Goal: Task Accomplishment & Management: Manage account settings

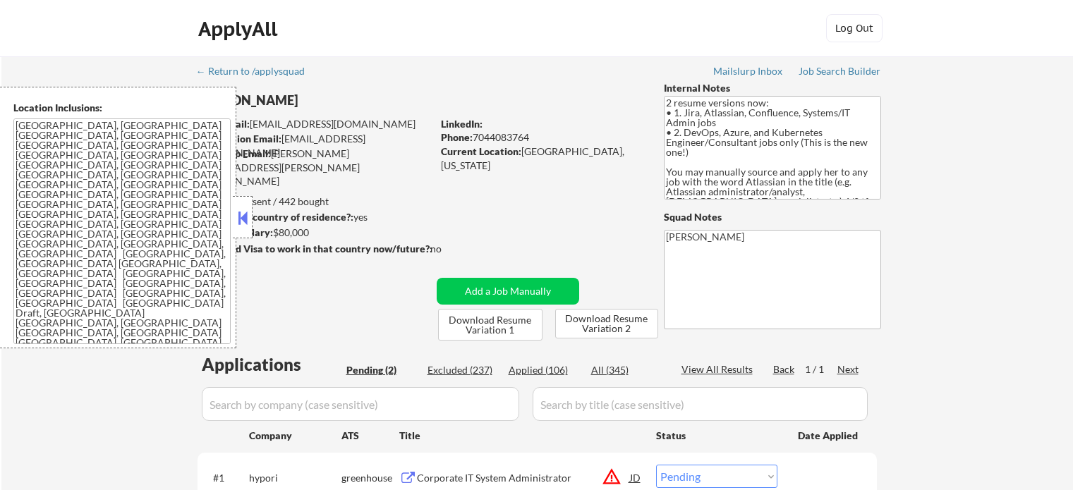
select select ""pending""
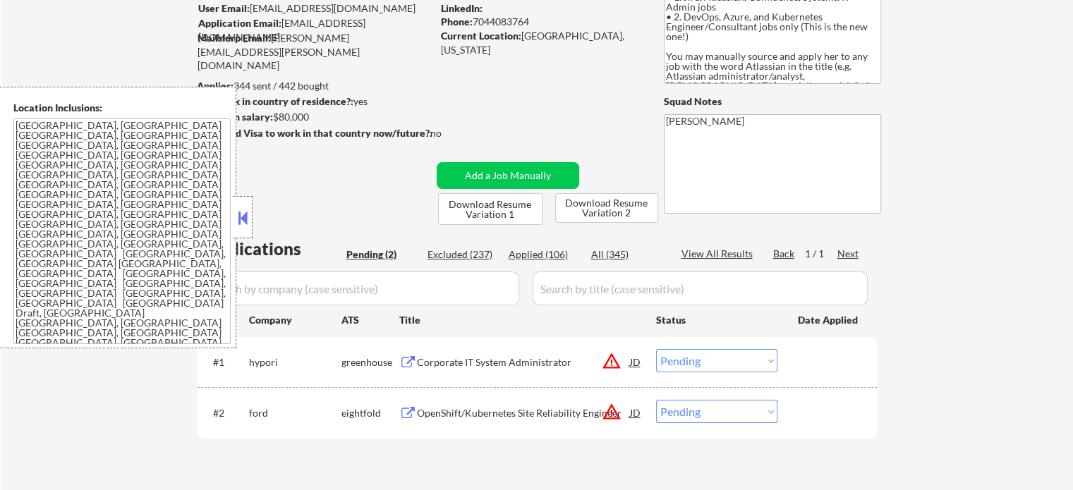
scroll to position [141, 0]
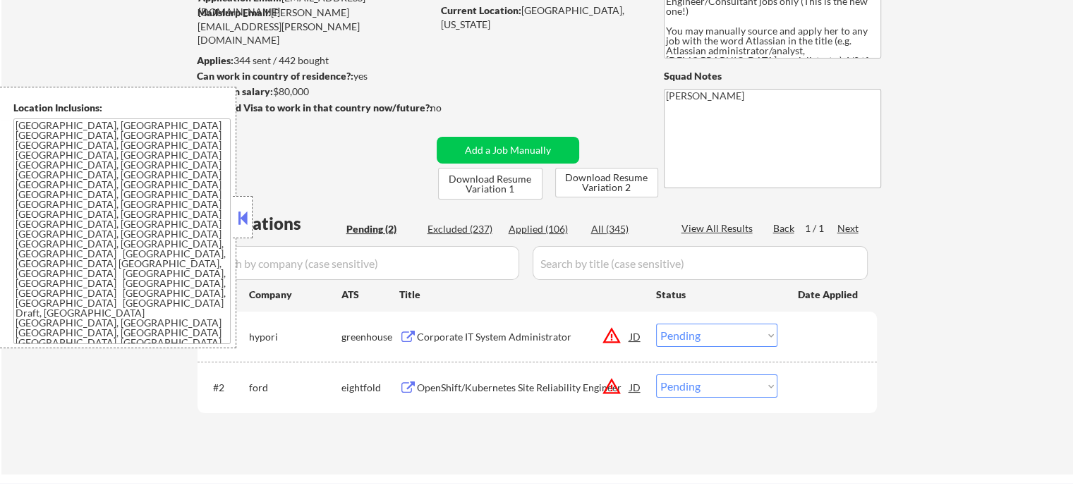
click at [483, 331] on div "Corporate IT System Administrator" at bounding box center [523, 337] width 213 height 14
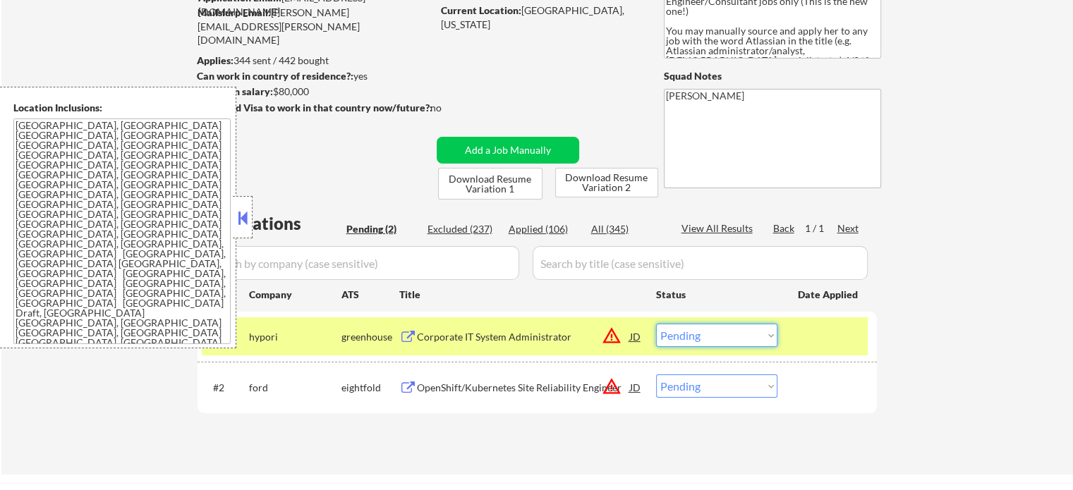
click at [714, 332] on select "Choose an option... Pending Applied Excluded (Questions) Excluded (Expired) Exc…" at bounding box center [716, 335] width 121 height 23
click at [656, 324] on select "Choose an option... Pending Applied Excluded (Questions) Excluded (Expired) Exc…" at bounding box center [716, 335] width 121 height 23
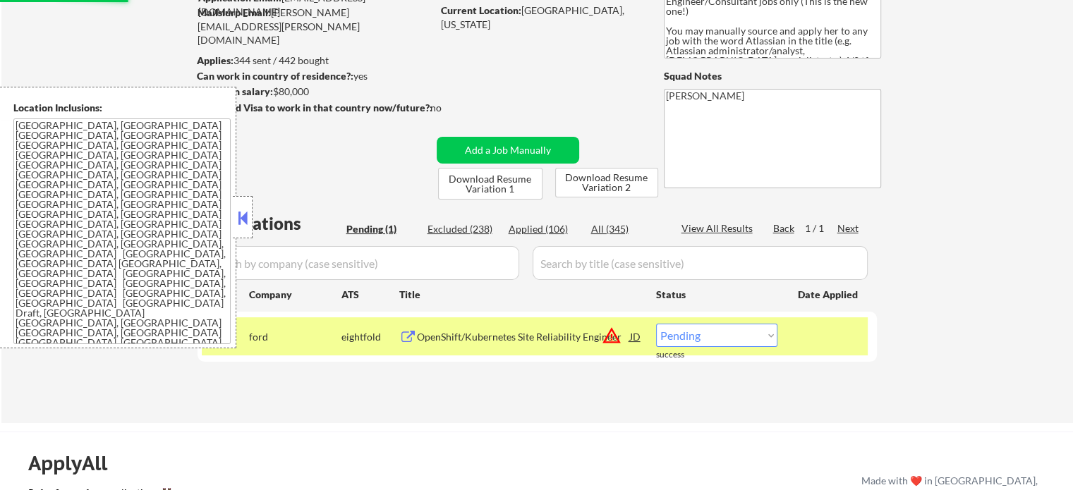
click at [825, 329] on div at bounding box center [829, 336] width 62 height 25
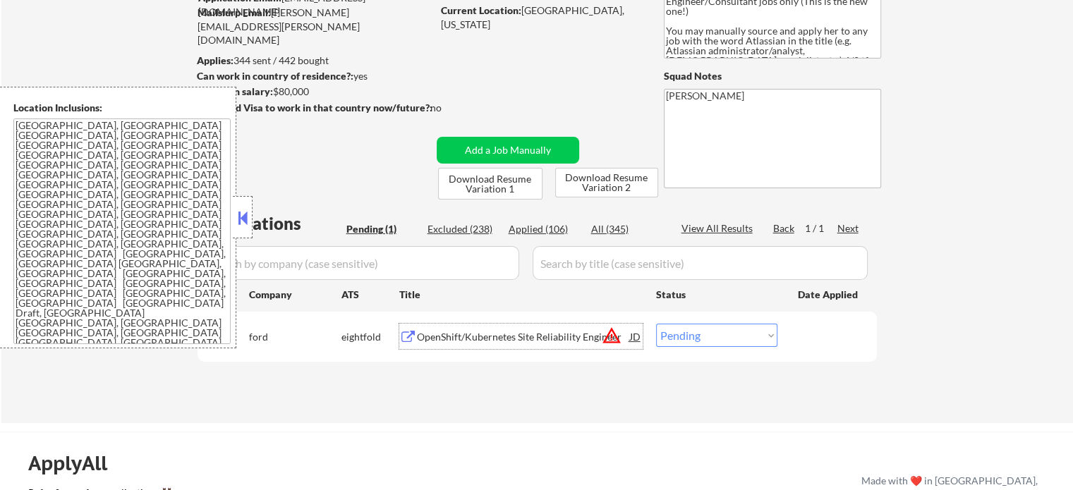
click at [488, 335] on div "OpenShift/Kubernetes Site Reliability Engineer" at bounding box center [523, 337] width 213 height 14
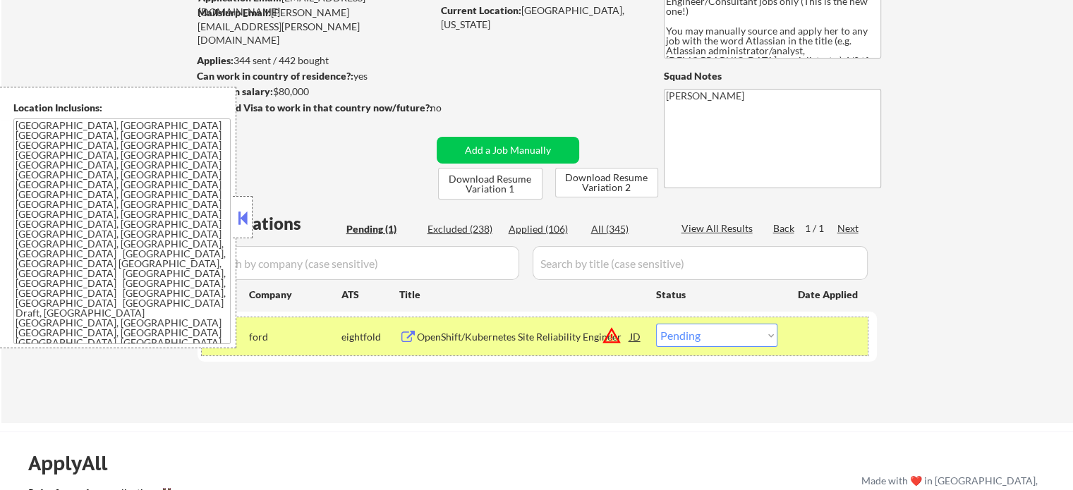
click at [694, 347] on div "#1 ford eightfold OpenShift/Kubernetes Site Reliability Engineer JD warning_amb…" at bounding box center [535, 336] width 666 height 38
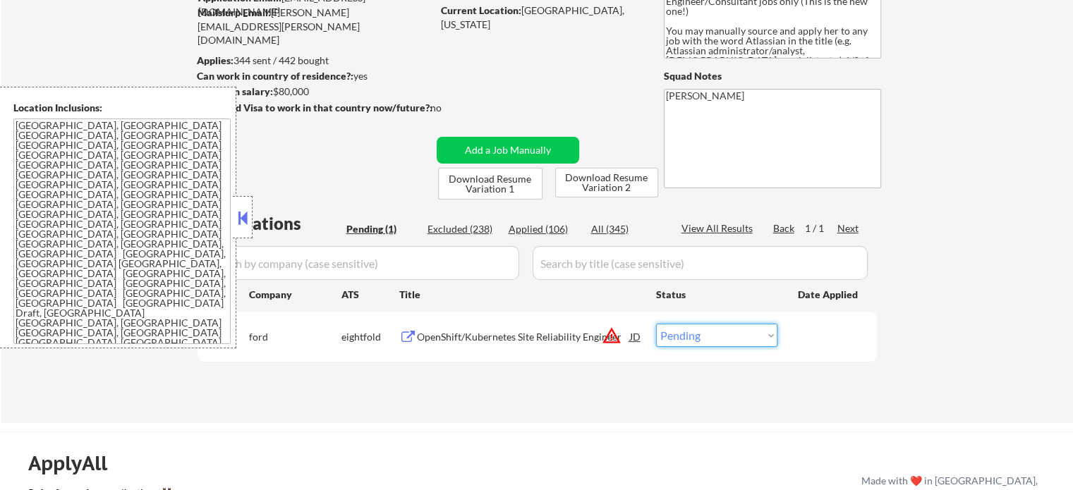
click at [700, 339] on select "Choose an option... Pending Applied Excluded (Questions) Excluded (Expired) Exc…" at bounding box center [716, 335] width 121 height 23
select select ""excluded__location_""
click at [656, 324] on select "Choose an option... Pending Applied Excluded (Questions) Excluded (Expired) Exc…" at bounding box center [716, 335] width 121 height 23
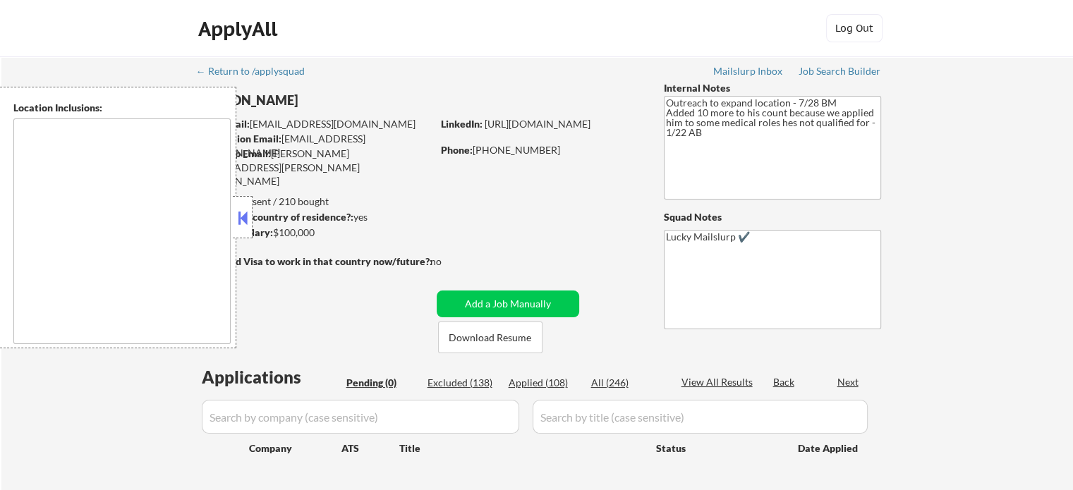
type textarea "[GEOGRAPHIC_DATA], [GEOGRAPHIC_DATA] [GEOGRAPHIC_DATA], [GEOGRAPHIC_DATA] [GEOG…"
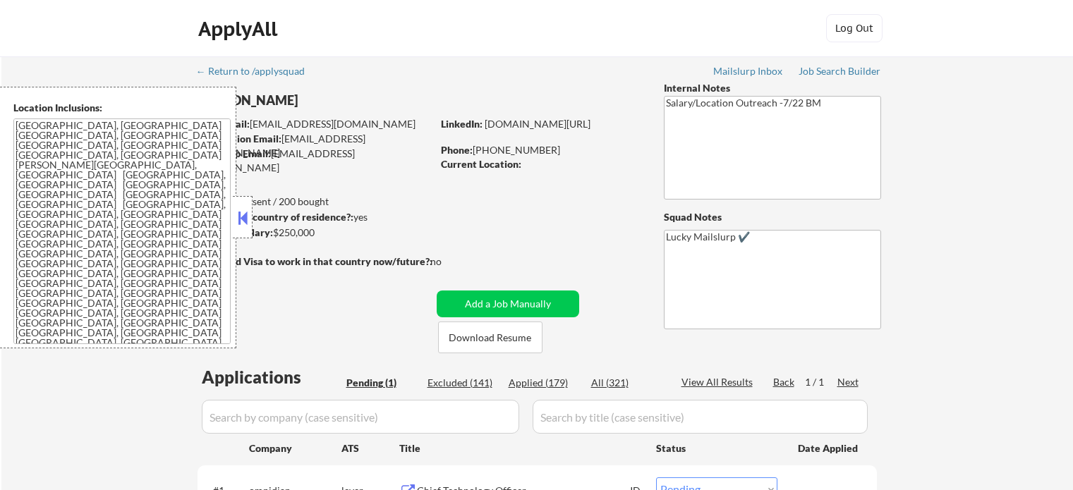
select select ""pending""
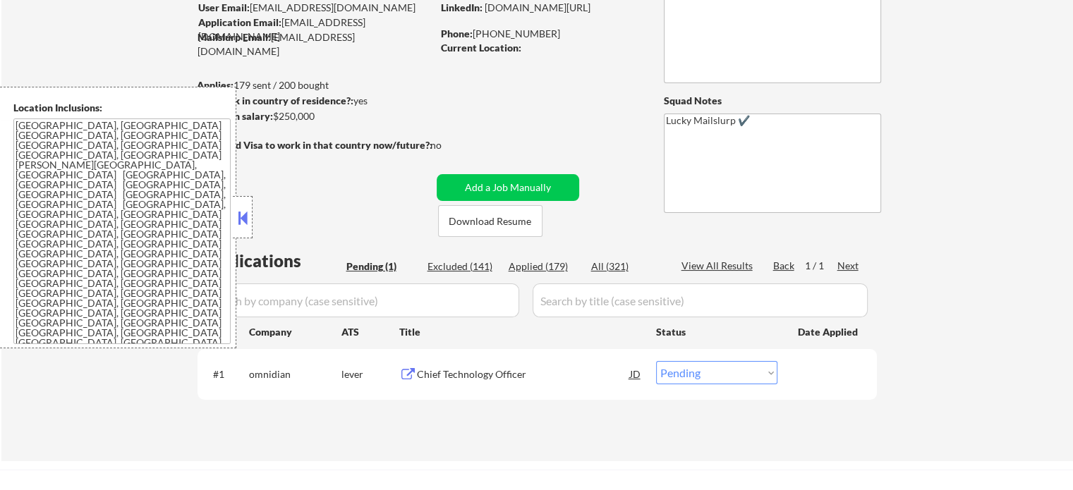
scroll to position [141, 0]
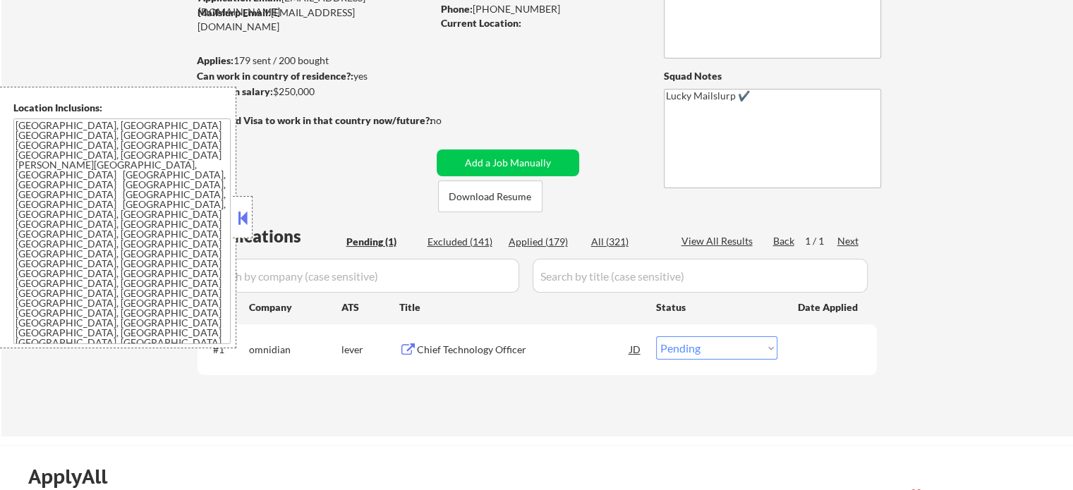
click at [500, 343] on div "Chief Technology Officer" at bounding box center [523, 350] width 213 height 14
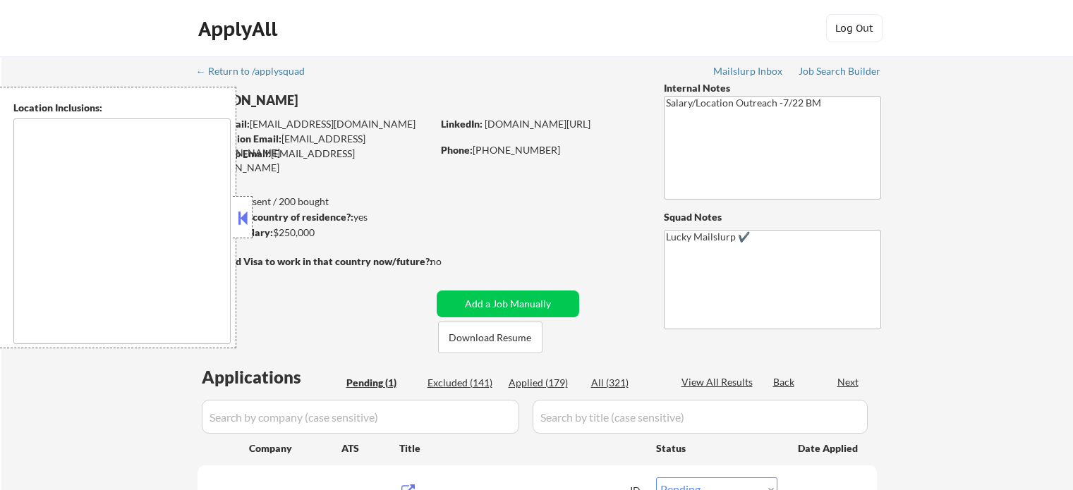
select select ""pending""
type textarea "Atlanta, GA Decatur, GA East Point, GA Brookhaven, GA Sandy Springs, GA Dunwood…"
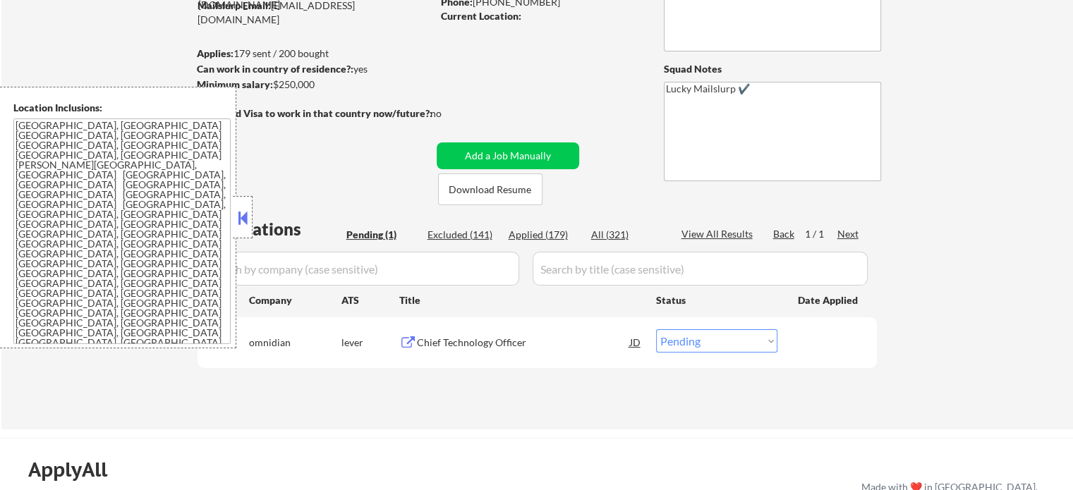
scroll to position [212, 0]
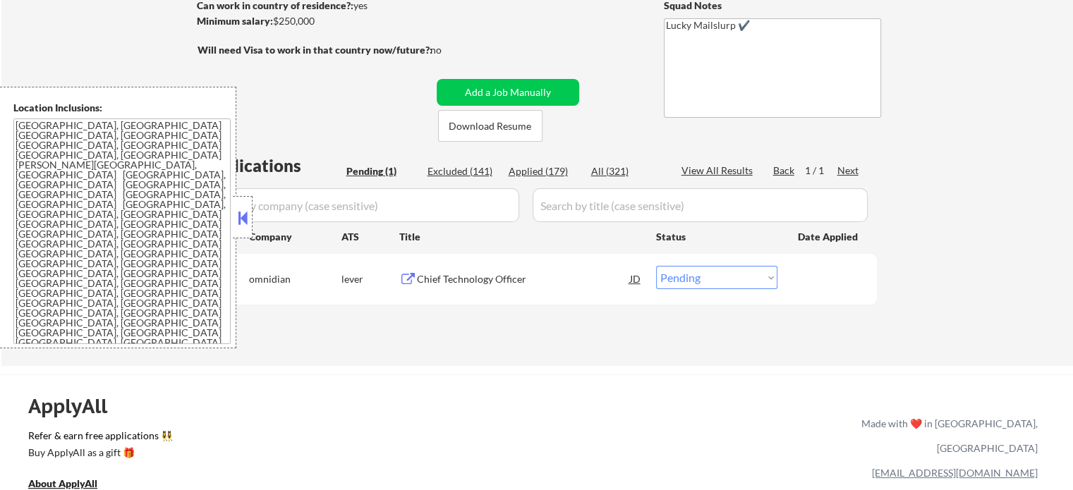
click at [711, 279] on select "Choose an option... Pending Applied Excluded (Questions) Excluded (Expired) Exc…" at bounding box center [716, 277] width 121 height 23
select select ""excluded__expired_""
click at [656, 266] on select "Choose an option... Pending Applied Excluded (Questions) Excluded (Expired) Exc…" at bounding box center [716, 277] width 121 height 23
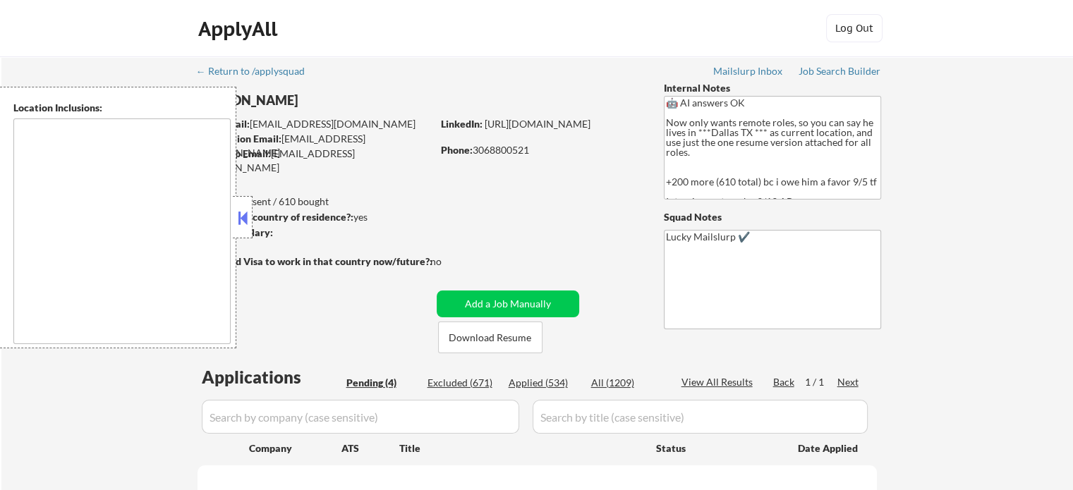
select select ""pending""
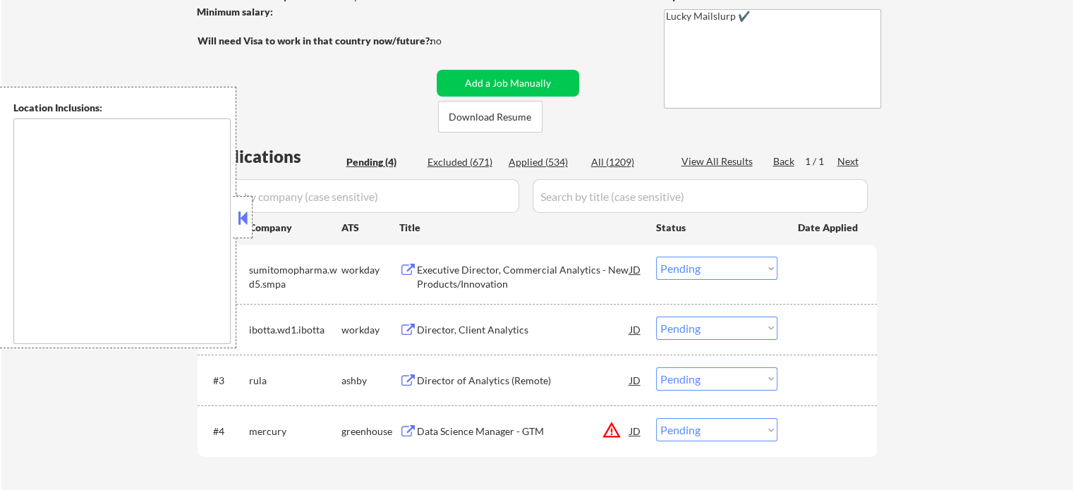
scroll to position [353, 0]
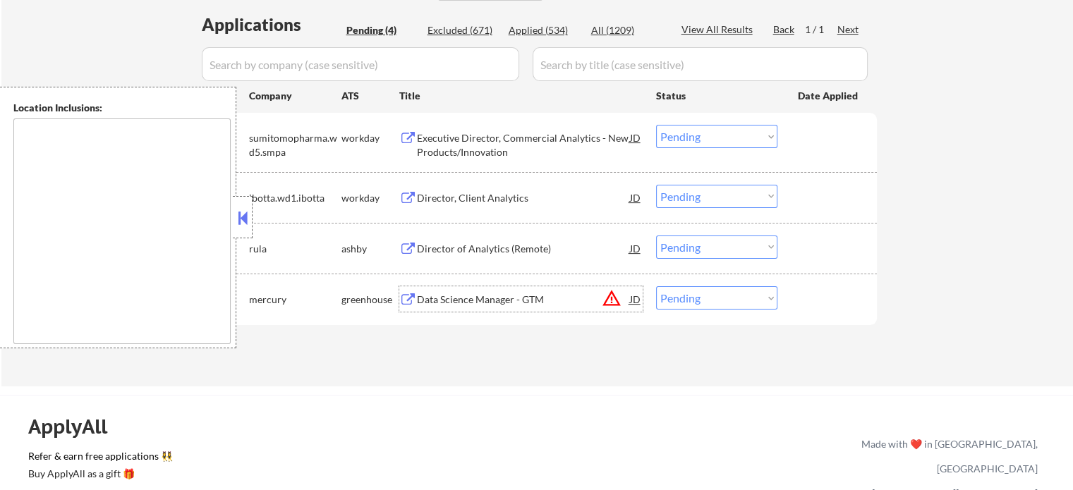
click at [502, 293] on div "Data Science Manager - GTM" at bounding box center [523, 300] width 213 height 14
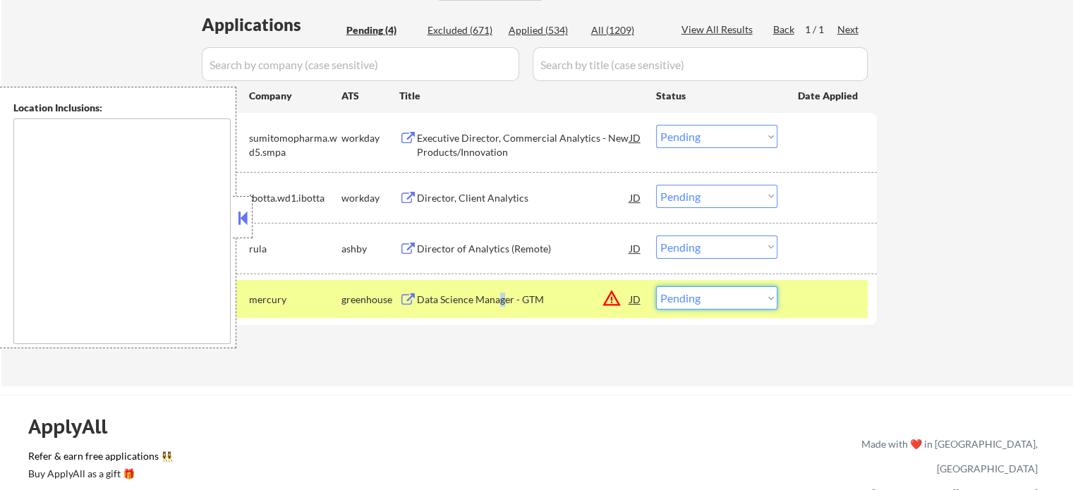
click at [712, 293] on select "Choose an option... Pending Applied Excluded (Questions) Excluded (Expired) Exc…" at bounding box center [716, 297] width 121 height 23
select select ""applied""
click at [656, 286] on select "Choose an option... Pending Applied Excluded (Questions) Excluded (Expired) Exc…" at bounding box center [716, 297] width 121 height 23
click at [829, 312] on div "#4 mercury greenhouse Data Science Manager - GTM JD warning_amber Choose an opt…" at bounding box center [535, 299] width 666 height 38
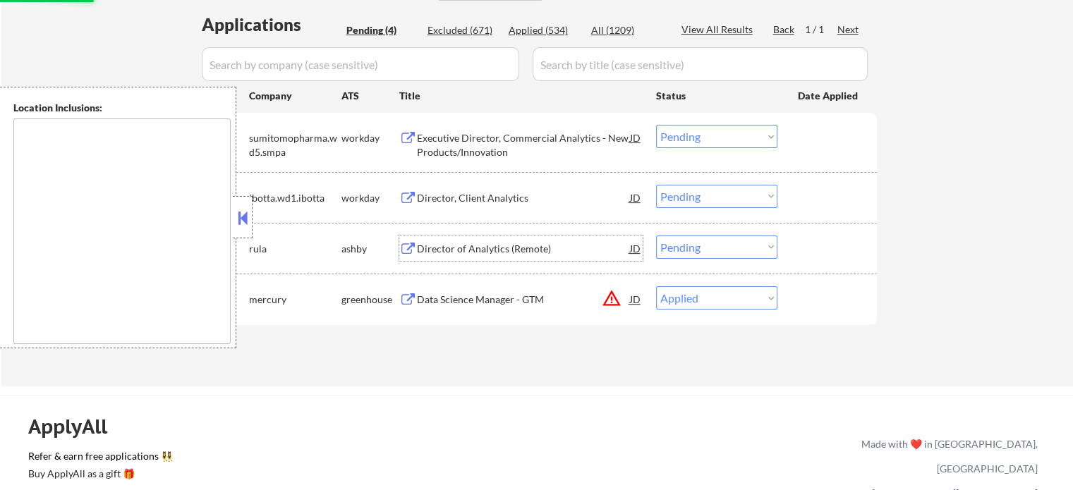
click at [529, 240] on div "Director of Analytics (Remote)" at bounding box center [523, 248] width 213 height 25
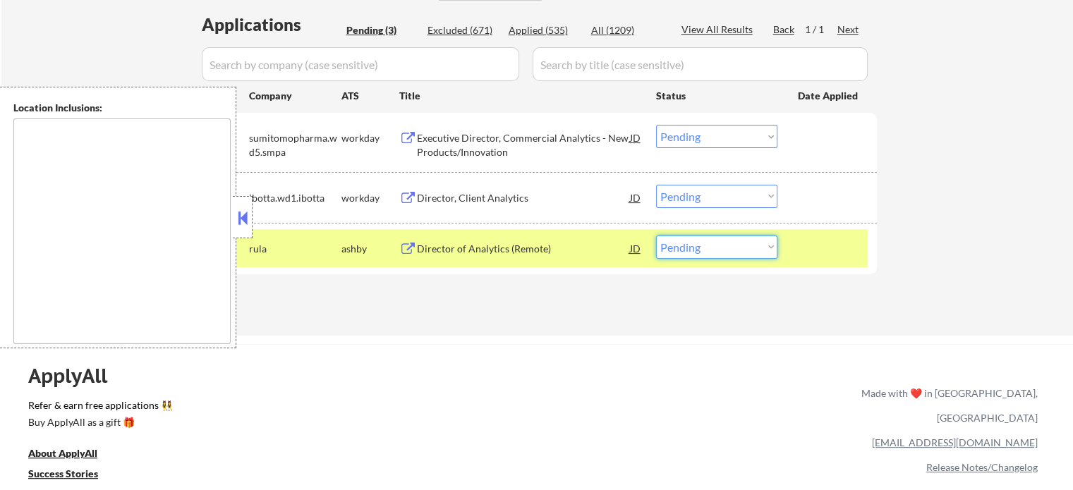
drag, startPoint x: 681, startPoint y: 255, endPoint x: 688, endPoint y: 256, distance: 7.2
click at [682, 255] on select "Choose an option... Pending Applied Excluded (Questions) Excluded (Expired) Exc…" at bounding box center [716, 247] width 121 height 23
select select ""applied""
click at [656, 236] on select "Choose an option... Pending Applied Excluded (Questions) Excluded (Expired) Exc…" at bounding box center [716, 247] width 121 height 23
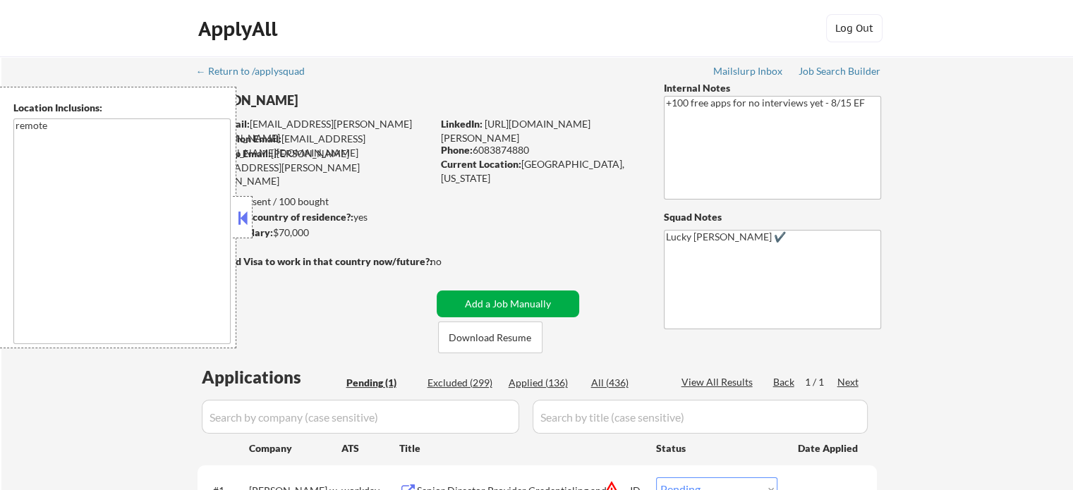
scroll to position [212, 0]
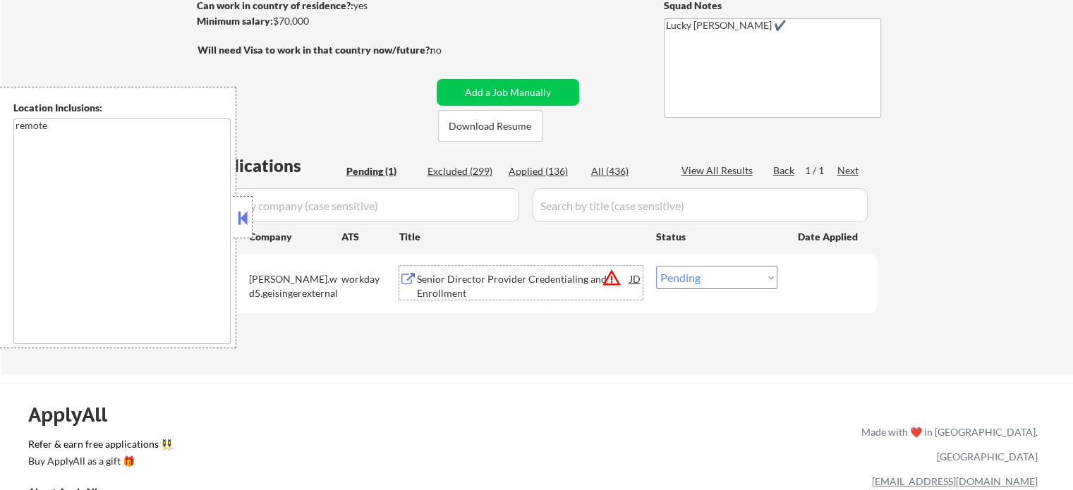
click at [475, 287] on div "Senior Director Provider Credentialing and Enrollment" at bounding box center [523, 286] width 213 height 28
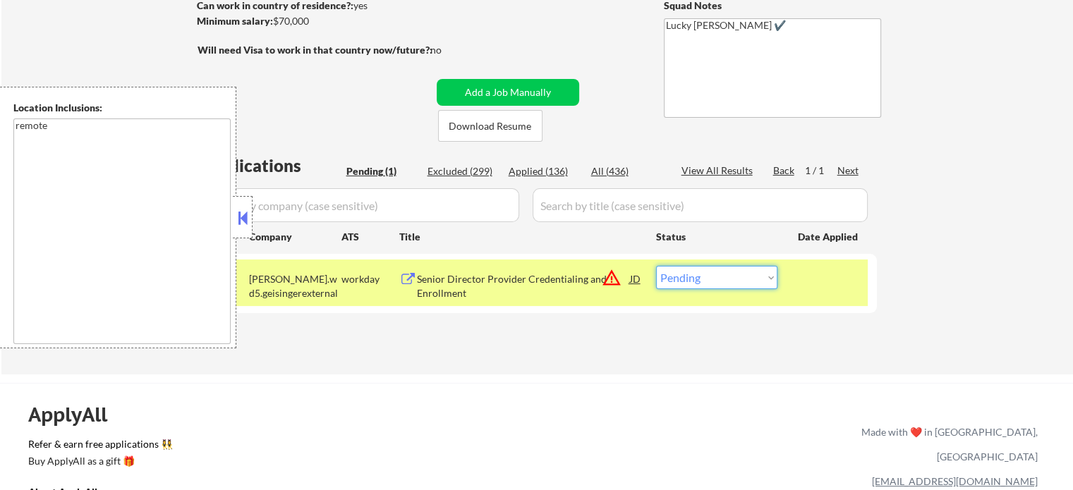
click at [748, 282] on select "Choose an option... Pending Applied Excluded (Questions) Excluded (Expired) Exc…" at bounding box center [716, 277] width 121 height 23
select select ""excluded__bad_match_""
click at [656, 266] on select "Choose an option... Pending Applied Excluded (Questions) Excluded (Expired) Exc…" at bounding box center [716, 277] width 121 height 23
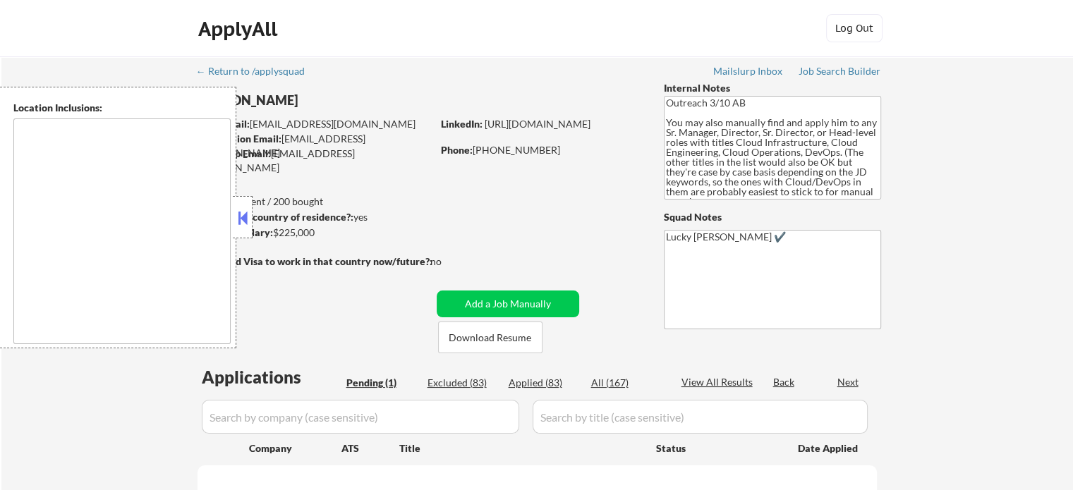
type textarea "Tampa, FL Lutz, FL Temple Terrace, FL Town 'n' Country, FL Brandon, FL Rivervie…"
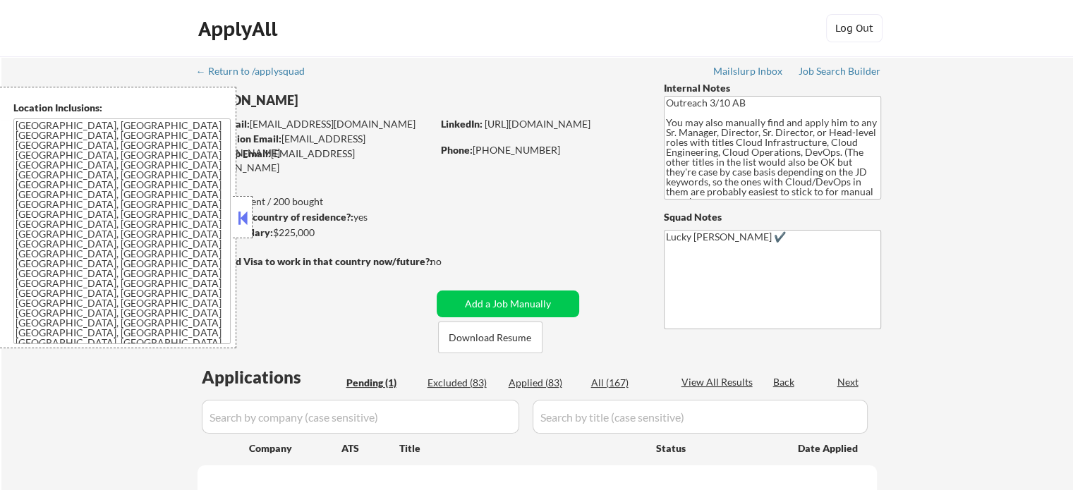
select select ""pending""
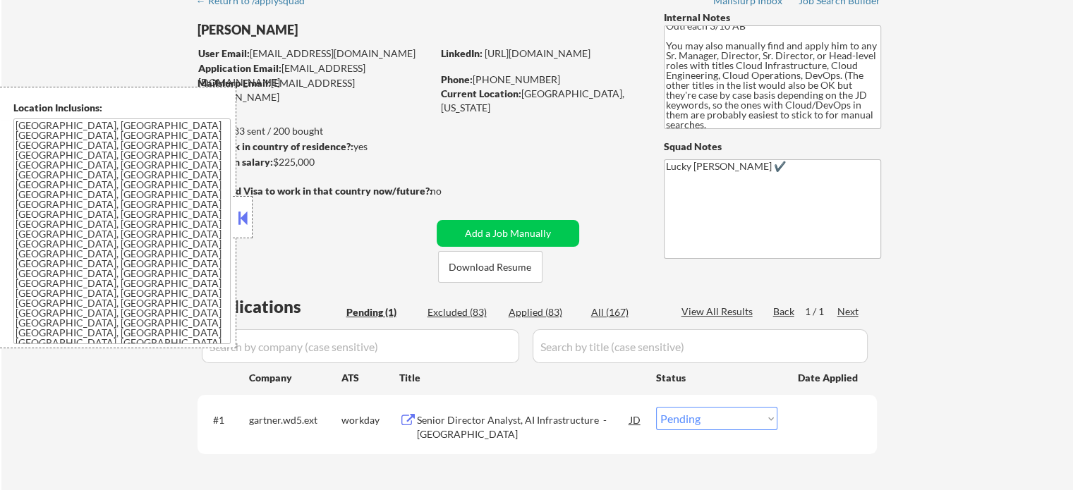
scroll to position [8, 0]
click at [453, 427] on div "Senior Director Analyst, AI Infrastructure - West Coast" at bounding box center [523, 427] width 213 height 28
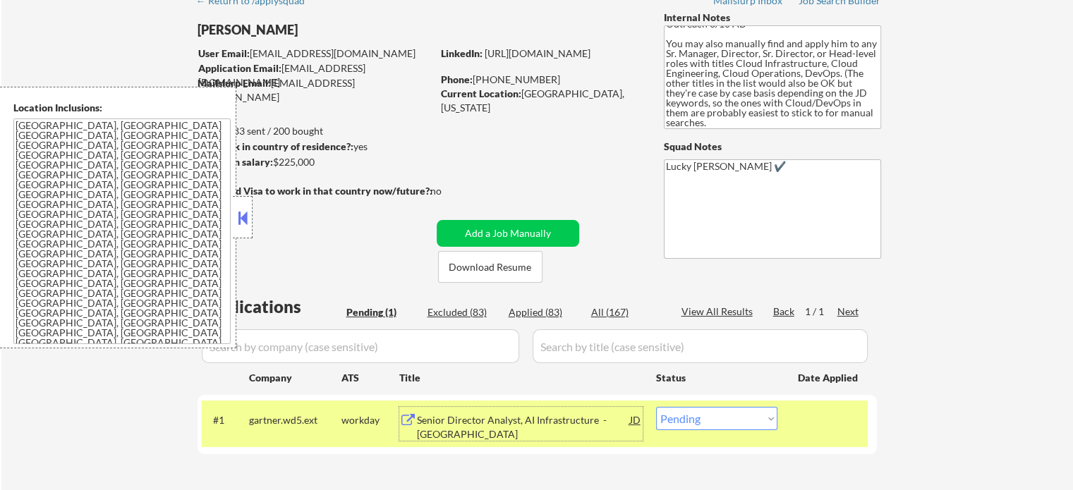
scroll to position [141, 0]
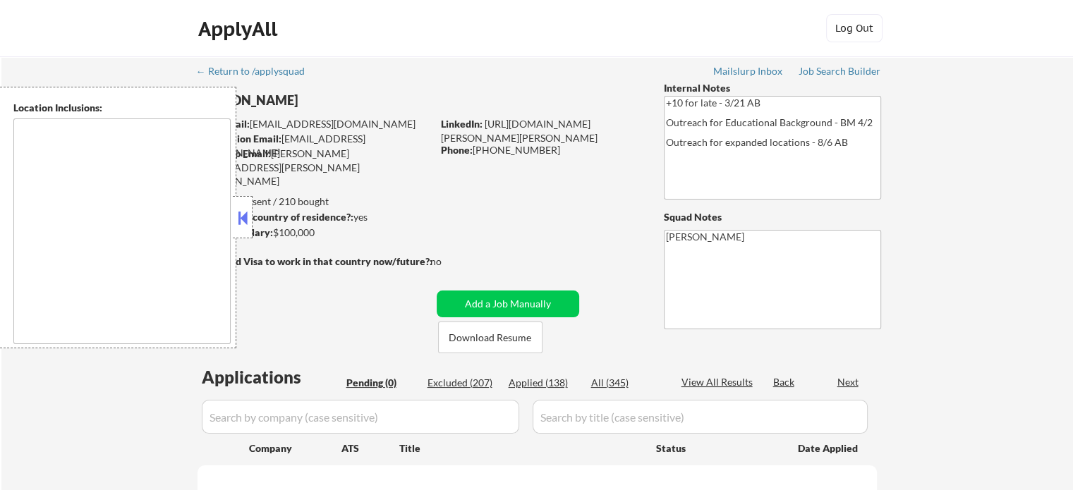
type textarea "[GEOGRAPHIC_DATA], [GEOGRAPHIC_DATA] [GEOGRAPHIC_DATA][PERSON_NAME], [GEOGRAPHI…"
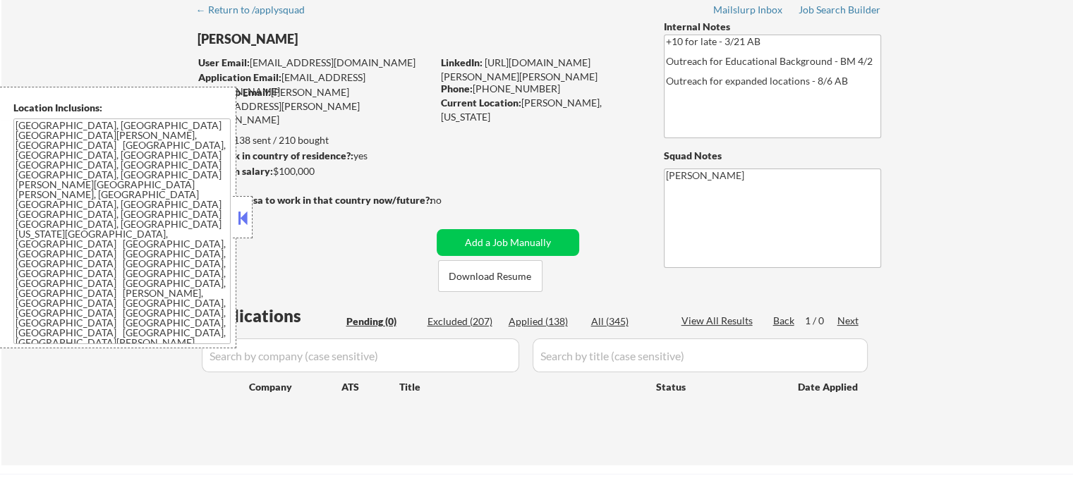
scroll to position [141, 0]
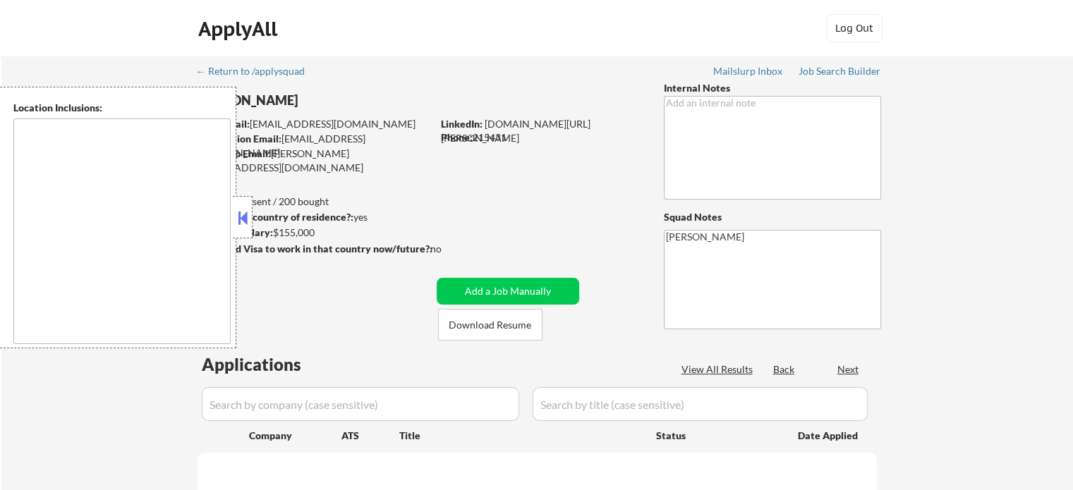
type textarea "remote"
select select ""pending""
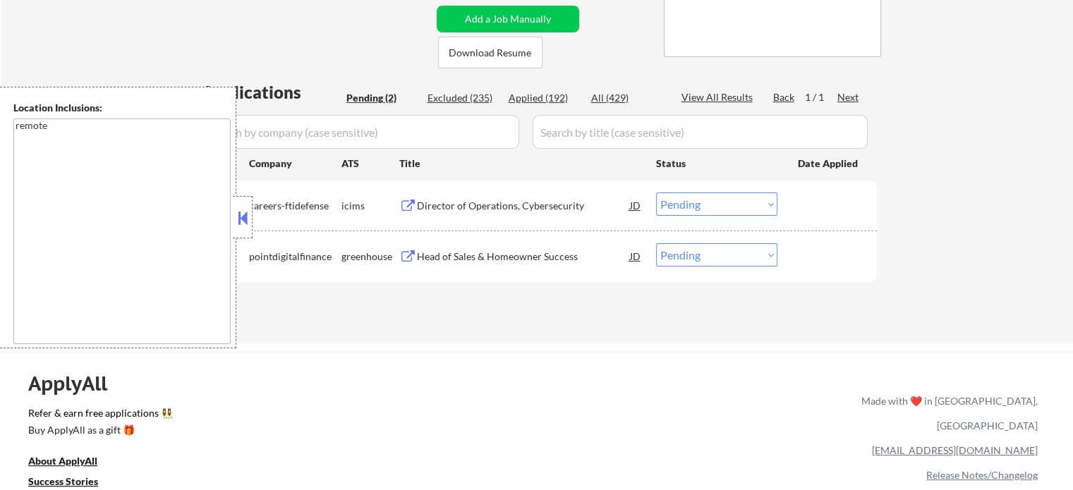
scroll to position [282, 0]
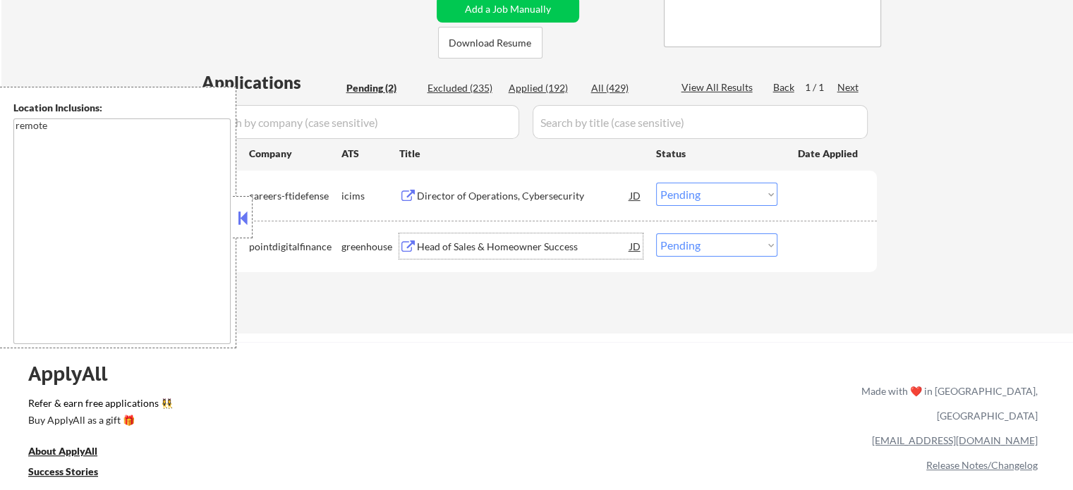
click at [465, 236] on div "Head of Sales & Homeowner Success" at bounding box center [523, 245] width 213 height 25
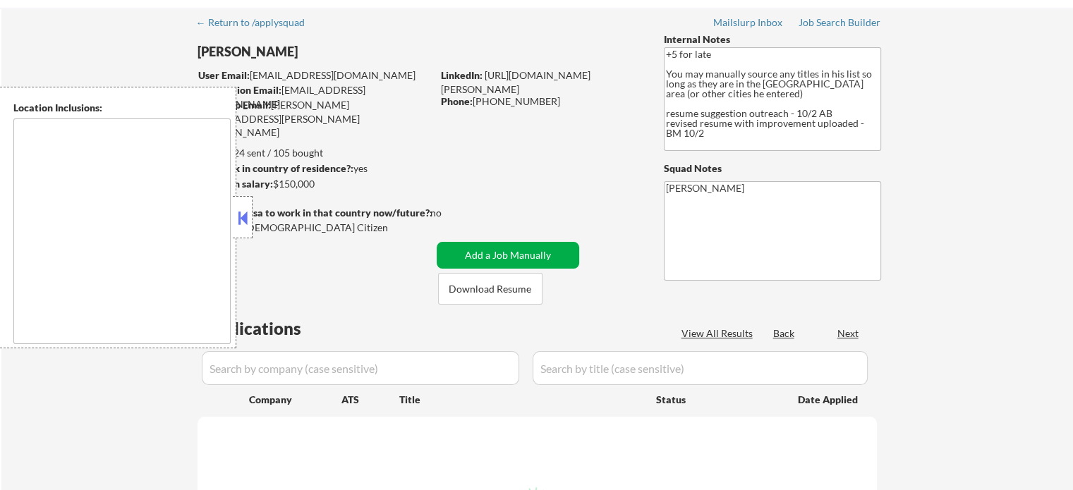
scroll to position [141, 0]
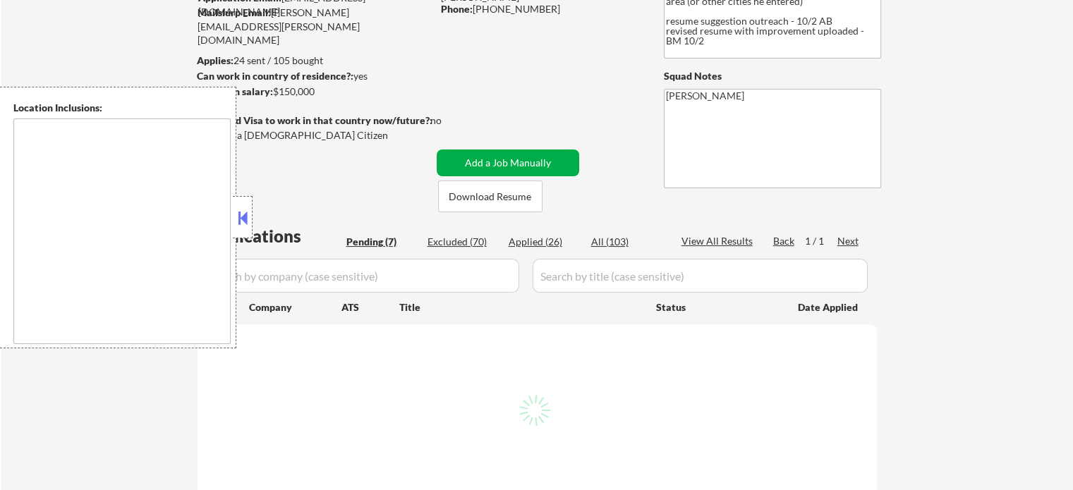
type textarea "[GEOGRAPHIC_DATA], [GEOGRAPHIC_DATA] [GEOGRAPHIC_DATA], [GEOGRAPHIC_DATA] [GEOG…"
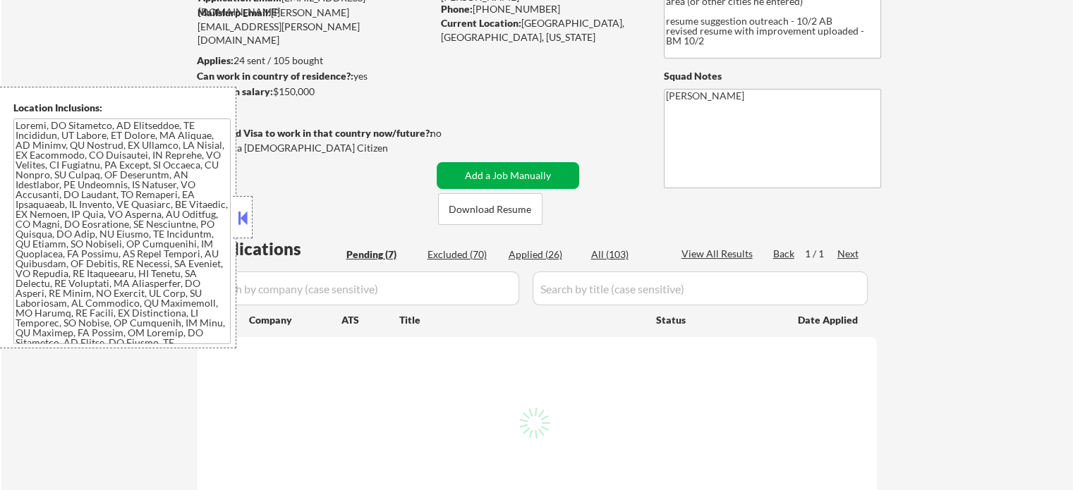
select select ""pending""
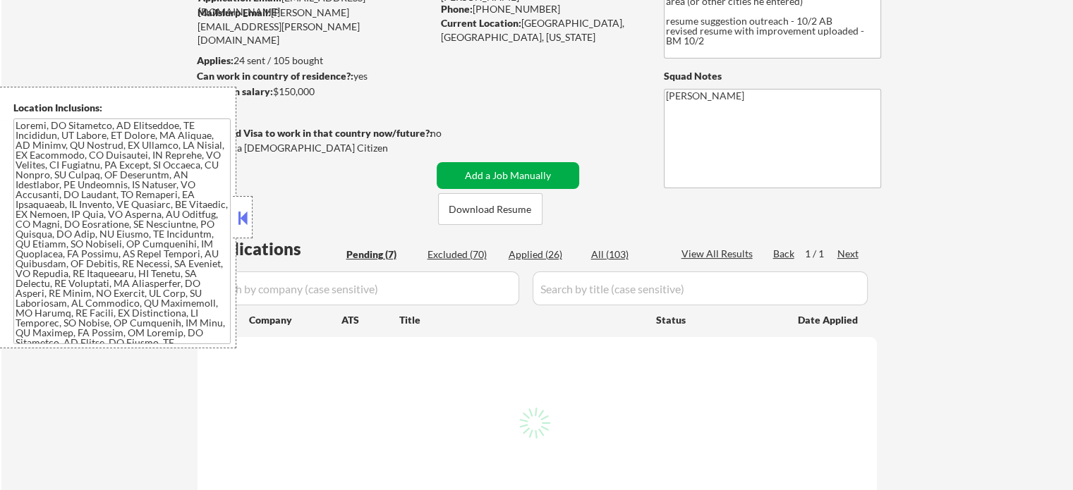
select select ""pending""
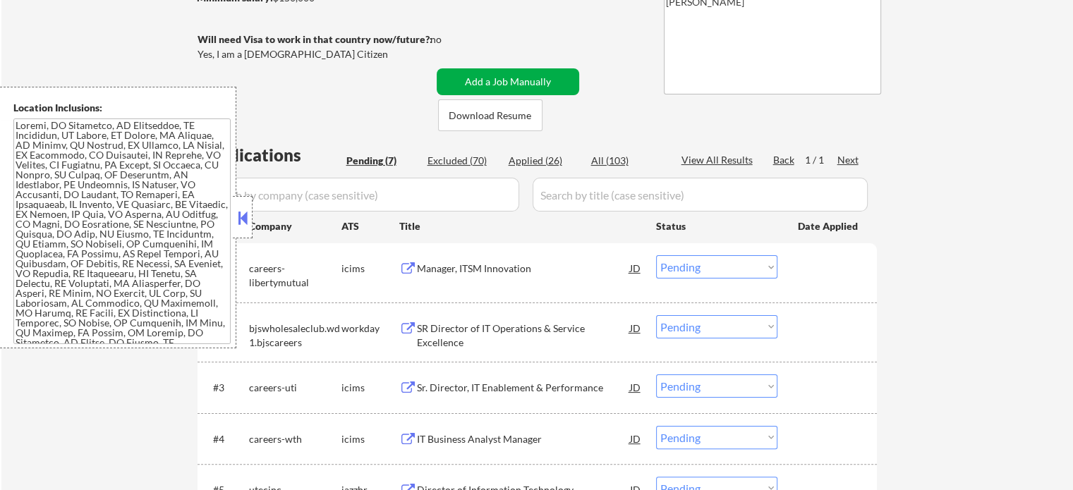
scroll to position [423, 0]
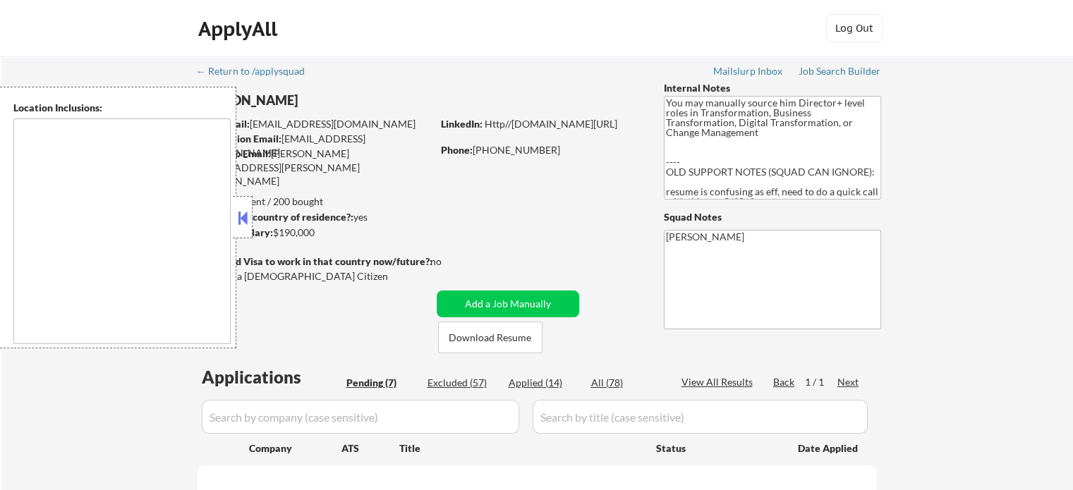
type textarea "[GEOGRAPHIC_DATA], [GEOGRAPHIC_DATA] [GEOGRAPHIC_DATA], [GEOGRAPHIC_DATA] [GEOG…"
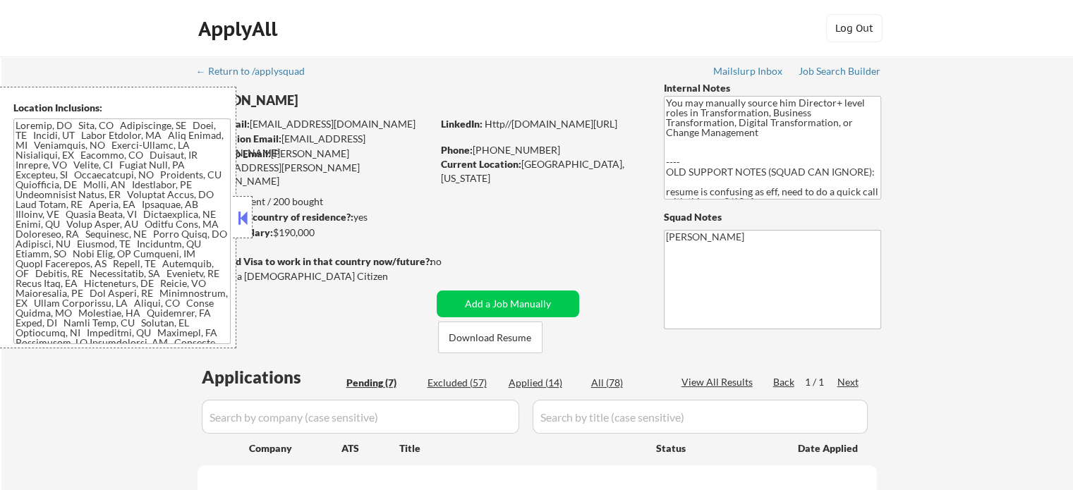
select select ""pending""
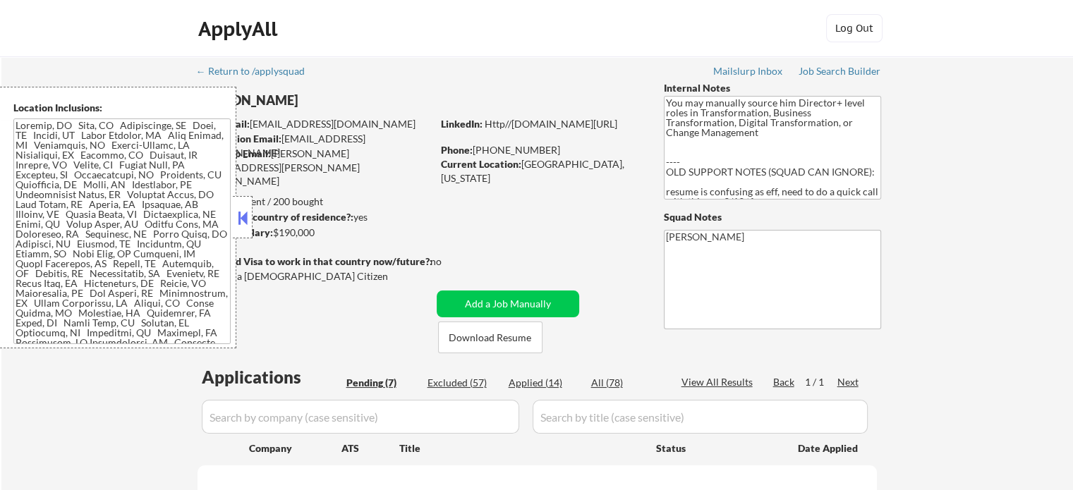
select select ""pending""
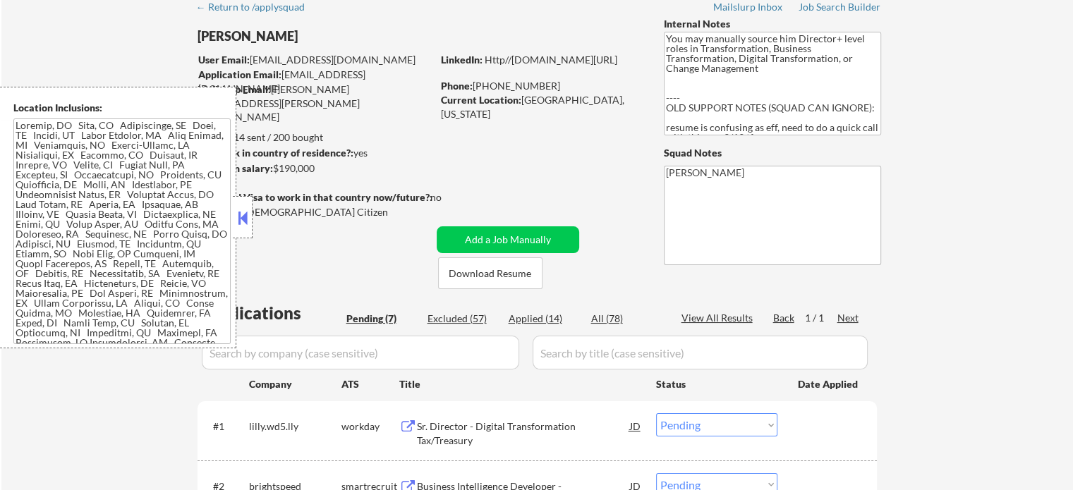
scroll to position [212, 0]
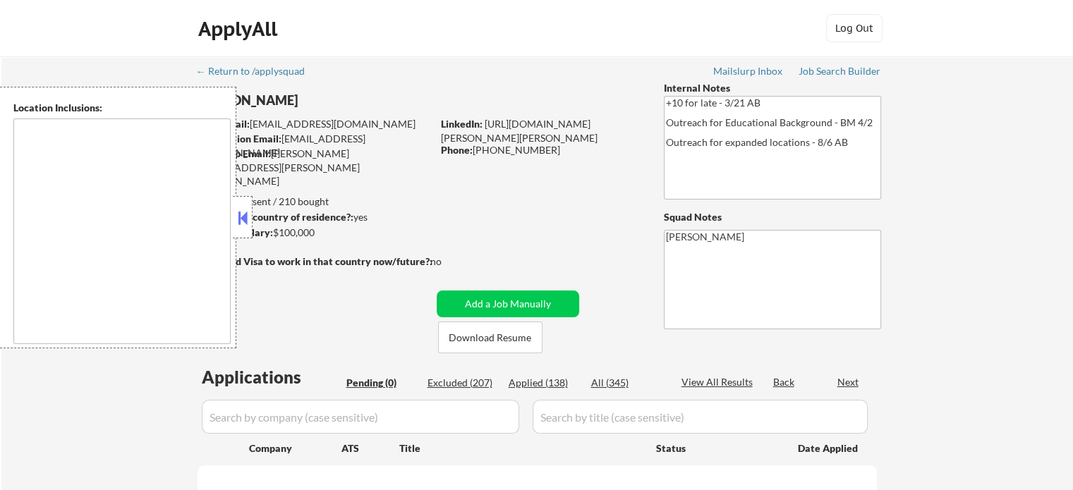
type textarea "[GEOGRAPHIC_DATA], [GEOGRAPHIC_DATA] [GEOGRAPHIC_DATA][PERSON_NAME], [GEOGRAPHI…"
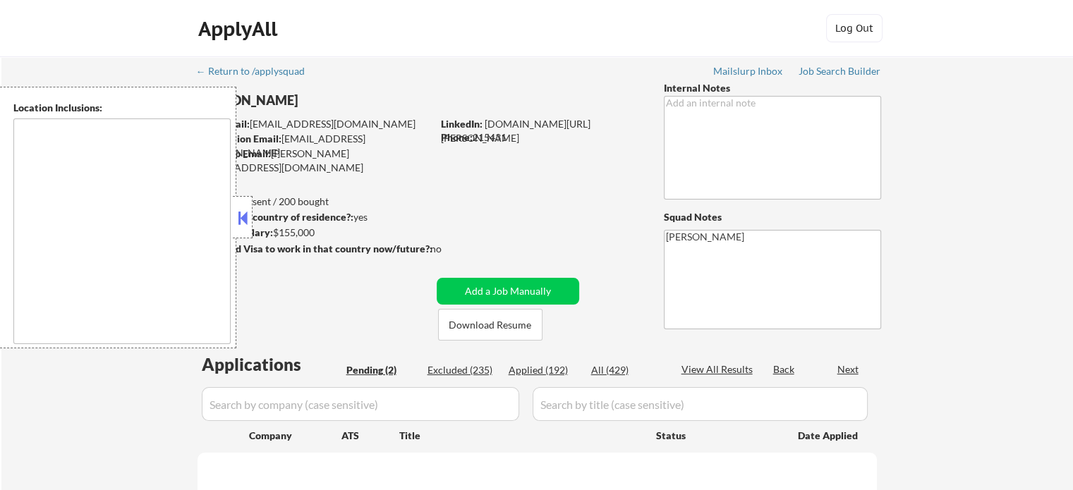
select select ""pending""
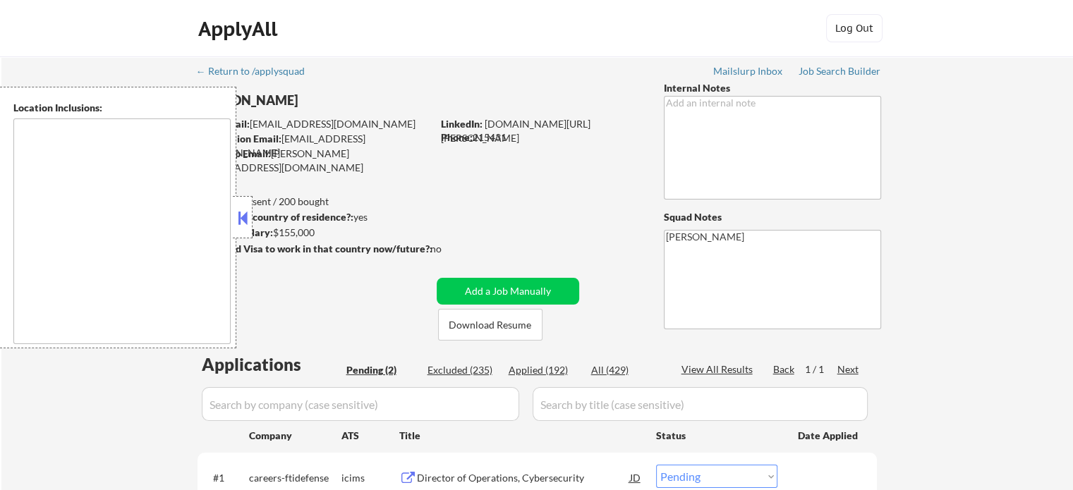
type textarea "remote"
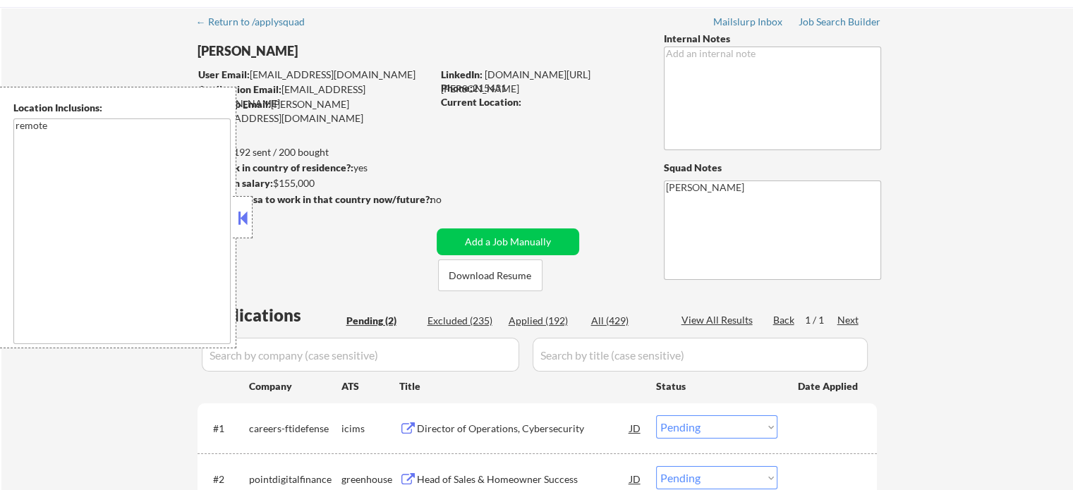
scroll to position [141, 0]
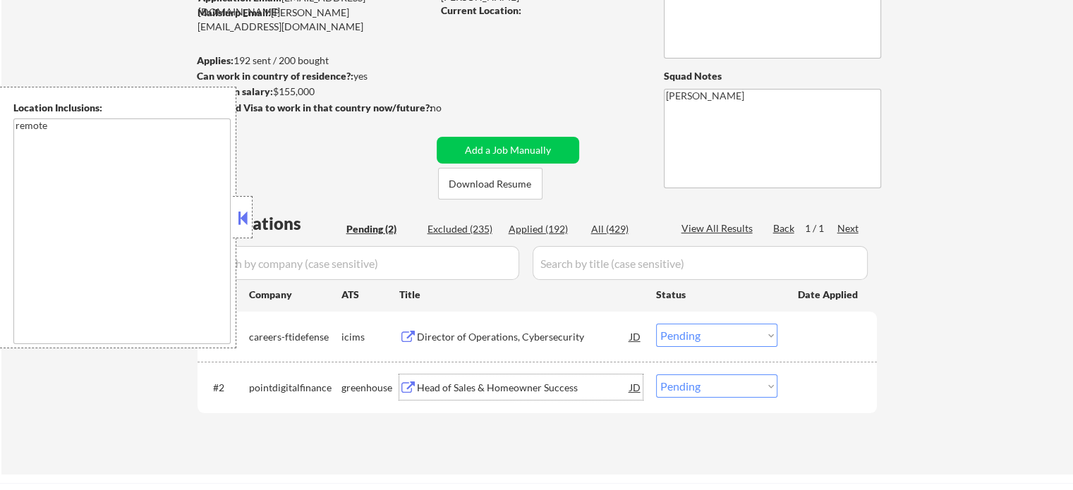
click at [555, 389] on div "Head of Sales & Homeowner Success" at bounding box center [523, 388] width 213 height 14
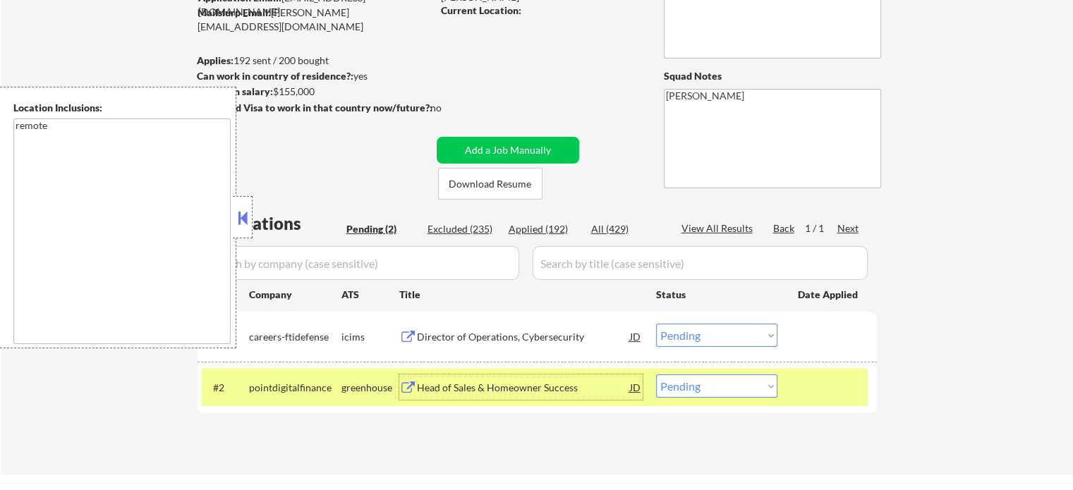
scroll to position [71, 0]
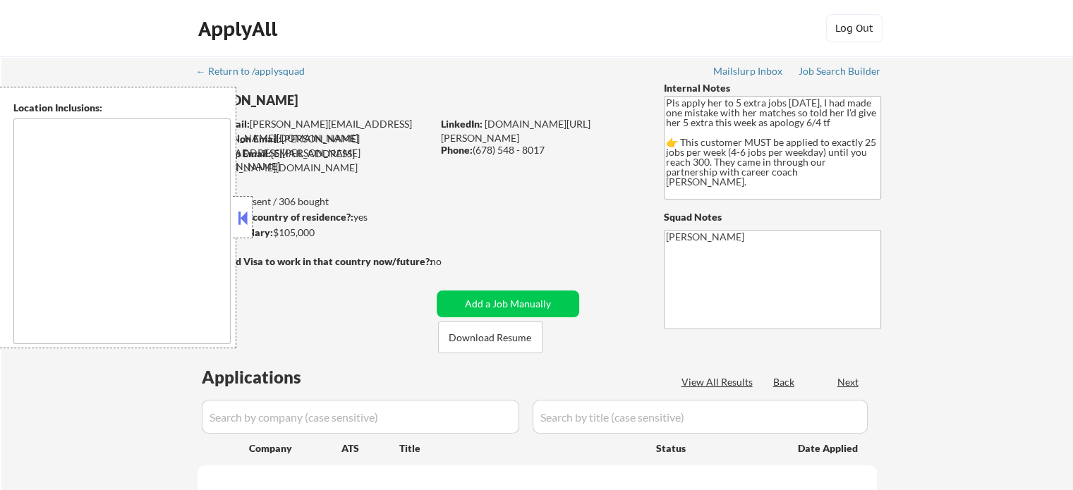
type textarea "[GEOGRAPHIC_DATA], [GEOGRAPHIC_DATA] [GEOGRAPHIC_DATA], [GEOGRAPHIC_DATA] [GEOG…"
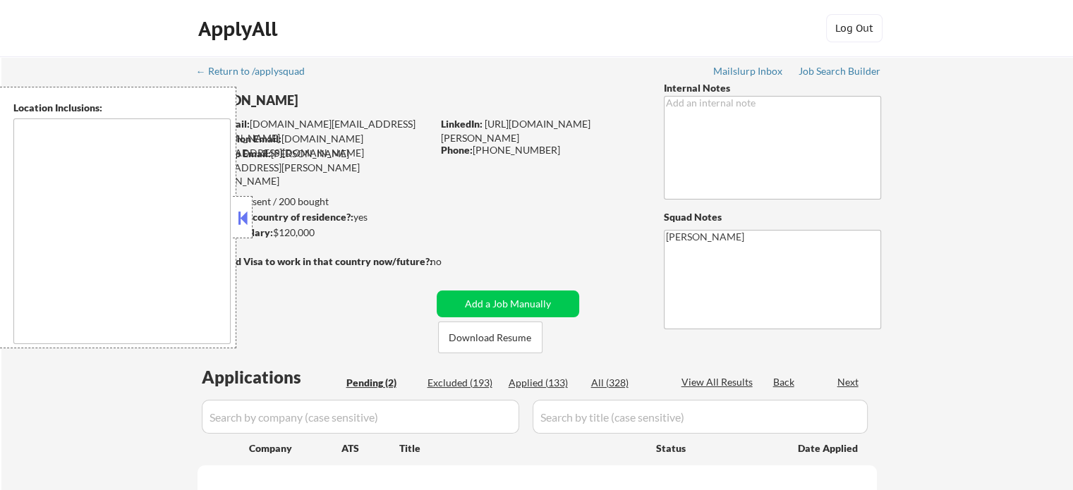
type textarea "[GEOGRAPHIC_DATA], [GEOGRAPHIC_DATA], [GEOGRAPHIC_DATA] [GEOGRAPHIC_DATA], [GEO…"
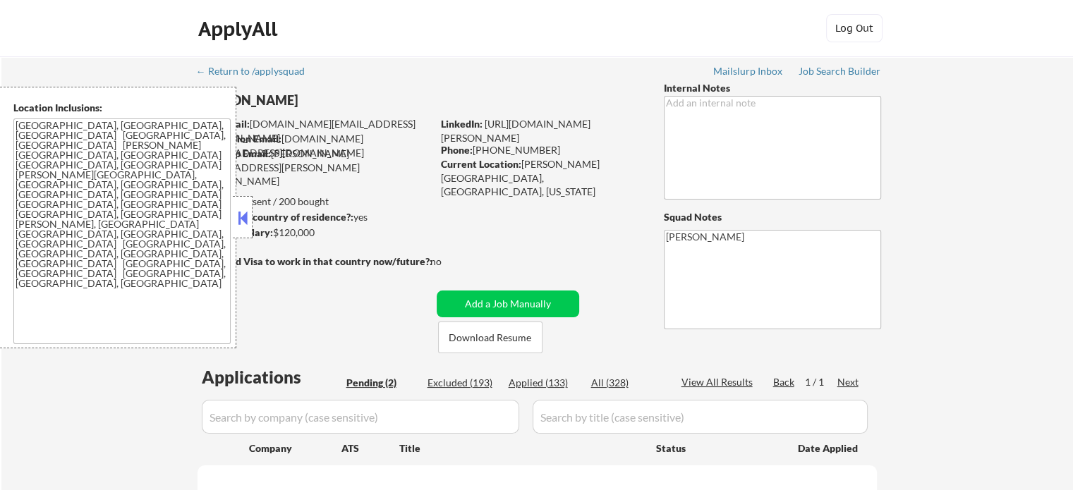
select select ""pending""
click at [506, 87] on div "← Return to /applysquad Mailslurp Inbox Job Search Builder [PERSON_NAME] User E…" at bounding box center [537, 336] width 704 height 561
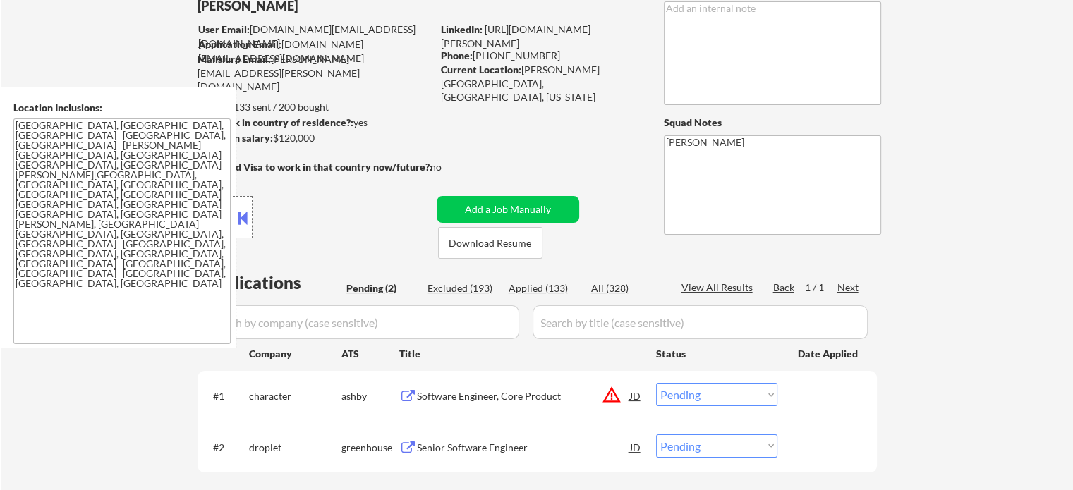
scroll to position [212, 0]
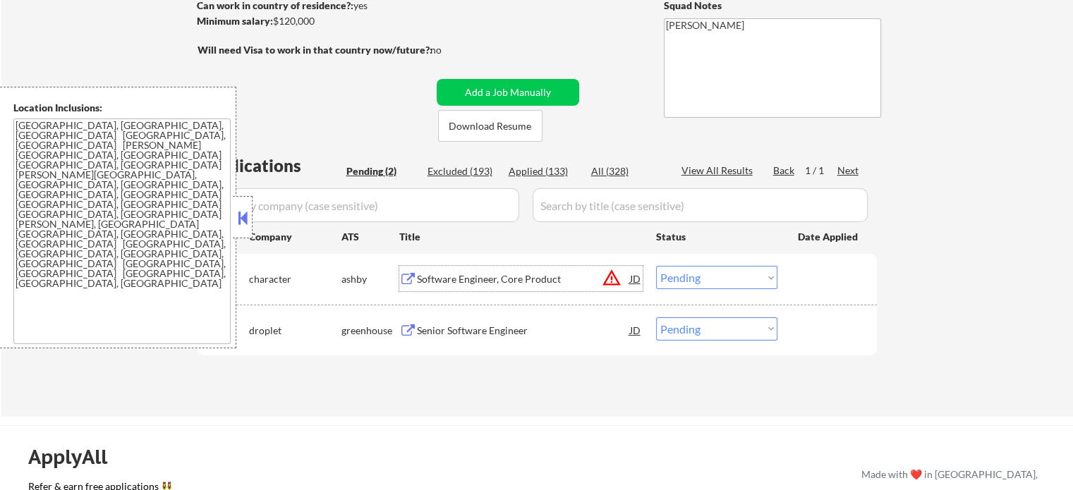
click at [515, 275] on div "Software Engineer, Core Product" at bounding box center [523, 279] width 213 height 14
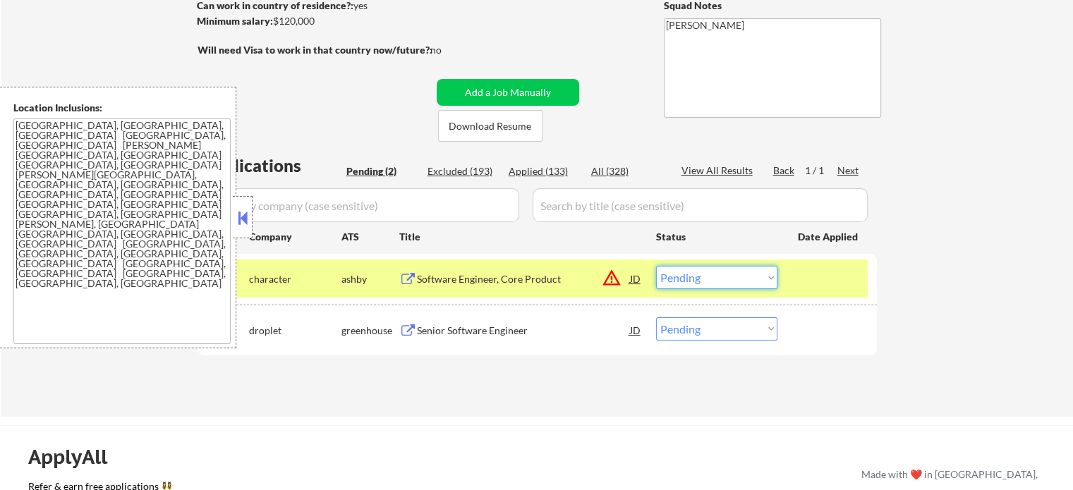
click at [721, 282] on select "Choose an option... Pending Applied Excluded (Questions) Excluded (Expired) Exc…" at bounding box center [716, 277] width 121 height 23
click at [656, 266] on select "Choose an option... Pending Applied Excluded (Questions) Excluded (Expired) Exc…" at bounding box center [716, 277] width 121 height 23
click at [822, 279] on div at bounding box center [829, 278] width 62 height 25
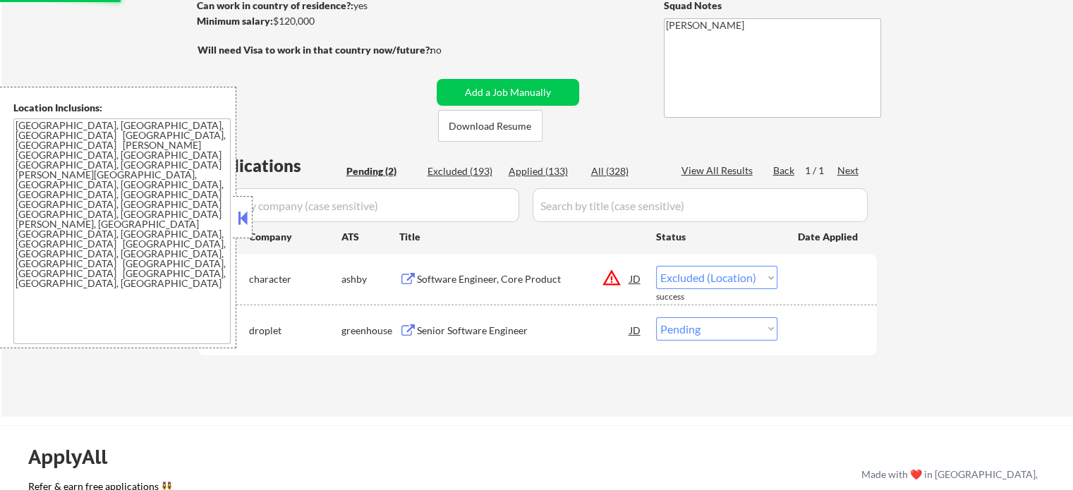
select select ""pending""
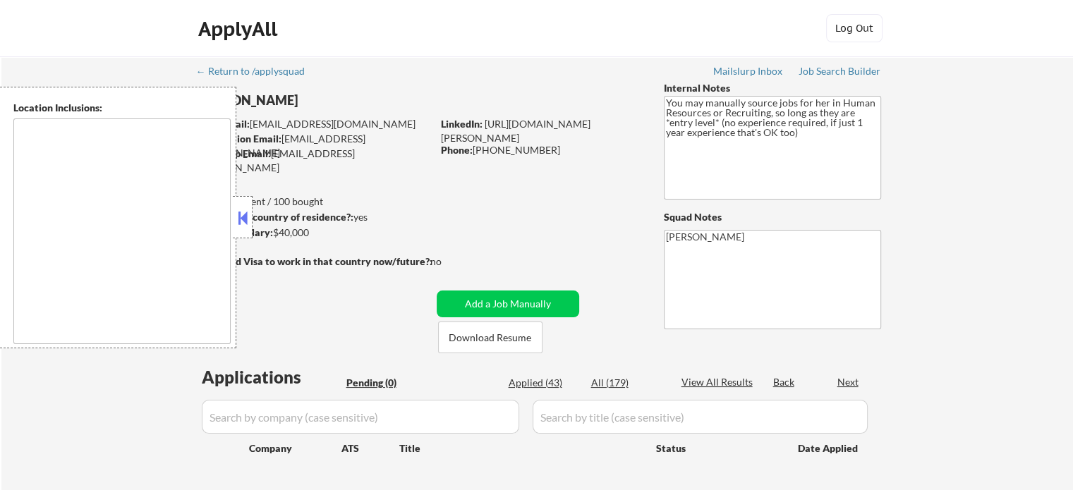
type textarea "It seems there is a misunderstanding in the location specified as "Remote." "Re…"
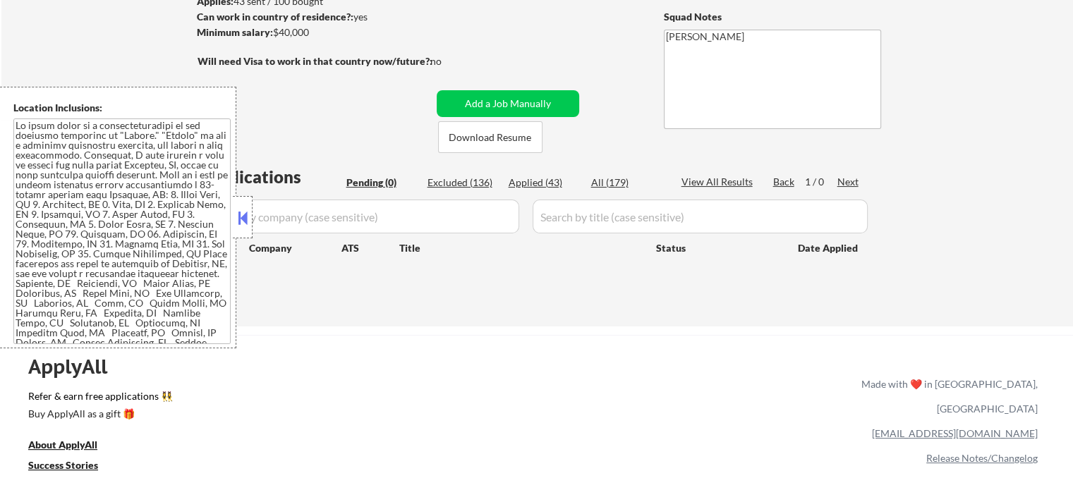
scroll to position [212, 0]
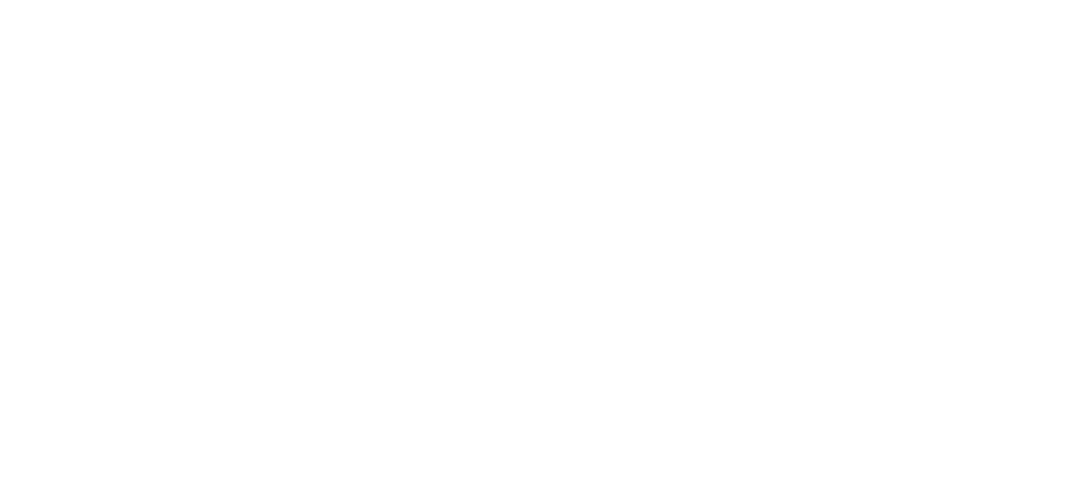
type textarea "Toronto, ON Etobicoke, ON Scarborough, ON North York, ON East York, ON York, ON…"
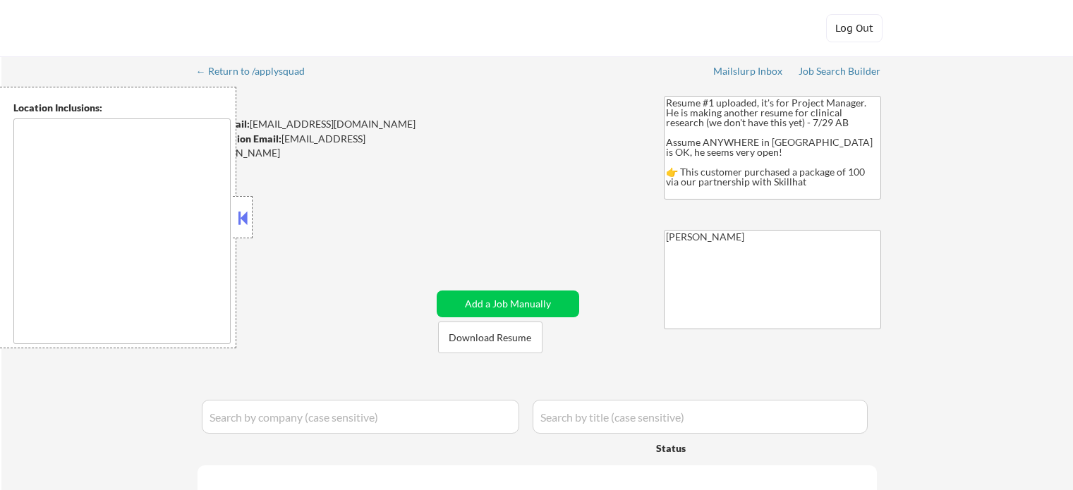
type textarea "country:[GEOGRAPHIC_DATA]"
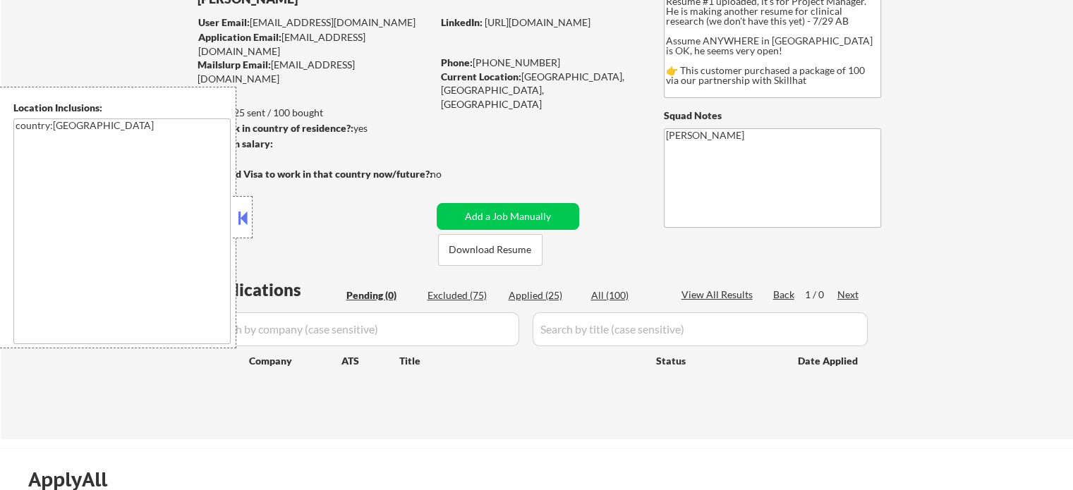
scroll to position [212, 0]
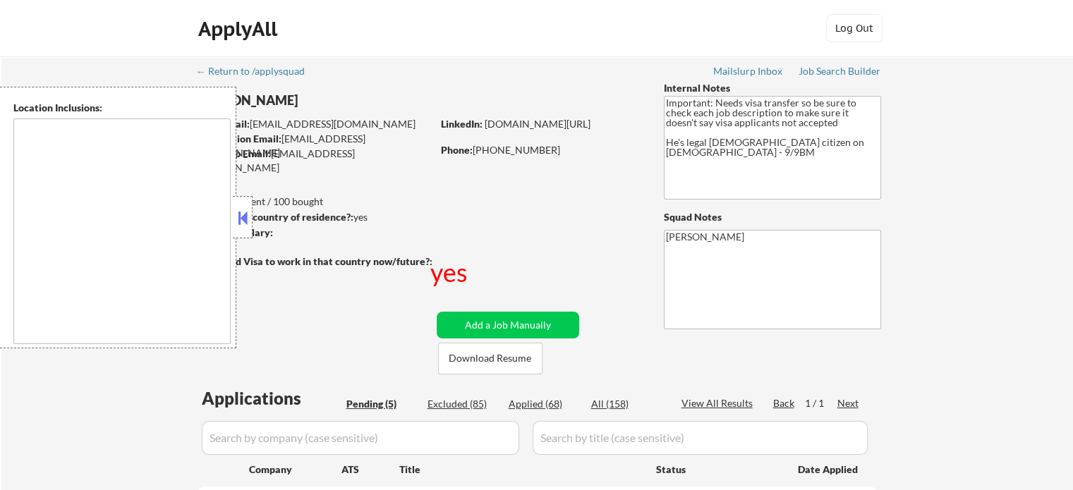
select select ""pending""
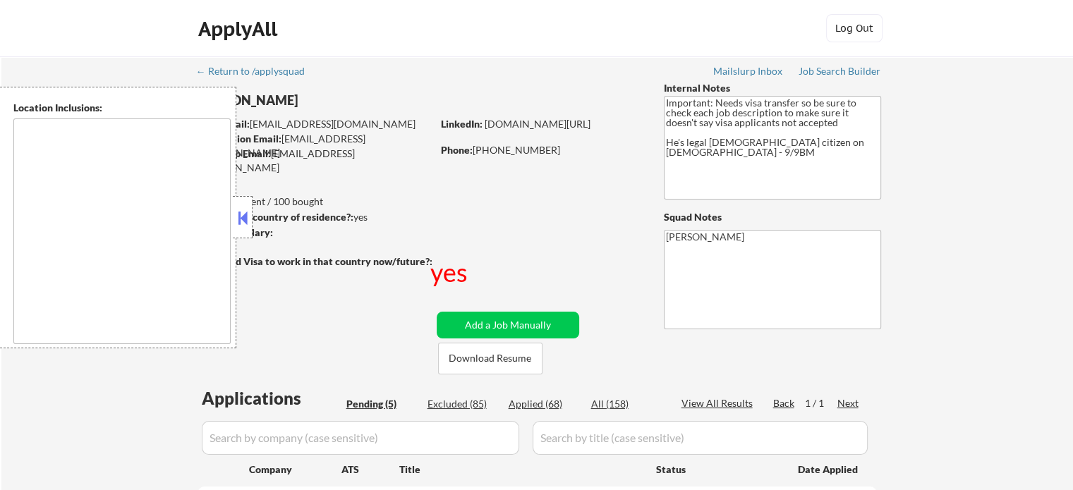
type textarea "South San Francisco, CA Daly City, CA Brisbane, CA Colma, CA Pacifica, CA San B…"
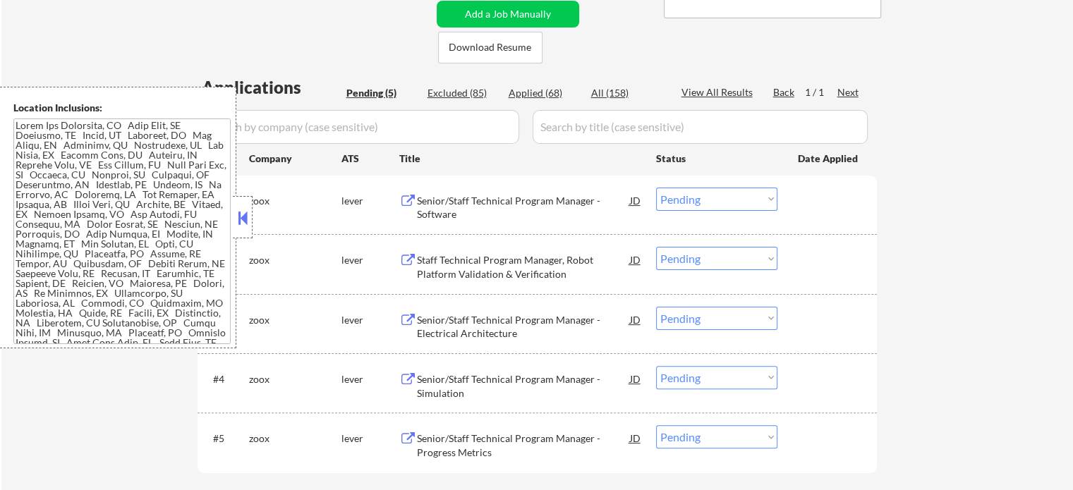
scroll to position [353, 0]
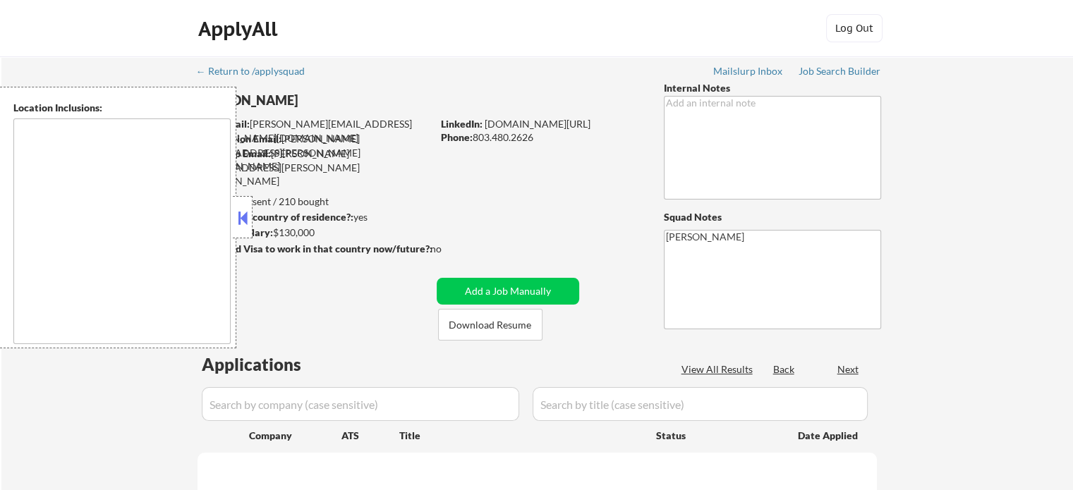
type textarea "[GEOGRAPHIC_DATA], [GEOGRAPHIC_DATA] [GEOGRAPHIC_DATA], [GEOGRAPHIC_DATA] [GEOG…"
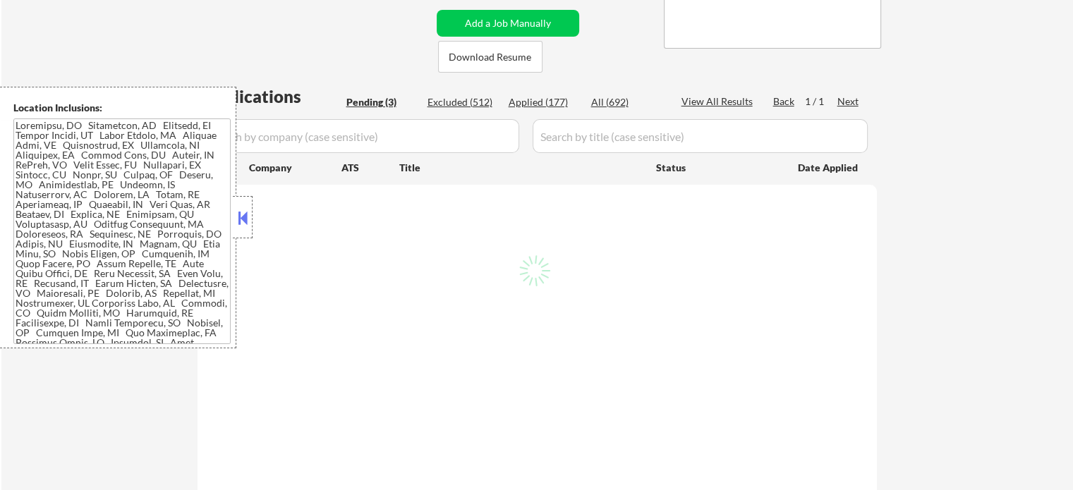
scroll to position [353, 0]
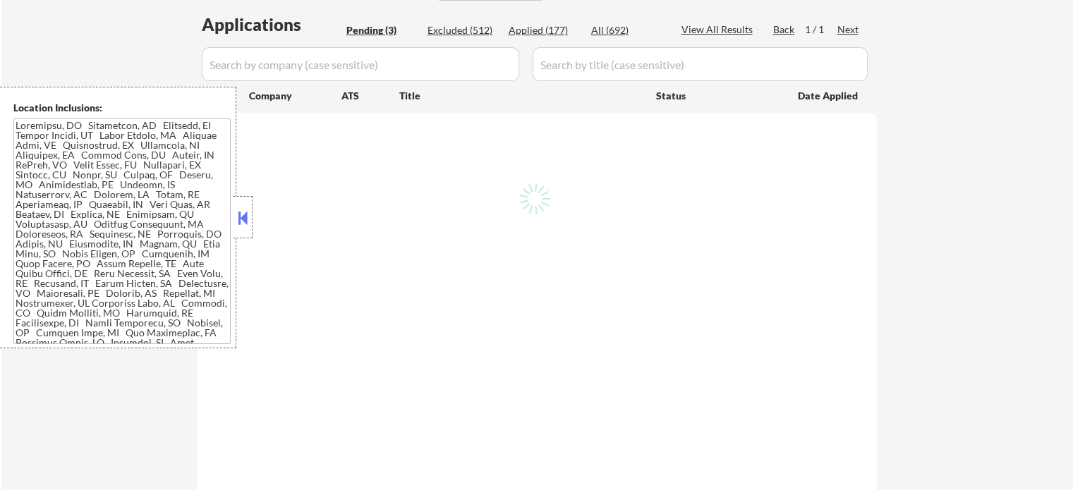
select select ""pending""
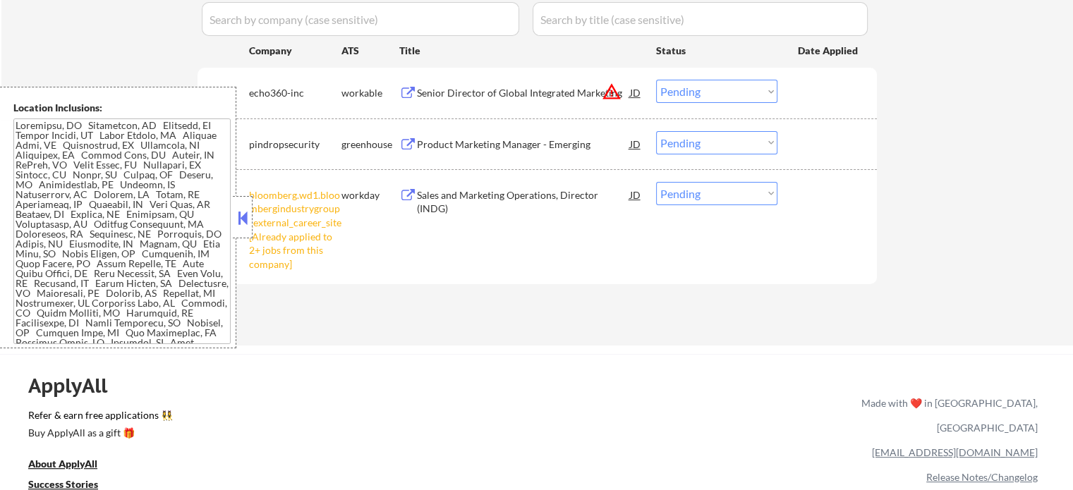
scroll to position [423, 0]
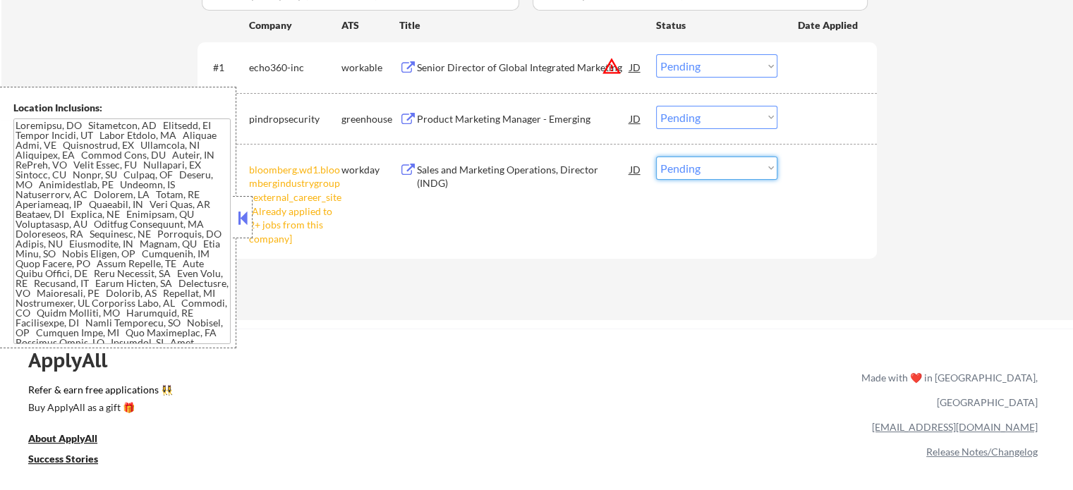
click at [664, 164] on select "Choose an option... Pending Applied Excluded (Questions) Excluded (Expired) Exc…" at bounding box center [716, 168] width 121 height 23
select select ""excluded__other_""
click at [656, 157] on select "Choose an option... Pending Applied Excluded (Questions) Excluded (Expired) Exc…" at bounding box center [716, 168] width 121 height 23
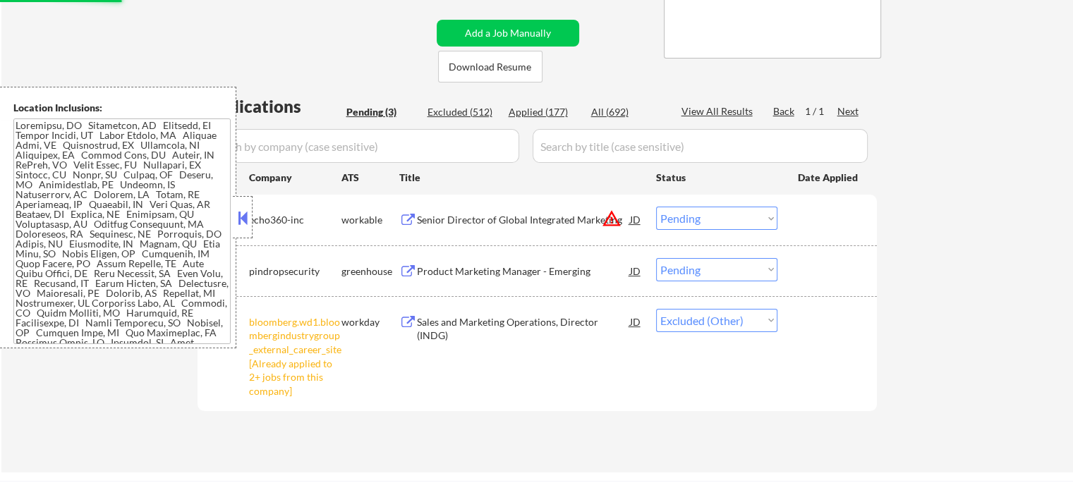
scroll to position [282, 0]
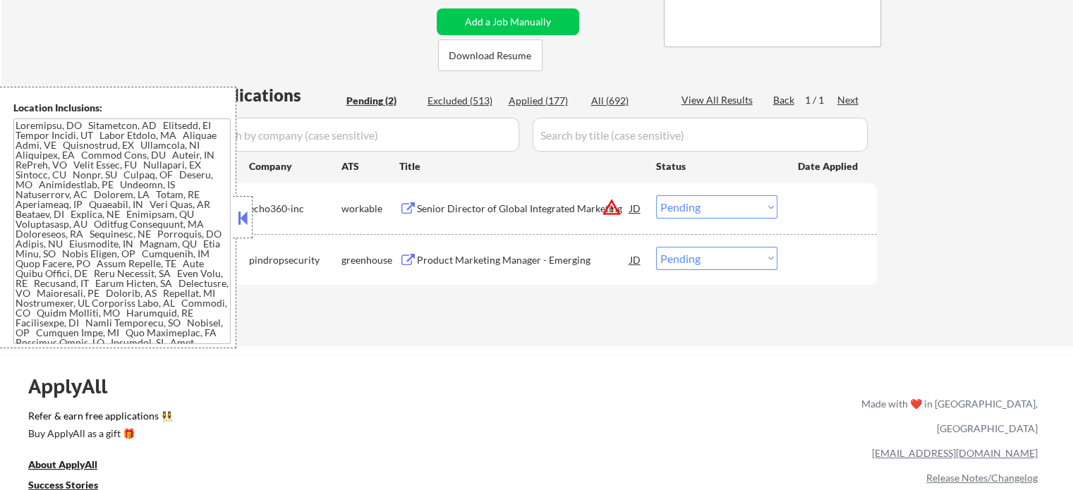
click at [497, 208] on div "Senior Director of Global Integrated Marketing" at bounding box center [523, 209] width 213 height 14
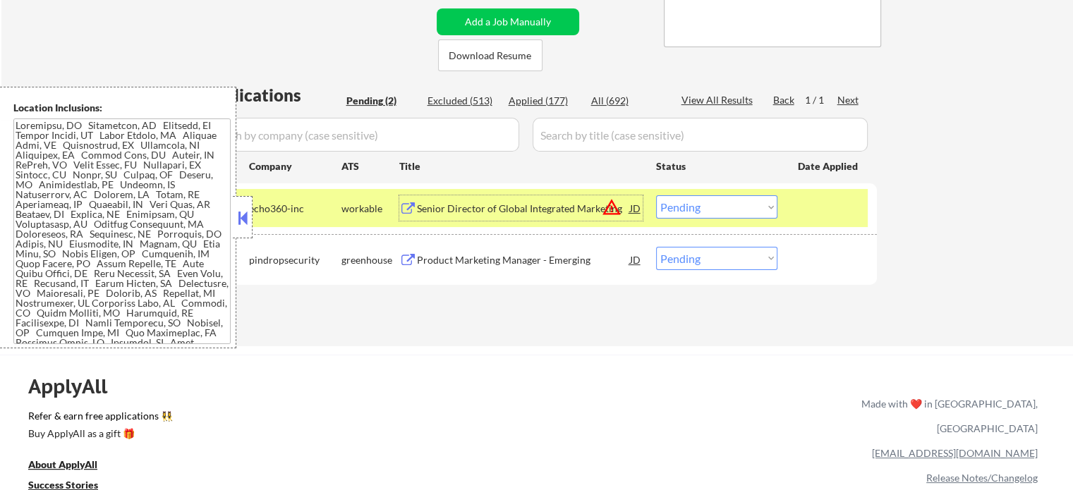
click at [681, 210] on select "Choose an option... Pending Applied Excluded (Questions) Excluded (Expired) Exc…" at bounding box center [716, 206] width 121 height 23
click at [656, 195] on select "Choose an option... Pending Applied Excluded (Questions) Excluded (Expired) Exc…" at bounding box center [716, 206] width 121 height 23
click at [835, 207] on div at bounding box center [829, 207] width 62 height 25
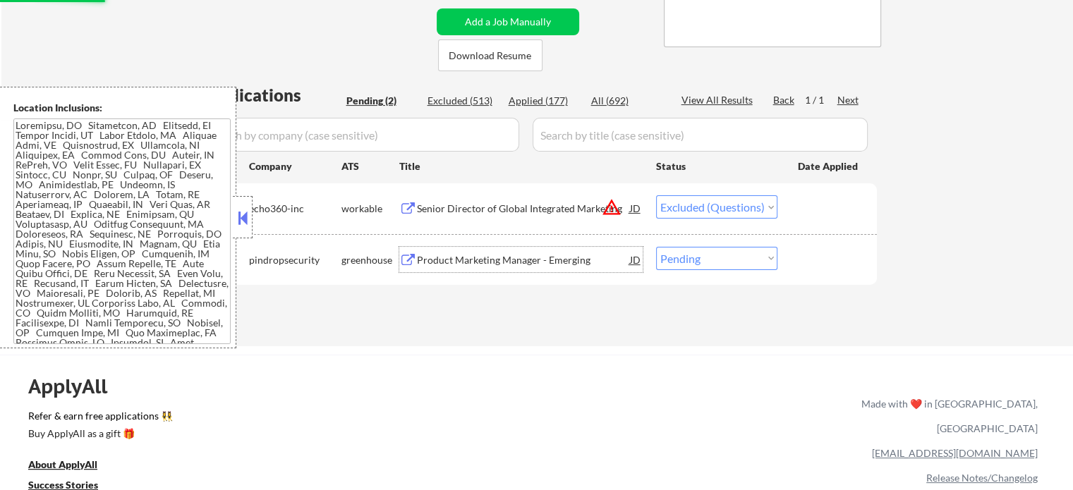
click at [502, 260] on div "Product Marketing Manager - Emerging" at bounding box center [523, 260] width 213 height 14
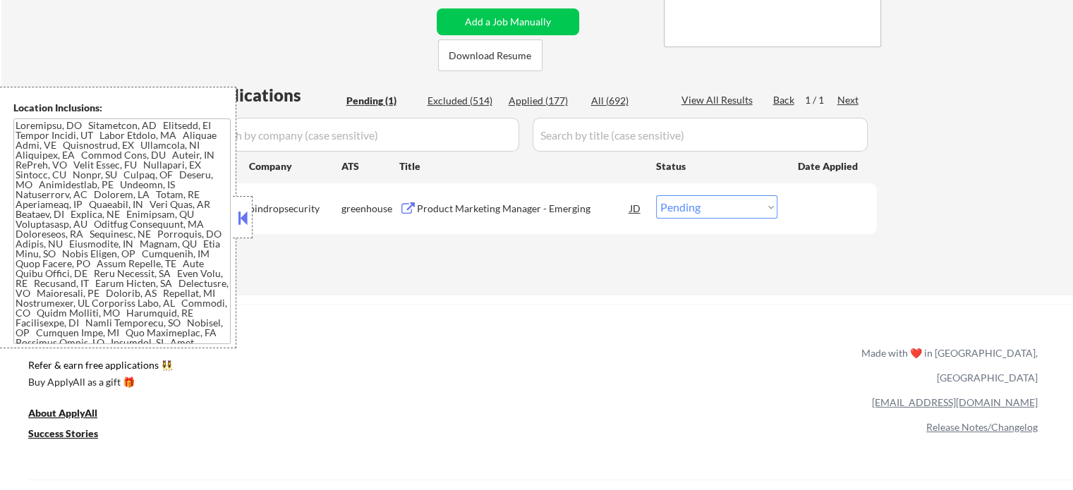
click at [698, 212] on select "Choose an option... Pending Applied Excluded (Questions) Excluded (Expired) Exc…" at bounding box center [716, 206] width 121 height 23
select select ""excluded__salary_""
click at [656, 195] on select "Choose an option... Pending Applied Excluded (Questions) Excluded (Expired) Exc…" at bounding box center [716, 206] width 121 height 23
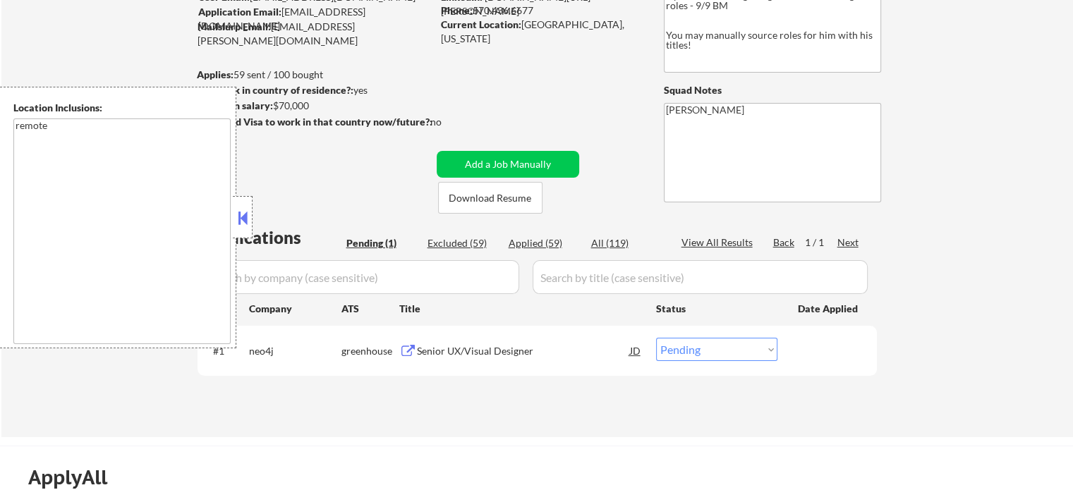
scroll to position [282, 0]
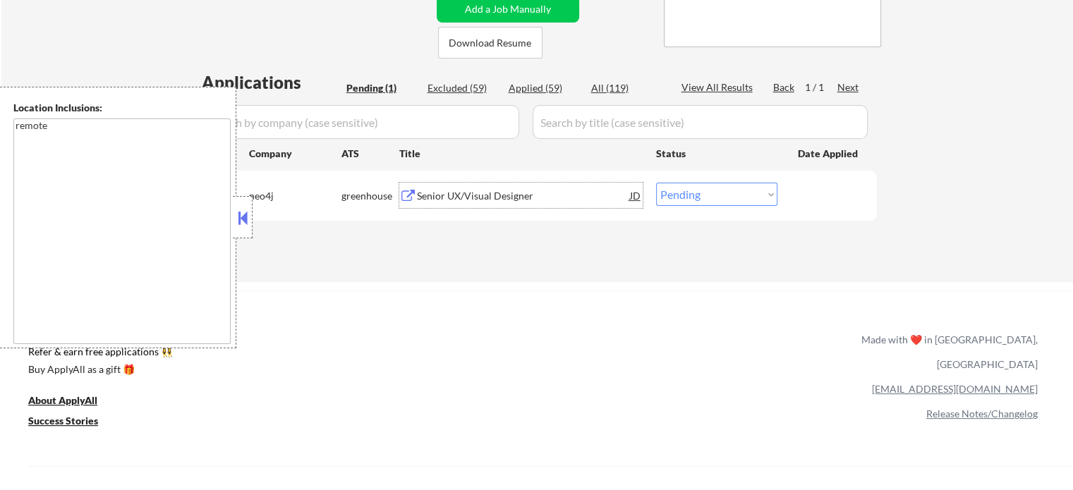
click at [465, 191] on div "Senior UX/Visual Designer" at bounding box center [523, 196] width 213 height 14
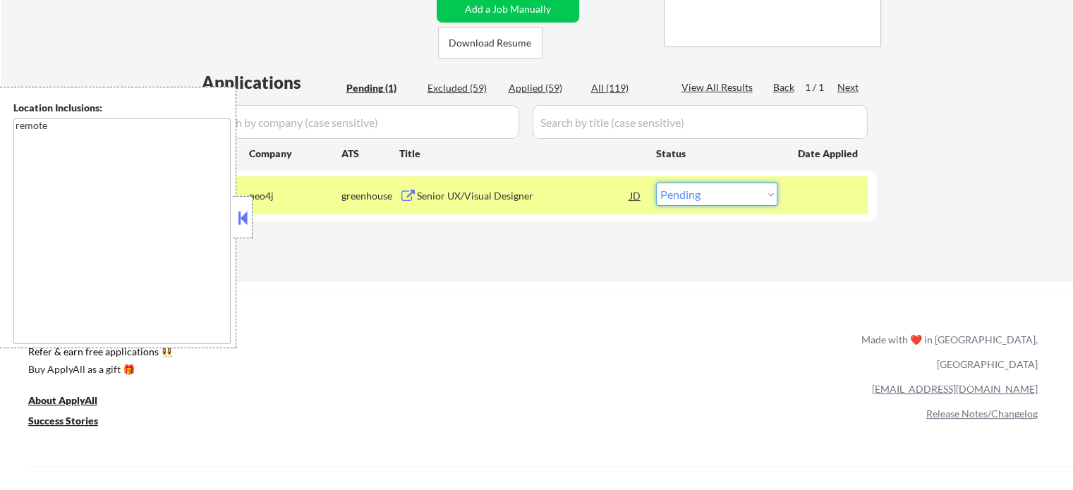
click at [691, 197] on select "Choose an option... Pending Applied Excluded (Questions) Excluded (Expired) Exc…" at bounding box center [716, 194] width 121 height 23
select select ""applied""
click at [656, 183] on select "Choose an option... Pending Applied Excluded (Questions) Excluded (Expired) Exc…" at bounding box center [716, 194] width 121 height 23
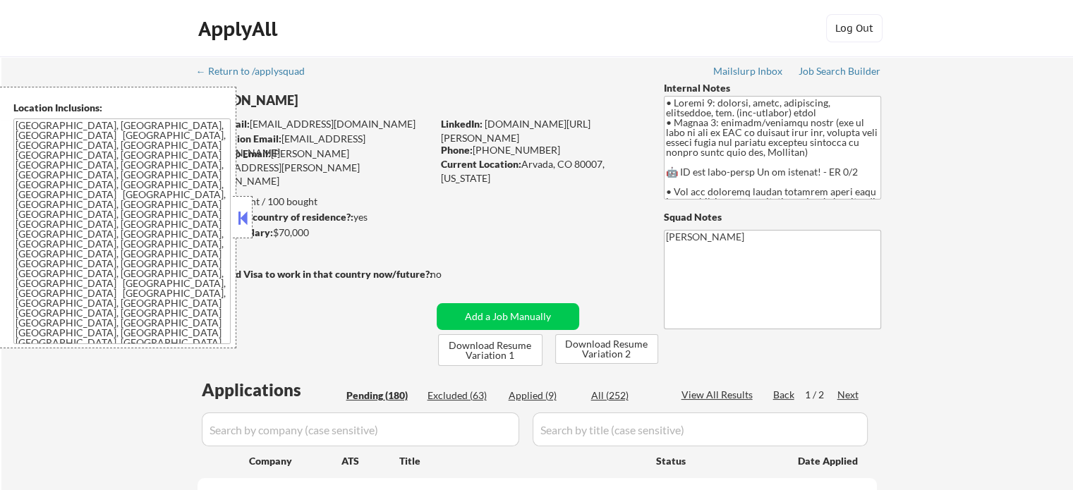
select select ""pending""
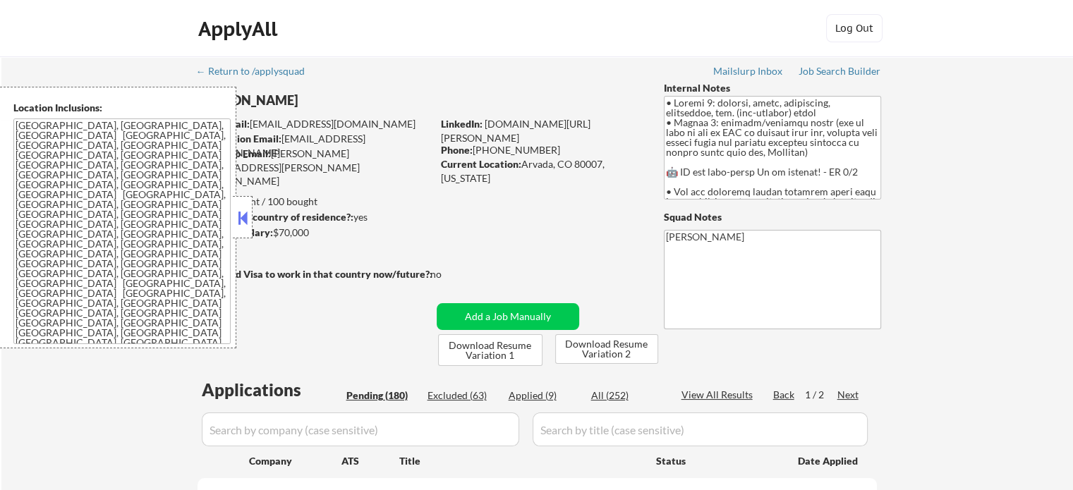
select select ""pending""
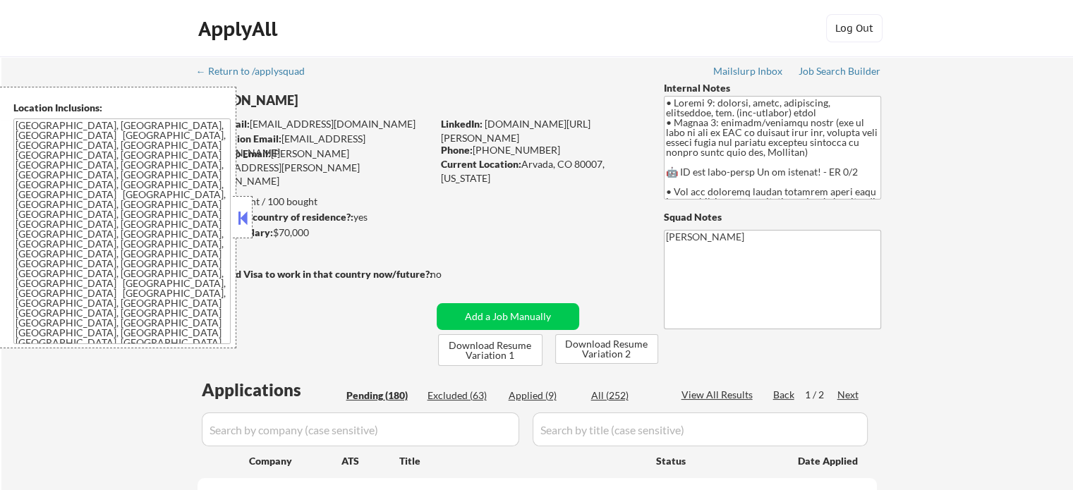
select select ""pending""
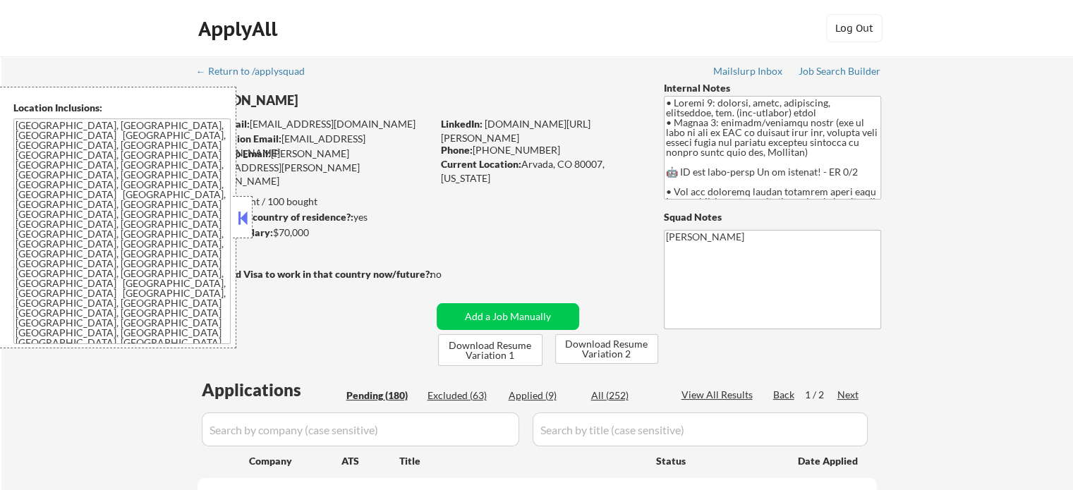
select select ""pending""
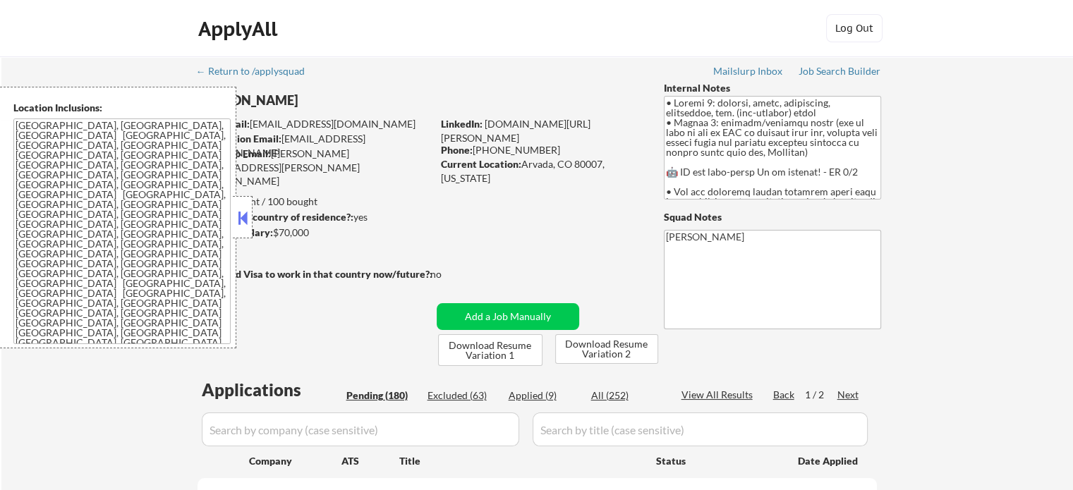
select select ""pending""
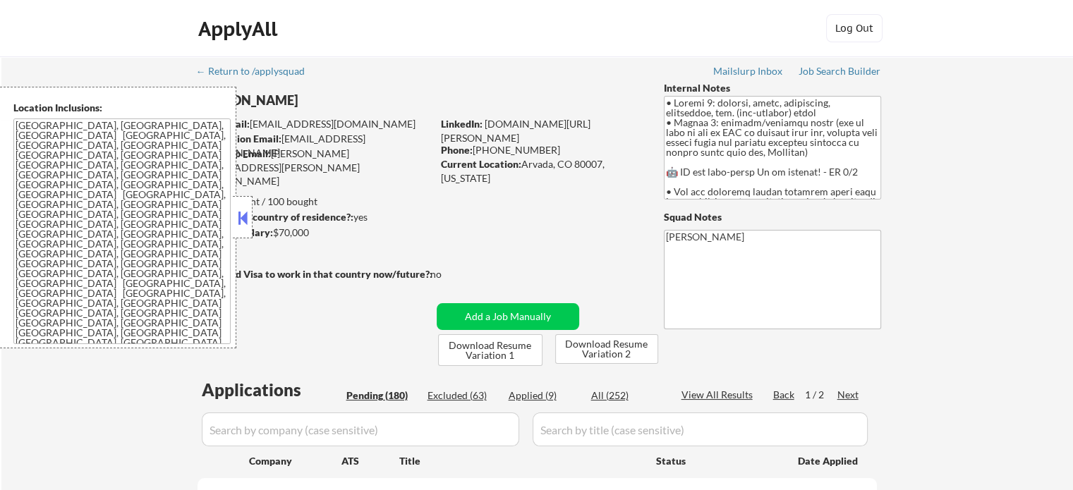
select select ""pending""
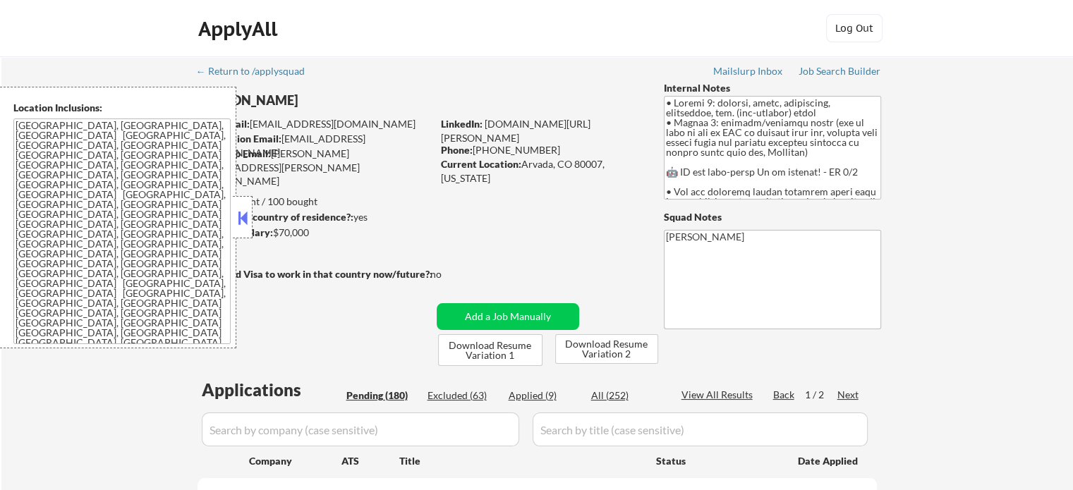
select select ""pending""
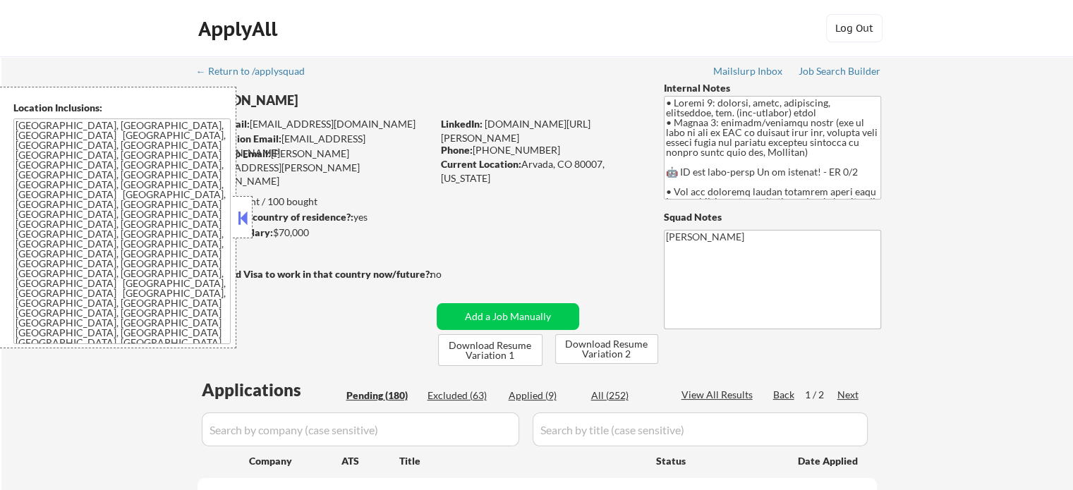
select select ""pending""
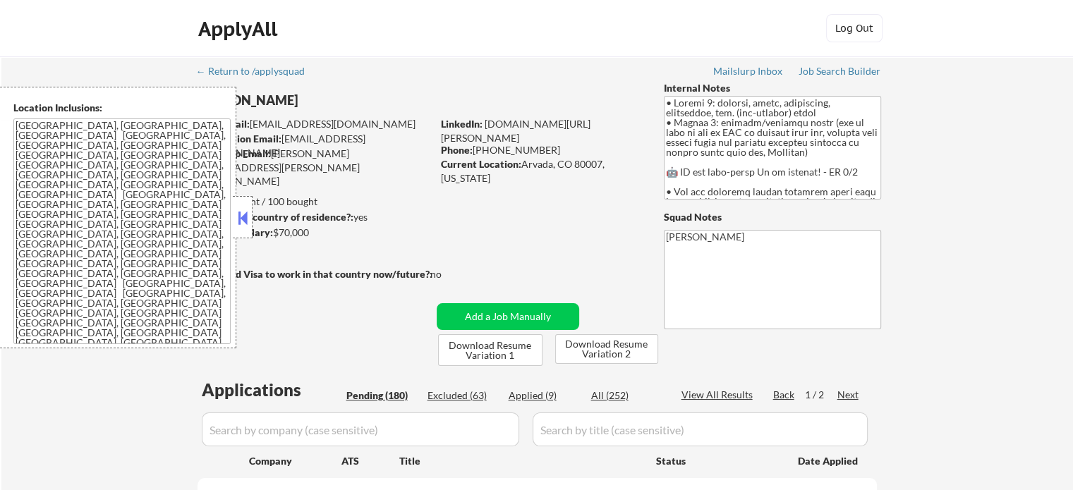
select select ""pending""
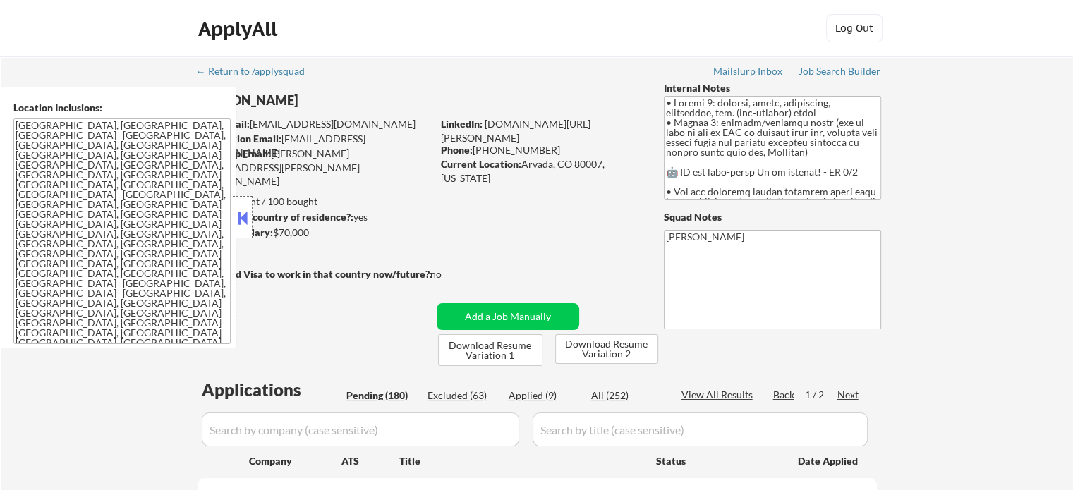
select select ""pending""
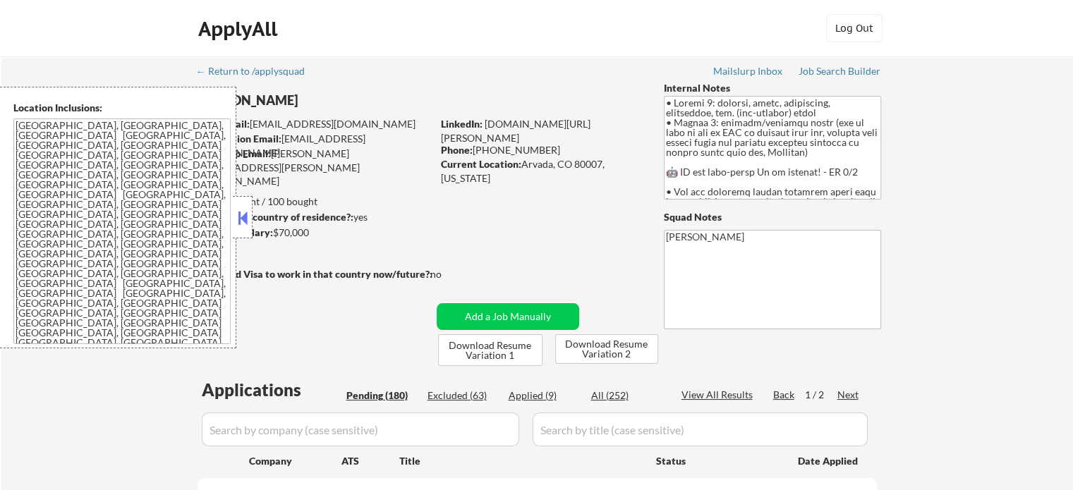
select select ""pending""
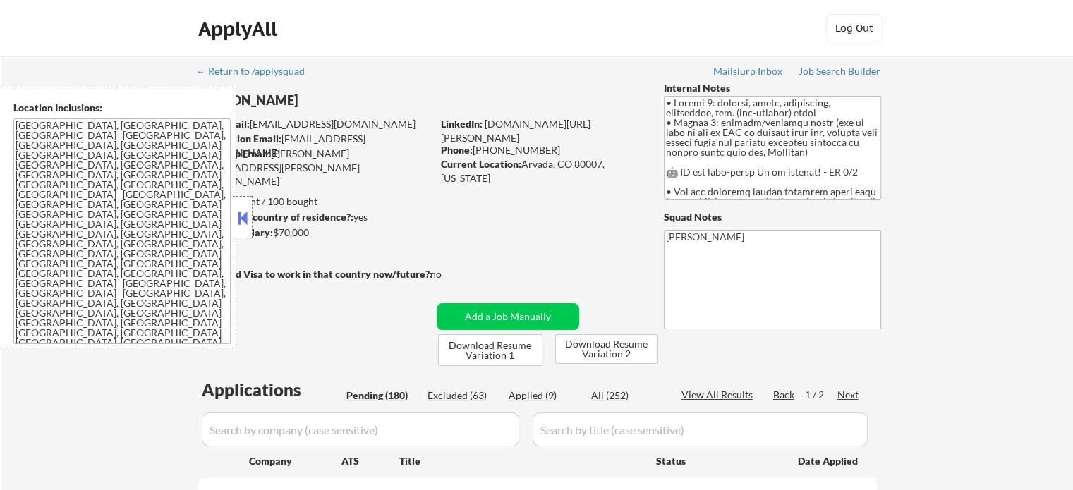
select select ""pending""
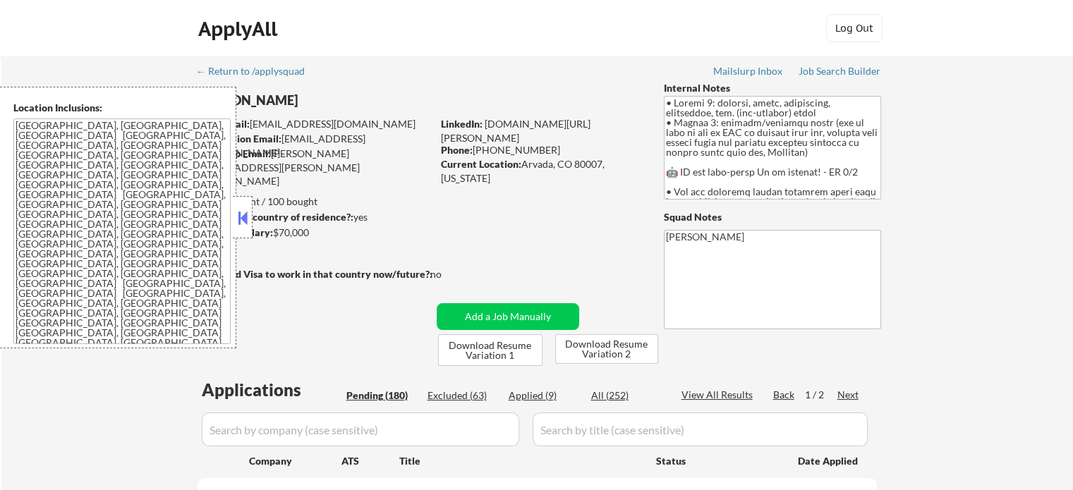
select select ""pending""
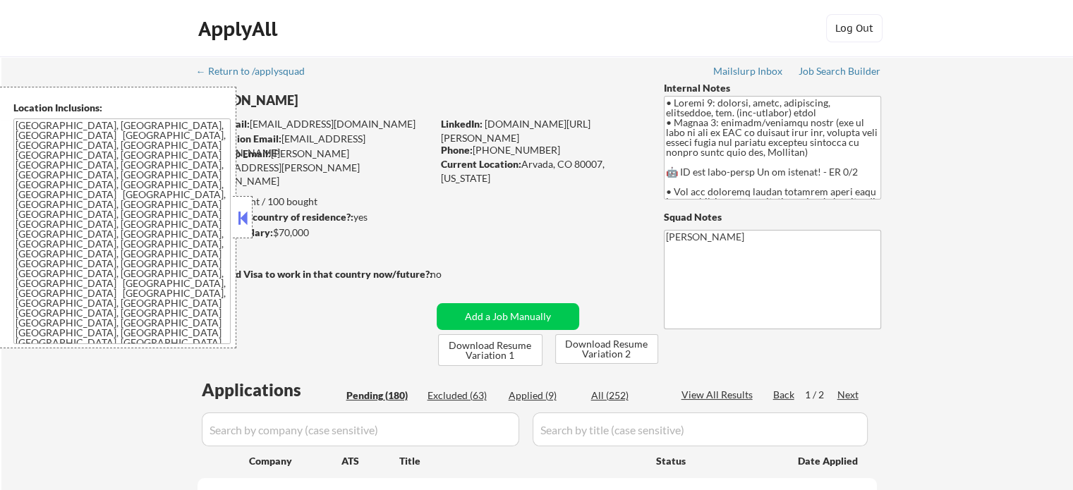
select select ""pending""
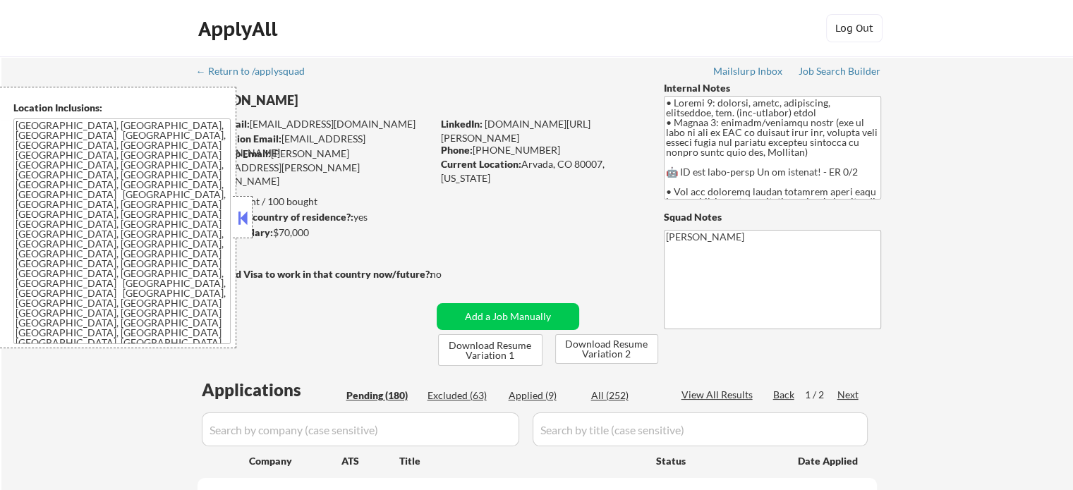
select select ""pending""
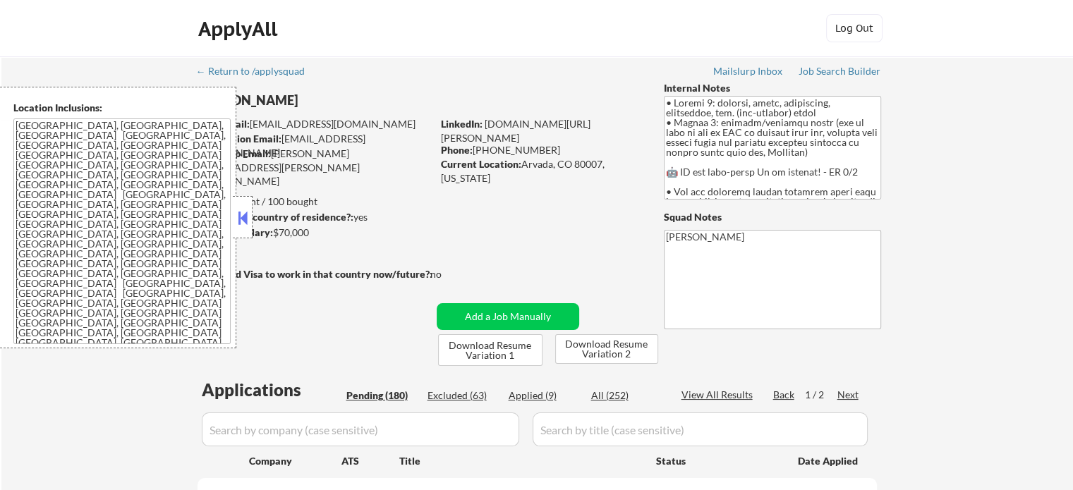
select select ""pending""
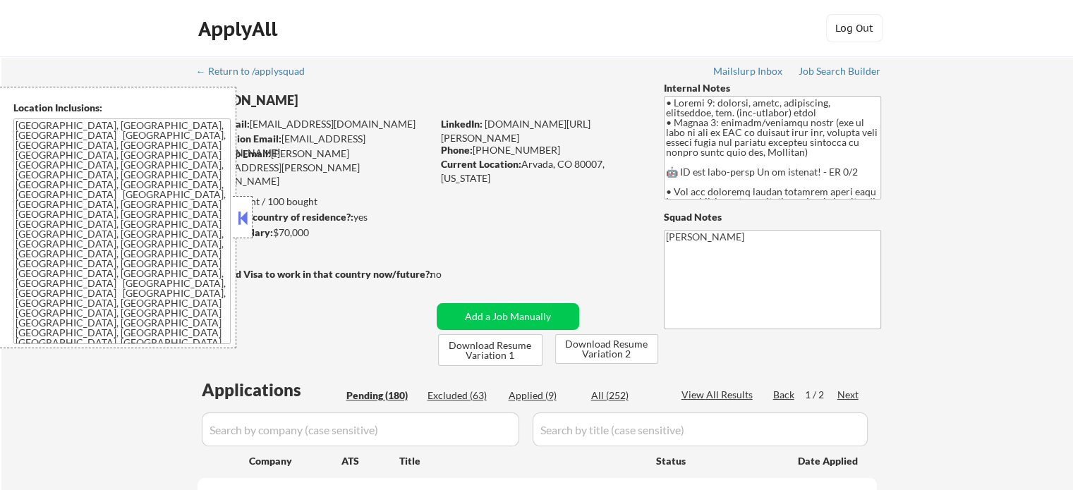
select select ""pending""
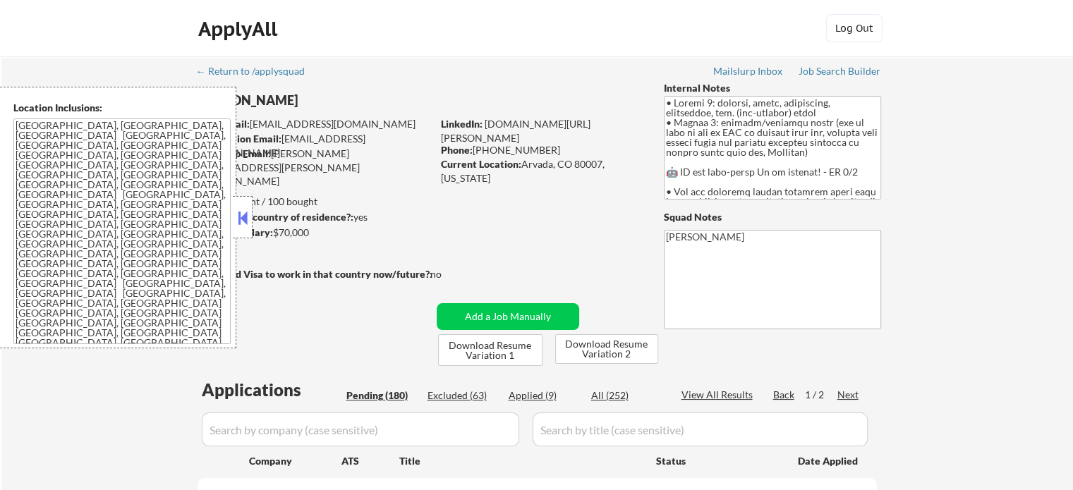
select select ""pending""
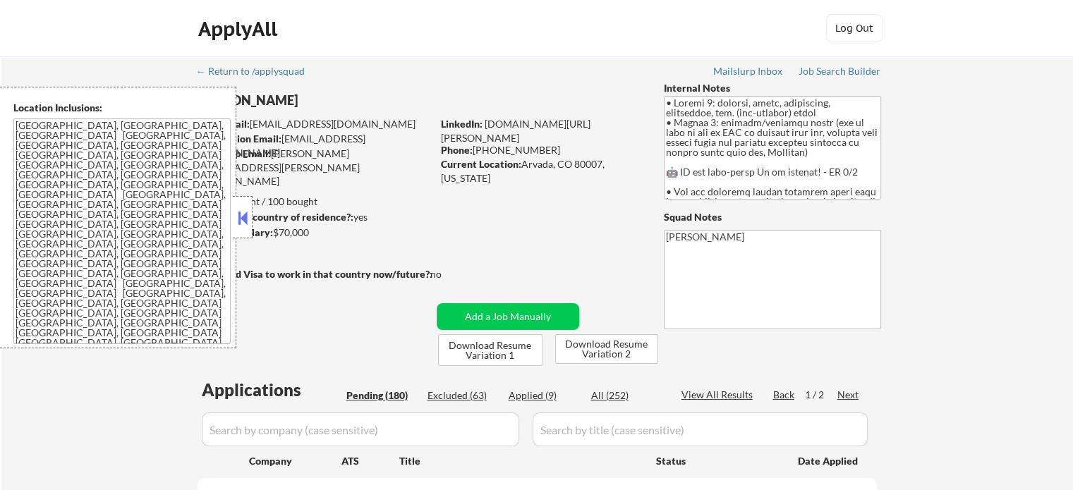
select select ""pending""
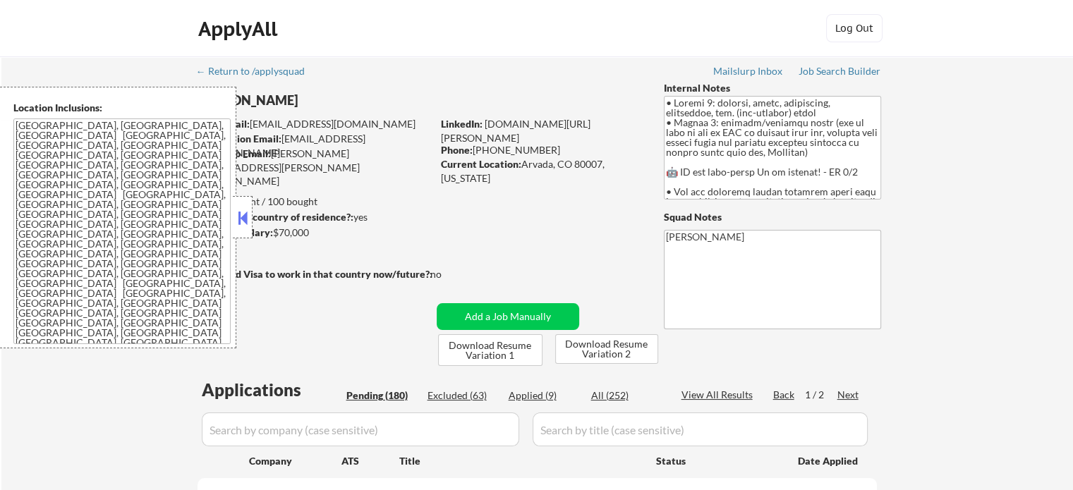
select select ""pending""
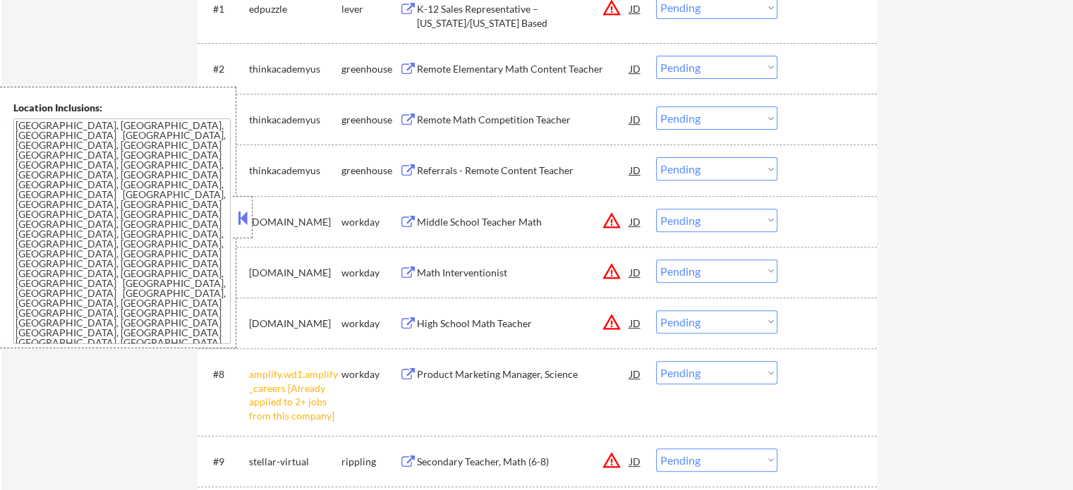
scroll to position [705, 0]
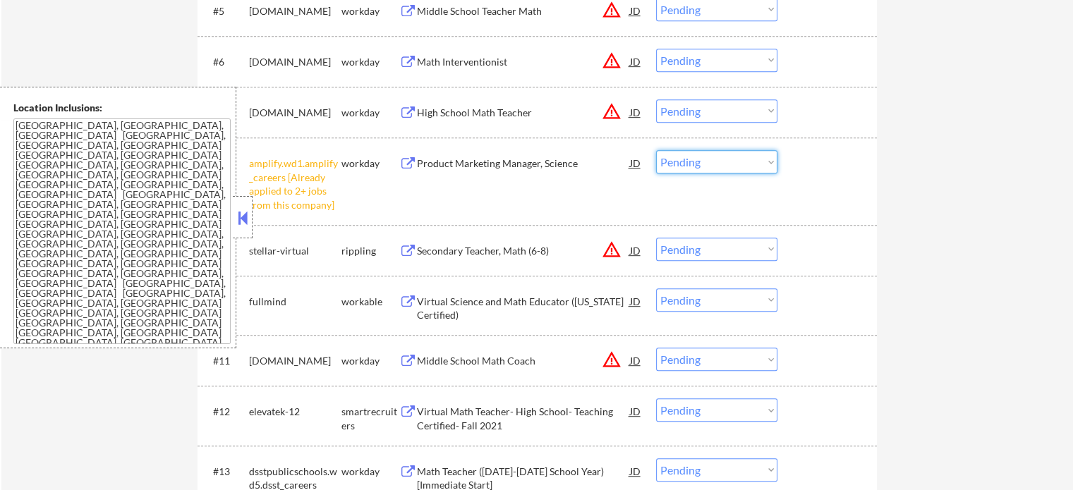
click at [729, 166] on select "Choose an option... Pending Applied Excluded (Questions) Excluded (Expired) Exc…" at bounding box center [716, 161] width 121 height 23
click at [656, 150] on select "Choose an option... Pending Applied Excluded (Questions) Excluded (Expired) Exc…" at bounding box center [716, 161] width 121 height 23
select select ""pending""
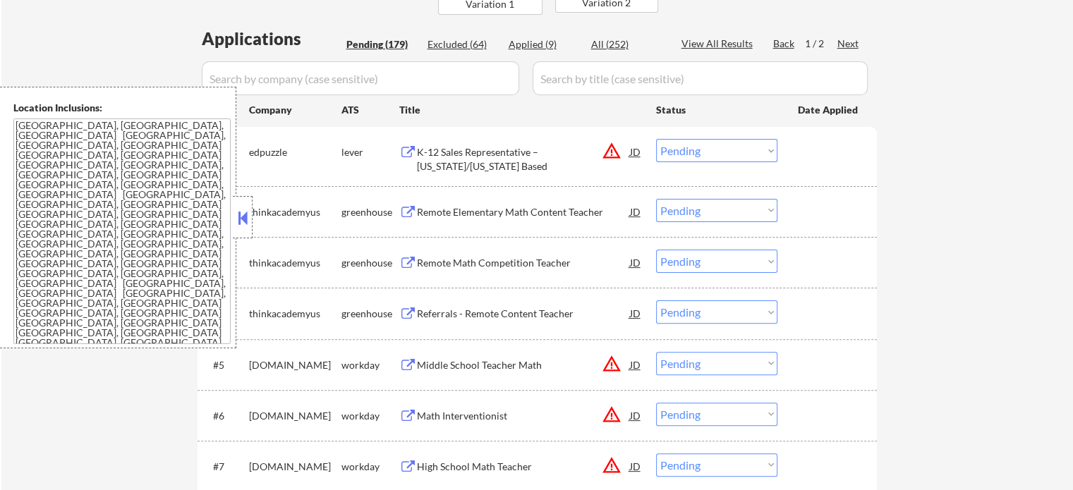
scroll to position [353, 0]
click at [698, 148] on select "Choose an option... Pending Applied Excluded (Questions) Excluded (Expired) Exc…" at bounding box center [716, 149] width 121 height 23
click at [656, 138] on select "Choose an option... Pending Applied Excluded (Questions) Excluded (Expired) Exc…" at bounding box center [716, 149] width 121 height 23
select select ""pending""
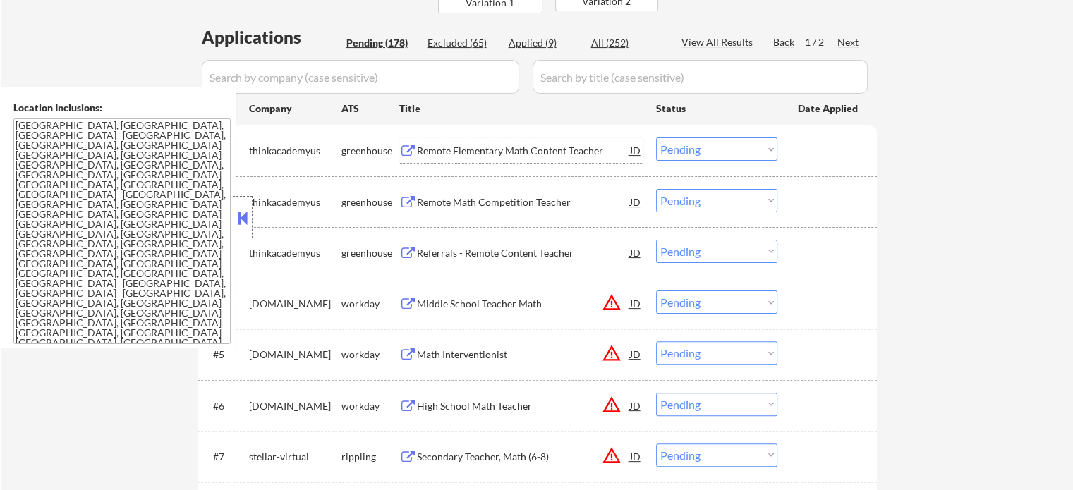
click at [488, 152] on div "Remote Elementary Math Content Teacher" at bounding box center [523, 151] width 213 height 14
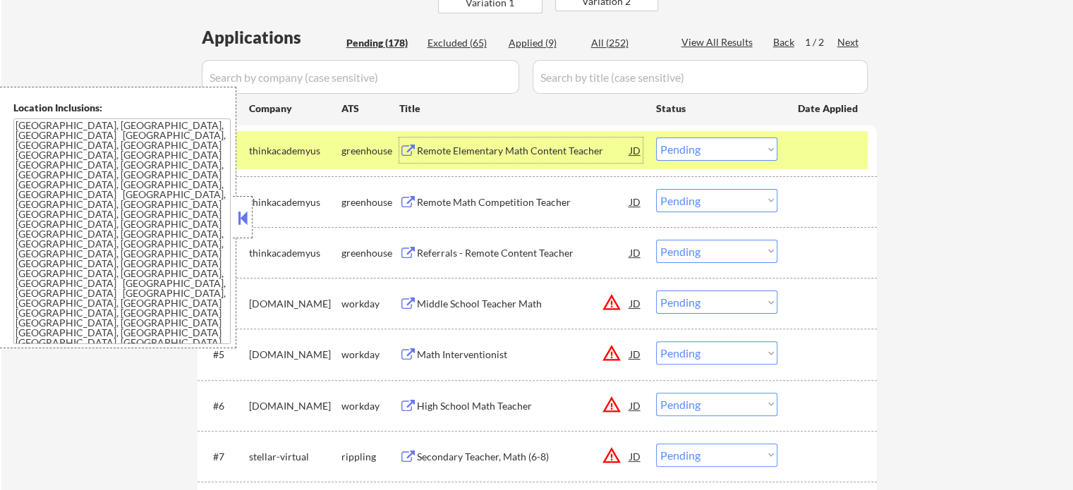
click at [813, 144] on div at bounding box center [829, 150] width 62 height 25
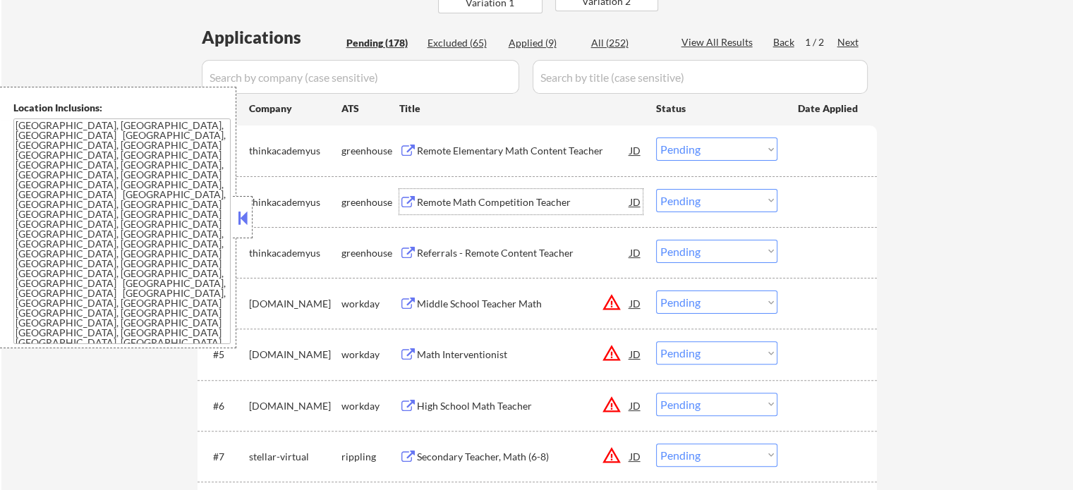
click at [440, 200] on div "Remote Math Competition Teacher" at bounding box center [523, 202] width 213 height 14
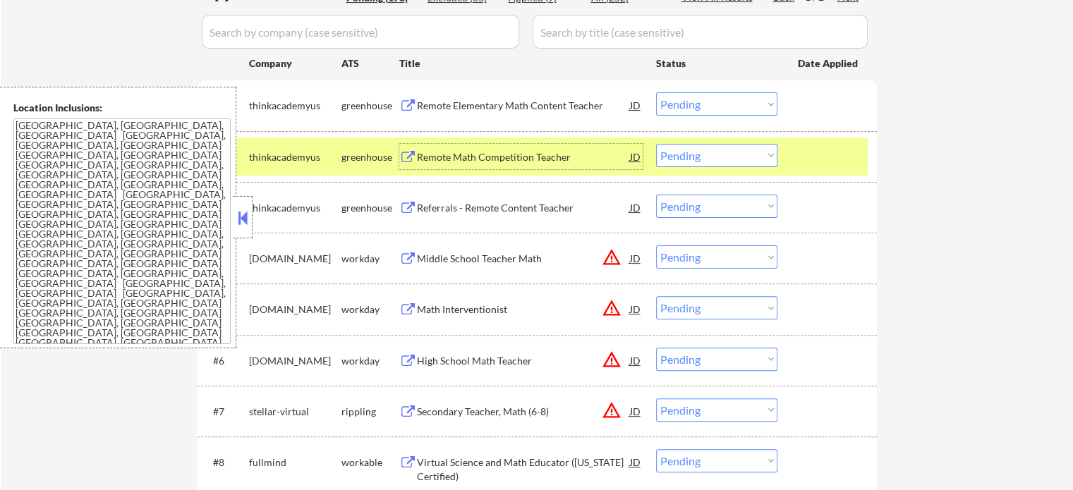
scroll to position [423, 0]
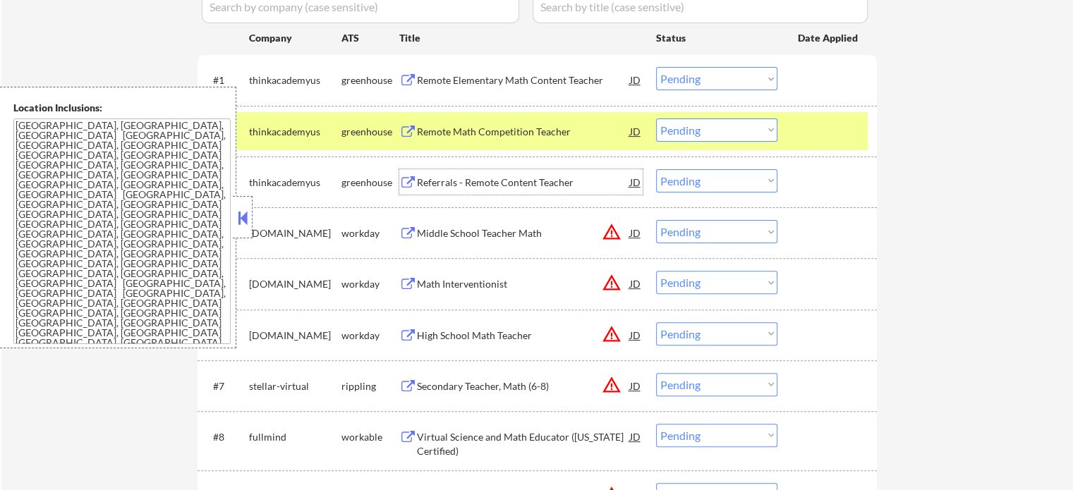
click at [461, 180] on div "Referrals - Remote Content Teacher" at bounding box center [523, 183] width 213 height 14
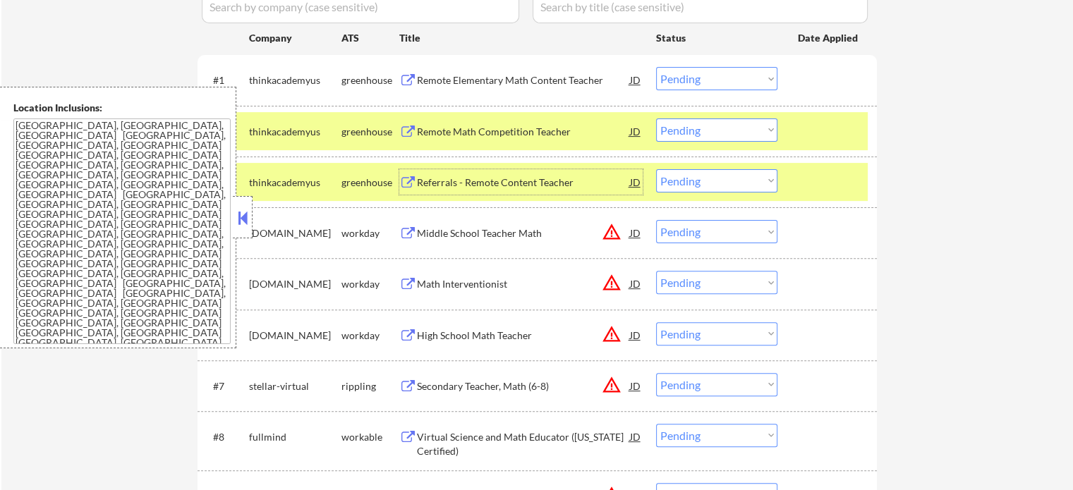
click at [790, 171] on div "#3 thinkacademyus greenhouse Referrals - Remote Content Teacher JD Choose an op…" at bounding box center [535, 182] width 666 height 38
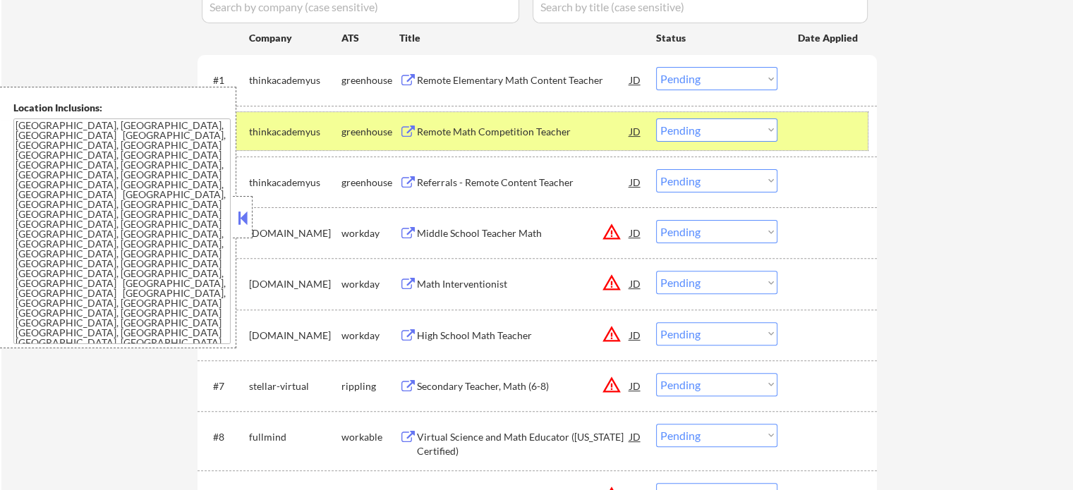
click at [799, 130] on div at bounding box center [829, 130] width 62 height 25
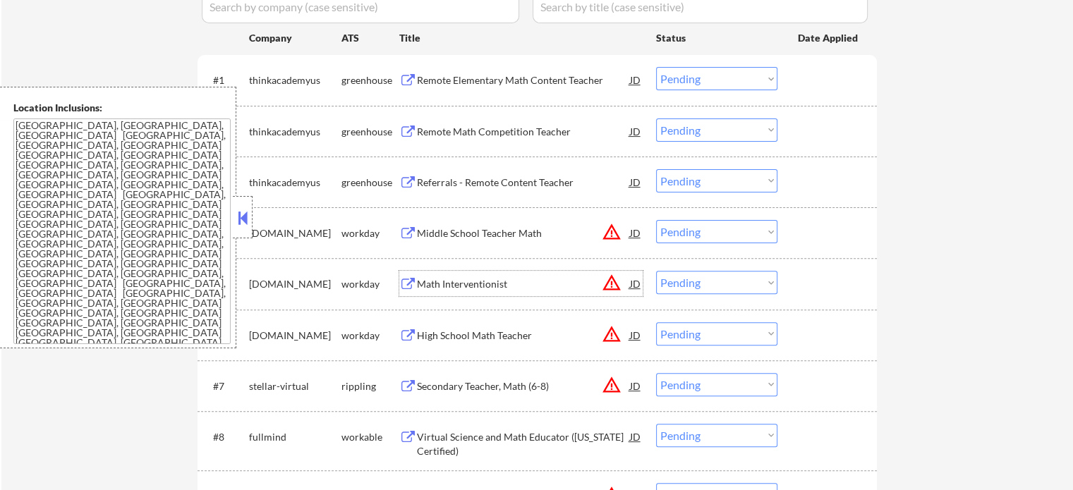
click at [457, 283] on div "Math Interventionist" at bounding box center [523, 284] width 213 height 14
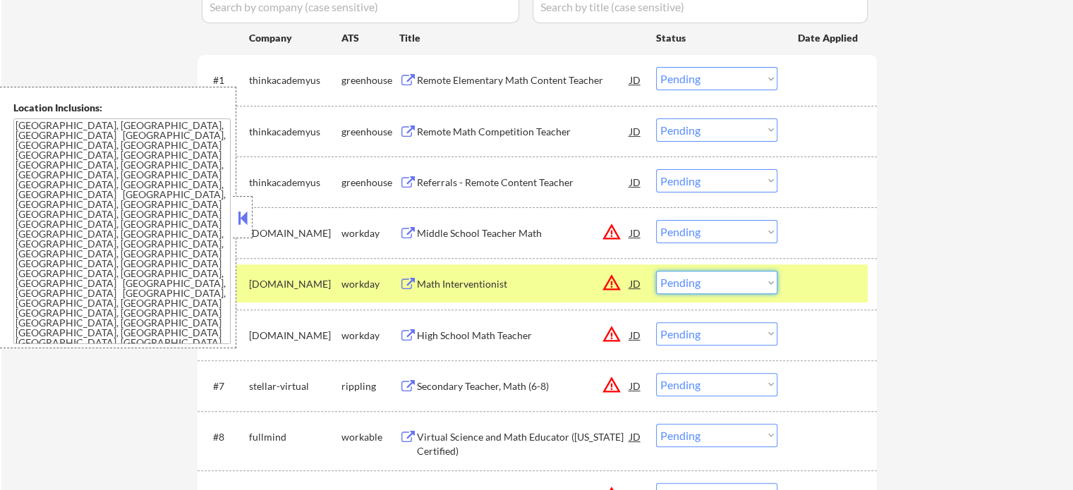
click at [702, 286] on select "Choose an option... Pending Applied Excluded (Questions) Excluded (Expired) Exc…" at bounding box center [716, 282] width 121 height 23
click at [656, 271] on select "Choose an option... Pending Applied Excluded (Questions) Excluded (Expired) Exc…" at bounding box center [716, 282] width 121 height 23
click at [815, 287] on div at bounding box center [829, 283] width 62 height 25
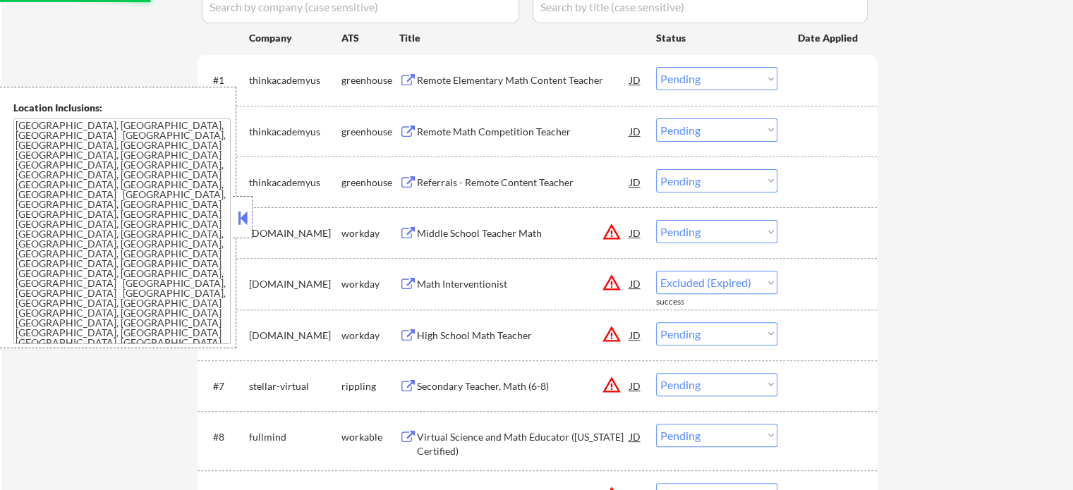
select select ""pending""
click at [463, 383] on div "Secondary Teacher, Math (6-8)" at bounding box center [523, 386] width 213 height 14
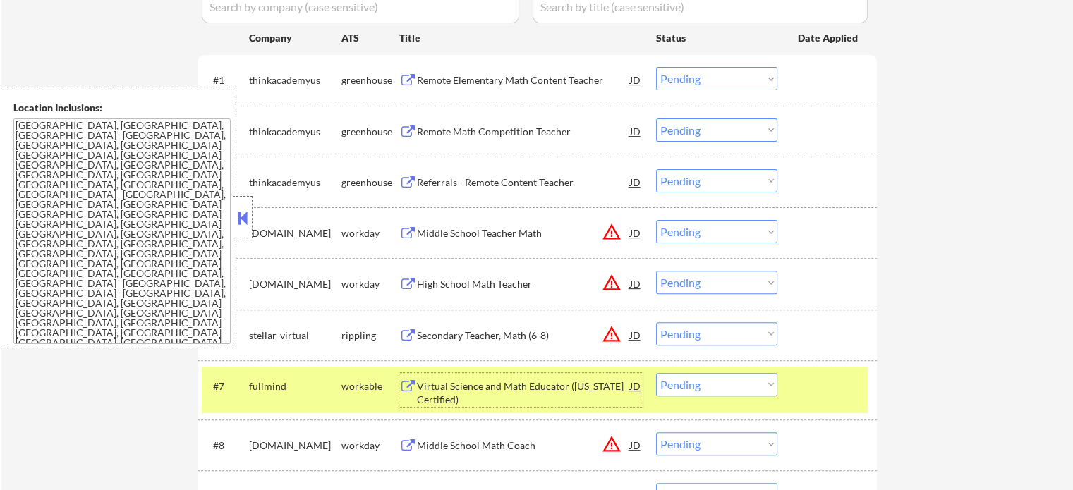
click at [719, 394] on select "Choose an option... Pending Applied Excluded (Questions) Excluded (Expired) Exc…" at bounding box center [716, 384] width 121 height 23
click at [656, 373] on select "Choose an option... Pending Applied Excluded (Questions) Excluded (Expired) Exc…" at bounding box center [716, 384] width 121 height 23
click at [825, 398] on div "#7 fullmind workable Virtual Science and Math Educator ([US_STATE] Certified) J…" at bounding box center [535, 390] width 666 height 47
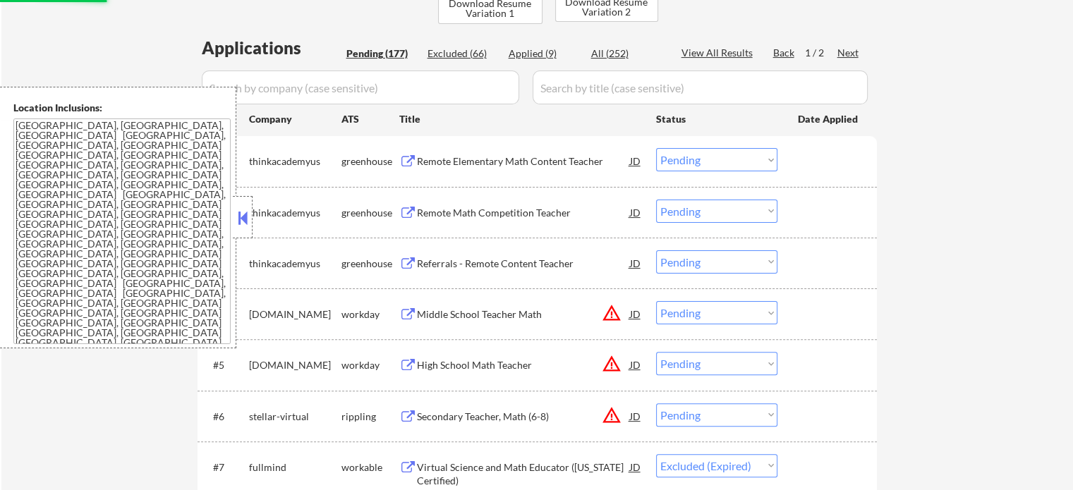
scroll to position [282, 0]
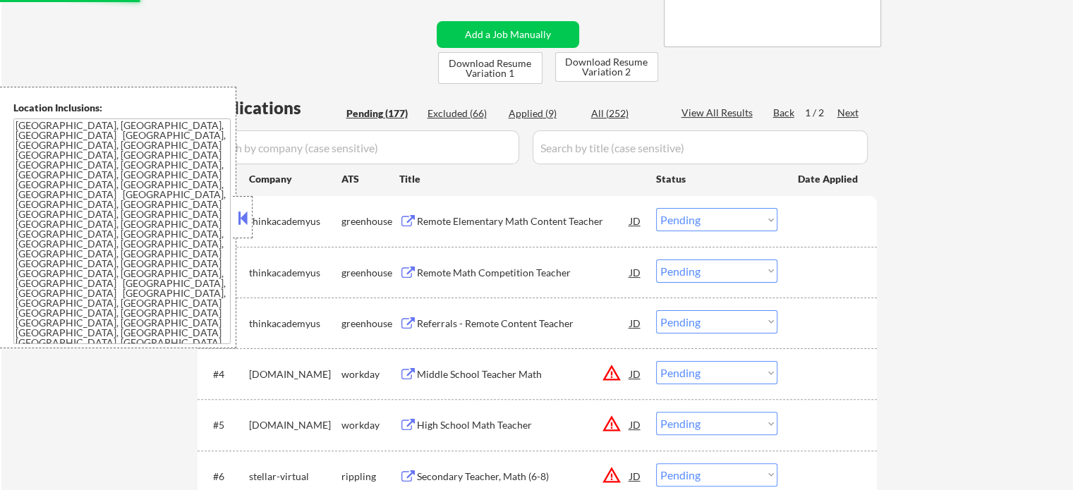
select select ""pending""
click at [451, 370] on div "Middle School Teacher Math" at bounding box center [523, 374] width 213 height 14
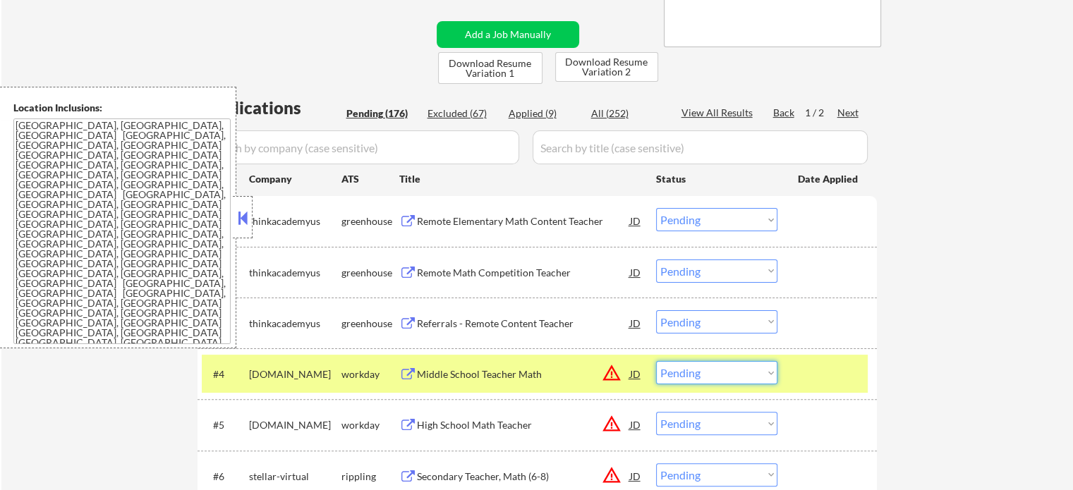
click at [705, 365] on select "Choose an option... Pending Applied Excluded (Questions) Excluded (Expired) Exc…" at bounding box center [716, 372] width 121 height 23
click at [656, 361] on select "Choose an option... Pending Applied Excluded (Questions) Excluded (Expired) Exc…" at bounding box center [716, 372] width 121 height 23
click at [801, 373] on div at bounding box center [829, 373] width 62 height 25
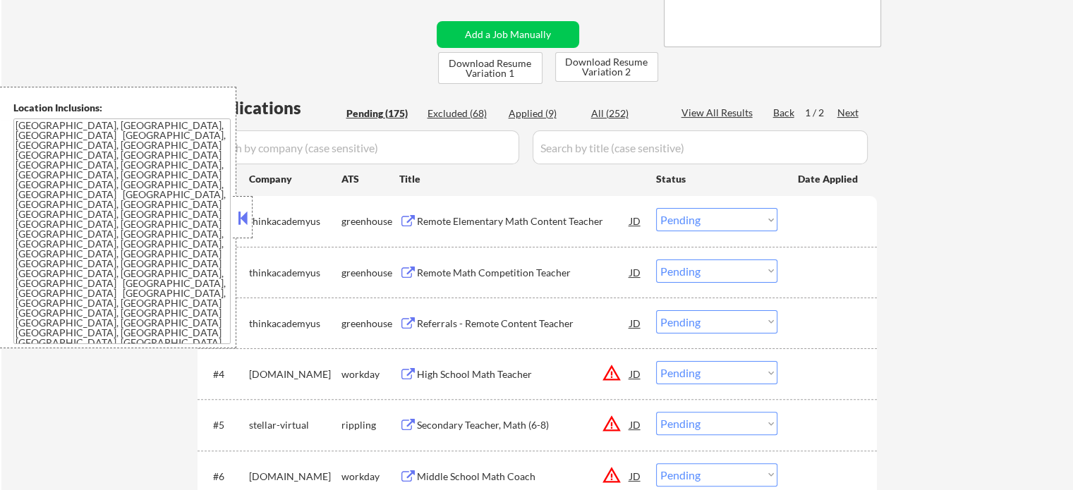
click at [485, 366] on div "High School Math Teacher" at bounding box center [523, 373] width 213 height 25
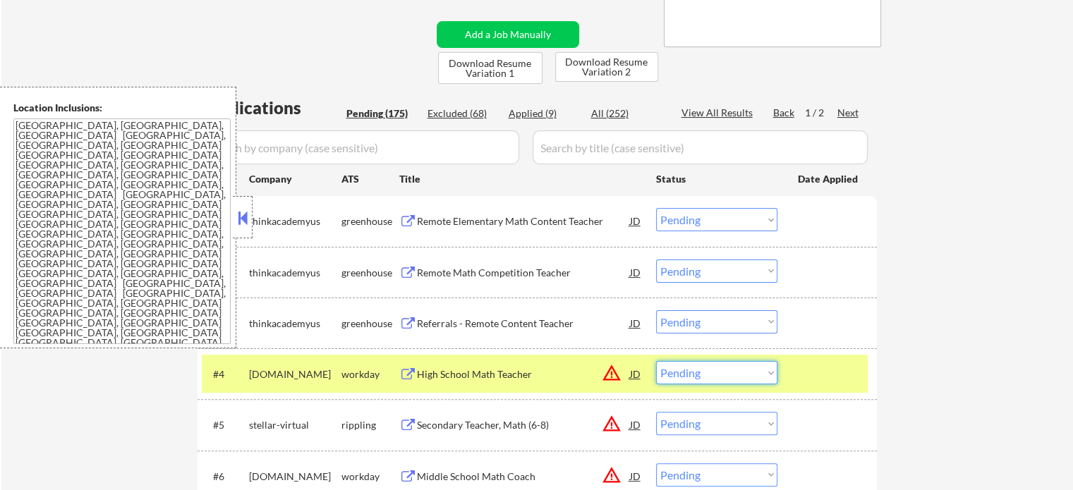
click at [695, 372] on select "Choose an option... Pending Applied Excluded (Questions) Excluded (Expired) Exc…" at bounding box center [716, 372] width 121 height 23
click at [656, 361] on select "Choose an option... Pending Applied Excluded (Questions) Excluded (Expired) Exc…" at bounding box center [716, 372] width 121 height 23
click at [815, 372] on div at bounding box center [829, 373] width 62 height 25
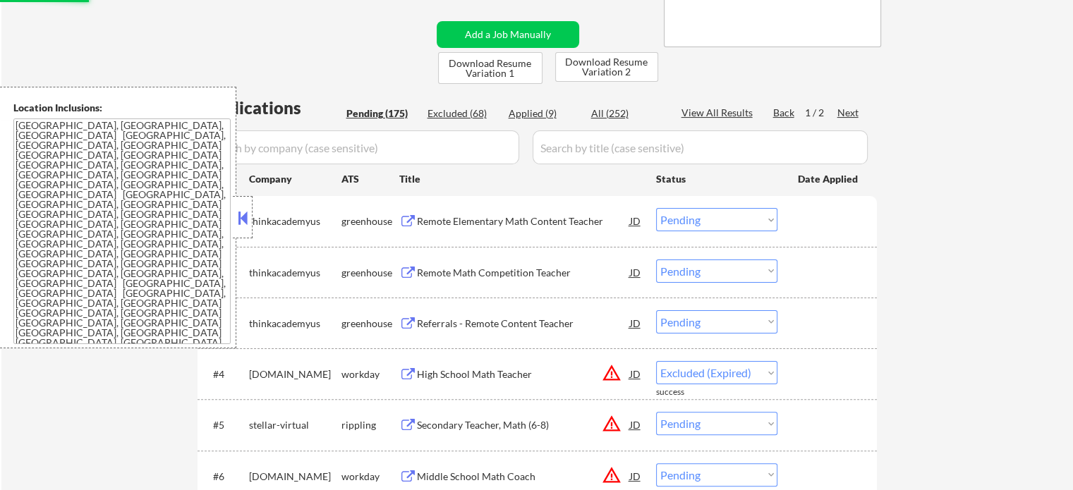
select select ""pending""
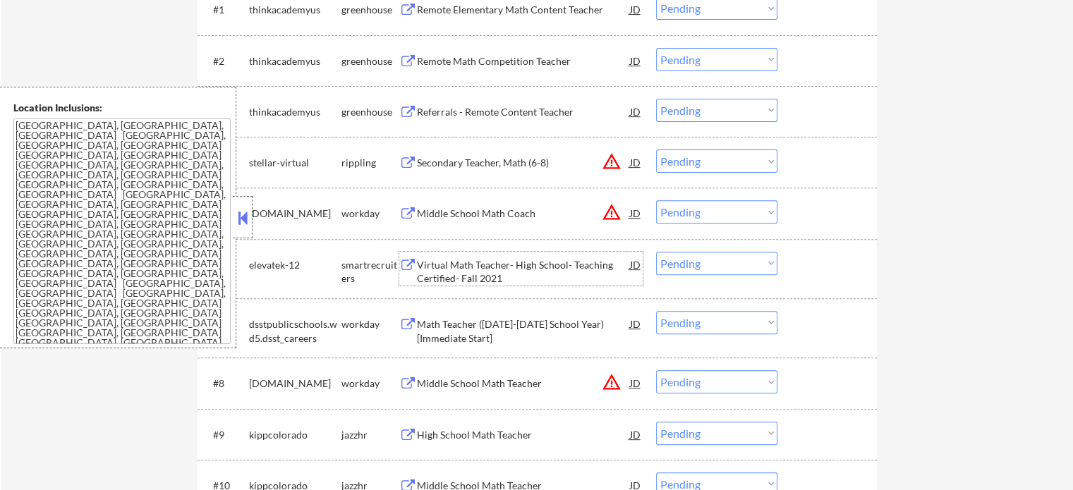
click at [485, 269] on div "Virtual Math Teacher- High School- Teaching Certified- Fall 2021" at bounding box center [523, 272] width 213 height 28
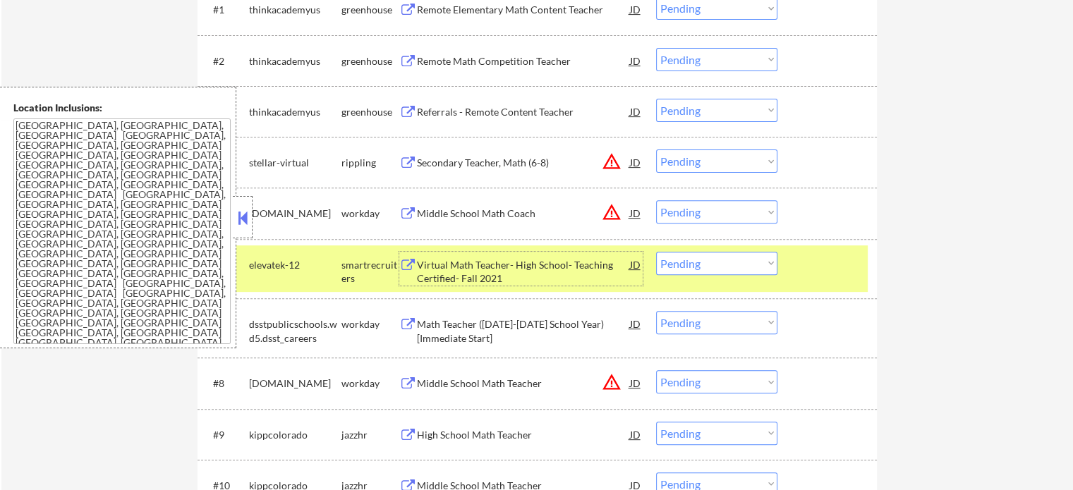
click at [827, 264] on div at bounding box center [829, 264] width 62 height 25
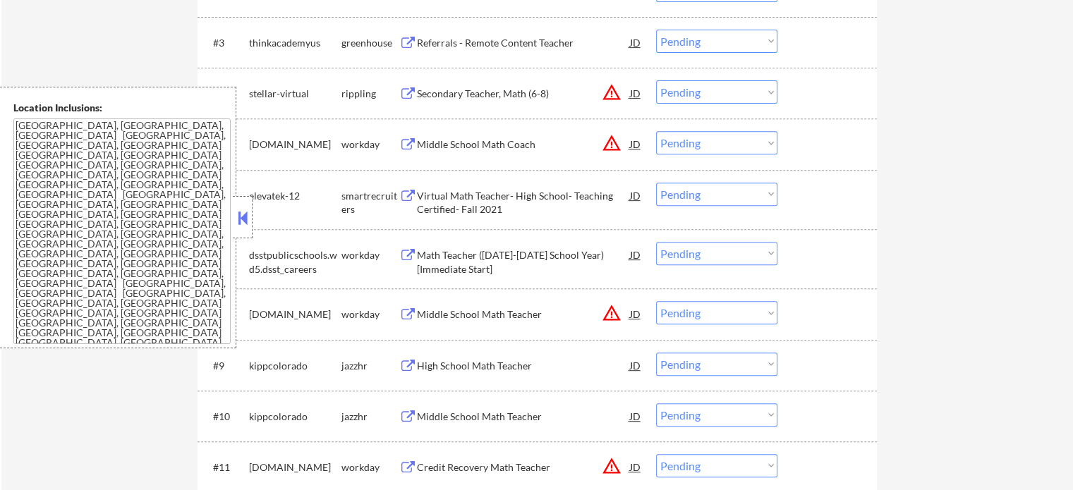
scroll to position [635, 0]
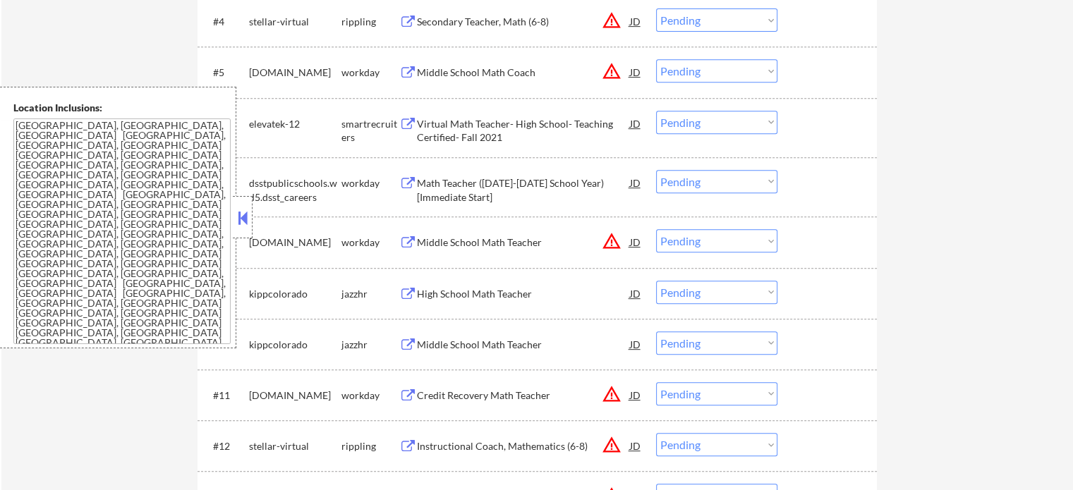
click at [528, 242] on div "Middle School Math Teacher" at bounding box center [523, 243] width 213 height 14
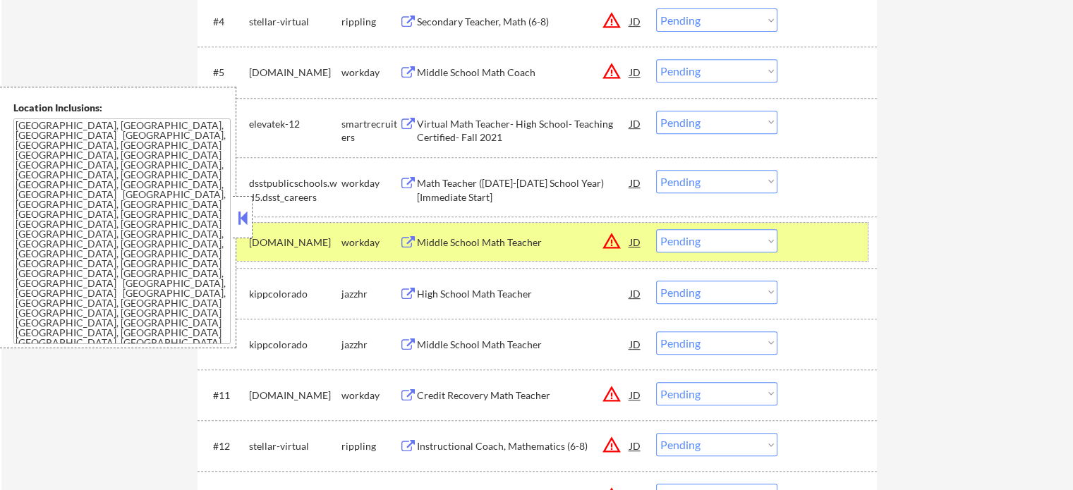
click at [818, 232] on div at bounding box center [829, 241] width 62 height 25
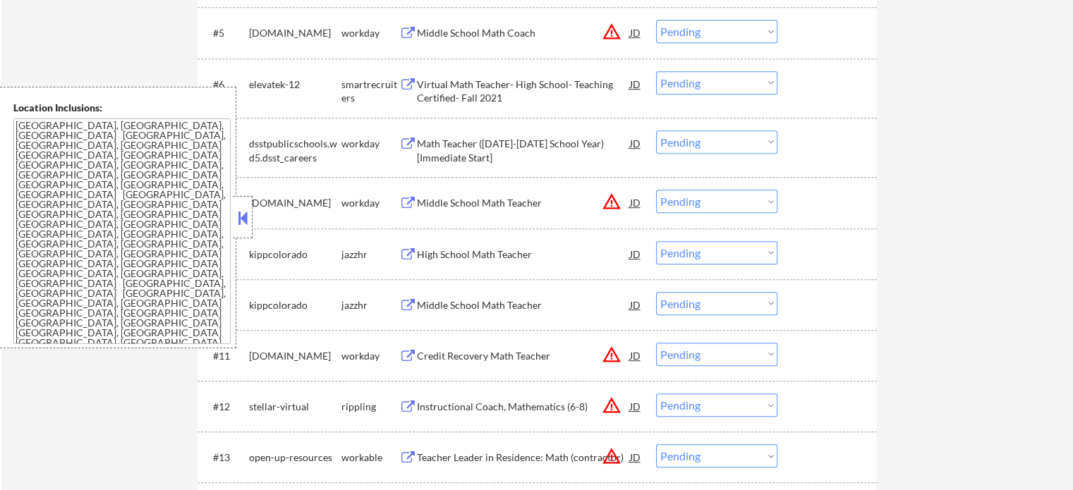
scroll to position [705, 0]
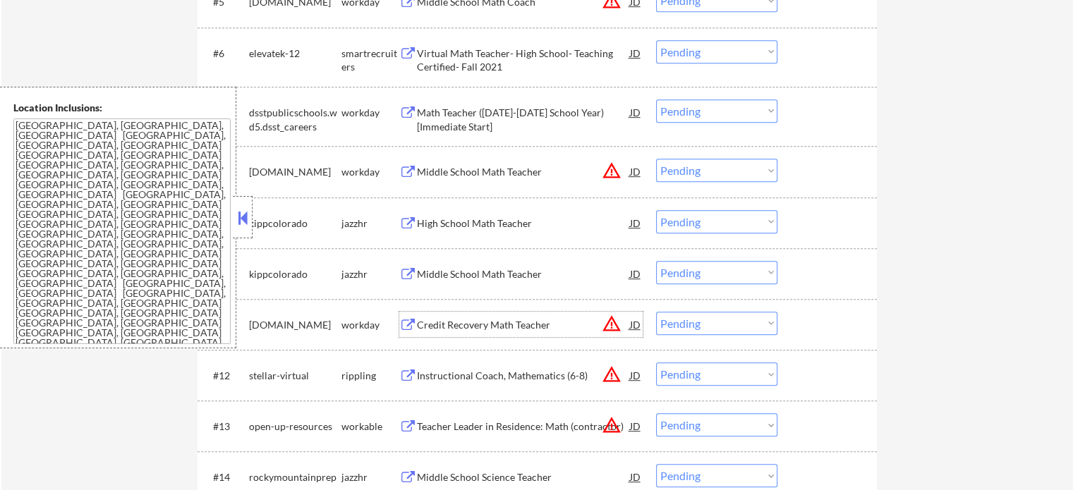
click at [477, 315] on div "Credit Recovery Math Teacher" at bounding box center [523, 324] width 213 height 25
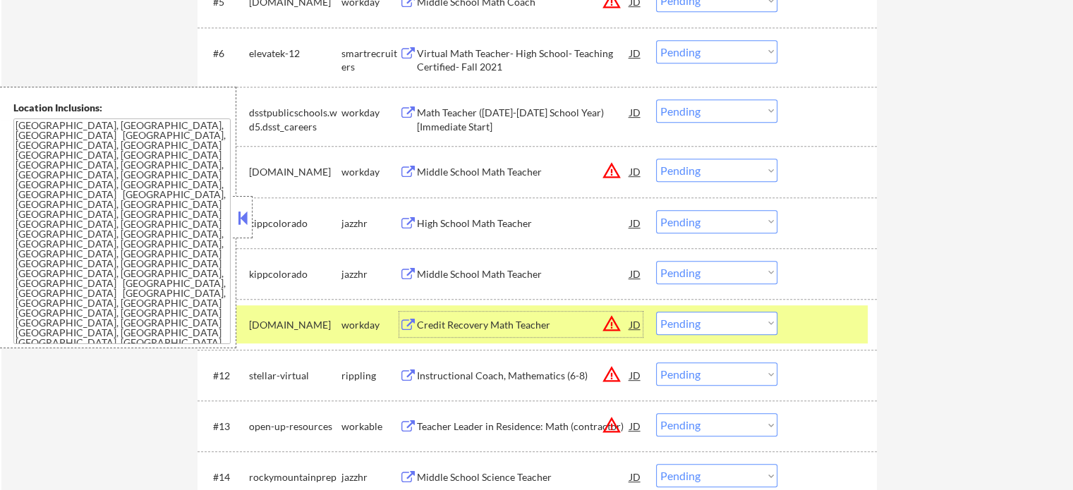
click at [753, 320] on select "Choose an option... Pending Applied Excluded (Questions) Excluded (Expired) Exc…" at bounding box center [716, 323] width 121 height 23
click at [656, 312] on select "Choose an option... Pending Applied Excluded (Questions) Excluded (Expired) Exc…" at bounding box center [716, 323] width 121 height 23
click at [804, 320] on div at bounding box center [829, 324] width 62 height 25
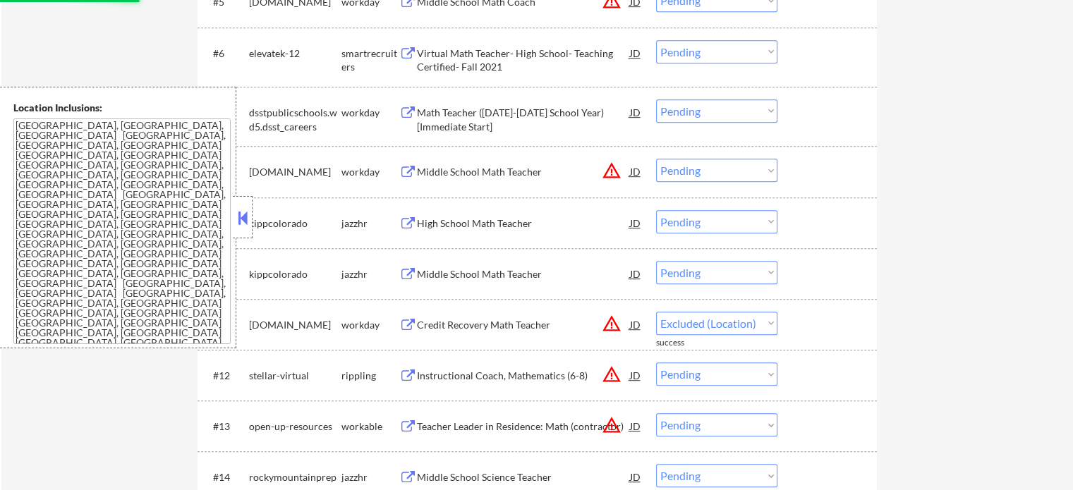
select select ""pending""
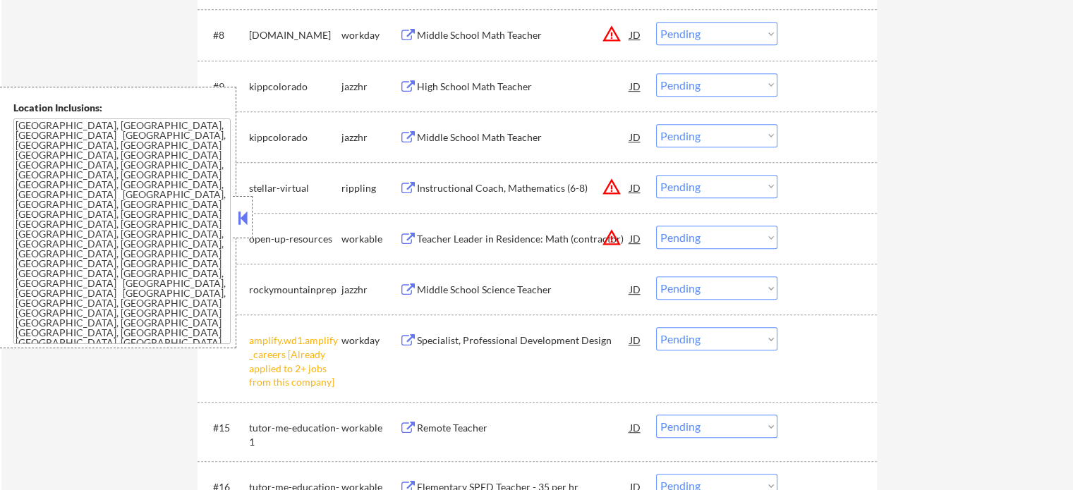
scroll to position [846, 0]
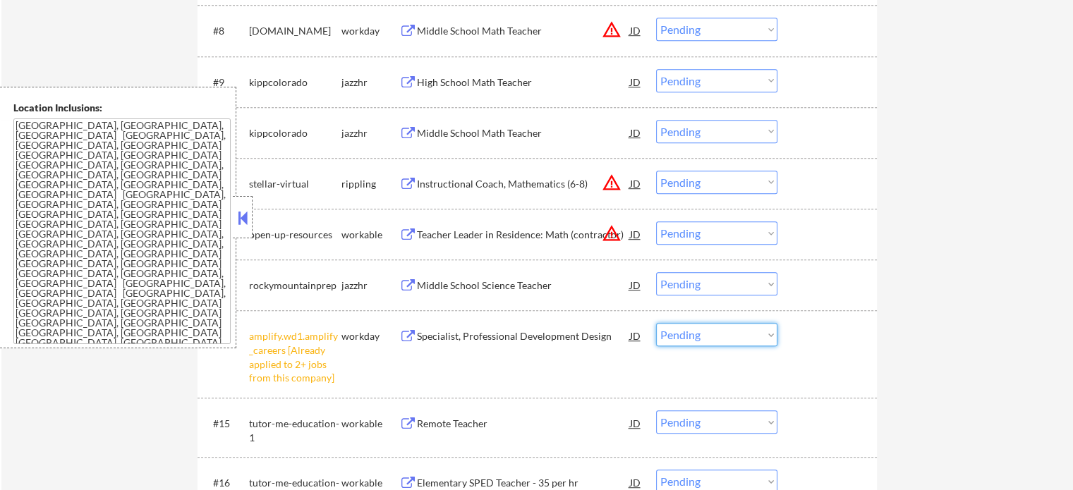
click at [717, 333] on select "Choose an option... Pending Applied Excluded (Questions) Excluded (Expired) Exc…" at bounding box center [716, 334] width 121 height 23
click at [656, 323] on select "Choose an option... Pending Applied Excluded (Questions) Excluded (Expired) Exc…" at bounding box center [716, 334] width 121 height 23
click at [482, 236] on div "Teacher Leader in Residence: Math (contractor)" at bounding box center [523, 235] width 213 height 14
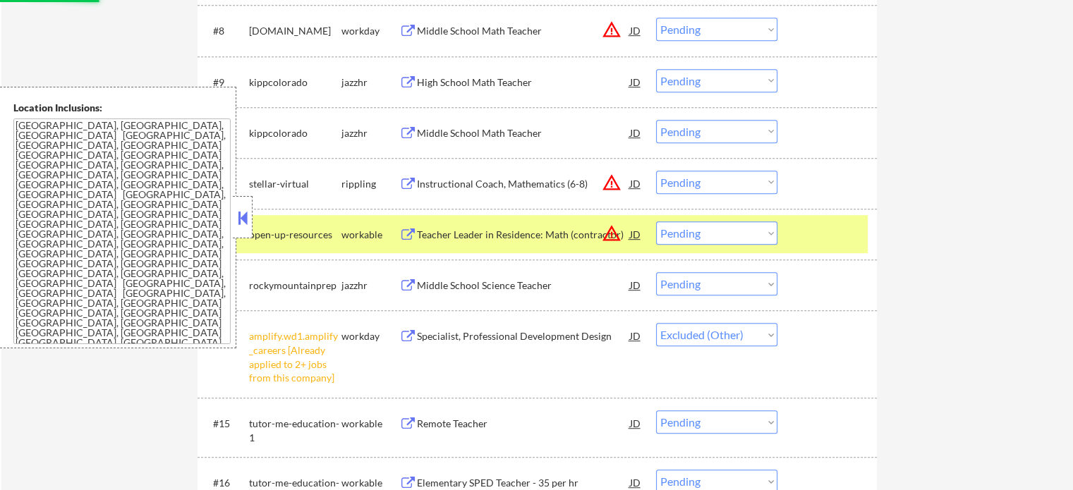
select select ""pending""
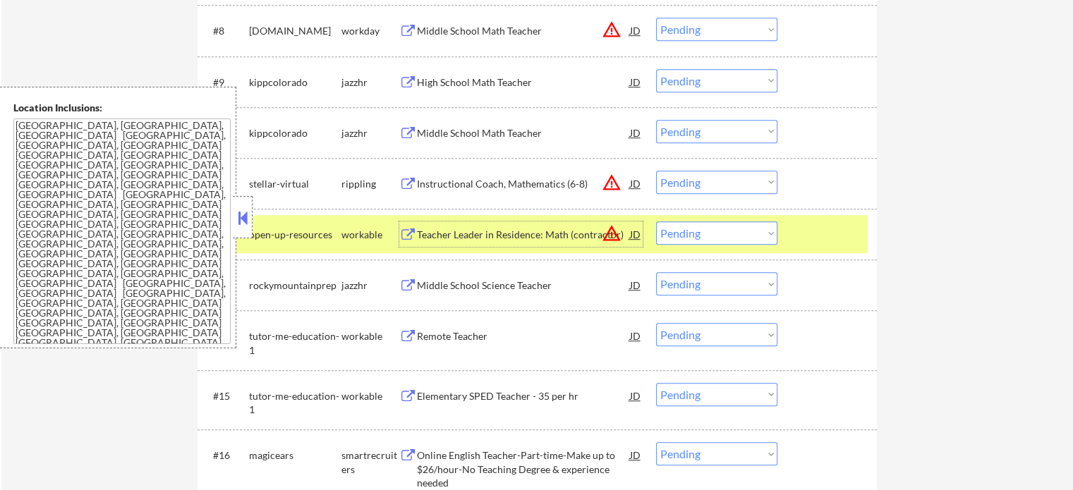
click at [702, 231] on select "Choose an option... Pending Applied Excluded (Questions) Excluded (Expired) Exc…" at bounding box center [716, 232] width 121 height 23
click at [656, 221] on select "Choose an option... Pending Applied Excluded (Questions) Excluded (Expired) Exc…" at bounding box center [716, 232] width 121 height 23
click at [825, 239] on div at bounding box center [829, 233] width 62 height 25
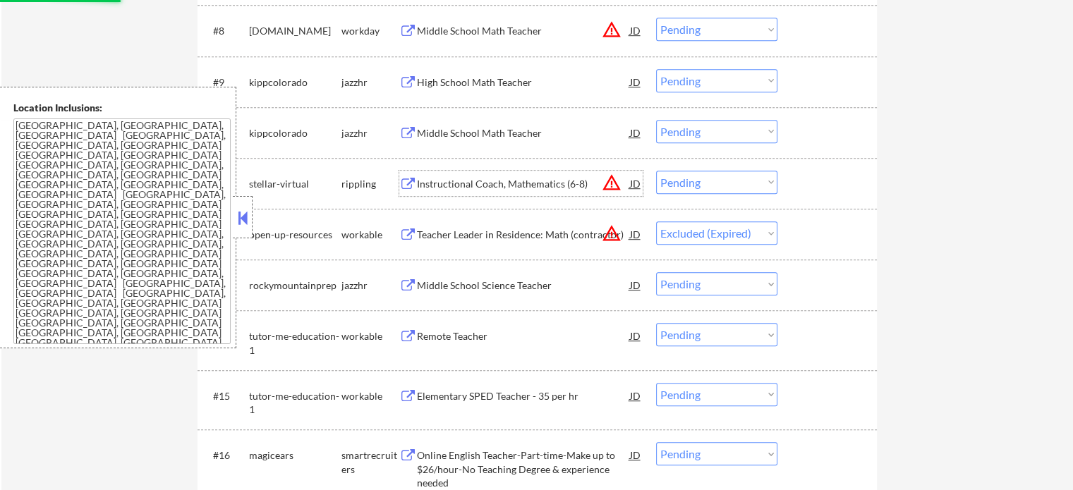
click at [460, 183] on div "Instructional Coach, Mathematics (6-8)" at bounding box center [523, 184] width 213 height 14
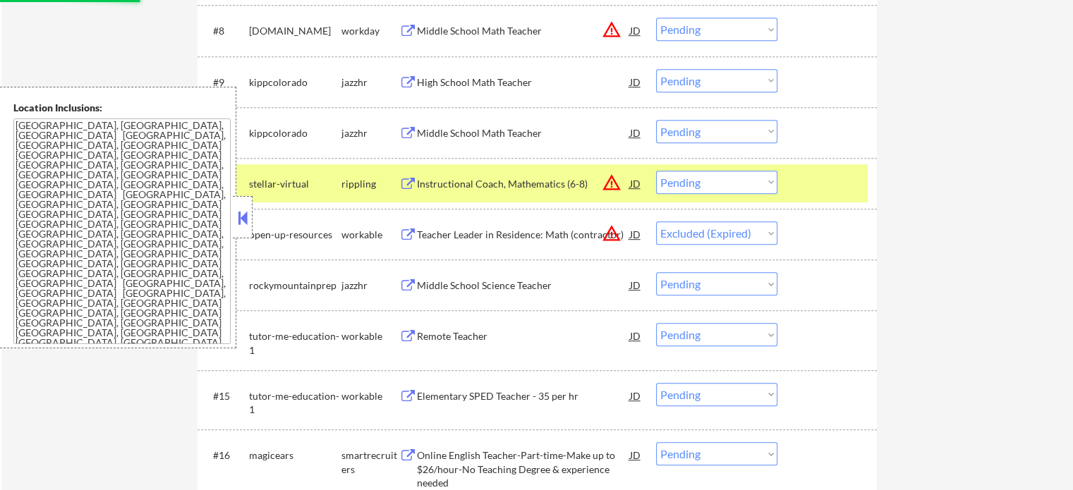
select select ""pending""
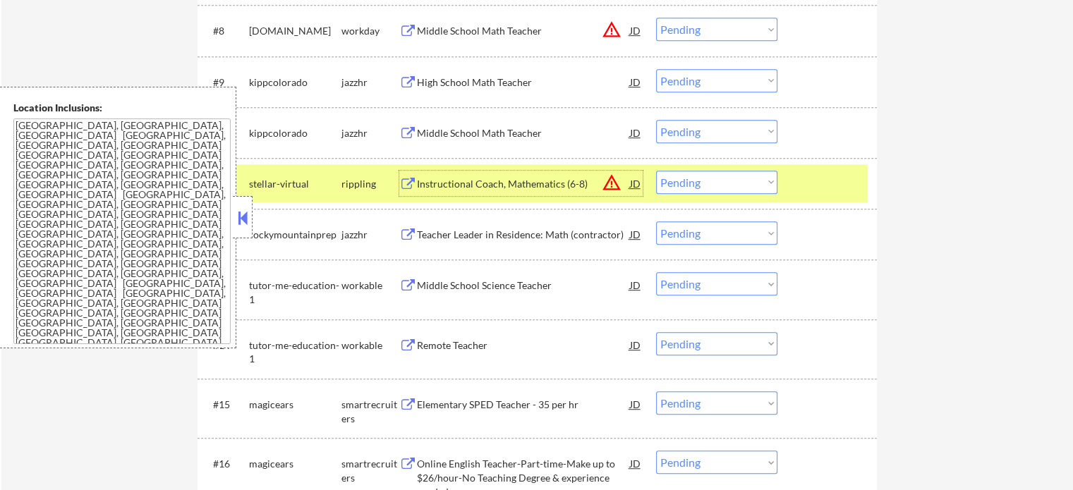
click at [732, 177] on select "Choose an option... Pending Applied Excluded (Questions) Excluded (Expired) Exc…" at bounding box center [716, 182] width 121 height 23
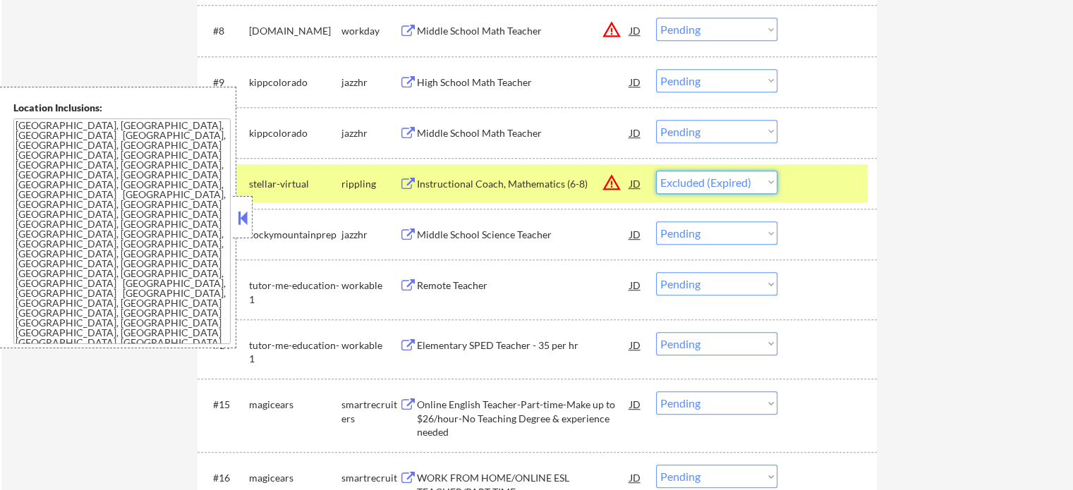
click at [656, 171] on select "Choose an option... Pending Applied Excluded (Questions) Excluded (Expired) Exc…" at bounding box center [716, 182] width 121 height 23
click at [840, 173] on div at bounding box center [829, 183] width 62 height 25
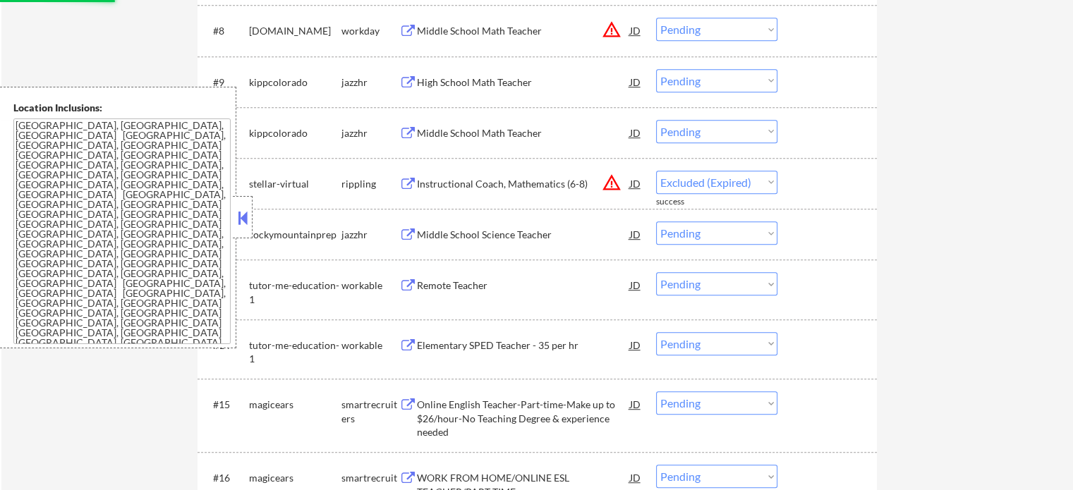
select select ""pending""
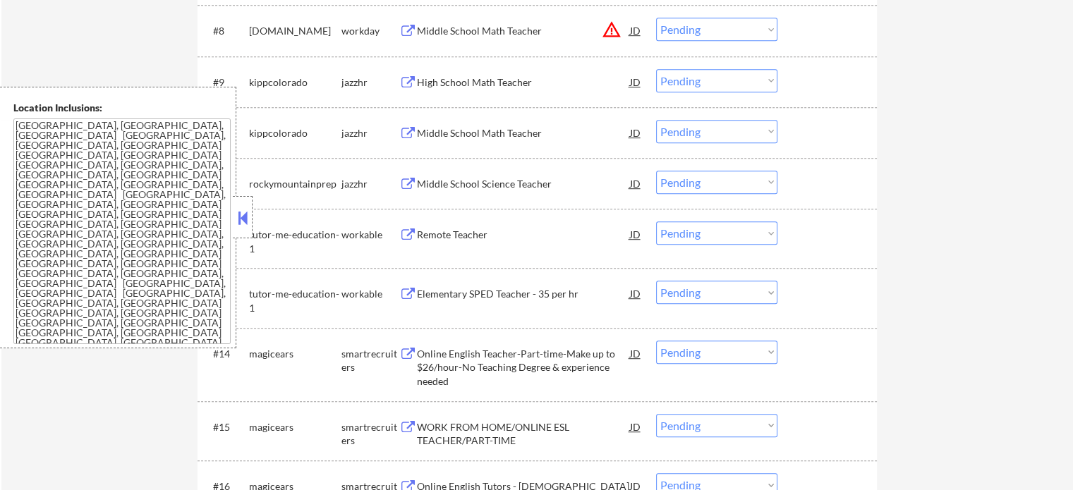
click at [461, 359] on div "Online English Teacher-Part-time-Make up to $26/hour-No Teaching Degree & exper…" at bounding box center [523, 368] width 213 height 42
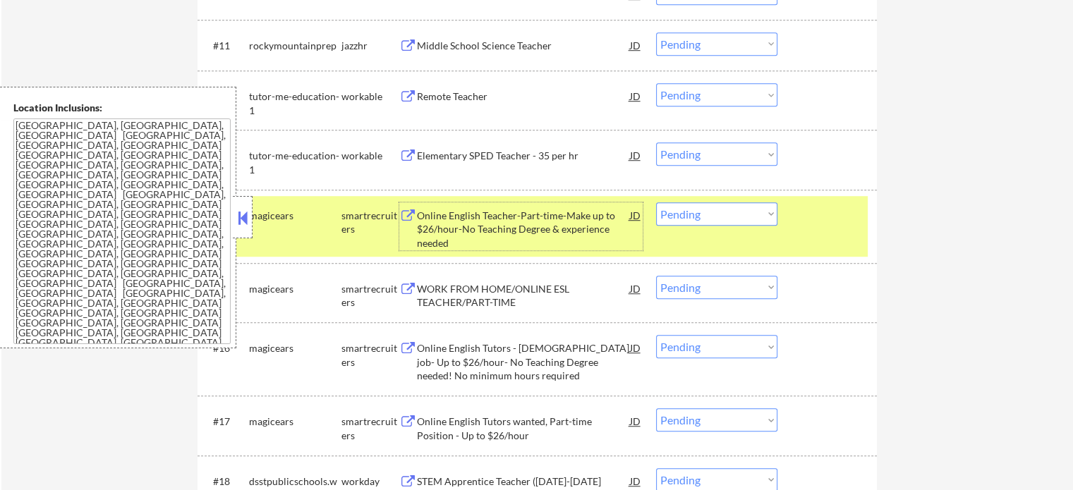
scroll to position [987, 0]
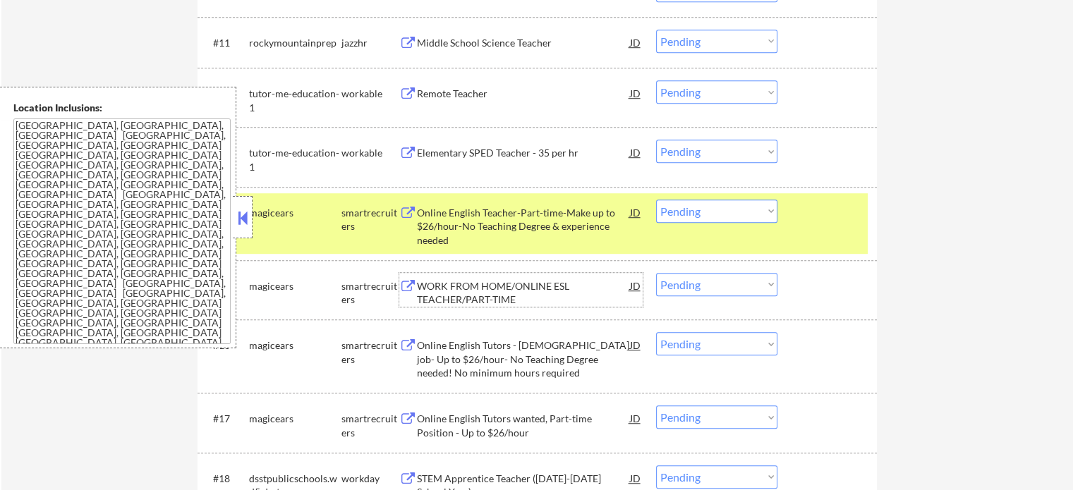
click at [468, 296] on div "WORK FROM HOME/ONLINE ESL TEACHER/PART-TIME" at bounding box center [523, 293] width 213 height 28
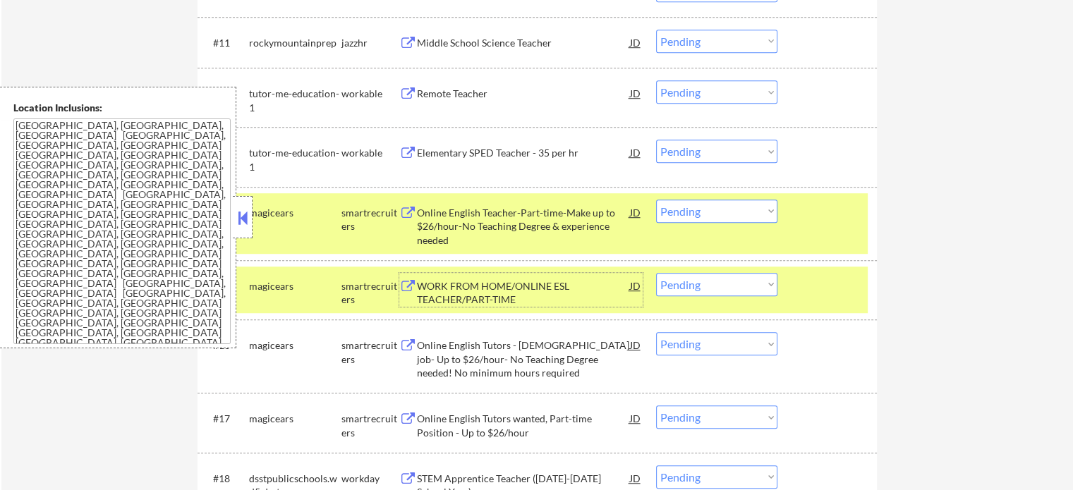
click at [792, 293] on div "#15 magicears smartrecruiters WORK FROM HOME/ONLINE ESL TEACHER/PART-TIME JD wa…" at bounding box center [535, 290] width 666 height 47
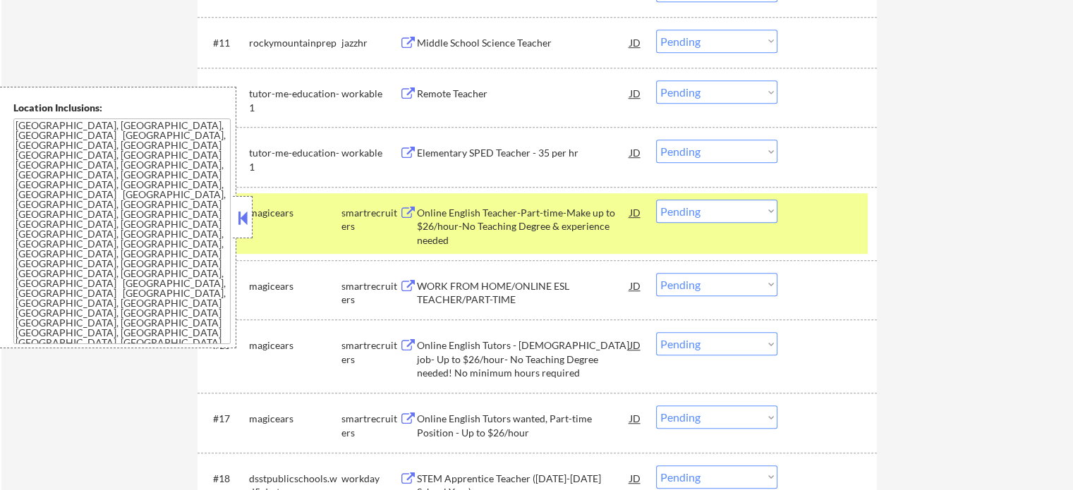
click at [834, 206] on div at bounding box center [829, 212] width 62 height 25
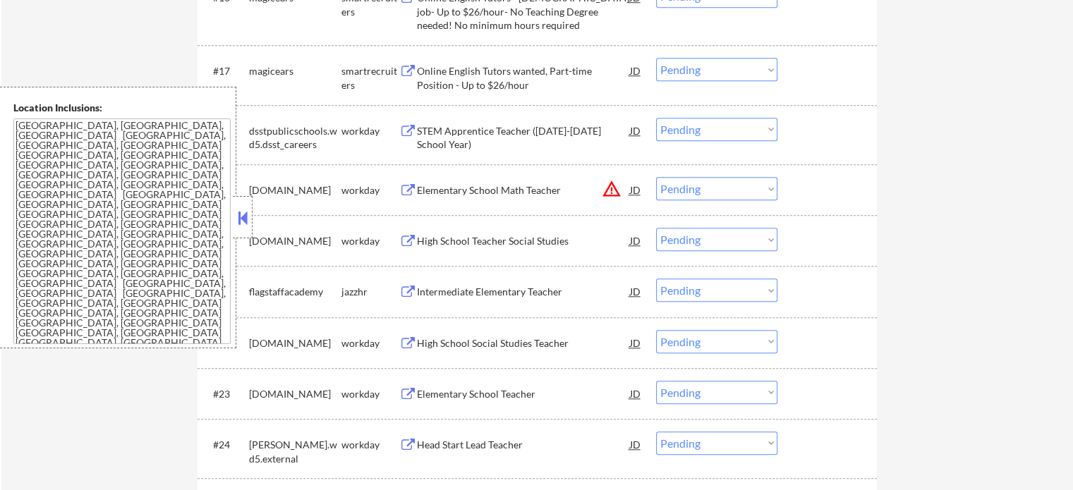
scroll to position [1340, 0]
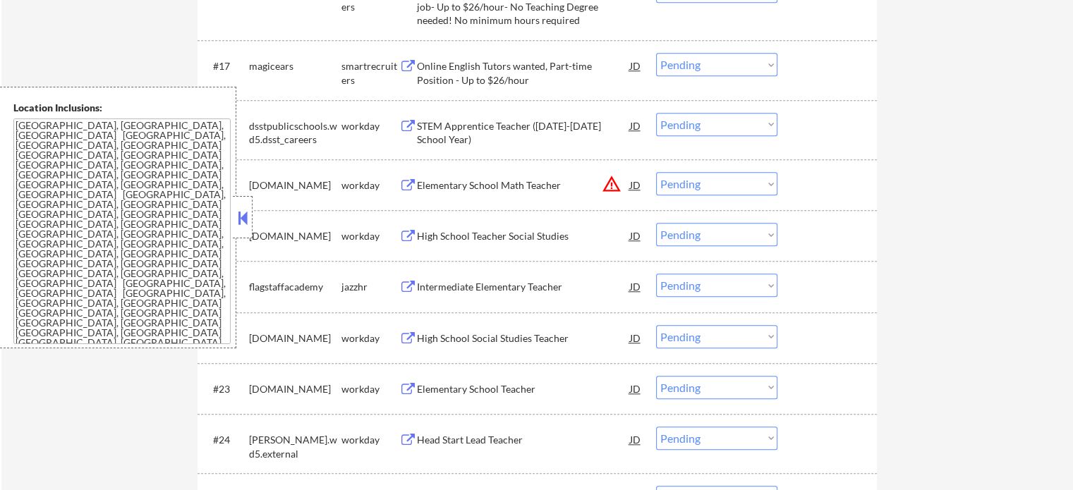
click at [501, 194] on div "Elementary School Math Teacher" at bounding box center [523, 184] width 213 height 25
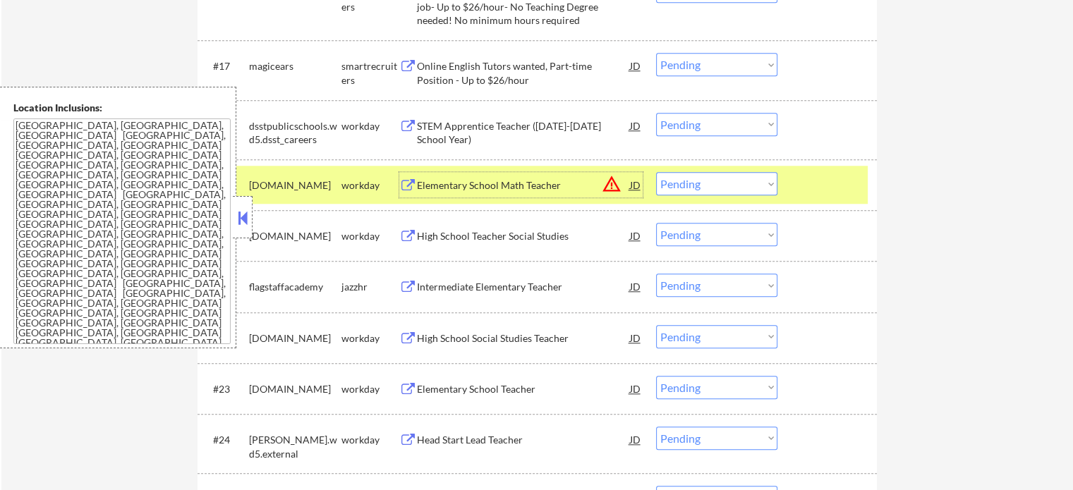
click at [745, 181] on select "Choose an option... Pending Applied Excluded (Questions) Excluded (Expired) Exc…" at bounding box center [716, 183] width 121 height 23
click at [656, 172] on select "Choose an option... Pending Applied Excluded (Questions) Excluded (Expired) Exc…" at bounding box center [716, 183] width 121 height 23
click at [825, 169] on div "#19 [DOMAIN_NAME] workday Elementary School Math Teacher JD warning_amber Choos…" at bounding box center [535, 185] width 666 height 38
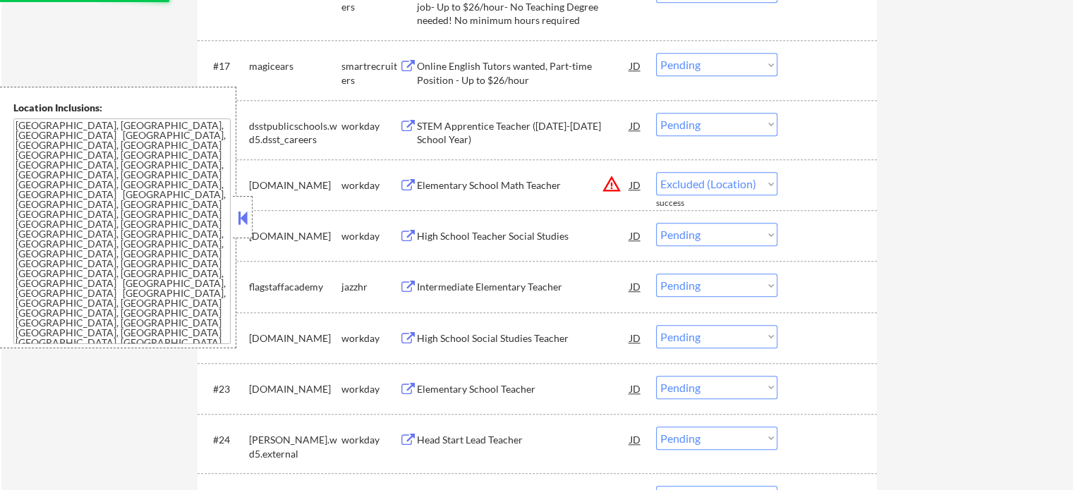
select select ""pending""
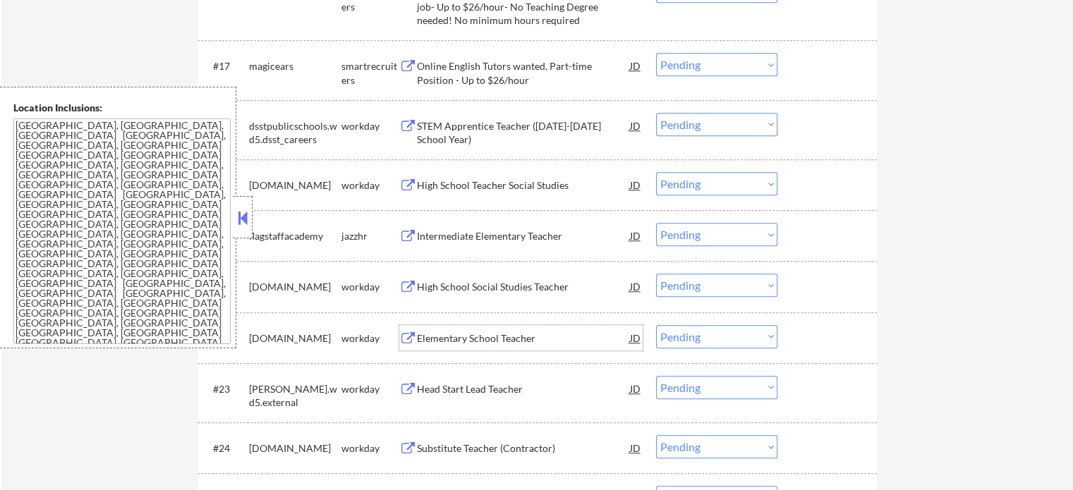
click at [474, 338] on div "Elementary School Teacher" at bounding box center [523, 338] width 213 height 14
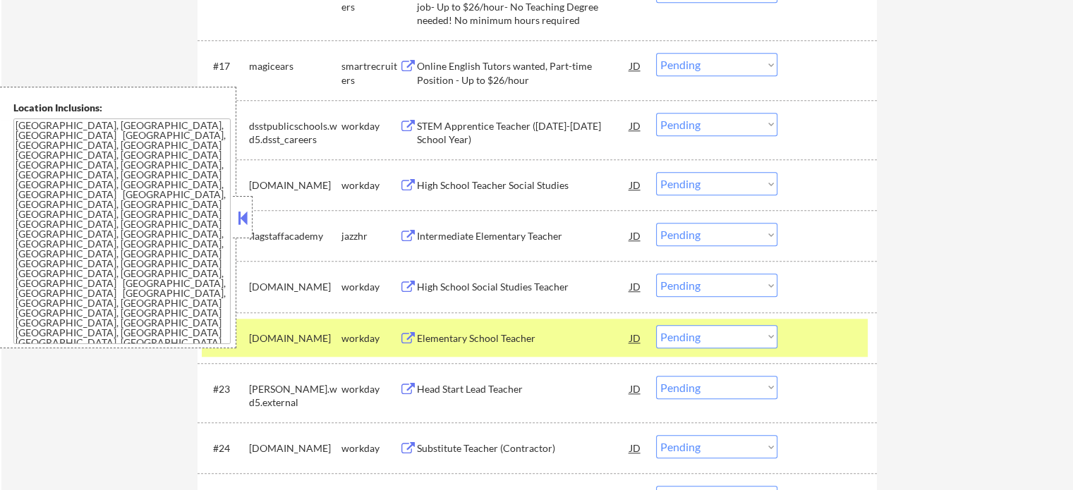
select select ""pending""
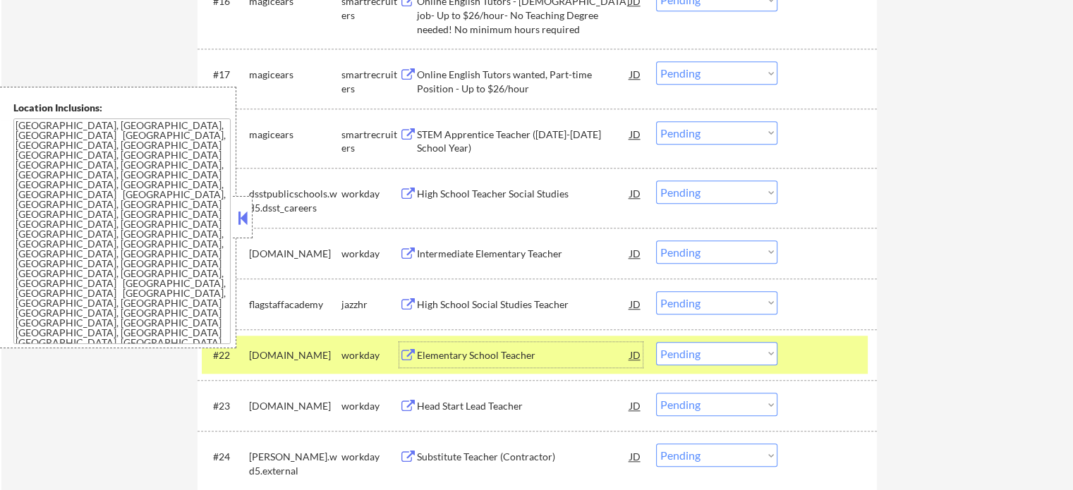
click at [807, 358] on div at bounding box center [829, 354] width 62 height 25
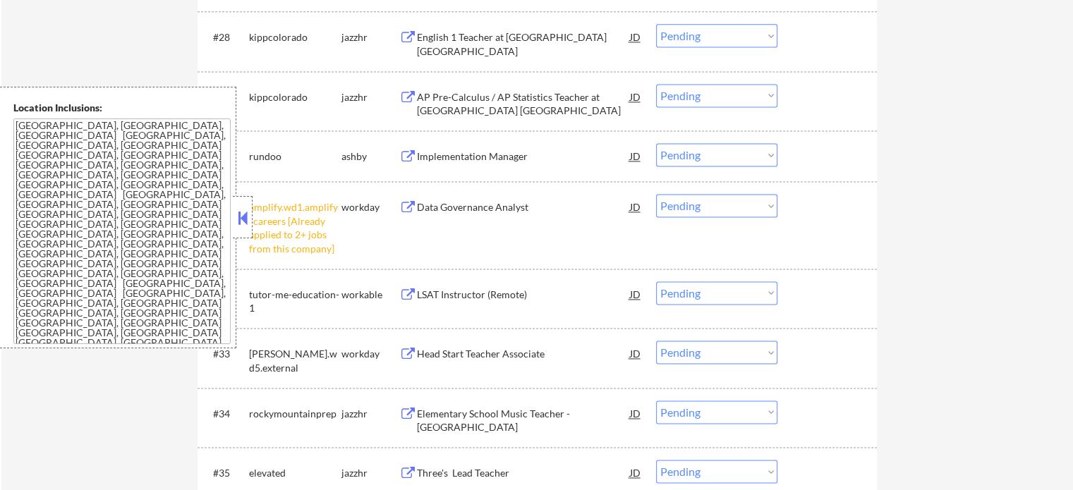
scroll to position [1975, 0]
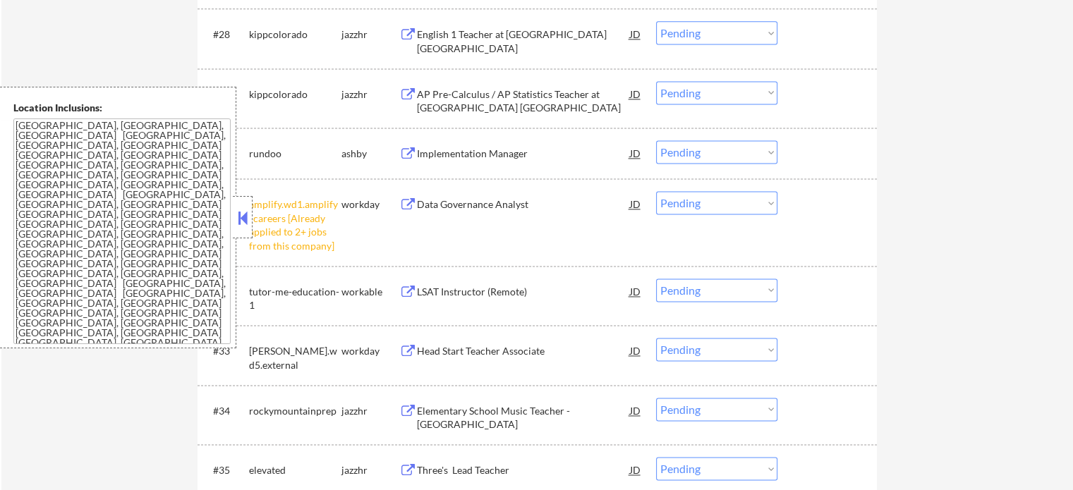
click at [705, 208] on select "Choose an option... Pending Applied Excluded (Questions) Excluded (Expired) Exc…" at bounding box center [716, 202] width 121 height 23
click at [656, 191] on select "Choose an option... Pending Applied Excluded (Questions) Excluded (Expired) Exc…" at bounding box center [716, 202] width 121 height 23
select select ""pending""
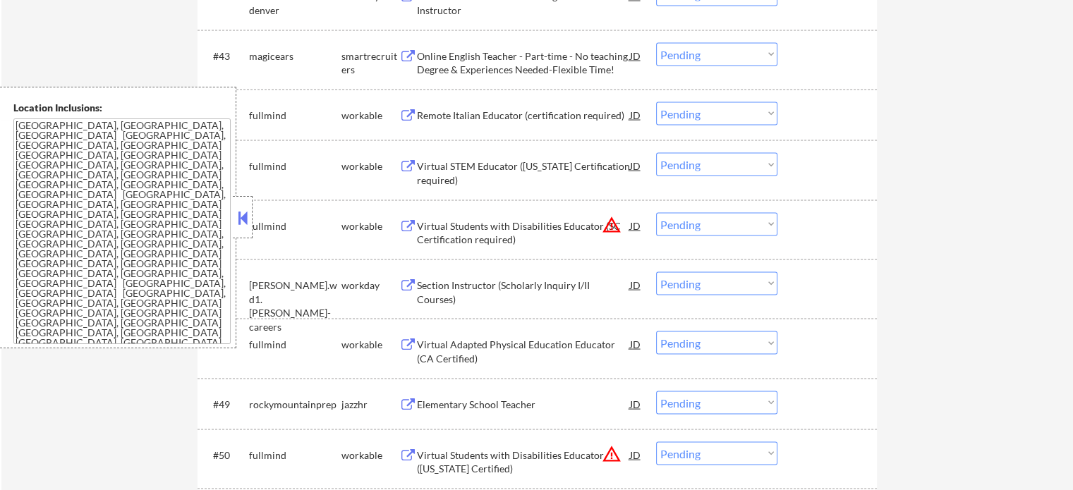
scroll to position [2821, 0]
click at [450, 230] on div "Virtual Students with Disabilities Educator (SC Certification required)" at bounding box center [523, 233] width 213 height 28
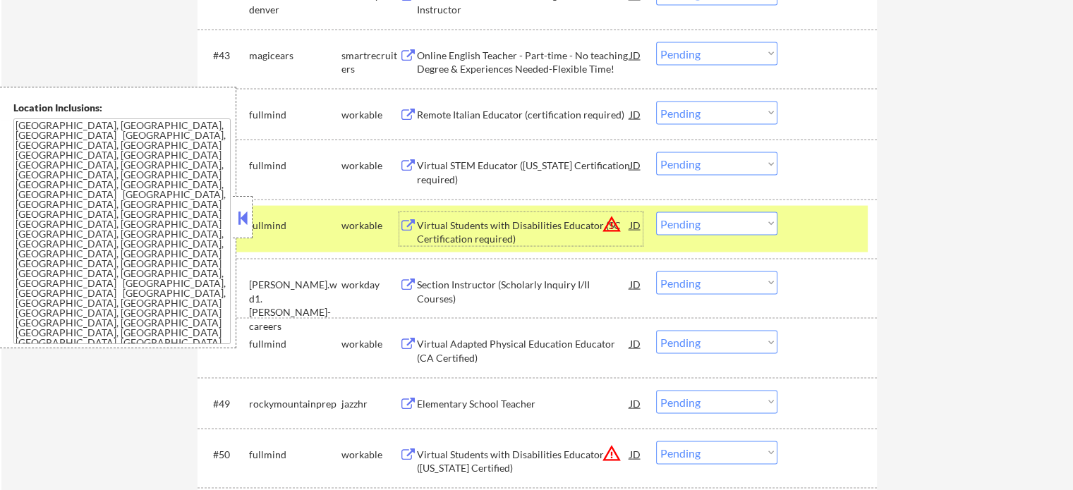
click at [737, 214] on select "Choose an option... Pending Applied Excluded (Questions) Excluded (Expired) Exc…" at bounding box center [716, 223] width 121 height 23
click at [656, 212] on select "Choose an option... Pending Applied Excluded (Questions) Excluded (Expired) Exc…" at bounding box center [716, 223] width 121 height 23
click at [850, 224] on div at bounding box center [829, 224] width 62 height 25
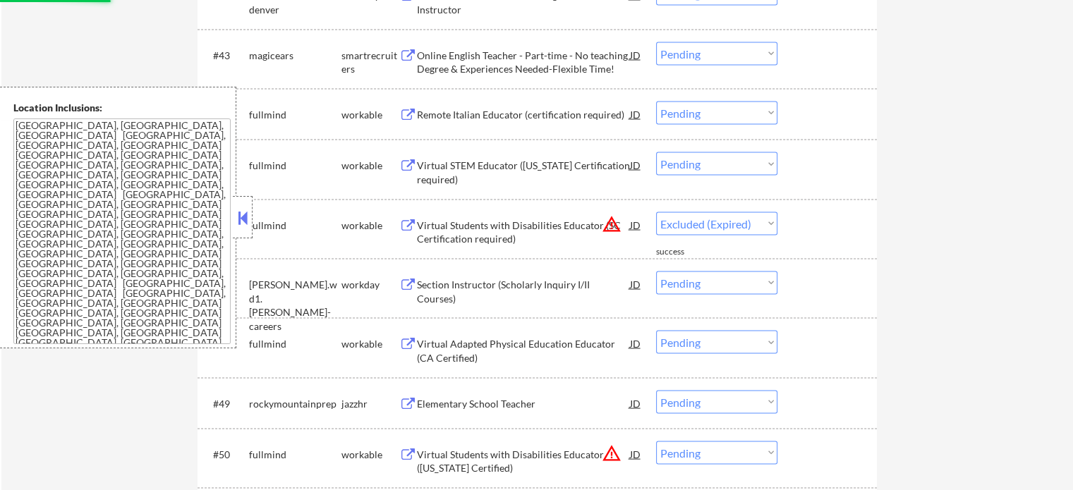
select select ""pending""
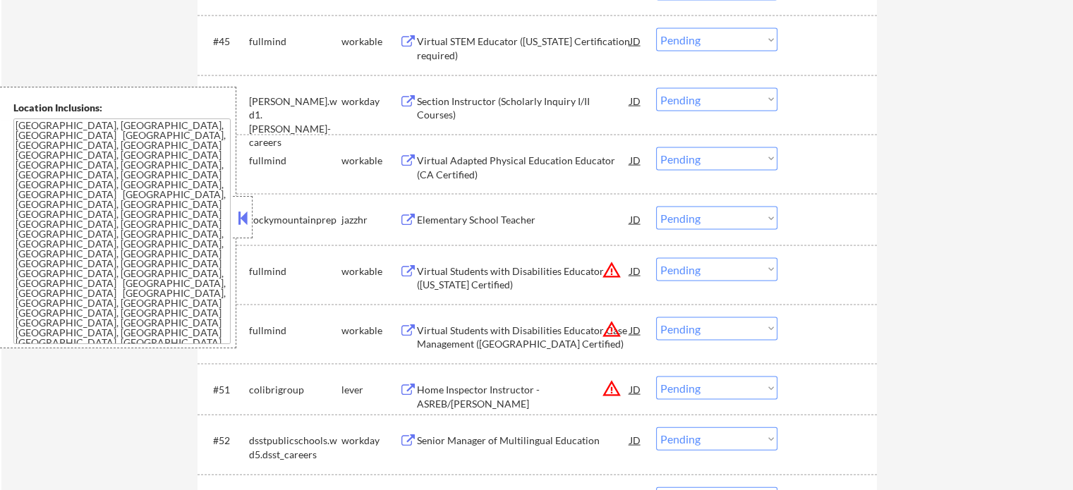
scroll to position [2962, 0]
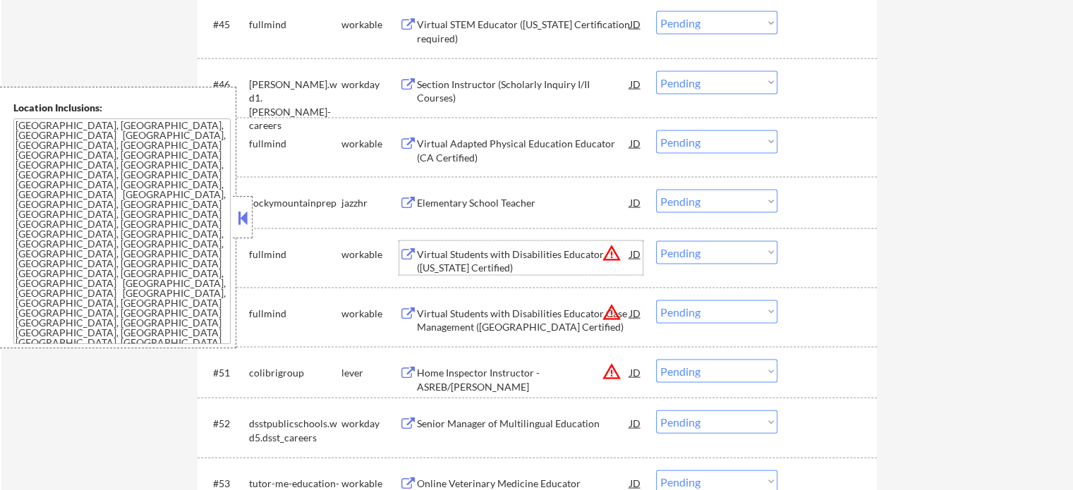
click at [566, 256] on div "Virtual Students with Disabilities Educator ([US_STATE] Certified)" at bounding box center [523, 262] width 213 height 28
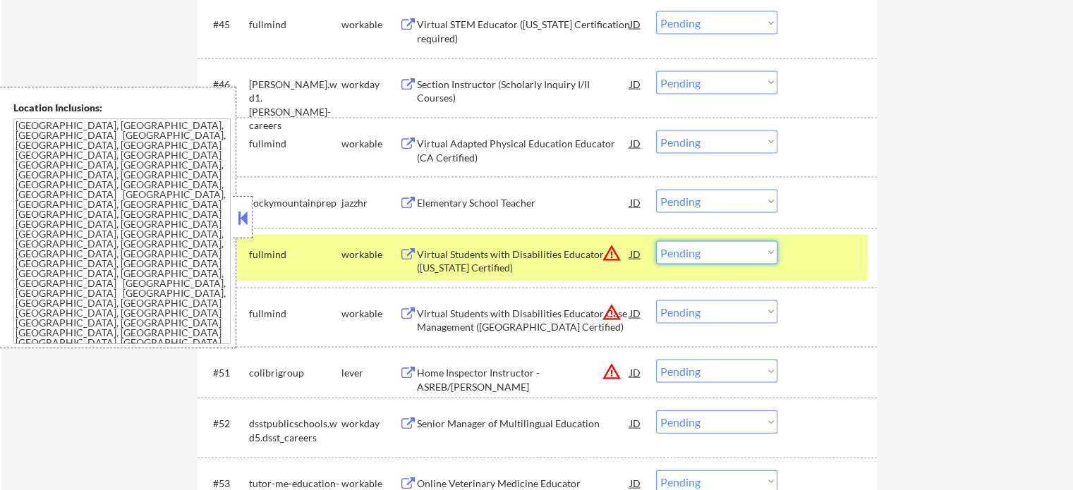
click at [738, 255] on select "Choose an option... Pending Applied Excluded (Questions) Excluded (Expired) Exc…" at bounding box center [716, 252] width 121 height 23
click at [656, 241] on select "Choose an option... Pending Applied Excluded (Questions) Excluded (Expired) Exc…" at bounding box center [716, 252] width 121 height 23
click at [827, 261] on div at bounding box center [829, 253] width 62 height 25
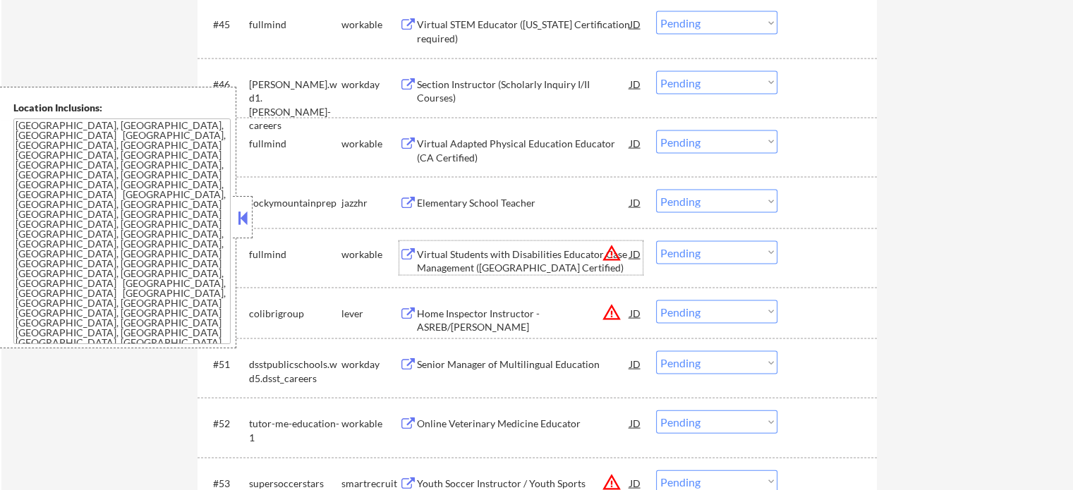
click at [471, 264] on div "Virtual Students with Disabilities Educator Case Management ([GEOGRAPHIC_DATA] …" at bounding box center [523, 262] width 213 height 28
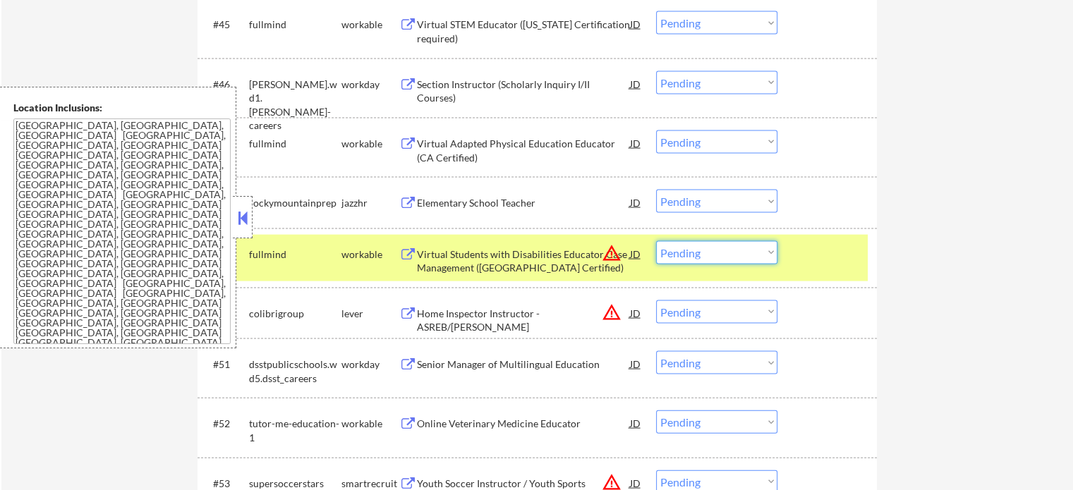
click at [758, 253] on select "Choose an option... Pending Applied Excluded (Questions) Excluded (Expired) Exc…" at bounding box center [716, 252] width 121 height 23
click at [656, 241] on select "Choose an option... Pending Applied Excluded (Questions) Excluded (Expired) Exc…" at bounding box center [716, 252] width 121 height 23
click at [827, 256] on div at bounding box center [829, 253] width 62 height 25
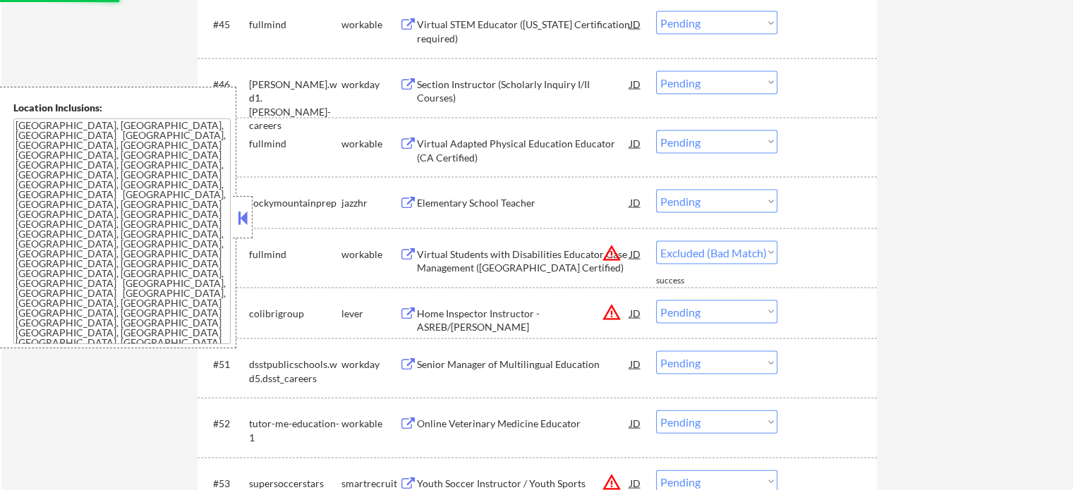
select select ""pending""
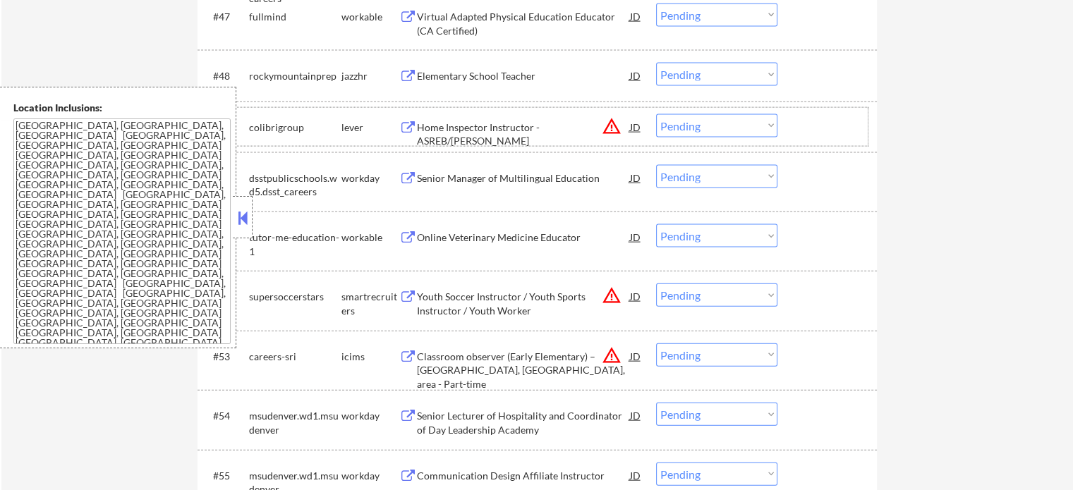
scroll to position [3103, 0]
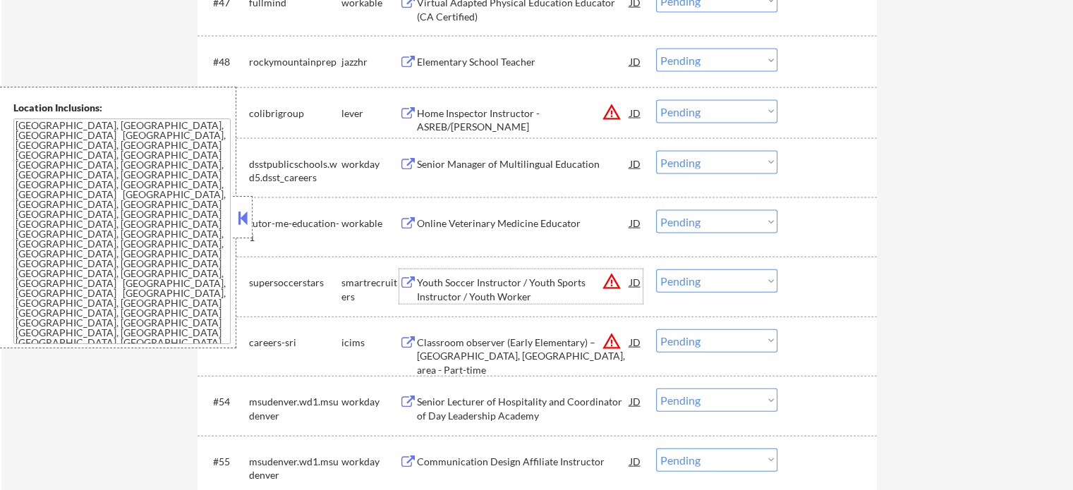
click at [503, 283] on div "Youth Soccer Instructor / Youth Sports Instructor / Youth Worker" at bounding box center [523, 290] width 213 height 28
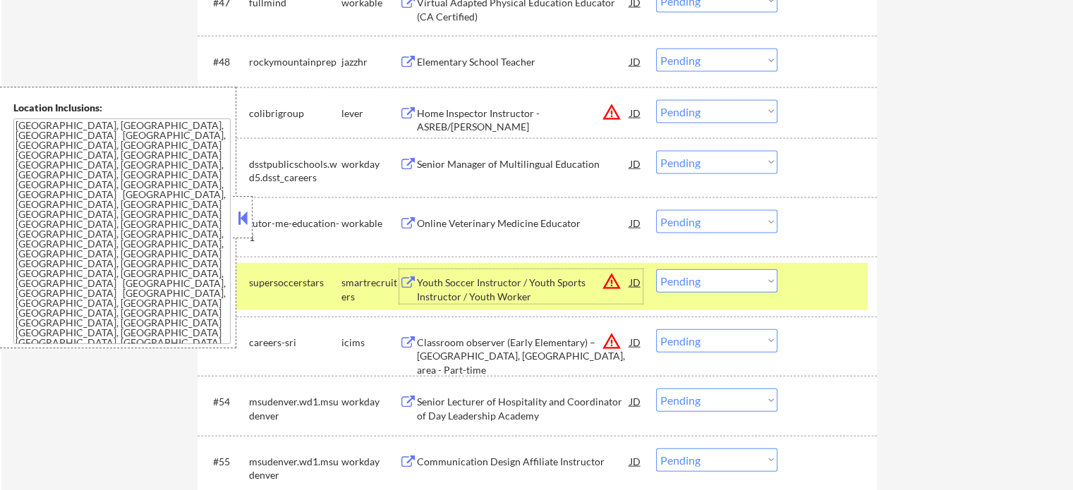
scroll to position [3244, 0]
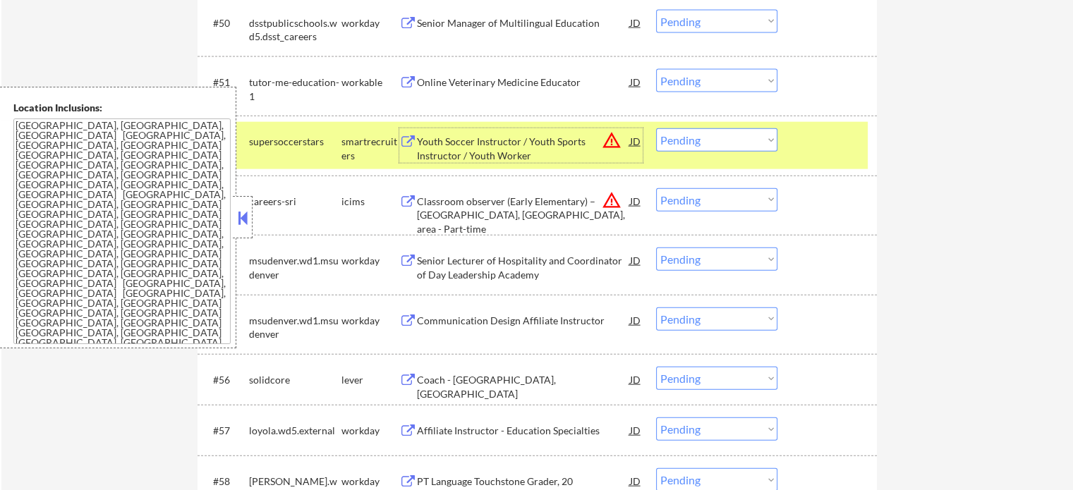
click at [473, 269] on div "Senior Lecturer of Hospitality and Coordinator of Day Leadership Academy" at bounding box center [523, 268] width 213 height 28
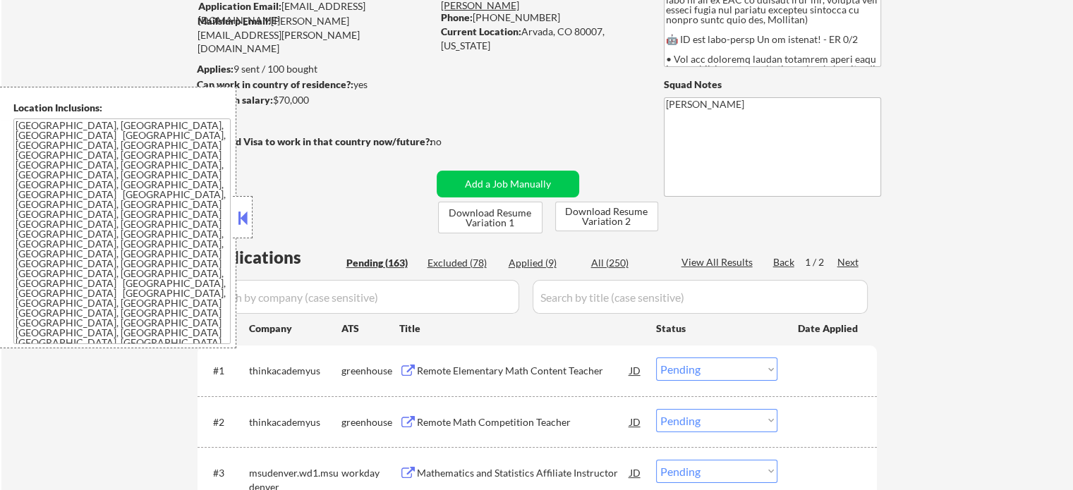
scroll to position [141, 0]
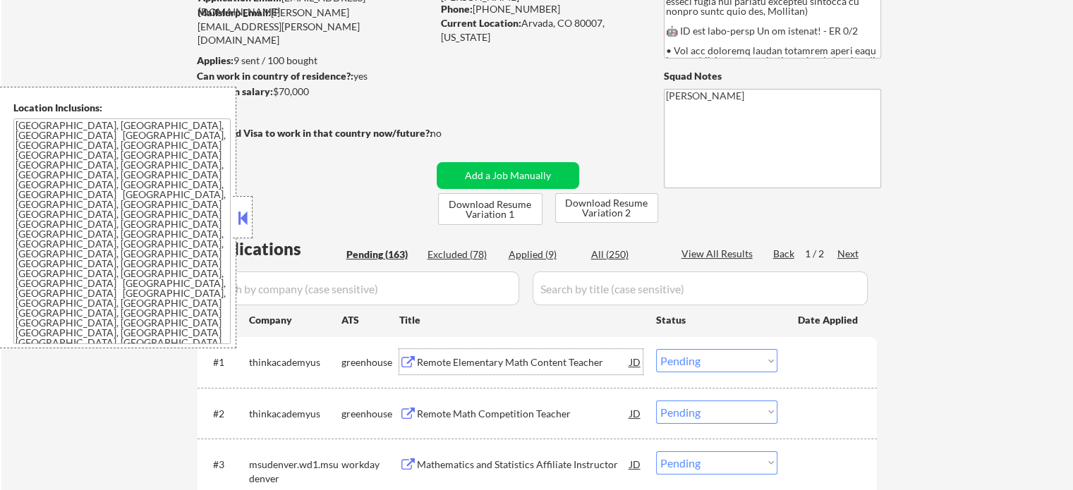
click at [488, 360] on div "Remote Elementary Math Content Teacher" at bounding box center [523, 362] width 213 height 14
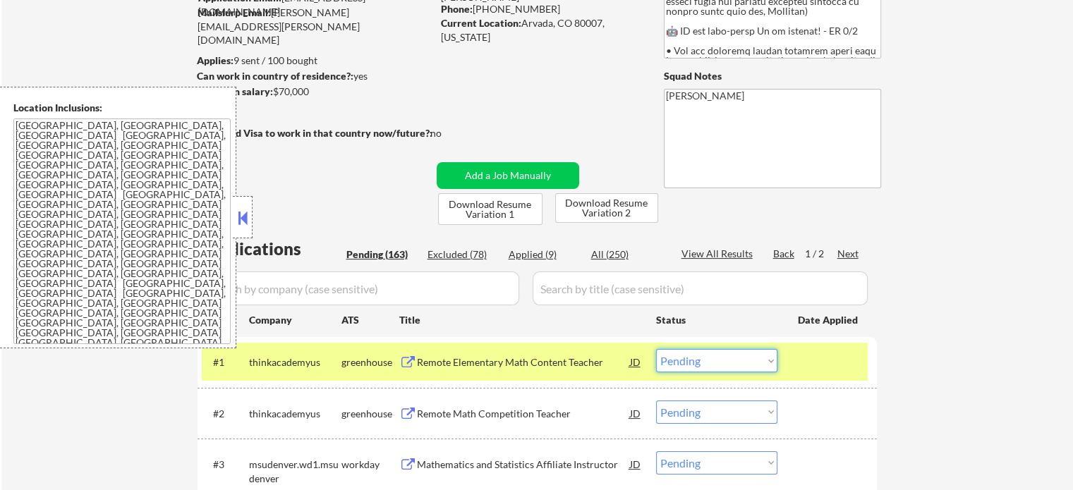
click at [721, 359] on select "Choose an option... Pending Applied Excluded (Questions) Excluded (Expired) Exc…" at bounding box center [716, 360] width 121 height 23
click at [656, 349] on select "Choose an option... Pending Applied Excluded (Questions) Excluded (Expired) Exc…" at bounding box center [716, 360] width 121 height 23
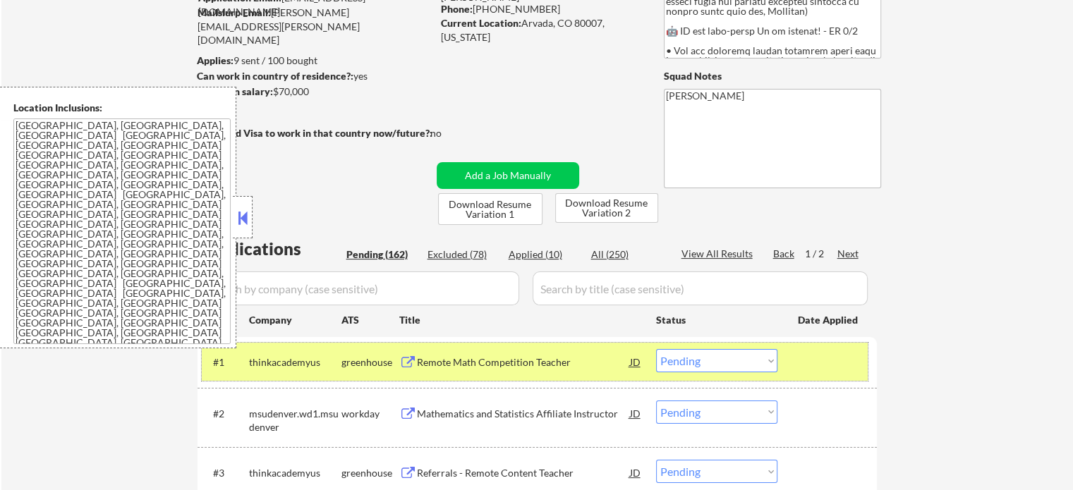
click at [821, 352] on div at bounding box center [829, 361] width 62 height 25
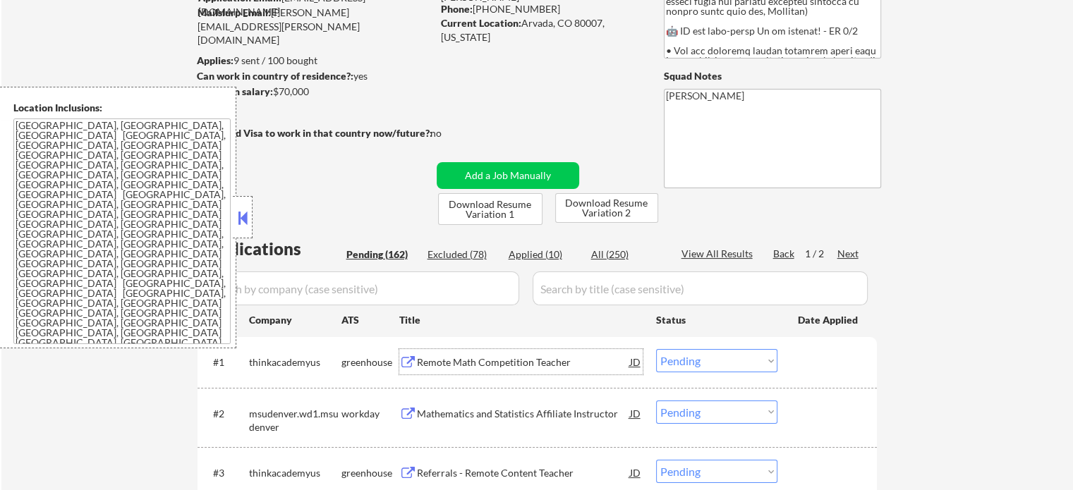
click at [508, 366] on div "Remote Math Competition Teacher" at bounding box center [523, 362] width 213 height 14
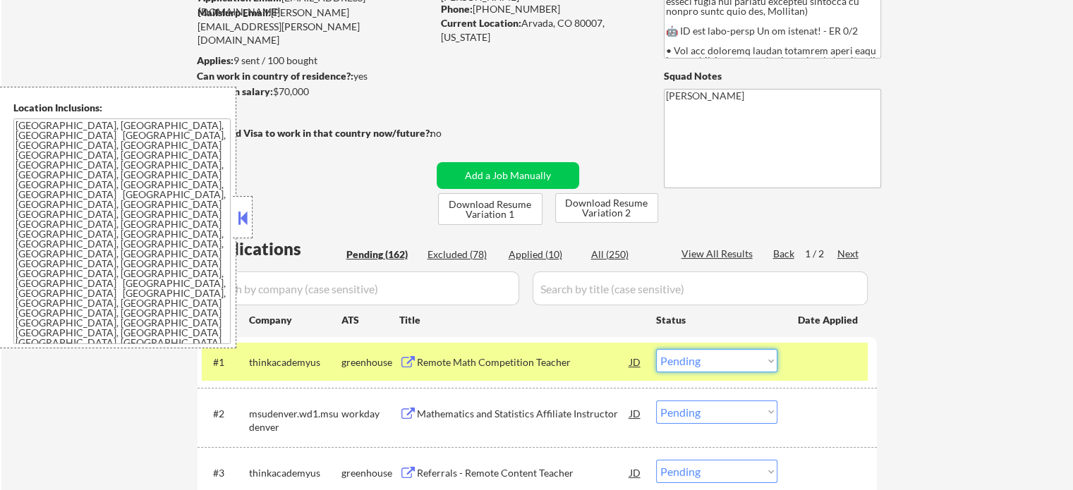
click at [742, 353] on select "Choose an option... Pending Applied Excluded (Questions) Excluded (Expired) Exc…" at bounding box center [716, 360] width 121 height 23
click at [656, 349] on select "Choose an option... Pending Applied Excluded (Questions) Excluded (Expired) Exc…" at bounding box center [716, 360] width 121 height 23
click at [800, 360] on div at bounding box center [829, 361] width 62 height 25
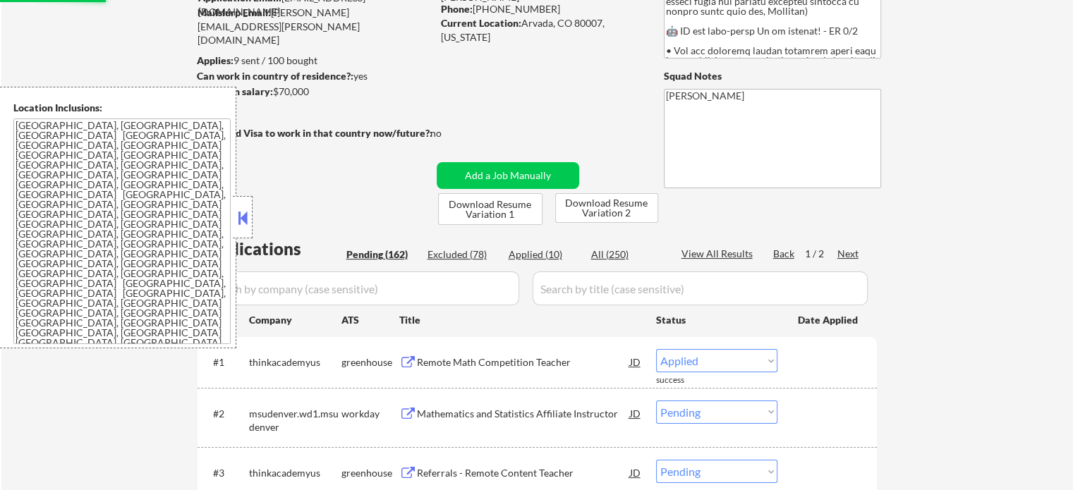
select select ""pending""
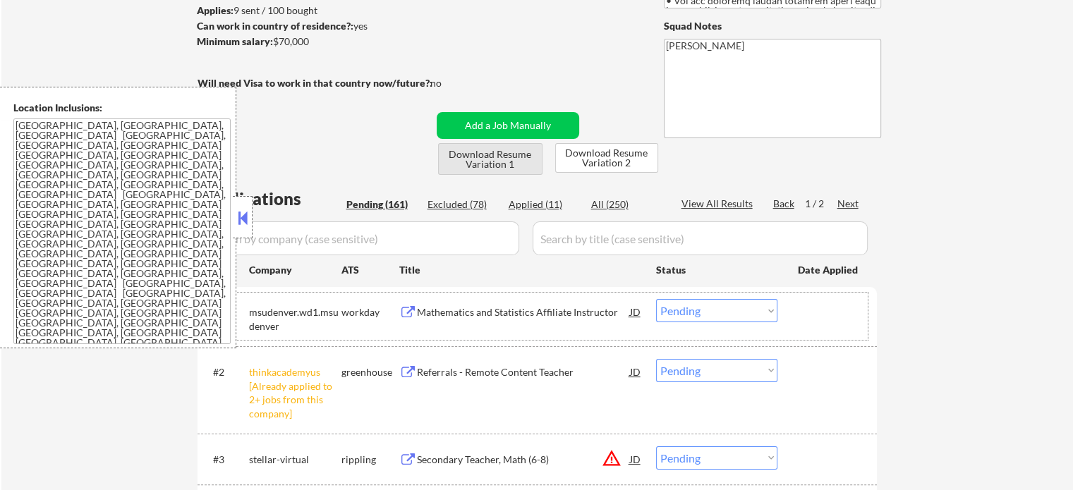
scroll to position [282, 0]
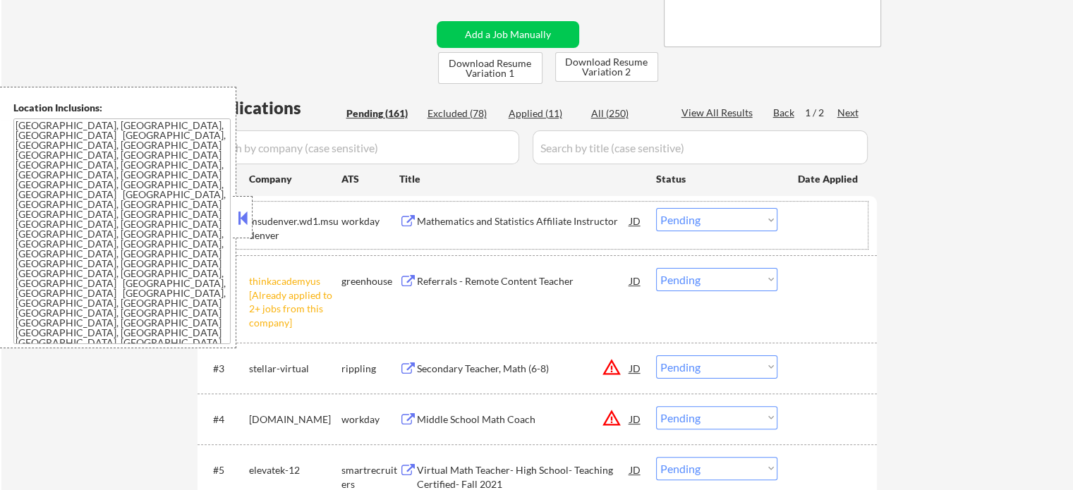
click at [823, 228] on div at bounding box center [829, 220] width 62 height 25
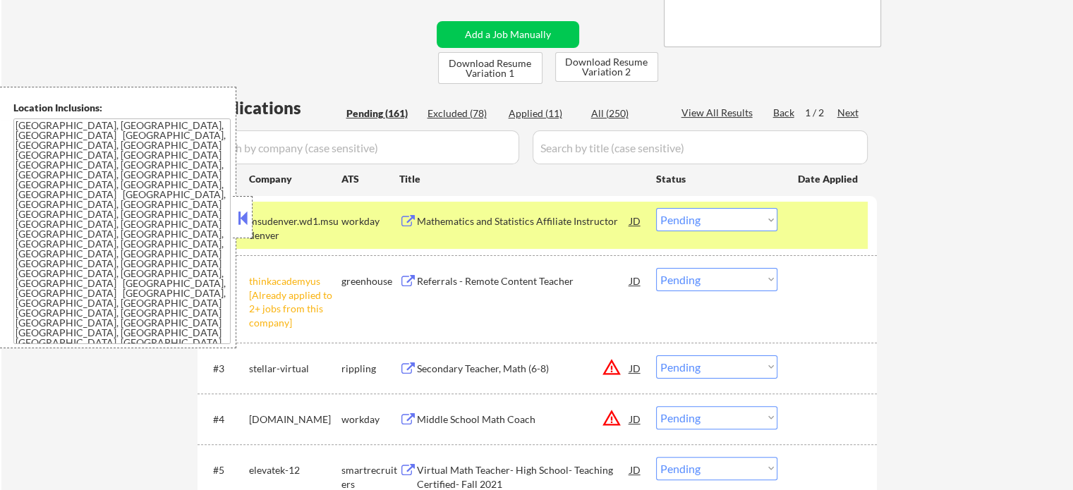
click at [814, 226] on div at bounding box center [829, 220] width 62 height 25
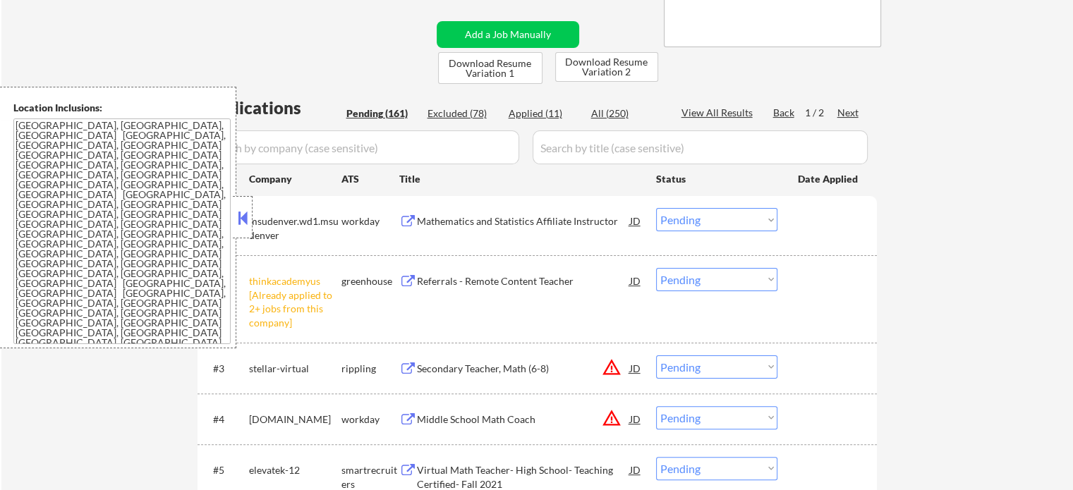
click at [726, 281] on select "Choose an option... Pending Applied Excluded (Questions) Excluded (Expired) Exc…" at bounding box center [716, 279] width 121 height 23
click at [656, 268] on select "Choose an option... Pending Applied Excluded (Questions) Excluded (Expired) Exc…" at bounding box center [716, 279] width 121 height 23
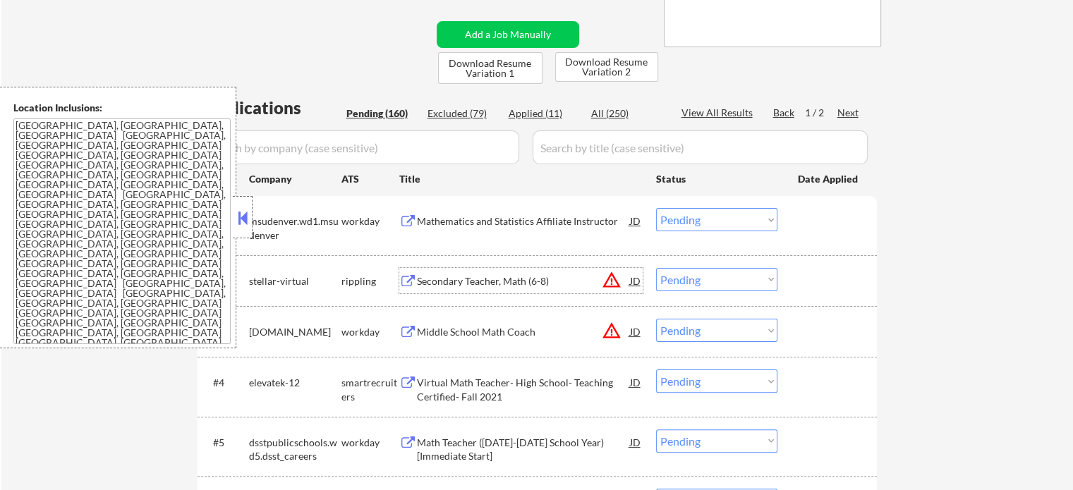
click at [516, 284] on div "Secondary Teacher, Math (6-8)" at bounding box center [523, 281] width 213 height 14
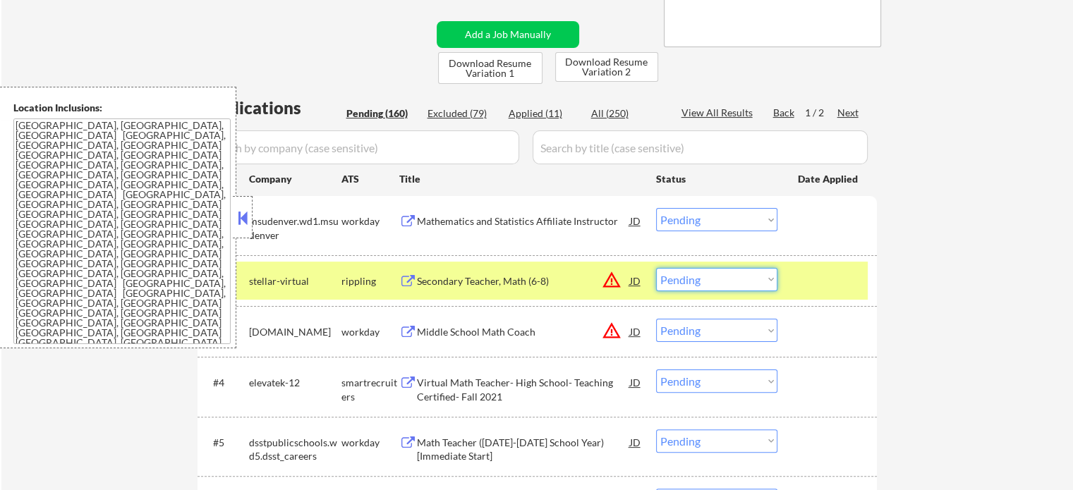
click at [714, 281] on select "Choose an option... Pending Applied Excluded (Questions) Excluded (Expired) Exc…" at bounding box center [716, 279] width 121 height 23
click at [656, 268] on select "Choose an option... Pending Applied Excluded (Questions) Excluded (Expired) Exc…" at bounding box center [716, 279] width 121 height 23
click at [804, 281] on div at bounding box center [829, 280] width 62 height 25
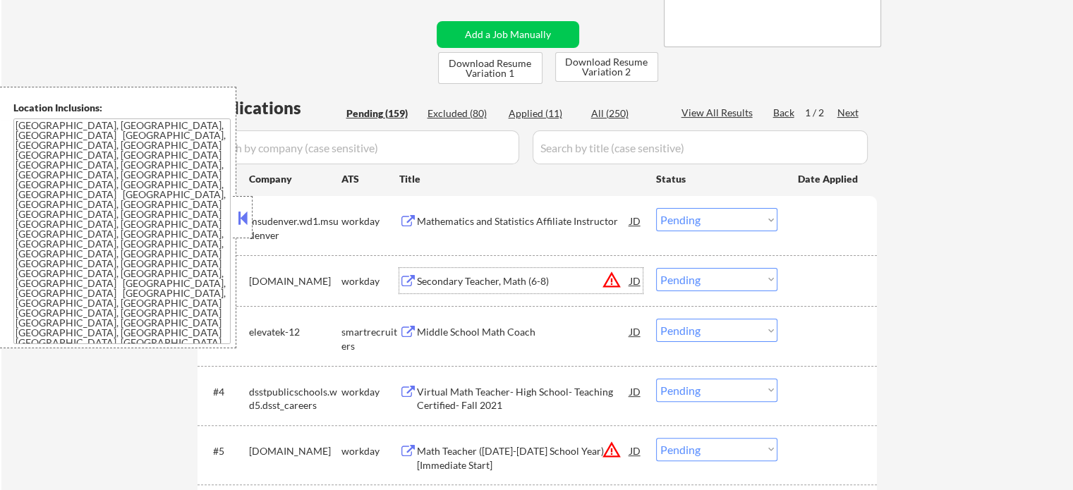
click at [485, 279] on div "Secondary Teacher, Math (6-8)" at bounding box center [523, 281] width 213 height 14
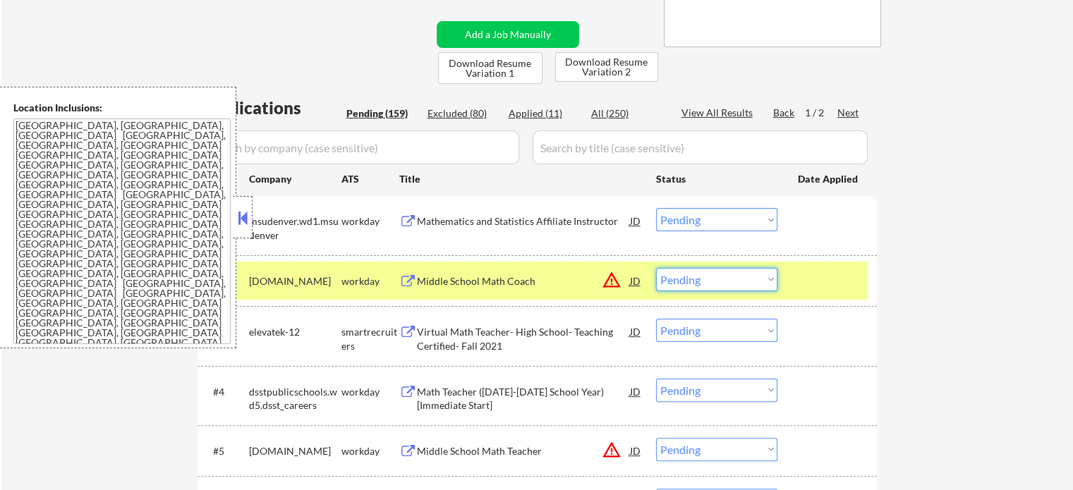
click at [720, 279] on select "Choose an option... Pending Applied Excluded (Questions) Excluded (Expired) Exc…" at bounding box center [716, 279] width 121 height 23
click at [656, 268] on select "Choose an option... Pending Applied Excluded (Questions) Excluded (Expired) Exc…" at bounding box center [716, 279] width 121 height 23
click at [819, 286] on div at bounding box center [829, 280] width 62 height 25
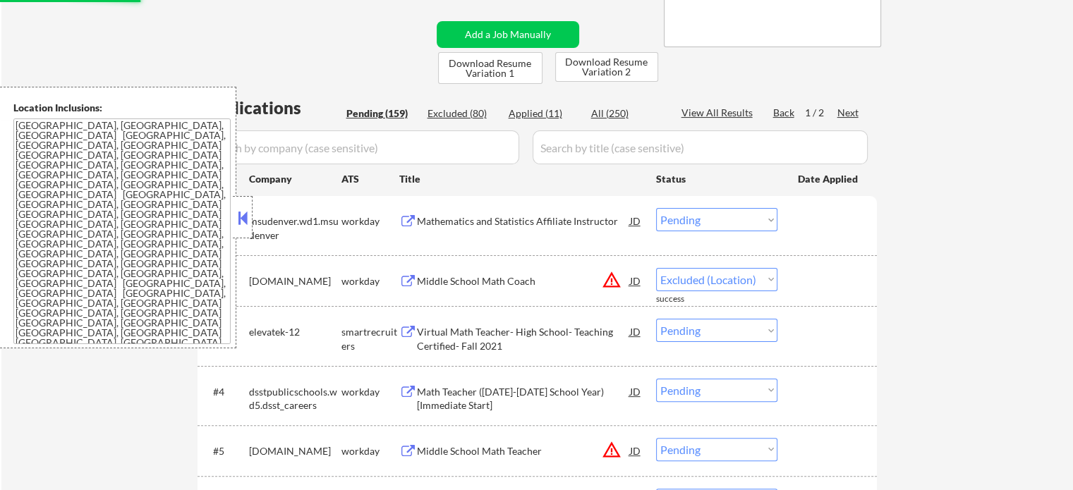
select select ""pending""
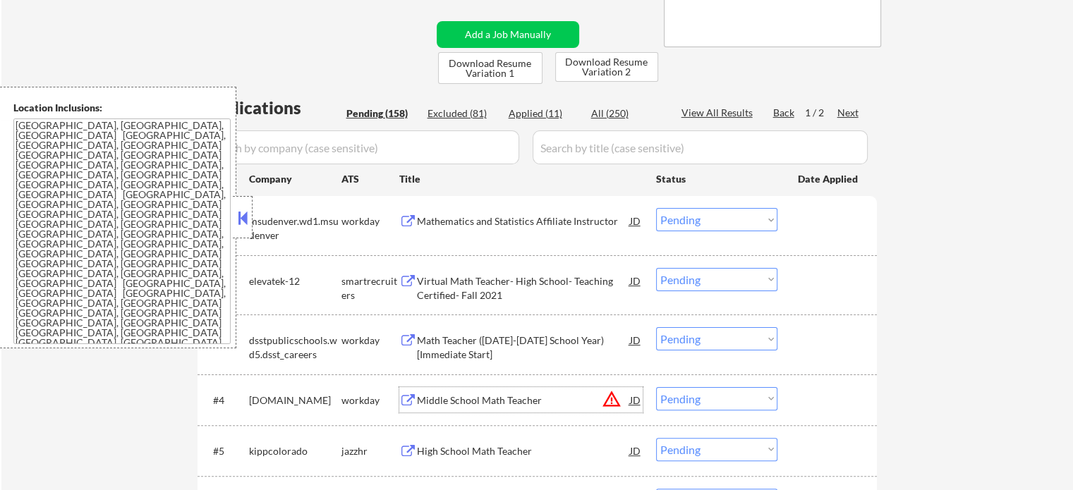
click at [479, 394] on div "Middle School Math Teacher" at bounding box center [523, 401] width 213 height 14
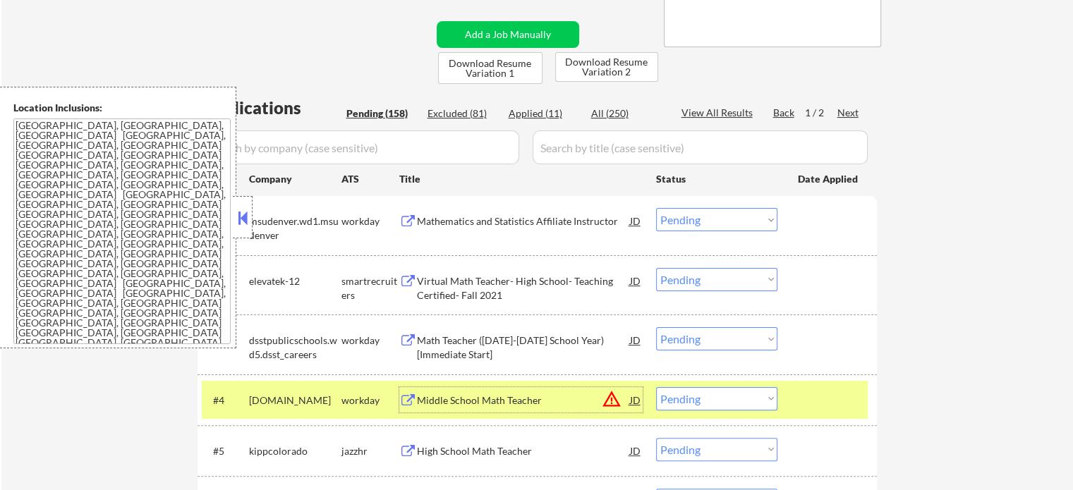
click at [715, 401] on select "Choose an option... Pending Applied Excluded (Questions) Excluded (Expired) Exc…" at bounding box center [716, 398] width 121 height 23
click at [656, 387] on select "Choose an option... Pending Applied Excluded (Questions) Excluded (Expired) Exc…" at bounding box center [716, 398] width 121 height 23
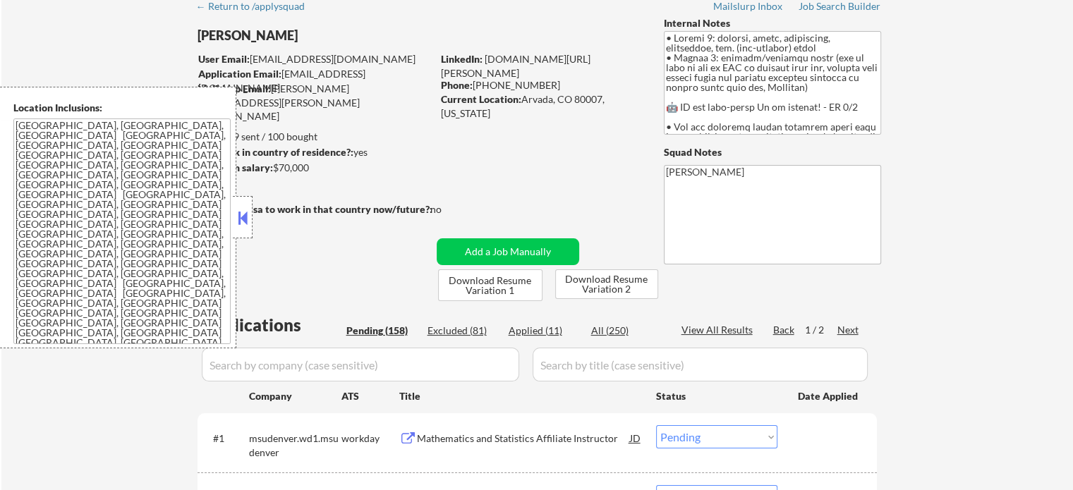
scroll to position [212, 0]
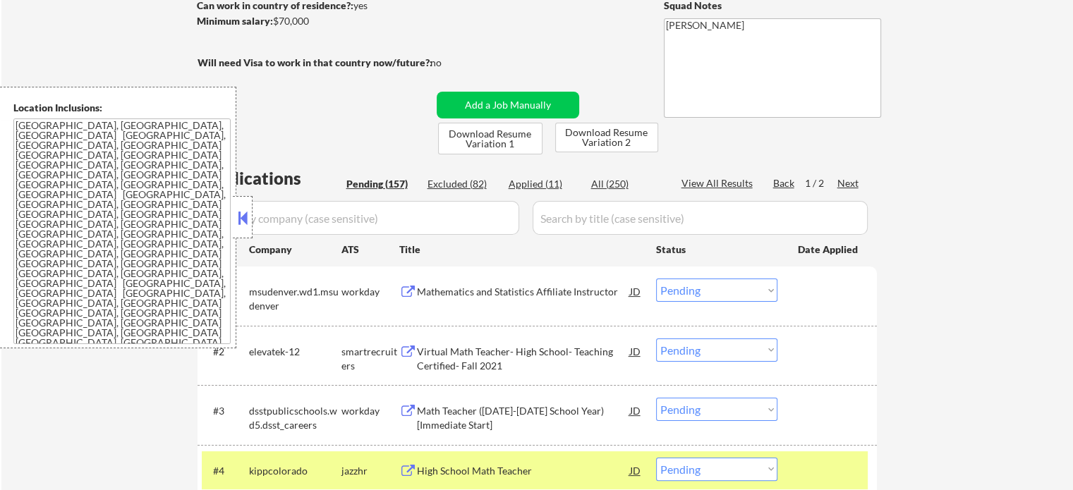
click at [833, 468] on div at bounding box center [829, 470] width 62 height 25
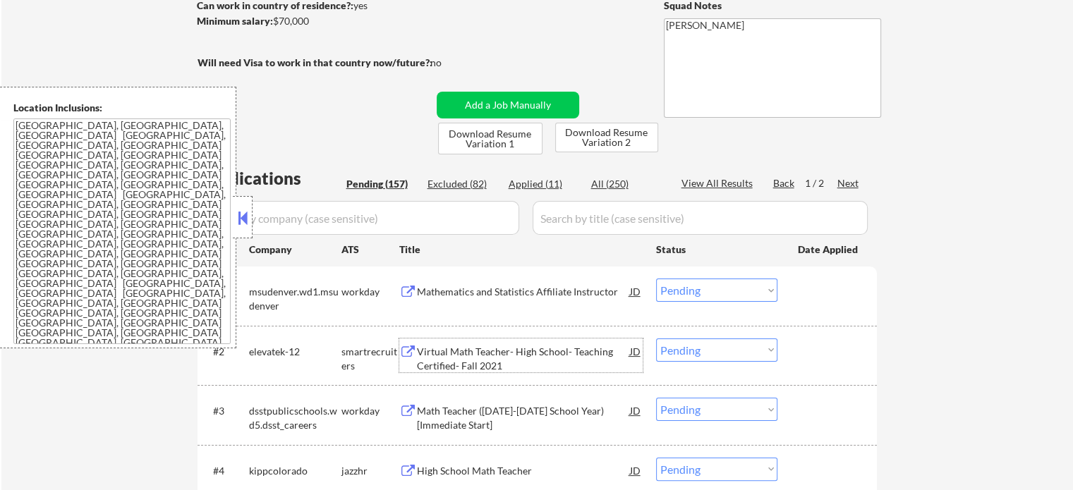
click at [476, 363] on div "Virtual Math Teacher- High School- Teaching Certified- Fall 2021" at bounding box center [523, 359] width 213 height 28
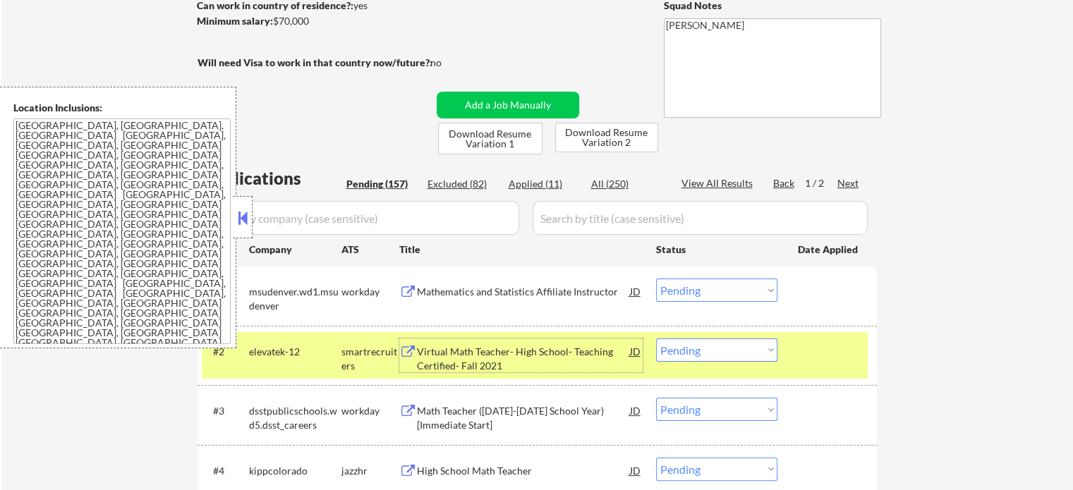
click at [839, 355] on div at bounding box center [829, 351] width 62 height 25
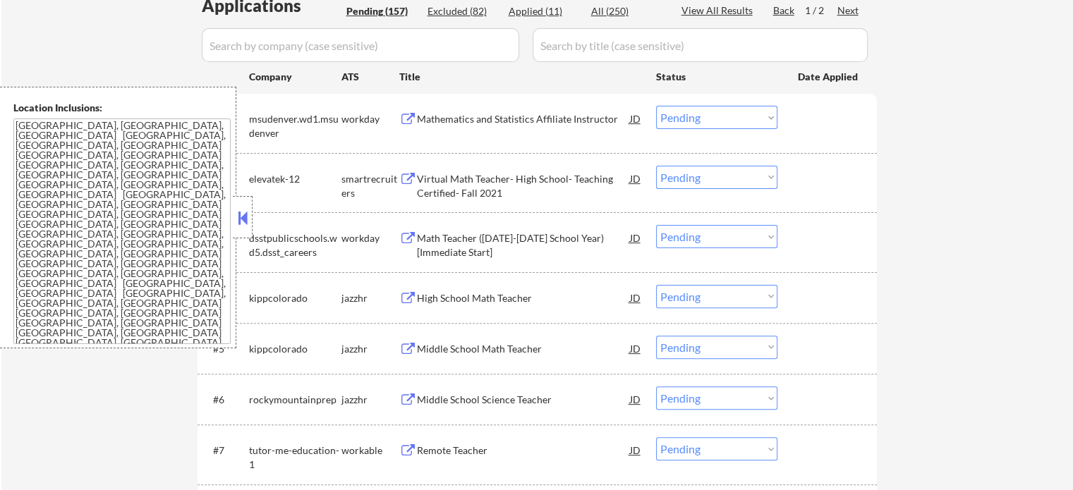
scroll to position [423, 0]
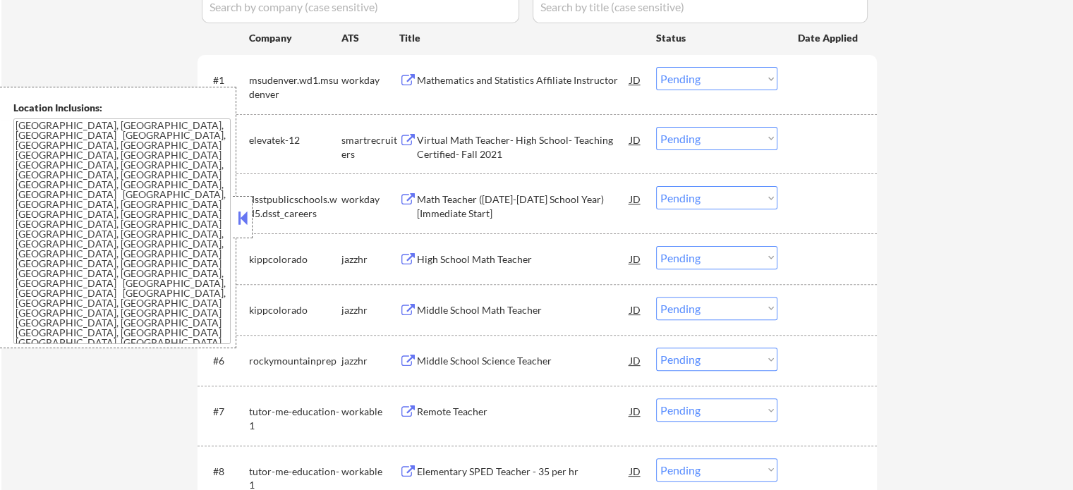
click at [489, 211] on div "Math Teacher ([DATE]-[DATE] School Year) [Immediate Start]" at bounding box center [523, 207] width 213 height 28
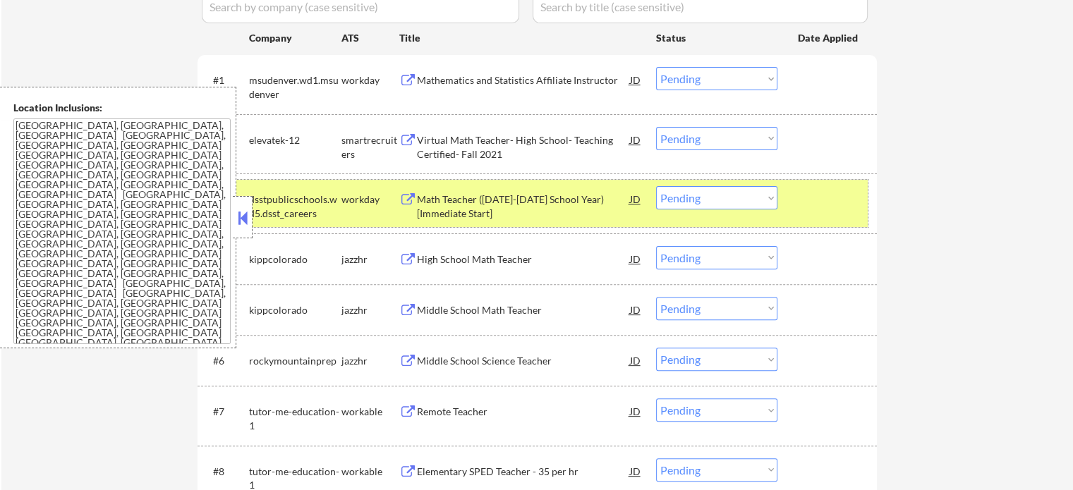
click at [827, 208] on div at bounding box center [829, 198] width 62 height 25
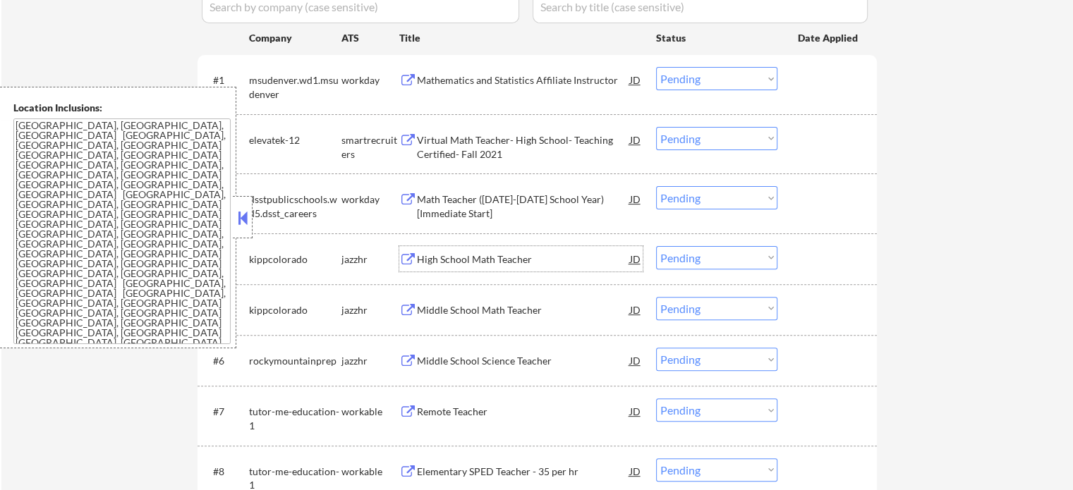
click at [489, 251] on div "High School Math Teacher" at bounding box center [523, 258] width 213 height 25
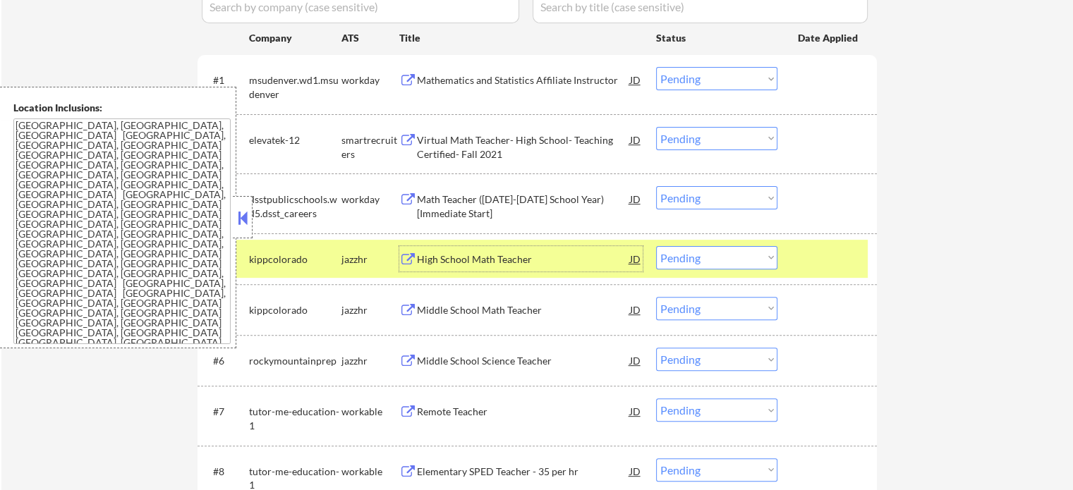
click at [719, 254] on select "Choose an option... Pending Applied Excluded (Questions) Excluded (Expired) Exc…" at bounding box center [716, 257] width 121 height 23
click at [656, 246] on select "Choose an option... Pending Applied Excluded (Questions) Excluded (Expired) Exc…" at bounding box center [716, 257] width 121 height 23
click at [808, 263] on div at bounding box center [829, 258] width 62 height 25
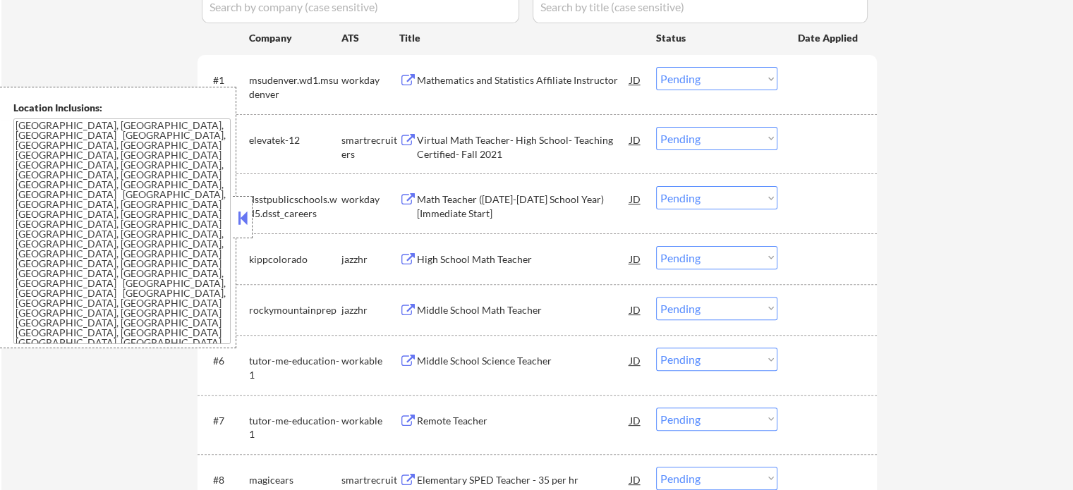
click at [493, 262] on div "High School Math Teacher" at bounding box center [523, 259] width 213 height 14
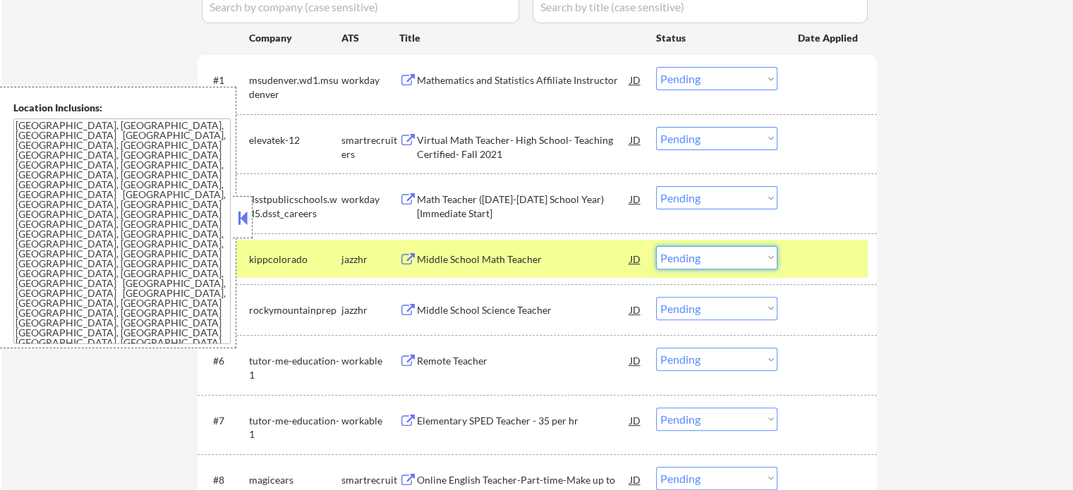
click at [712, 259] on select "Choose an option... Pending Applied Excluded (Questions) Excluded (Expired) Exc…" at bounding box center [716, 257] width 121 height 23
click at [656, 246] on select "Choose an option... Pending Applied Excluded (Questions) Excluded (Expired) Exc…" at bounding box center [716, 257] width 121 height 23
click at [830, 262] on div at bounding box center [829, 258] width 62 height 25
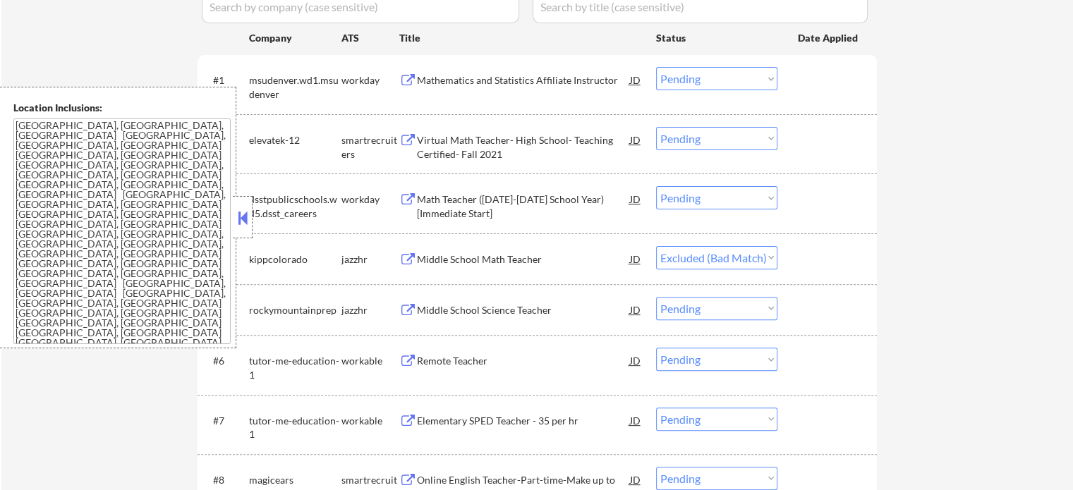
select select ""pending""
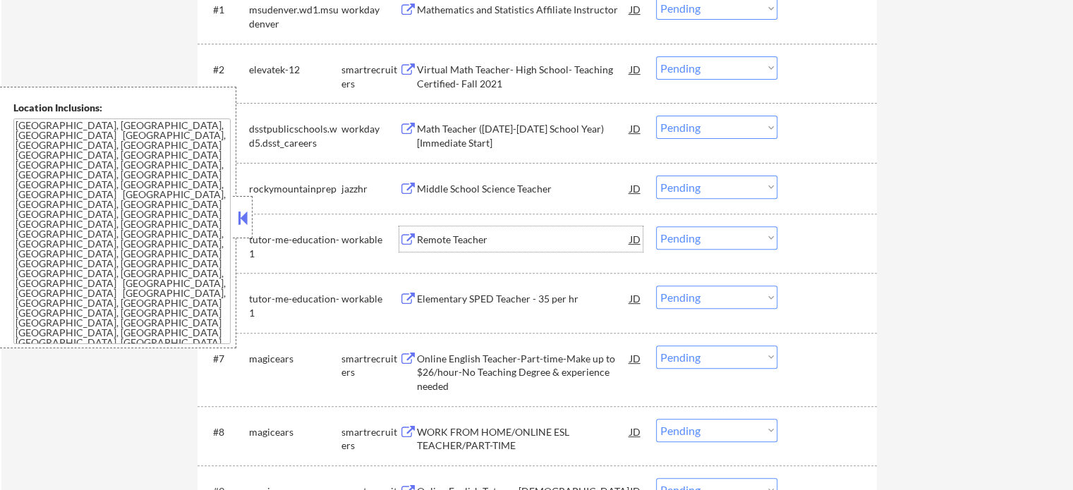
click at [468, 242] on div "Remote Teacher" at bounding box center [523, 240] width 213 height 14
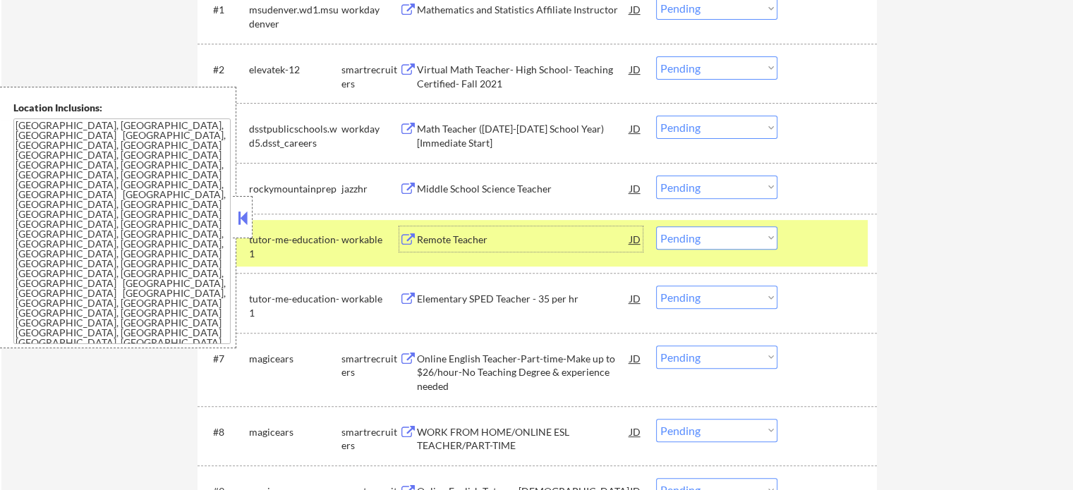
click at [732, 236] on select "Choose an option... Pending Applied Excluded (Questions) Excluded (Expired) Exc…" at bounding box center [716, 237] width 121 height 23
click at [656, 226] on select "Choose an option... Pending Applied Excluded (Questions) Excluded (Expired) Exc…" at bounding box center [716, 237] width 121 height 23
click at [812, 236] on div at bounding box center [829, 238] width 62 height 25
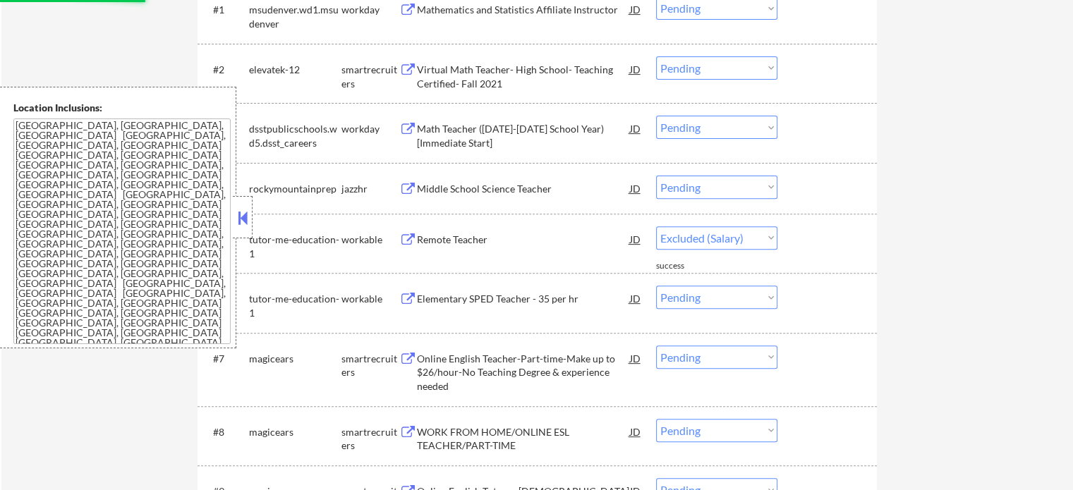
select select ""pending""
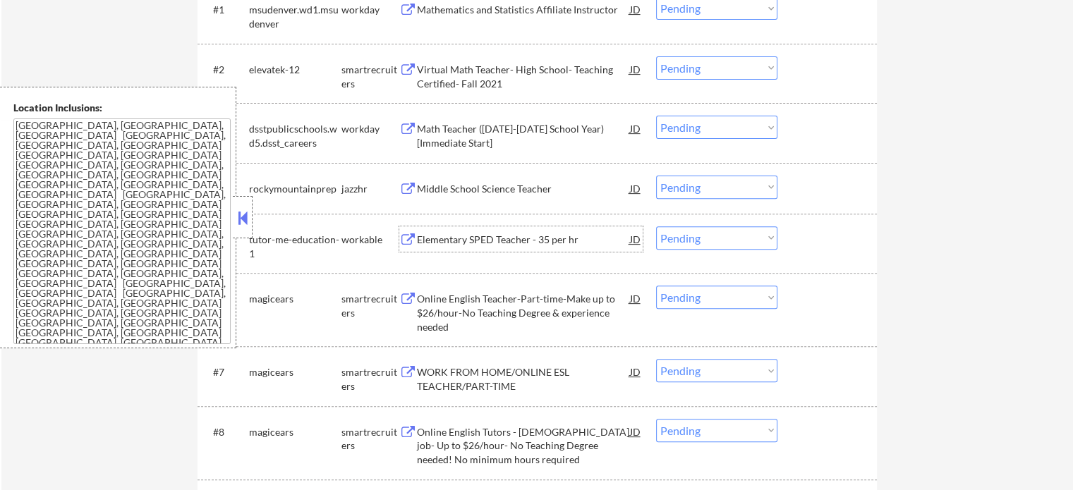
click at [519, 236] on div "Elementary SPED Teacher - 35 per hr" at bounding box center [523, 240] width 213 height 14
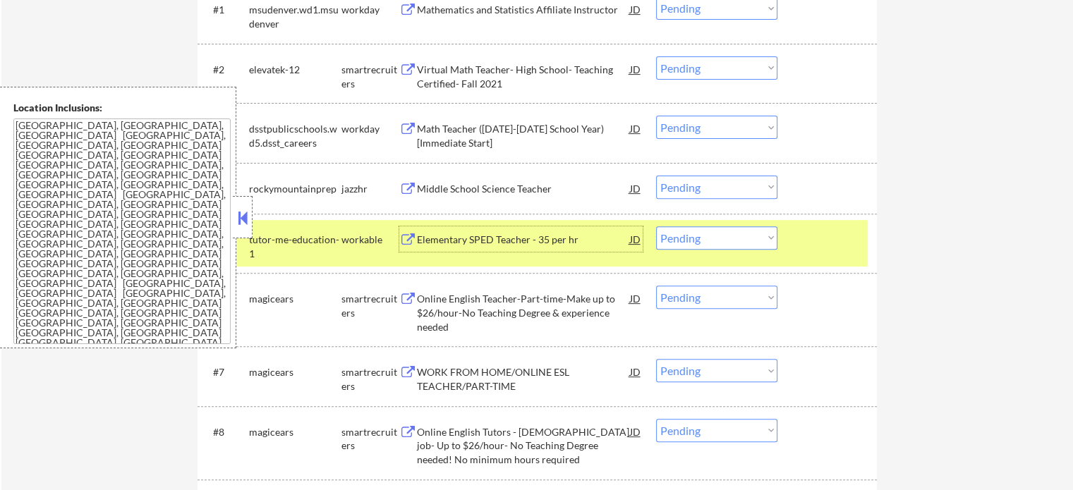
click at [818, 244] on div at bounding box center [829, 238] width 62 height 25
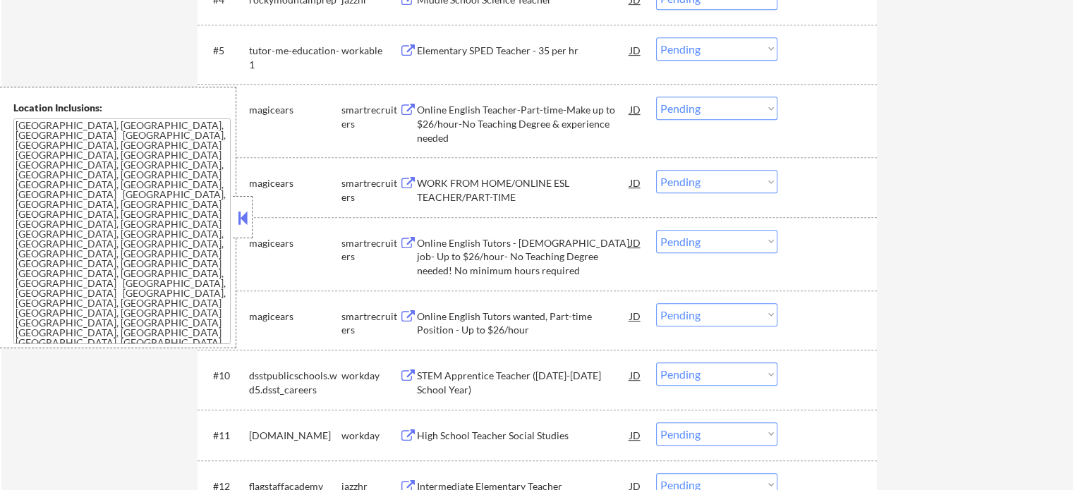
scroll to position [705, 0]
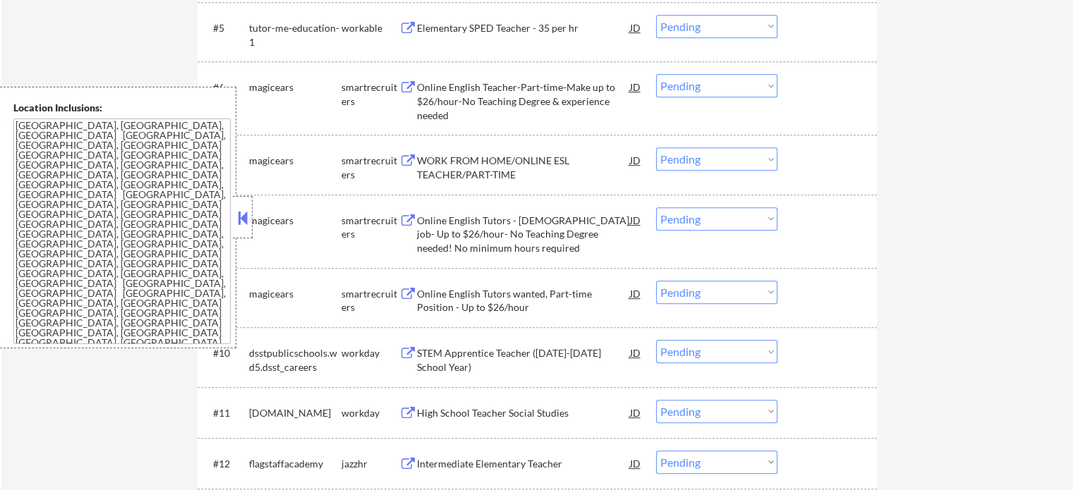
click at [487, 179] on div "WORK FROM HOME/ONLINE ESL TEACHER/PART-TIME" at bounding box center [523, 168] width 213 height 28
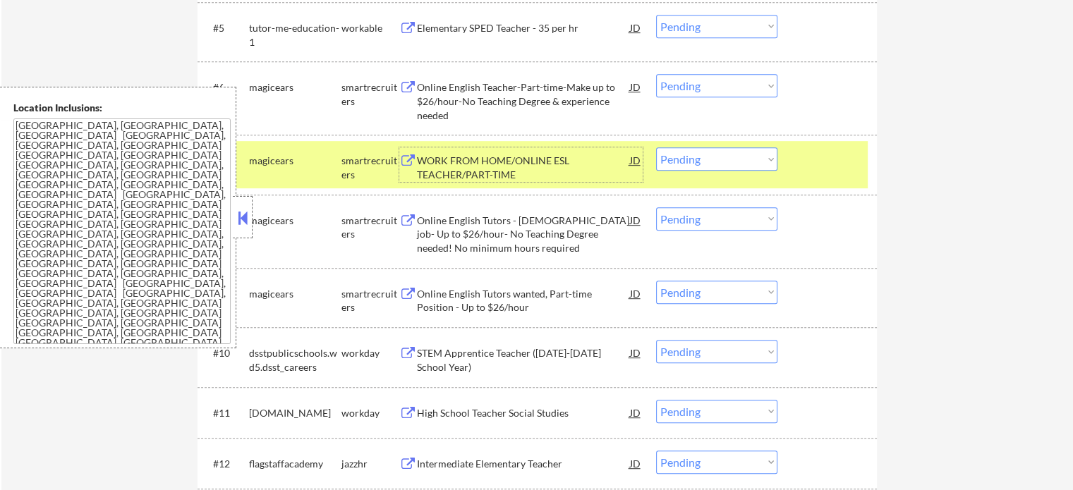
click at [808, 155] on div at bounding box center [829, 159] width 62 height 25
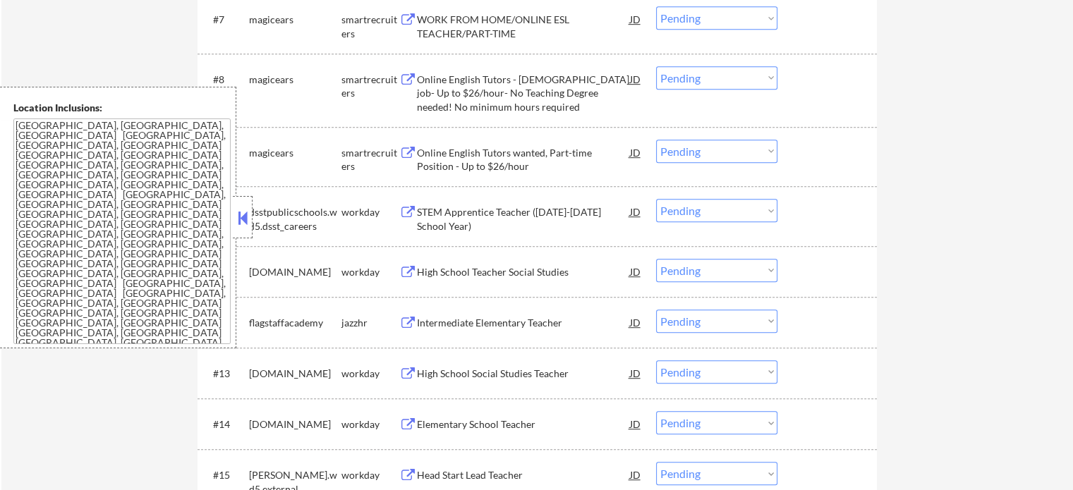
scroll to position [987, 0]
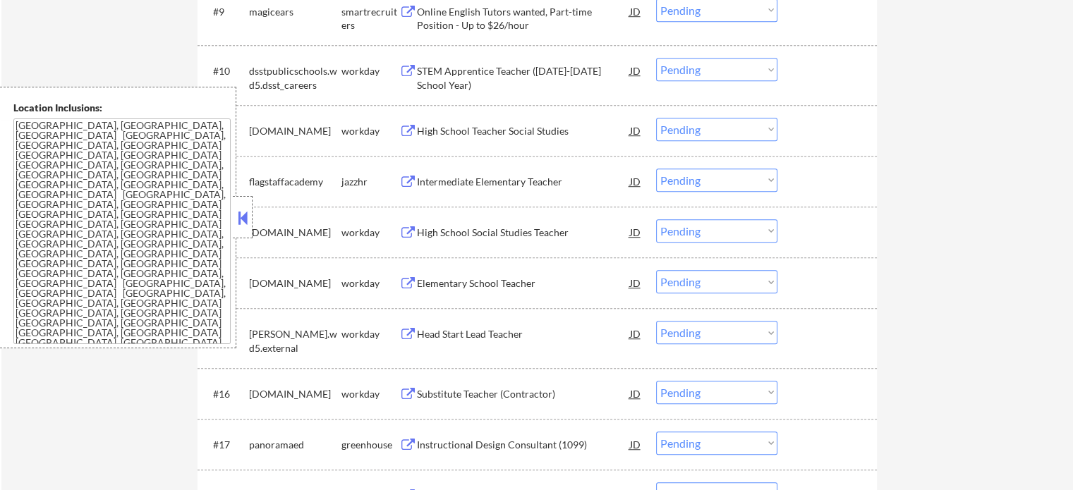
click at [465, 180] on div "Intermediate Elementary Teacher" at bounding box center [523, 182] width 213 height 14
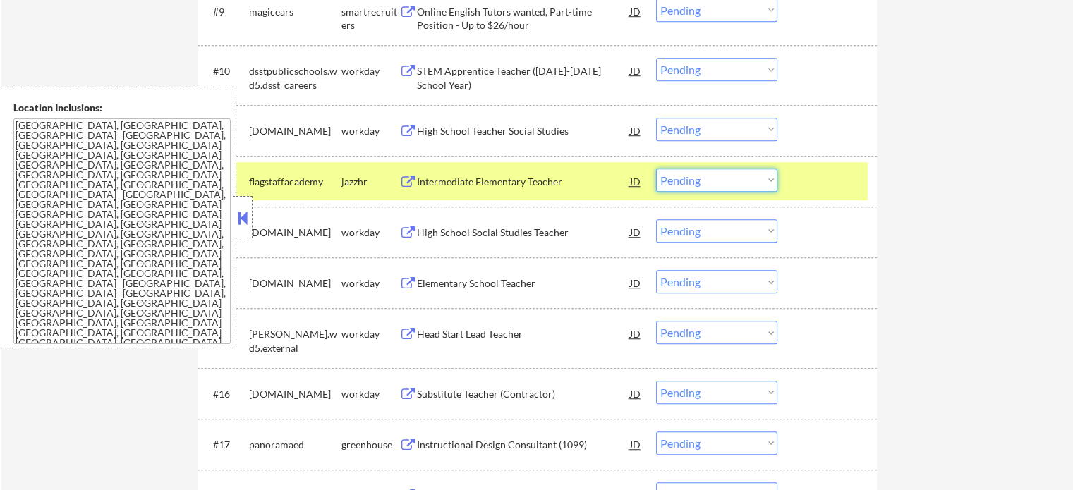
click at [709, 185] on select "Choose an option... Pending Applied Excluded (Questions) Excluded (Expired) Exc…" at bounding box center [716, 180] width 121 height 23
click at [656, 169] on select "Choose an option... Pending Applied Excluded (Questions) Excluded (Expired) Exc…" at bounding box center [716, 180] width 121 height 23
click at [824, 188] on div at bounding box center [829, 181] width 62 height 25
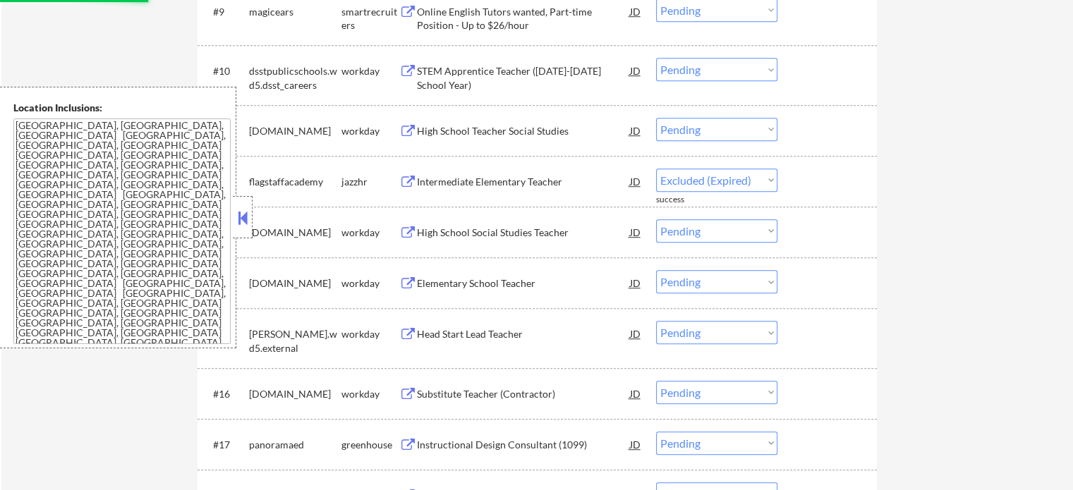
select select ""pending""
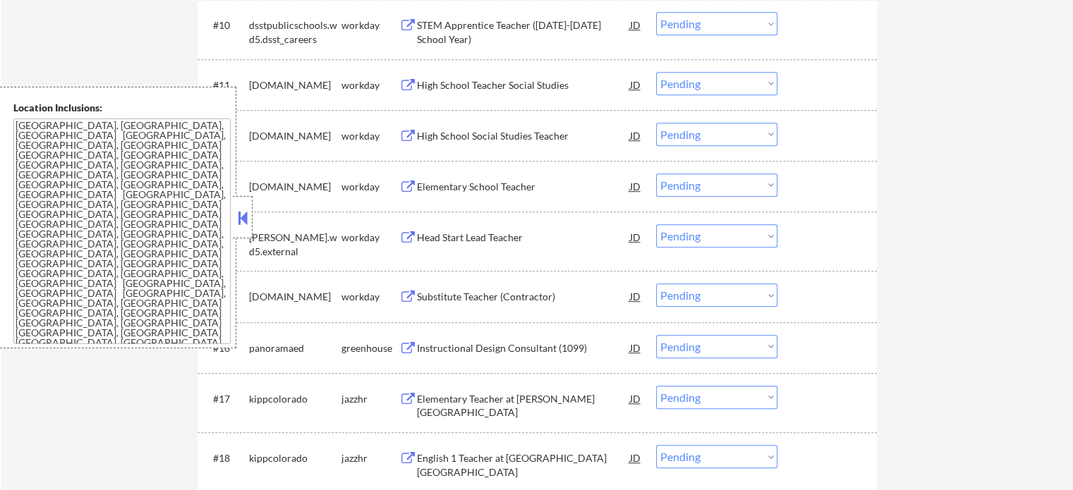
scroll to position [1058, 0]
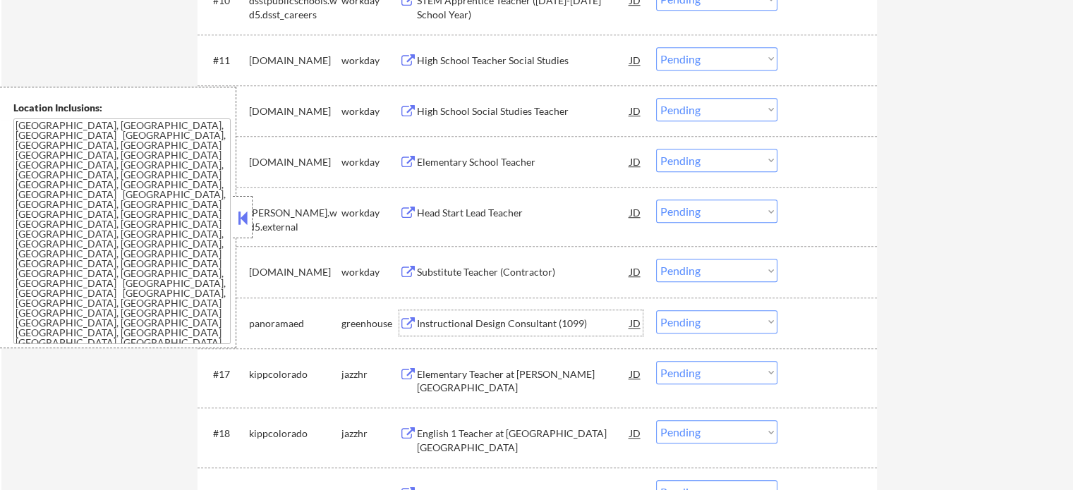
click at [510, 327] on div "Instructional Design Consultant (1099)" at bounding box center [523, 324] width 213 height 14
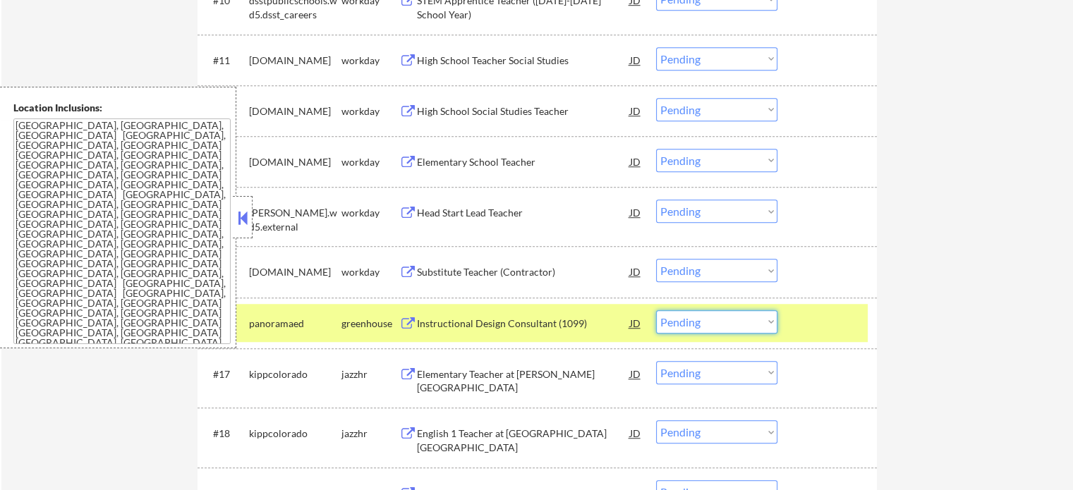
click at [722, 321] on select "Choose an option... Pending Applied Excluded (Questions) Excluded (Expired) Exc…" at bounding box center [716, 321] width 121 height 23
click at [656, 310] on select "Choose an option... Pending Applied Excluded (Questions) Excluded (Expired) Exc…" at bounding box center [716, 321] width 121 height 23
click at [826, 329] on div at bounding box center [829, 322] width 62 height 25
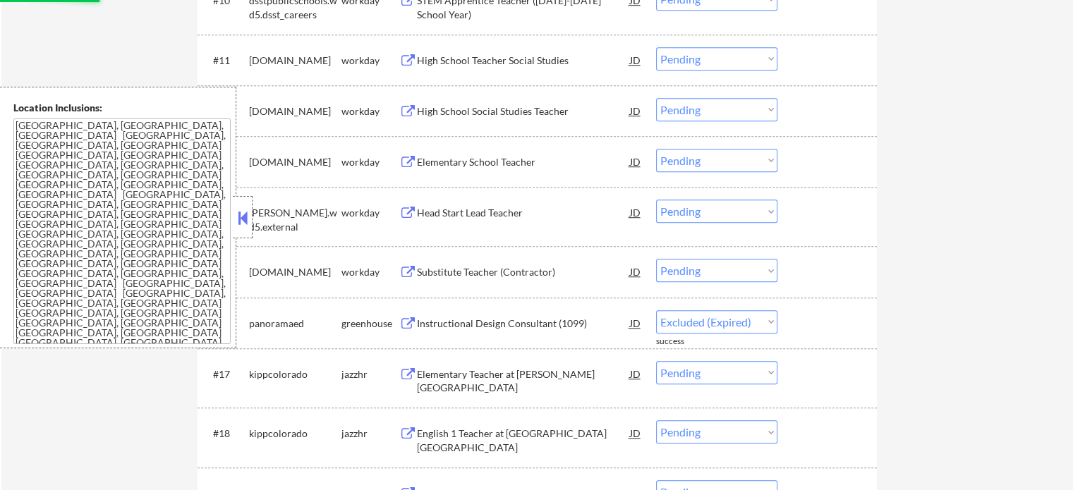
select select ""pending""
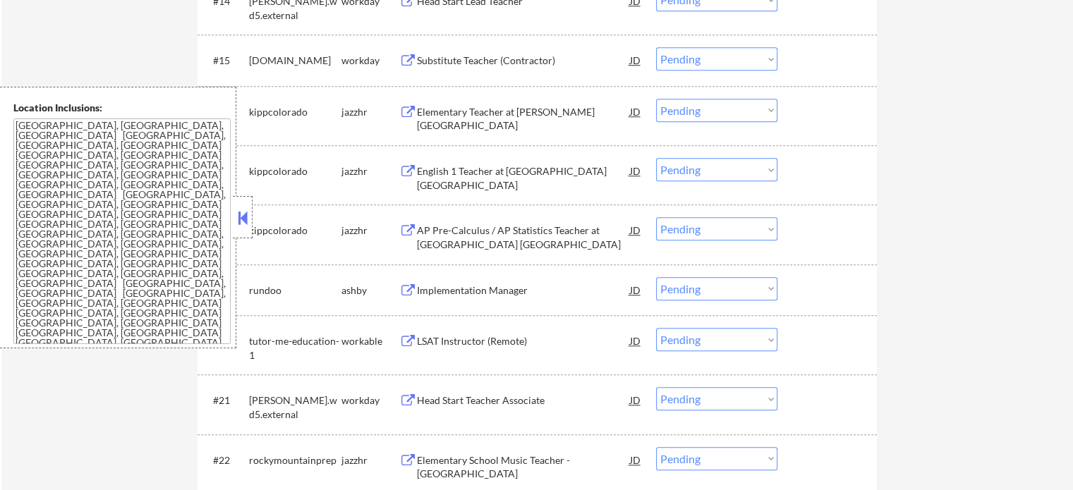
scroll to position [1340, 0]
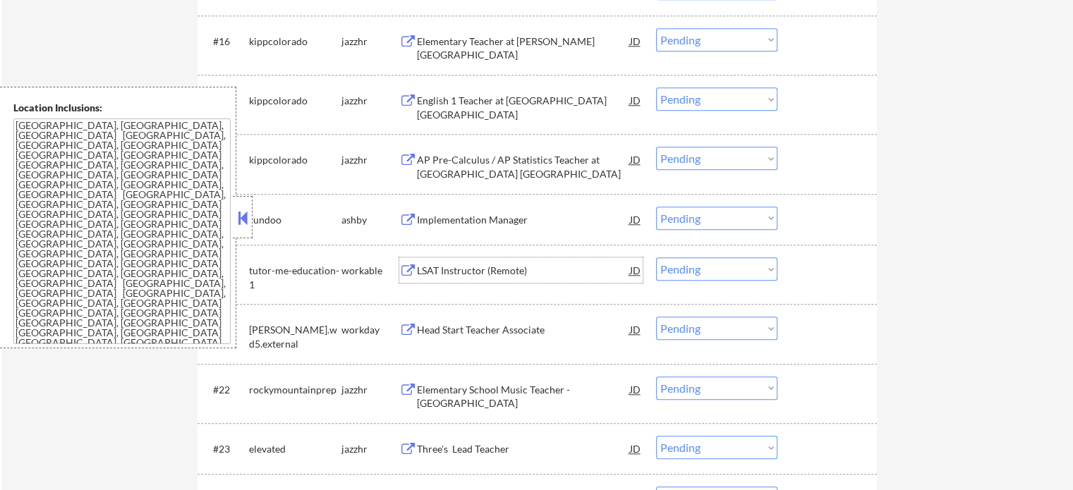
click at [489, 267] on div "LSAT Instructor (Remote)" at bounding box center [523, 271] width 213 height 14
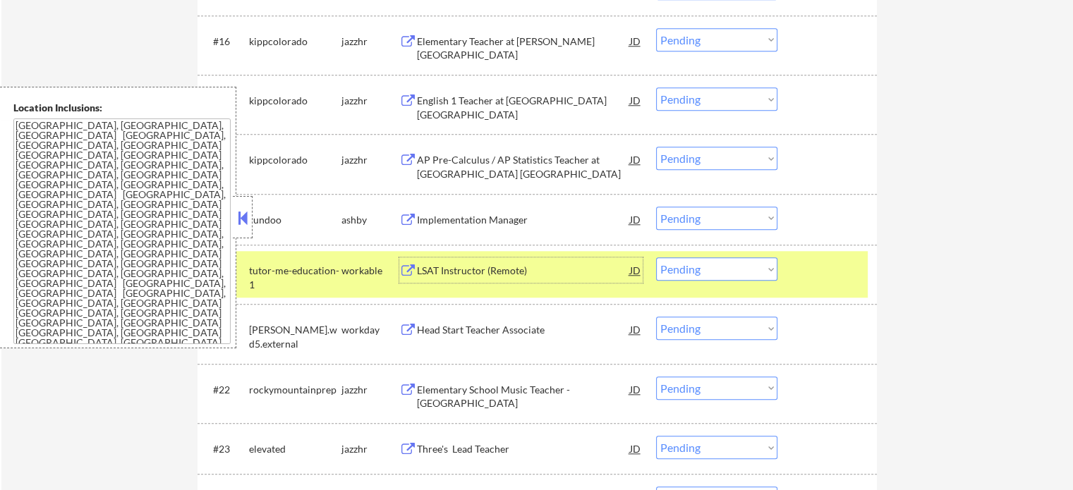
click at [735, 270] on select "Choose an option... Pending Applied Excluded (Questions) Excluded (Expired) Exc…" at bounding box center [716, 268] width 121 height 23
click at [656, 257] on select "Choose an option... Pending Applied Excluded (Questions) Excluded (Expired) Exc…" at bounding box center [716, 268] width 121 height 23
click at [829, 268] on div at bounding box center [829, 269] width 62 height 25
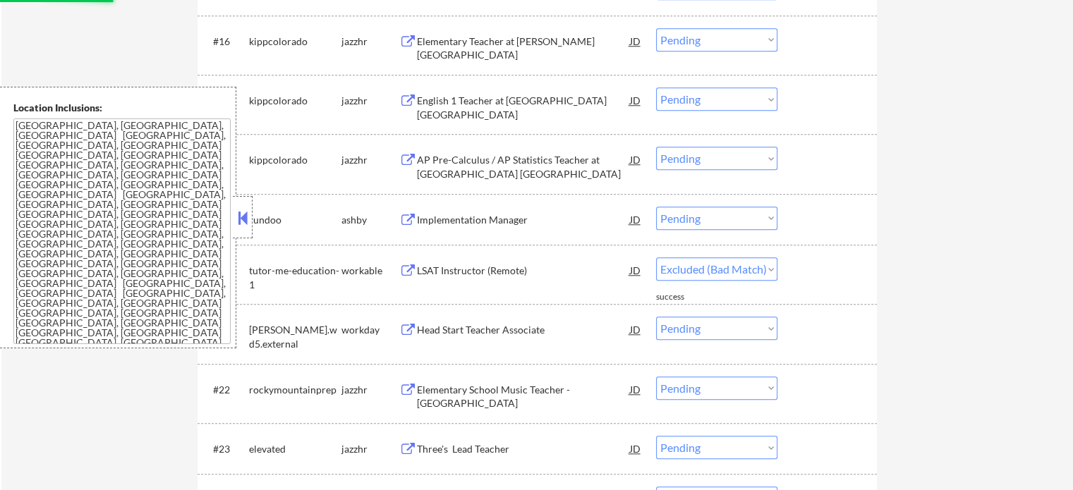
select select ""pending""
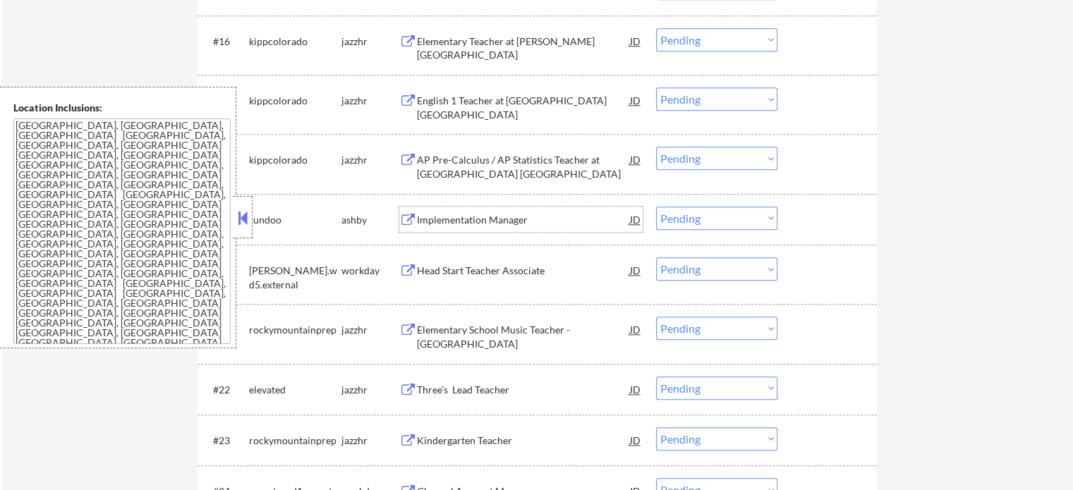
click at [476, 225] on div "Implementation Manager" at bounding box center [523, 220] width 213 height 14
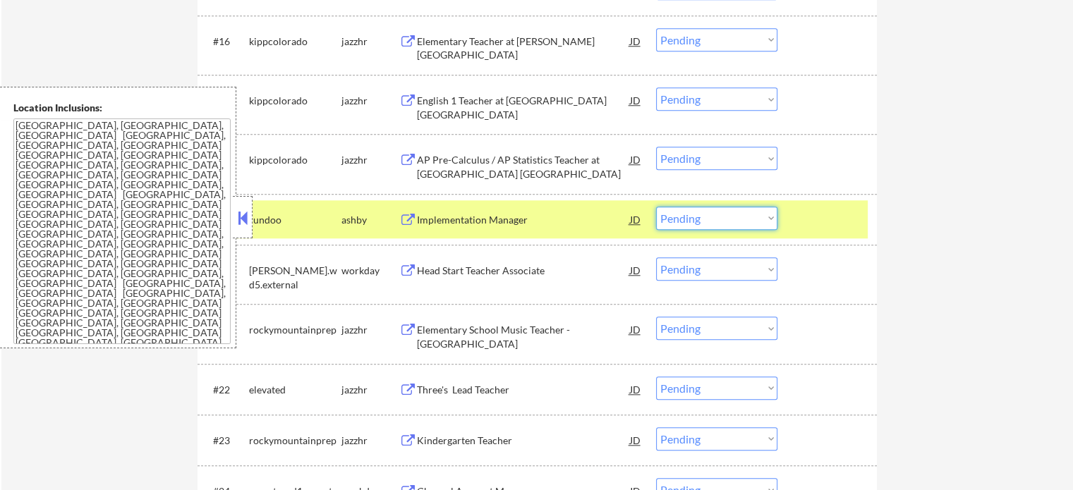
click at [719, 224] on select "Choose an option... Pending Applied Excluded (Questions) Excluded (Expired) Exc…" at bounding box center [716, 218] width 121 height 23
click at [656, 207] on select "Choose an option... Pending Applied Excluded (Questions) Excluded (Expired) Exc…" at bounding box center [716, 218] width 121 height 23
select select ""pending""
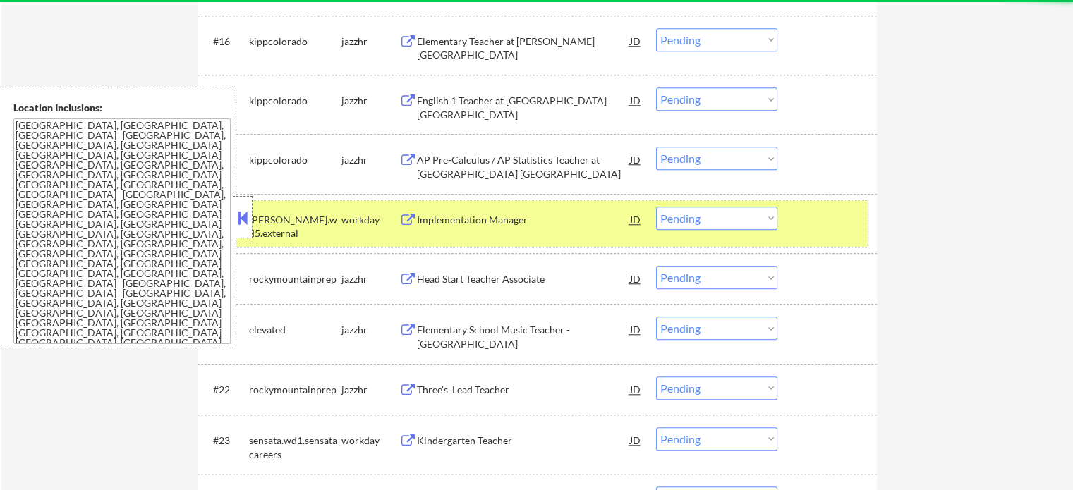
click at [830, 219] on div at bounding box center [829, 219] width 62 height 25
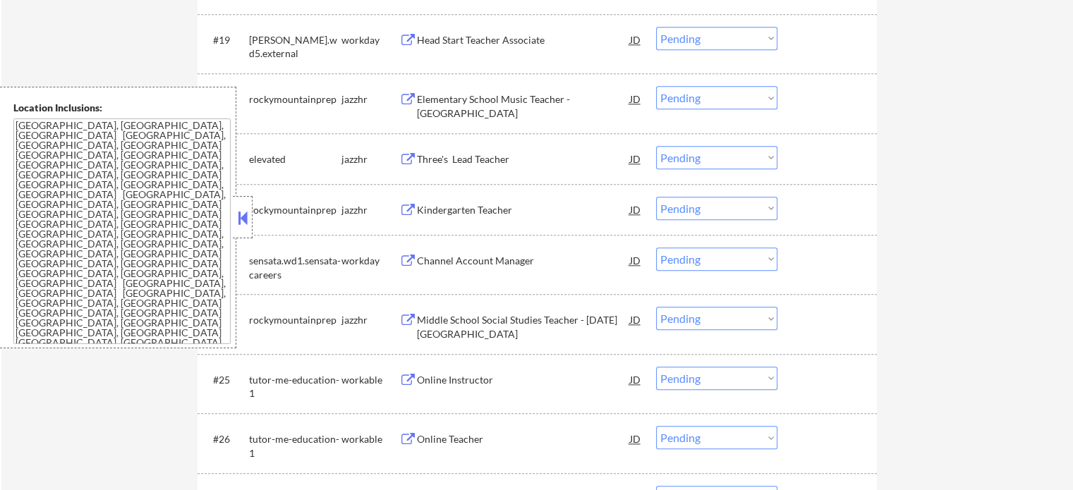
scroll to position [1552, 0]
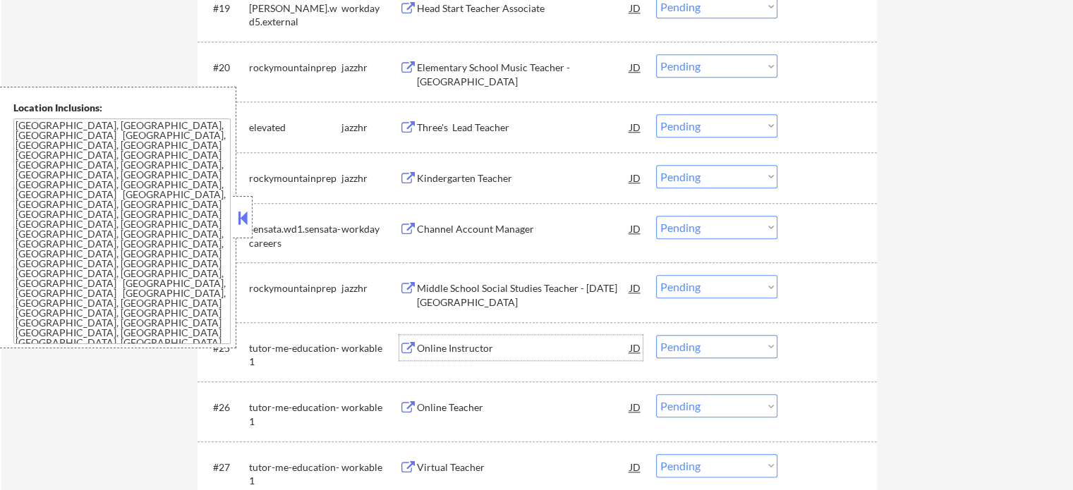
click at [435, 352] on div "Online Instructor" at bounding box center [523, 348] width 213 height 14
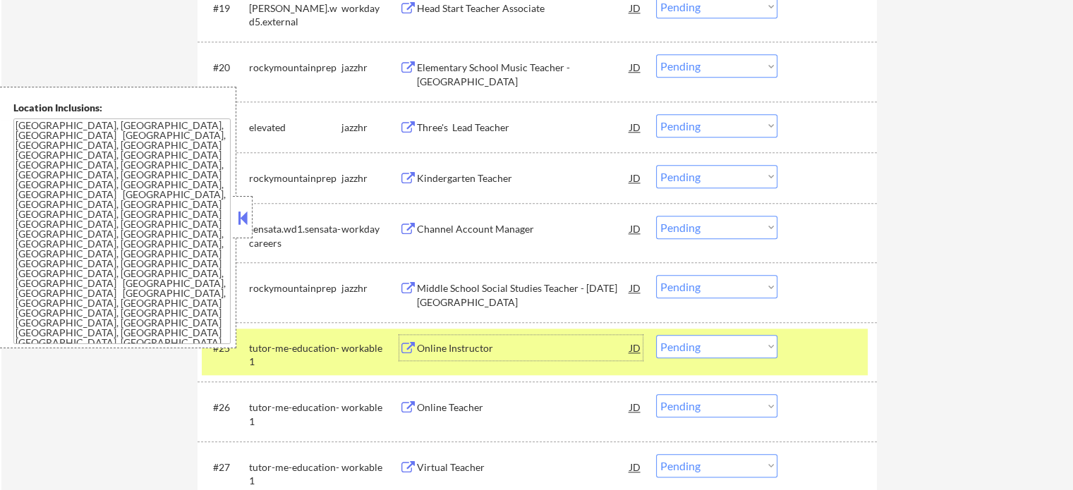
click at [841, 348] on div at bounding box center [829, 347] width 62 height 25
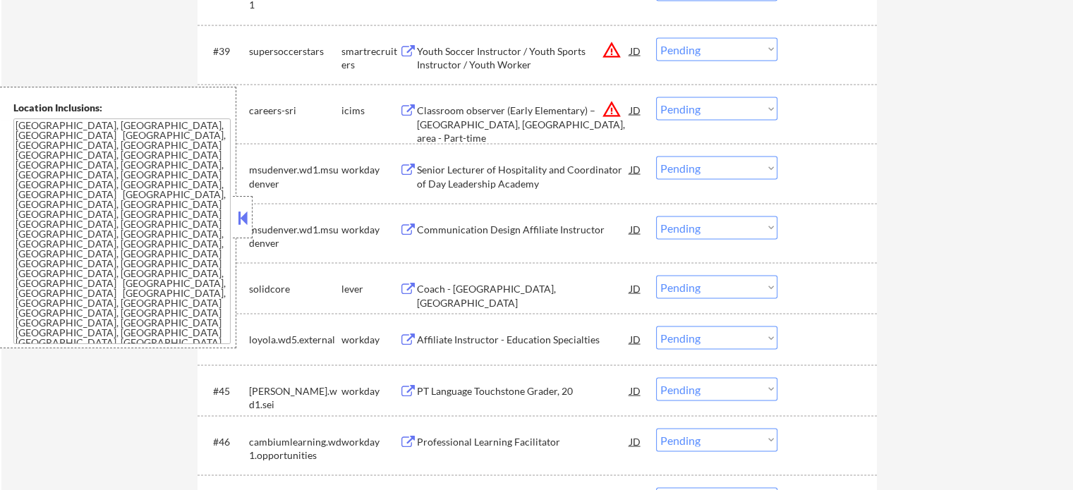
scroll to position [2680, 0]
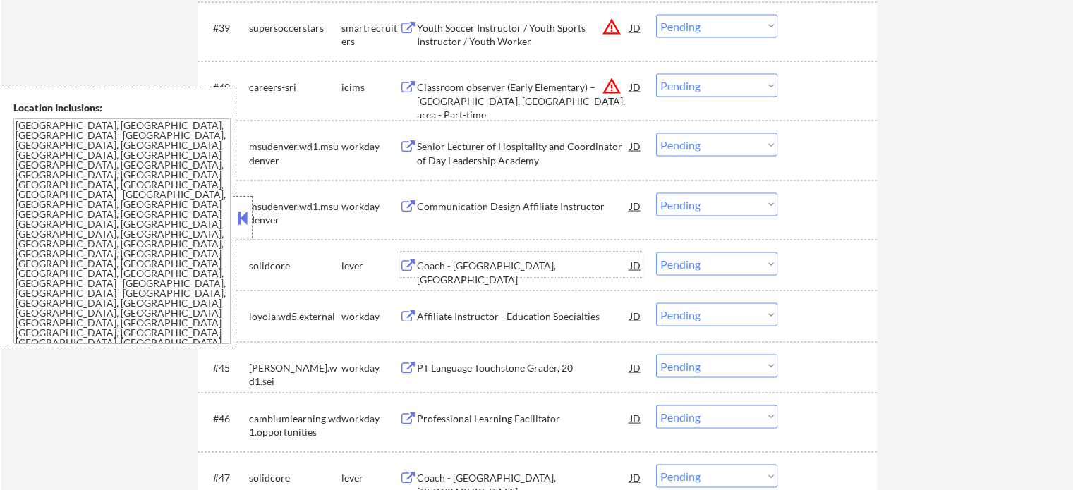
click at [477, 272] on div "Coach - [GEOGRAPHIC_DATA], [GEOGRAPHIC_DATA]" at bounding box center [523, 272] width 213 height 28
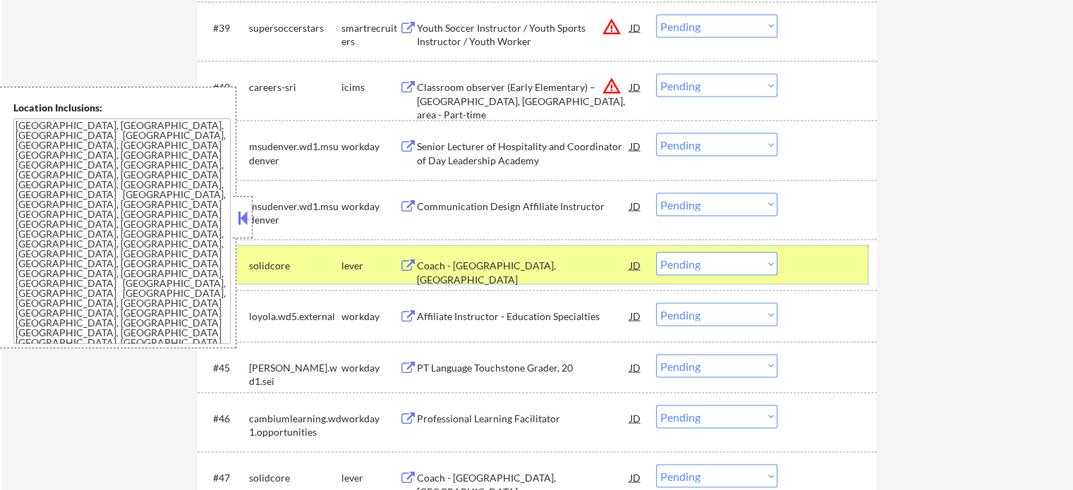
click at [807, 264] on div at bounding box center [829, 264] width 62 height 25
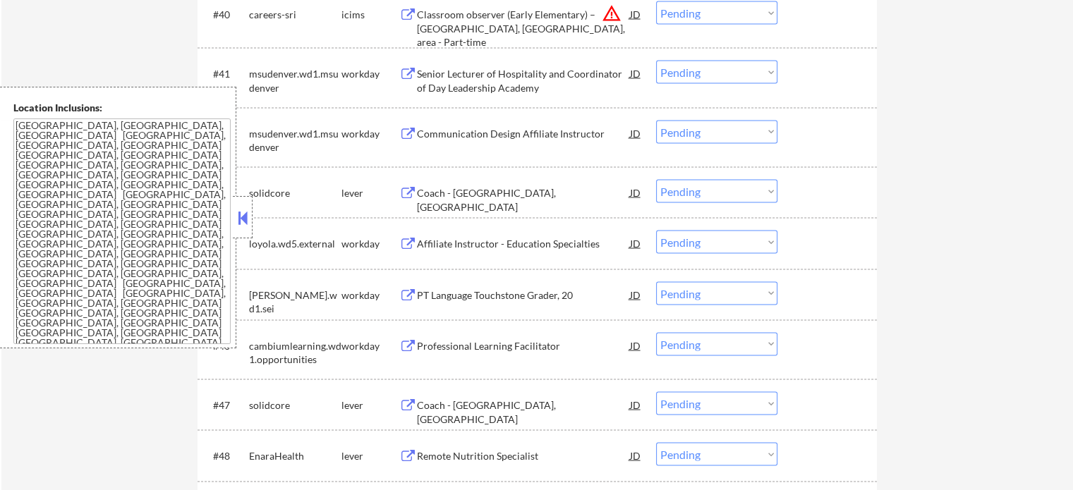
scroll to position [2892, 0]
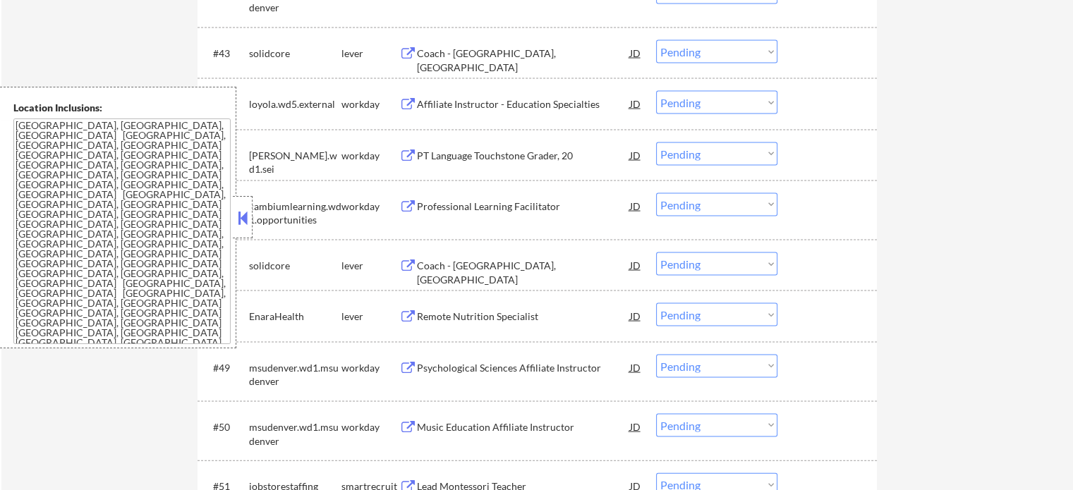
click at [477, 321] on div "Remote Nutrition Specialist" at bounding box center [523, 317] width 213 height 14
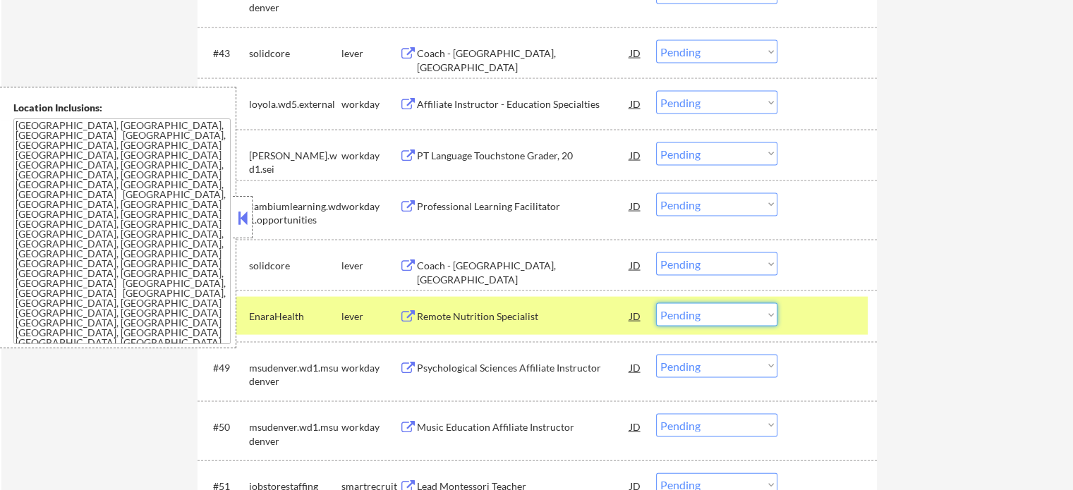
click at [745, 312] on select "Choose an option... Pending Applied Excluded (Questions) Excluded (Expired) Exc…" at bounding box center [716, 314] width 121 height 23
click at [656, 303] on select "Choose an option... Pending Applied Excluded (Questions) Excluded (Expired) Exc…" at bounding box center [716, 314] width 121 height 23
click at [806, 321] on div at bounding box center [829, 315] width 62 height 25
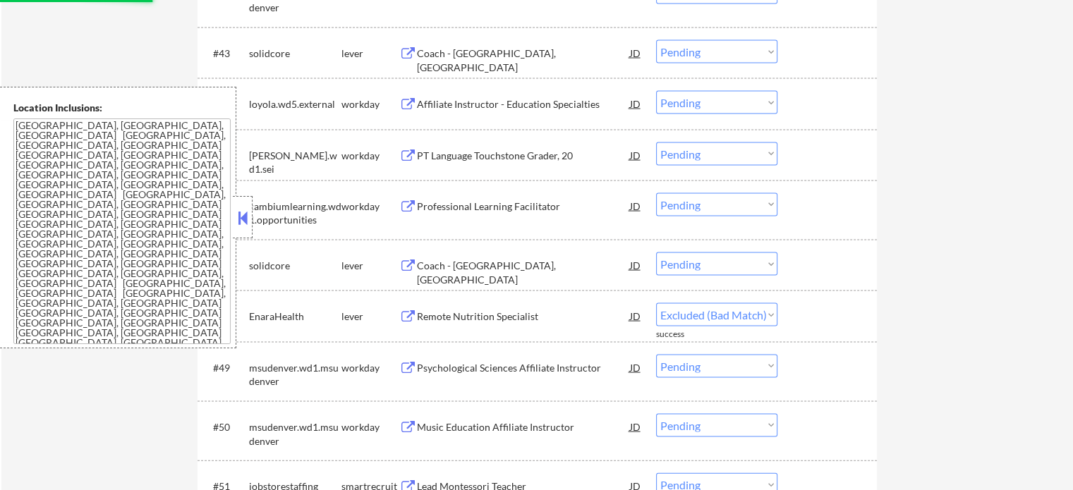
select select ""pending""
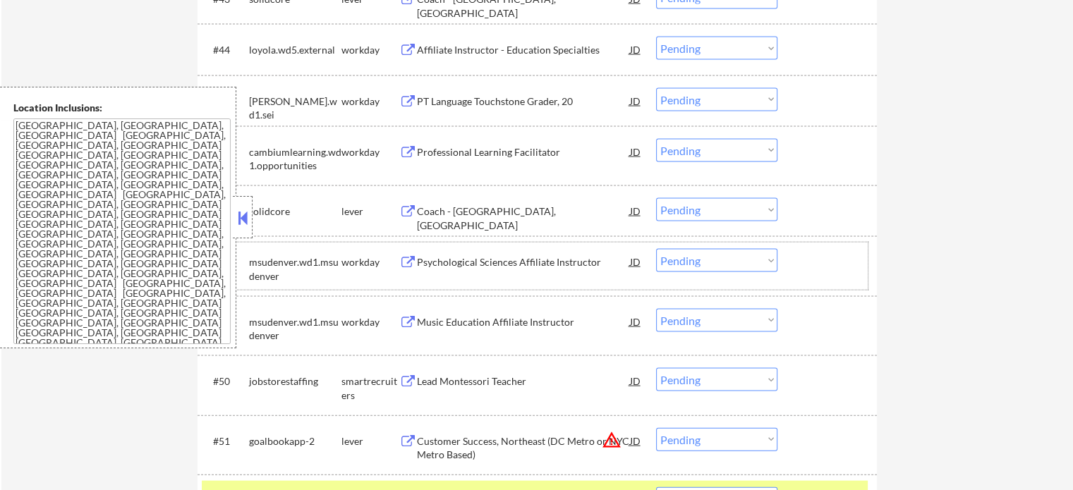
scroll to position [2962, 0]
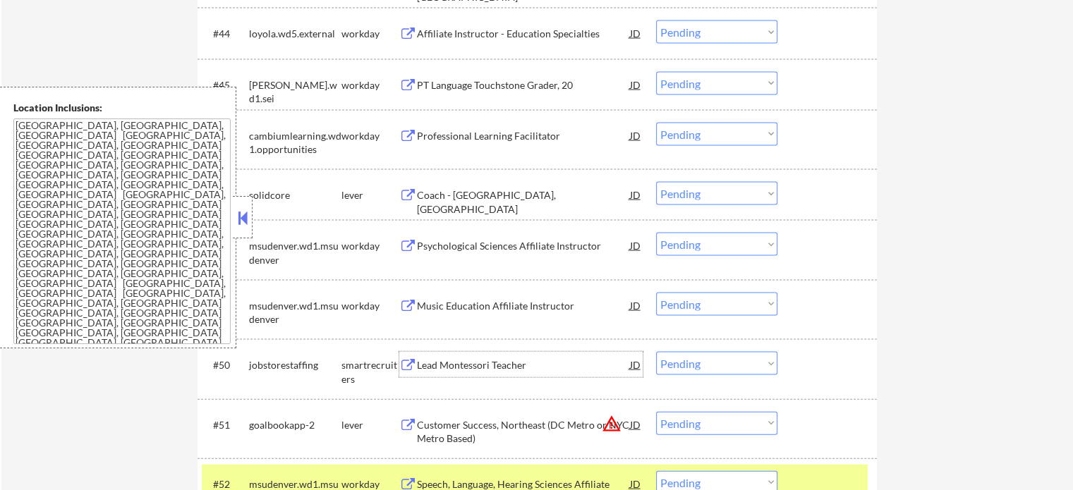
click at [482, 356] on div "Lead Montessori Teacher" at bounding box center [523, 364] width 213 height 25
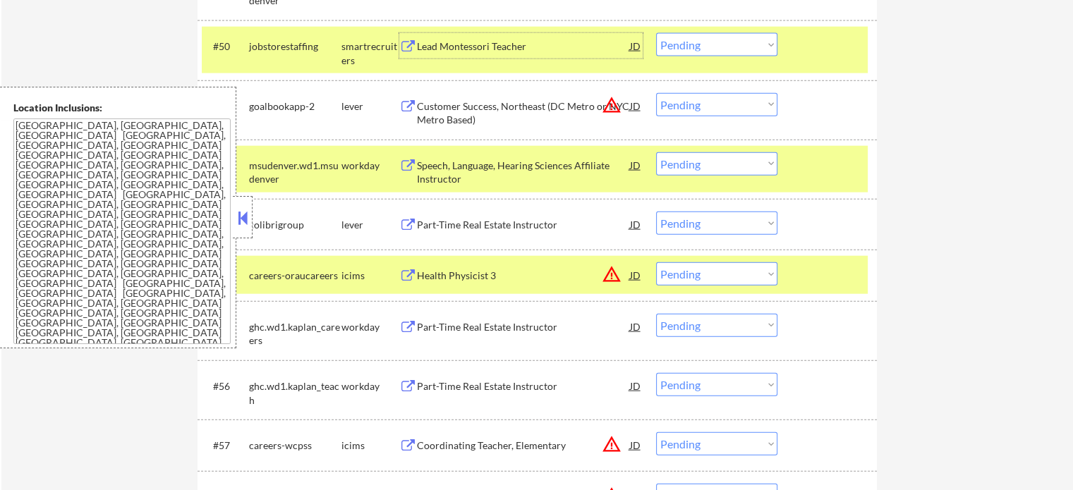
scroll to position [3315, 0]
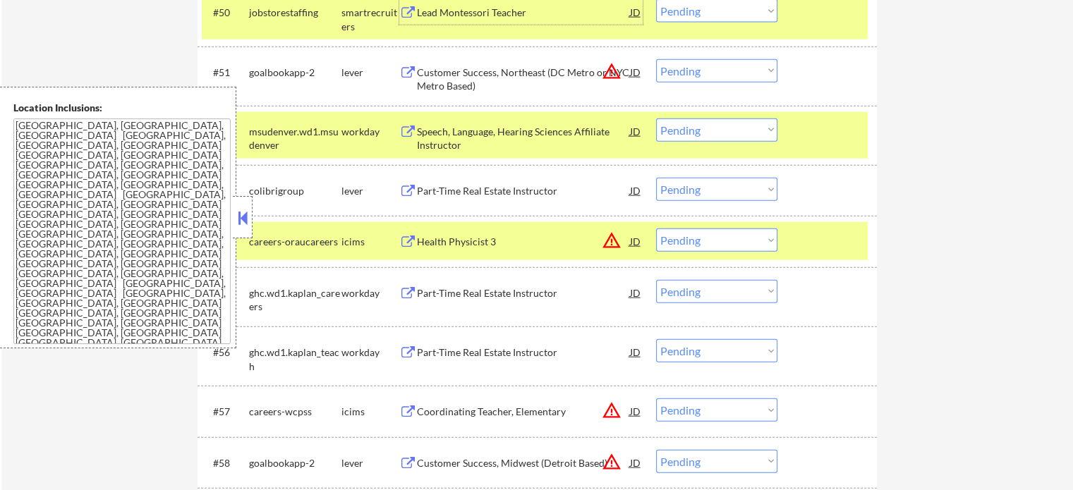
drag, startPoint x: 798, startPoint y: 243, endPoint x: 800, endPoint y: 233, distance: 9.3
click at [799, 243] on div at bounding box center [829, 241] width 62 height 25
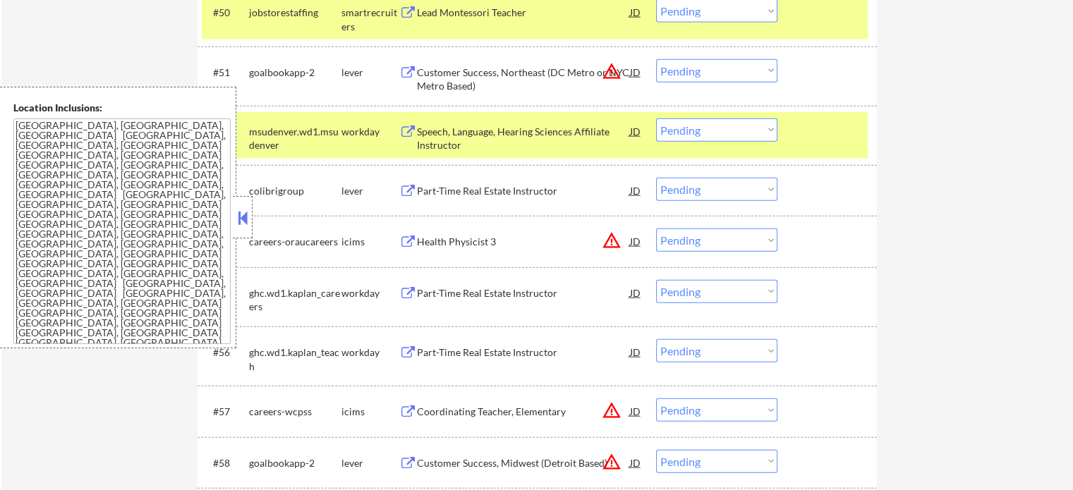
click at [812, 109] on div "#52 msudenver.wd1.msudenver workday Speech, Language, Hearing Sciences Affiliat…" at bounding box center [536, 135] width 679 height 59
click at [825, 22] on div at bounding box center [829, 11] width 62 height 25
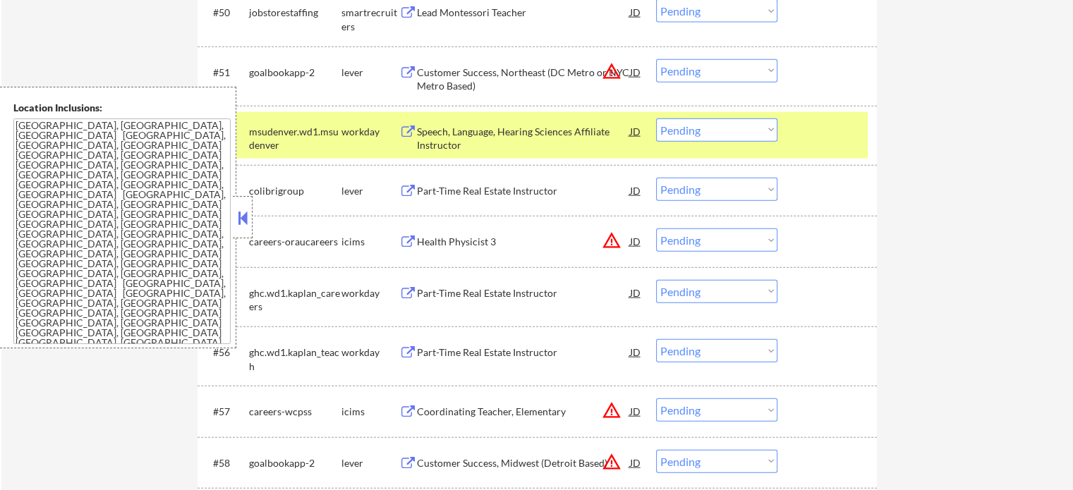
click at [814, 139] on div at bounding box center [829, 130] width 62 height 25
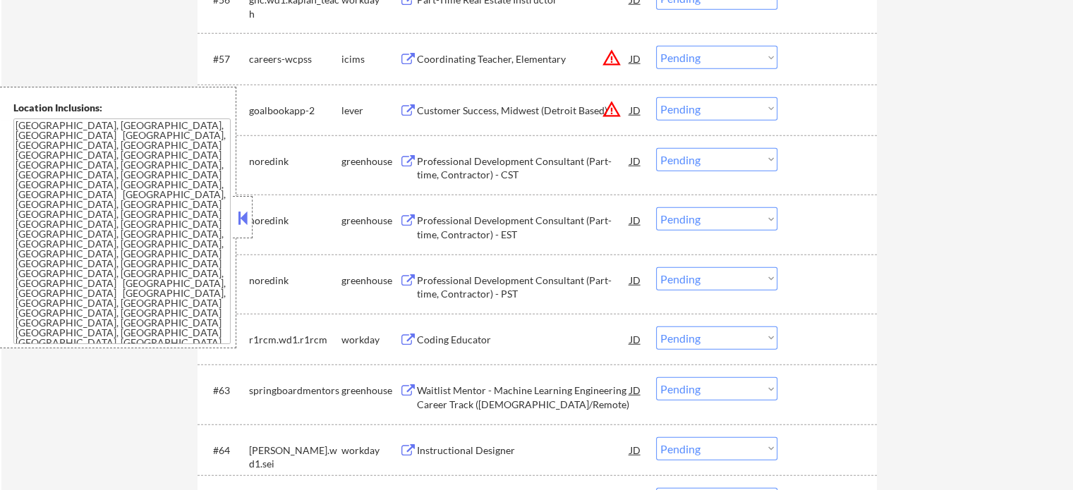
scroll to position [3879, 0]
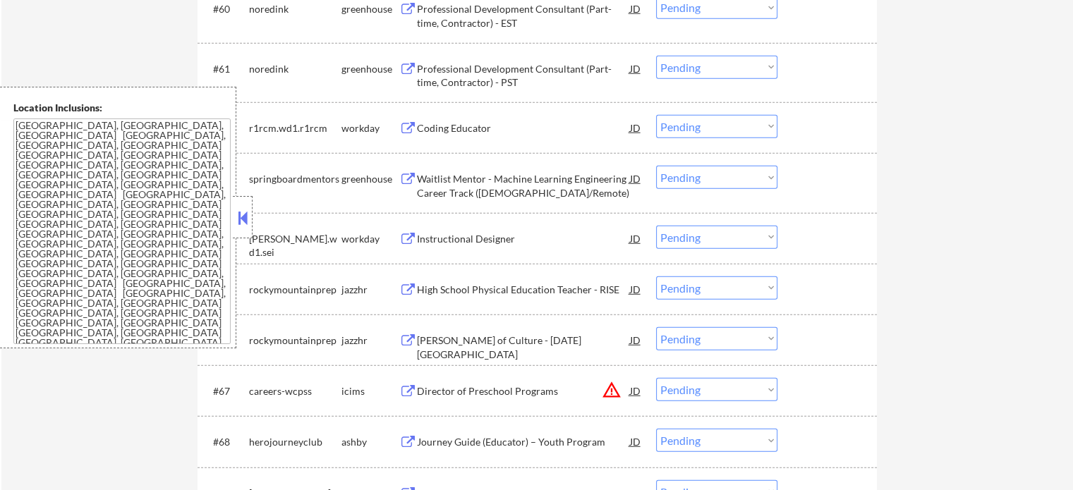
click at [446, 239] on div "Instructional Designer" at bounding box center [523, 239] width 213 height 14
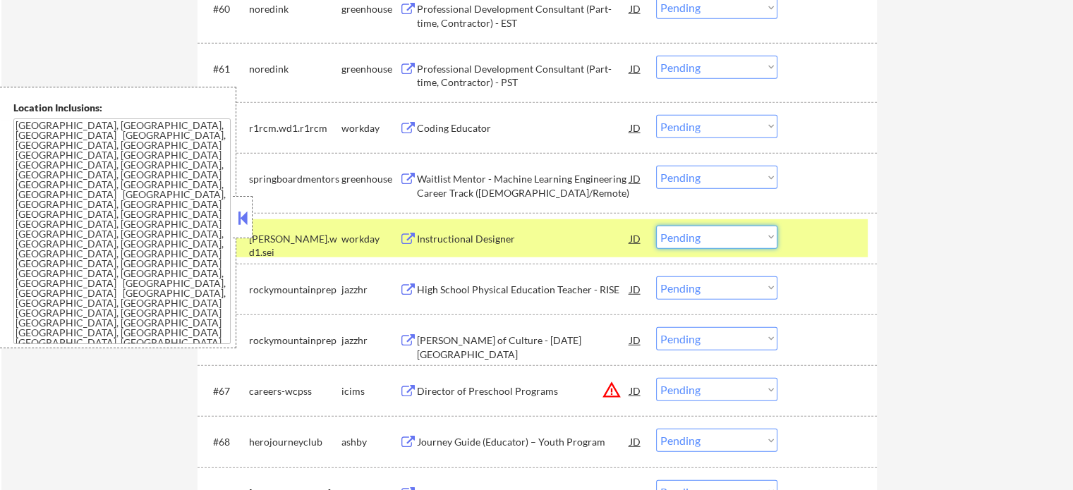
click at [685, 242] on select "Choose an option... Pending Applied Excluded (Questions) Excluded (Expired) Exc…" at bounding box center [716, 237] width 121 height 23
click at [656, 226] on select "Choose an option... Pending Applied Excluded (Questions) Excluded (Expired) Exc…" at bounding box center [716, 237] width 121 height 23
click at [804, 244] on div at bounding box center [829, 238] width 62 height 25
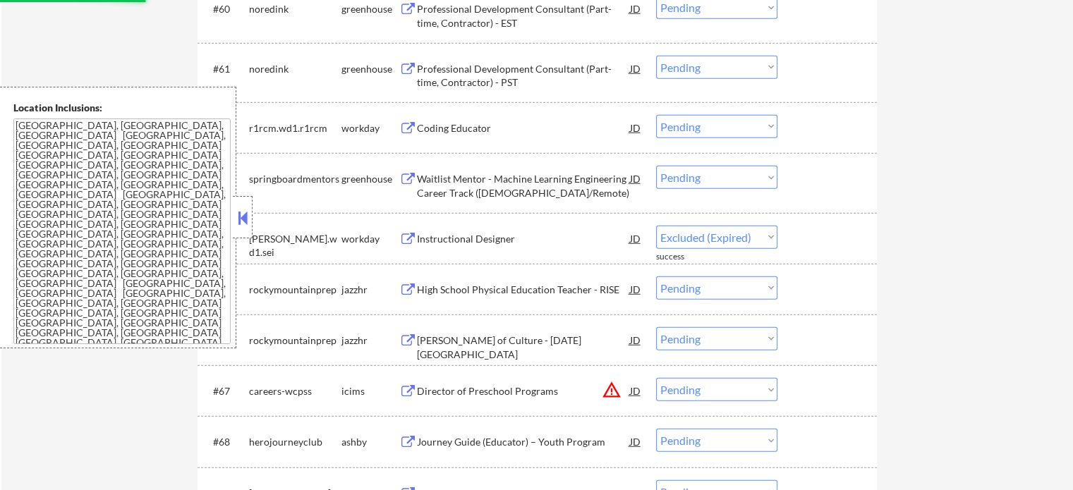
select select ""pending""
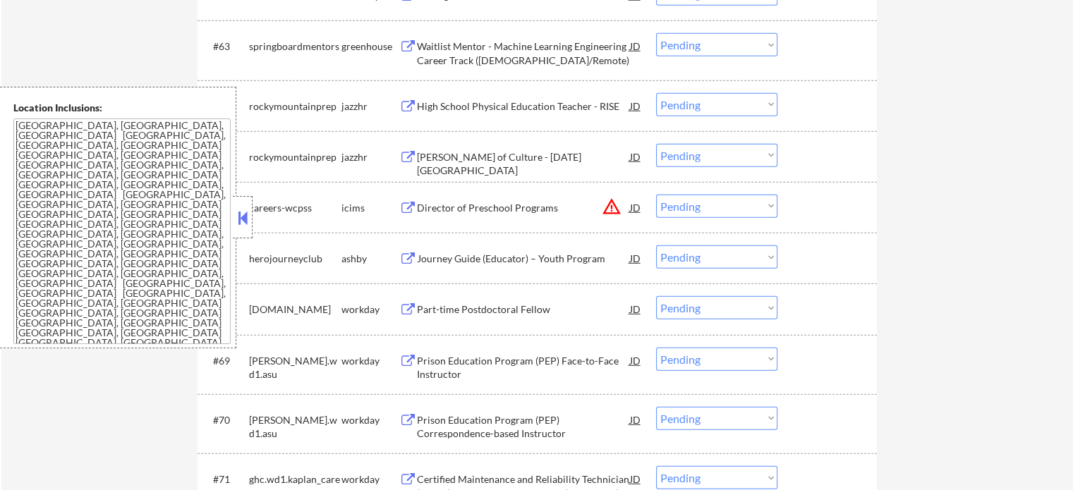
scroll to position [4020, 0]
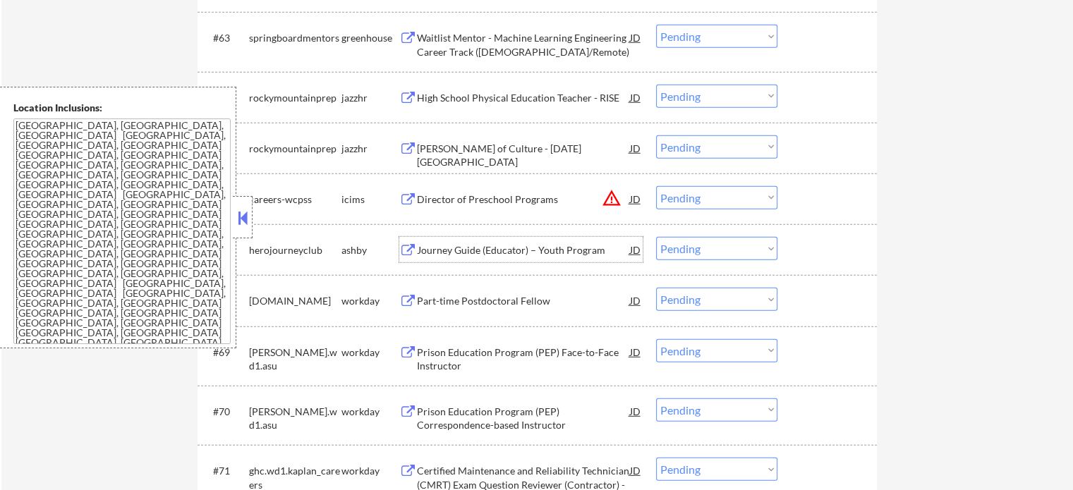
click at [469, 250] on div "Journey Guide (Educator) – Youth Program" at bounding box center [523, 250] width 213 height 14
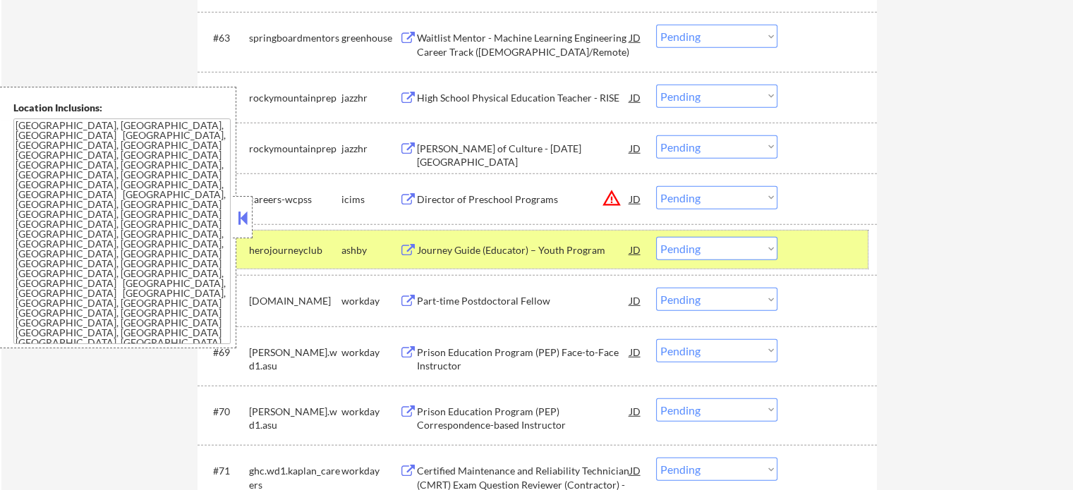
click at [815, 253] on div at bounding box center [829, 249] width 62 height 25
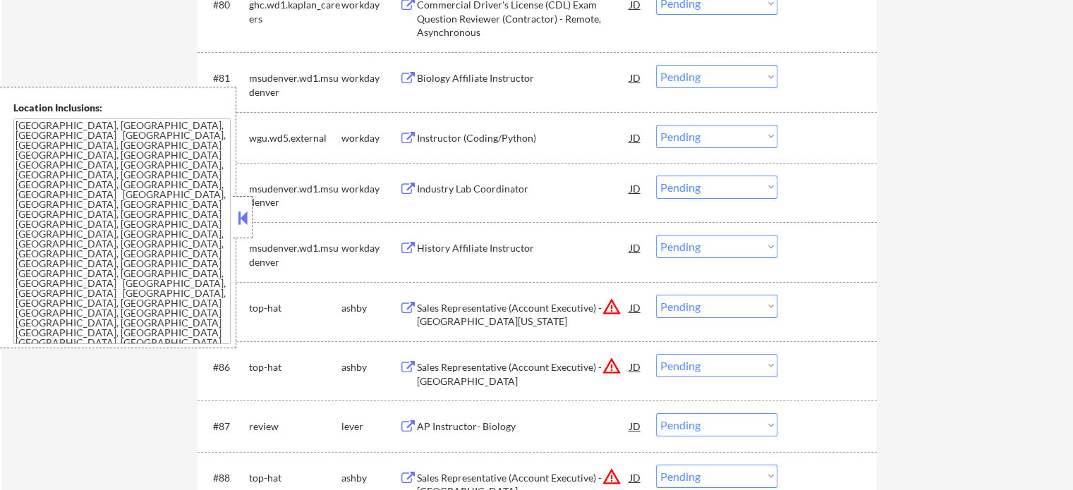
scroll to position [5078, 0]
click at [460, 323] on div "Sales Representative (Account Executive) - [GEOGRAPHIC_DATA][US_STATE]" at bounding box center [523, 314] width 213 height 28
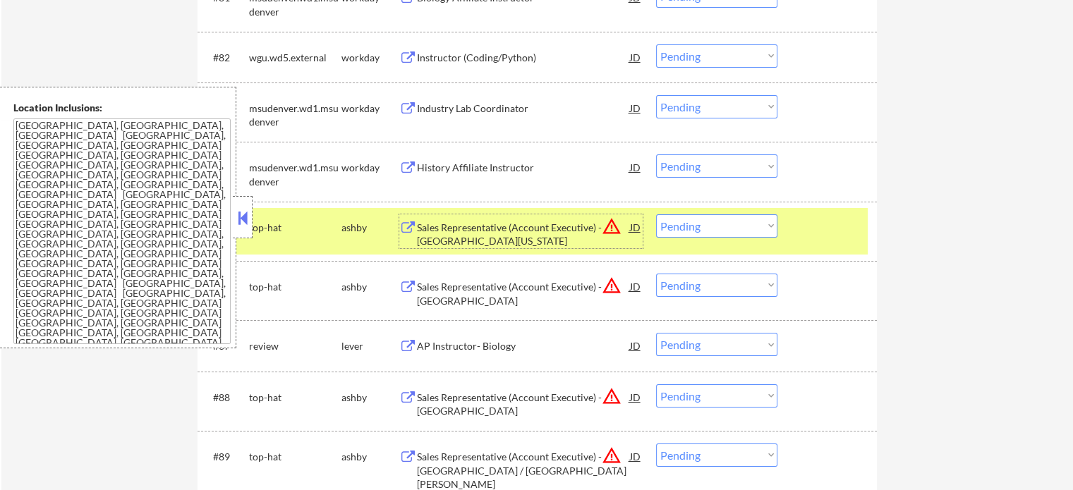
scroll to position [5219, 0]
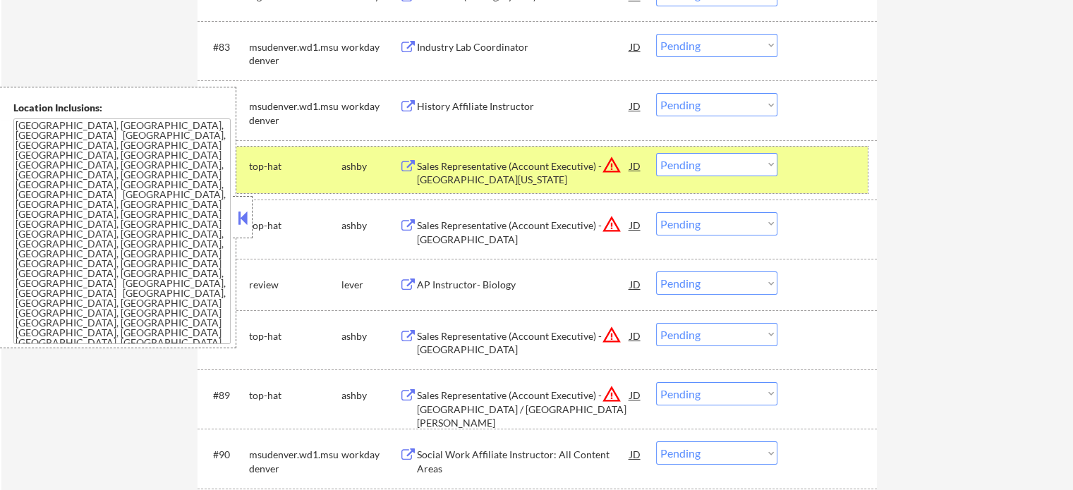
click at [829, 173] on div at bounding box center [829, 165] width 62 height 25
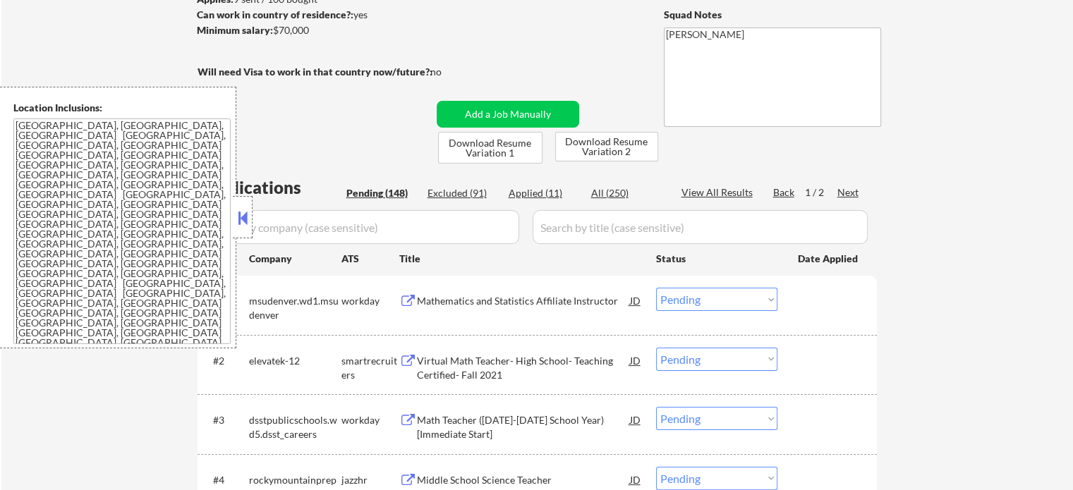
scroll to position [0, 0]
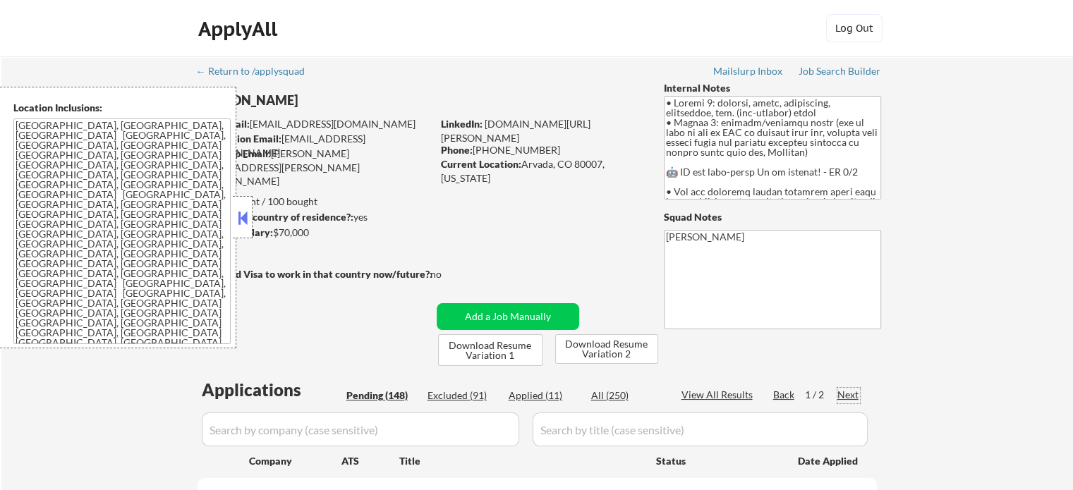
click at [851, 394] on div "Next" at bounding box center [848, 395] width 23 height 14
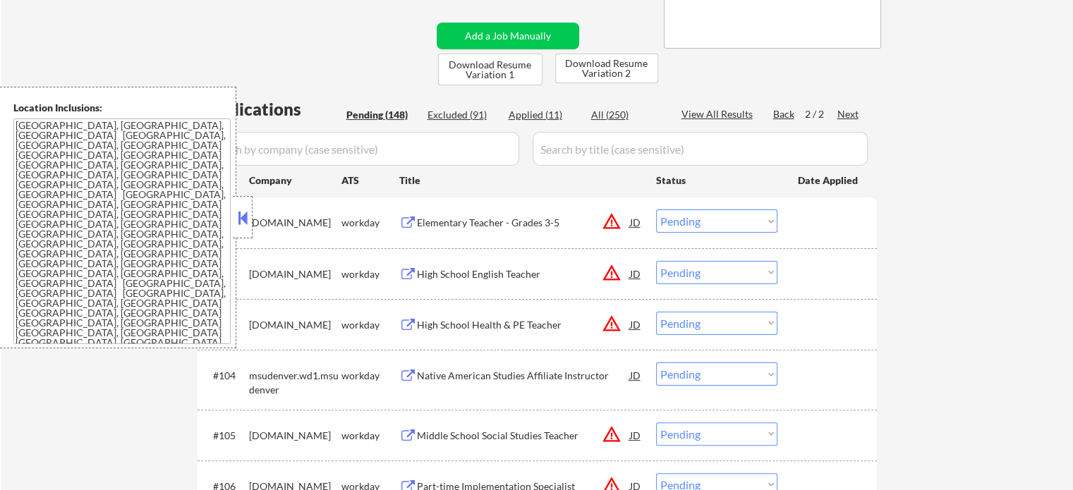
scroll to position [282, 0]
click at [461, 222] on div "Elementary Teacher - Grades 3-5" at bounding box center [523, 221] width 213 height 14
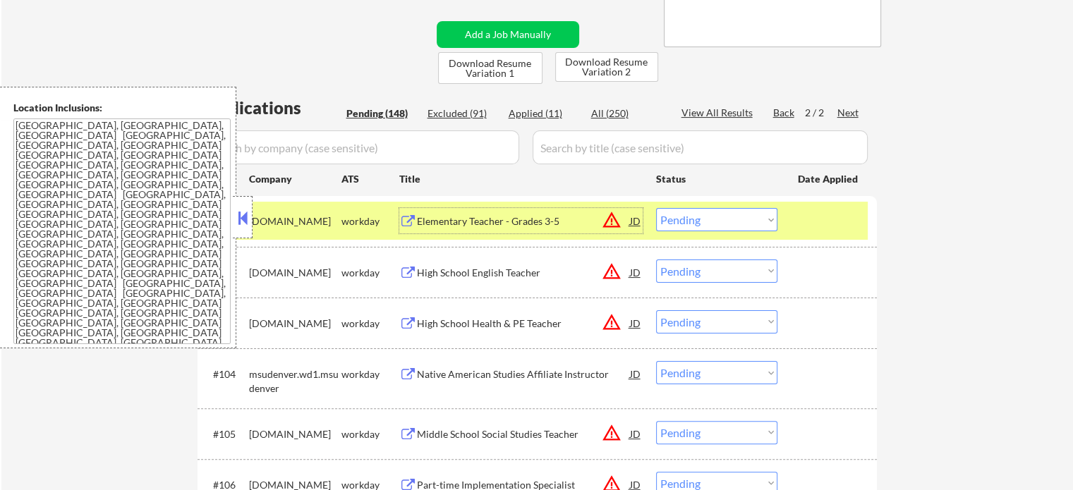
click at [722, 215] on select "Choose an option... Pending Applied Excluded (Questions) Excluded (Expired) Exc…" at bounding box center [716, 219] width 121 height 23
click at [656, 208] on select "Choose an option... Pending Applied Excluded (Questions) Excluded (Expired) Exc…" at bounding box center [716, 219] width 121 height 23
click at [829, 228] on div at bounding box center [829, 220] width 62 height 25
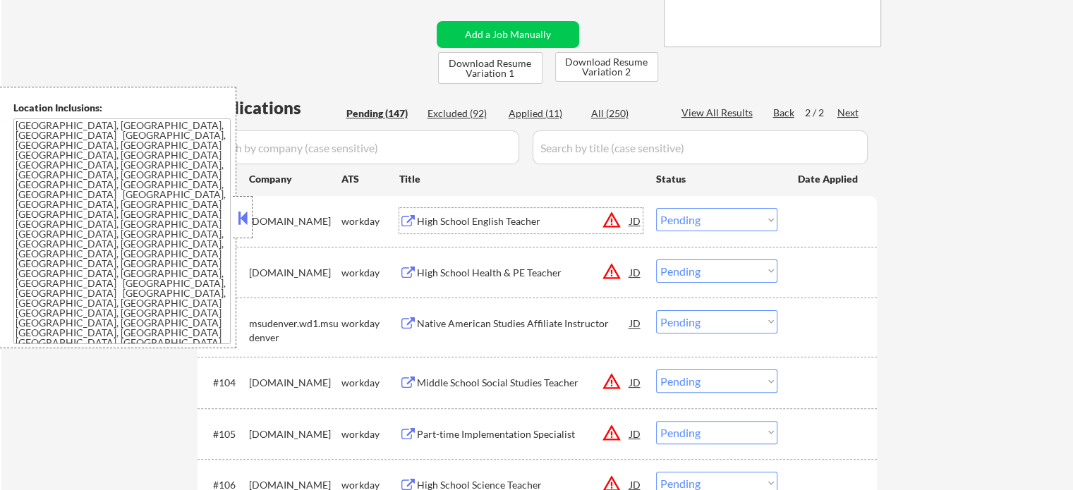
click at [528, 222] on div "High School English Teacher" at bounding box center [523, 221] width 213 height 14
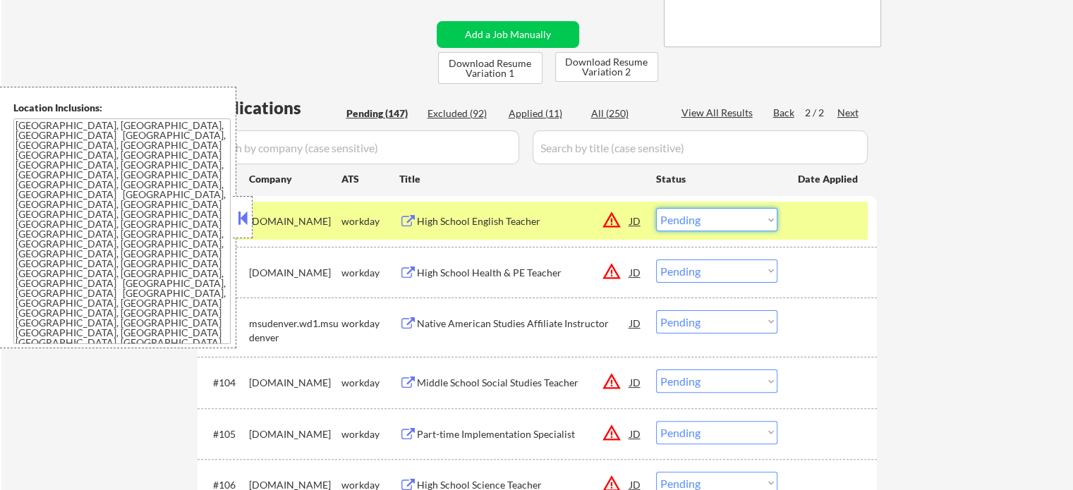
click at [685, 219] on select "Choose an option... Pending Applied Excluded (Questions) Excluded (Expired) Exc…" at bounding box center [716, 219] width 121 height 23
click at [656, 208] on select "Choose an option... Pending Applied Excluded (Questions) Excluded (Expired) Exc…" at bounding box center [716, 219] width 121 height 23
click at [810, 231] on div at bounding box center [829, 220] width 62 height 25
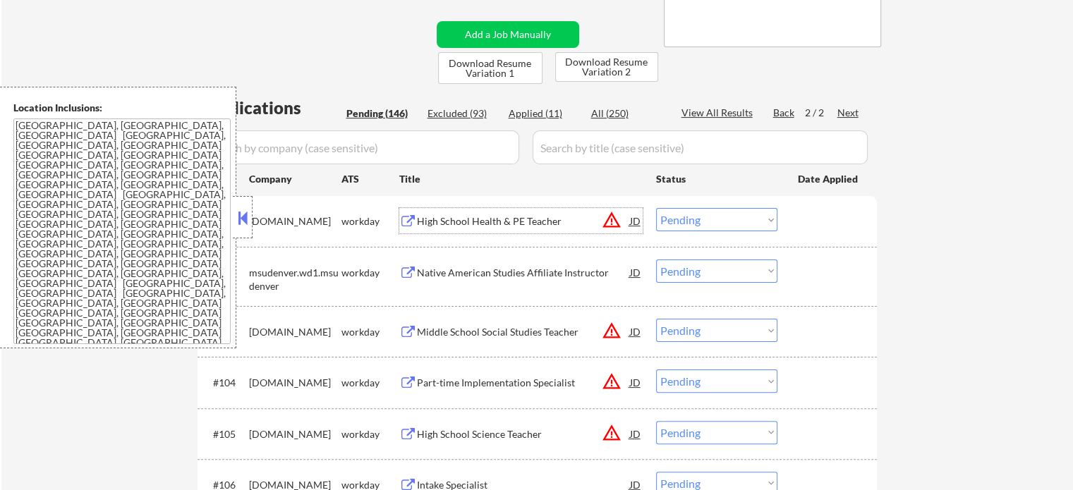
click at [510, 215] on div "High School Health & PE Teacher" at bounding box center [523, 221] width 213 height 14
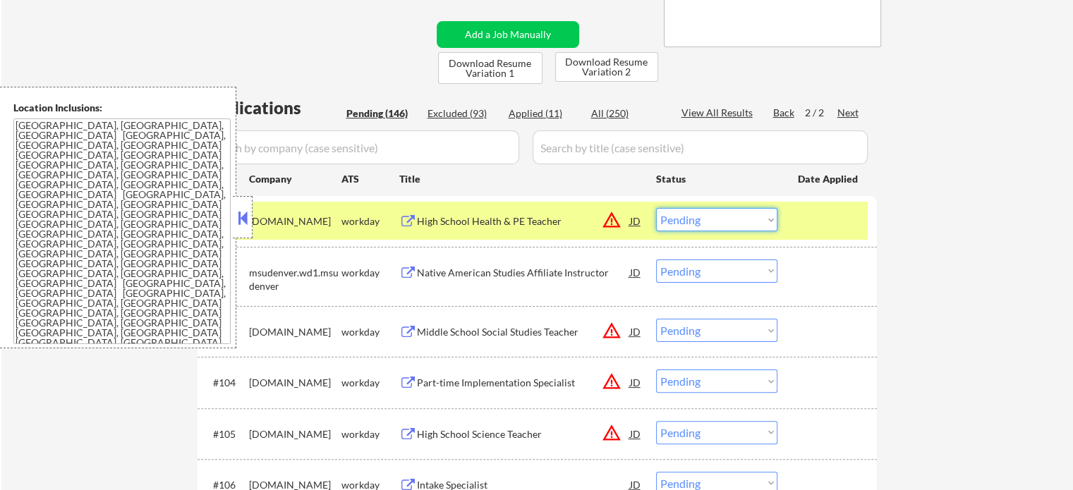
click at [707, 222] on select "Choose an option... Pending Applied Excluded (Questions) Excluded (Expired) Exc…" at bounding box center [716, 219] width 121 height 23
click at [656, 208] on select "Choose an option... Pending Applied Excluded (Questions) Excluded (Expired) Exc…" at bounding box center [716, 219] width 121 height 23
click at [818, 218] on div at bounding box center [829, 220] width 62 height 25
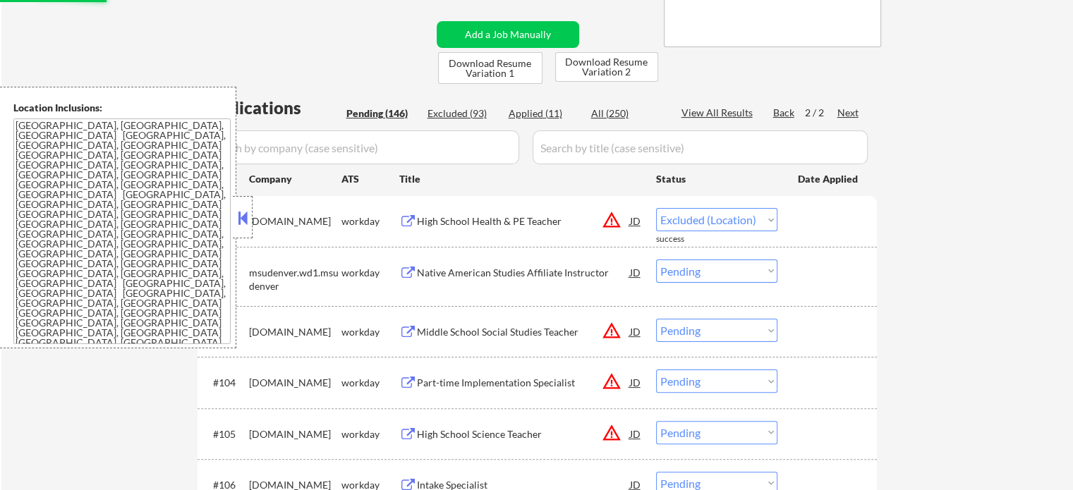
select select ""pending""
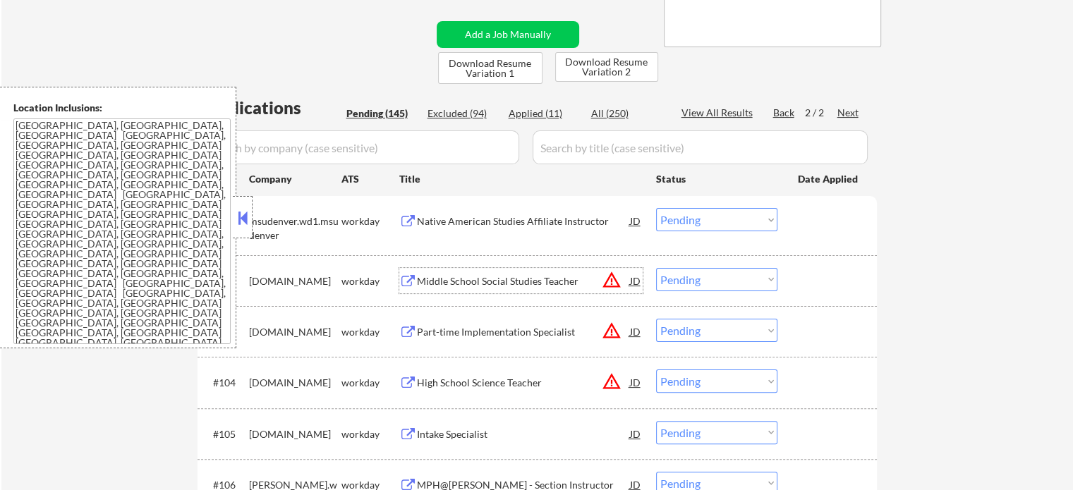
click at [470, 283] on div "Middle School Social Studies Teacher" at bounding box center [523, 281] width 213 height 14
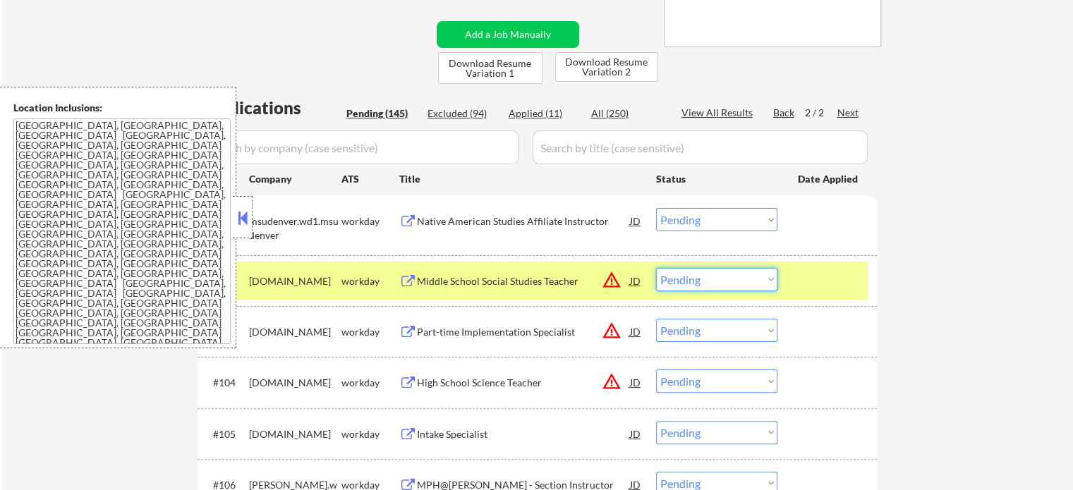
click at [705, 276] on select "Choose an option... Pending Applied Excluded (Questions) Excluded (Expired) Exc…" at bounding box center [716, 279] width 121 height 23
click at [656, 268] on select "Choose an option... Pending Applied Excluded (Questions) Excluded (Expired) Exc…" at bounding box center [716, 279] width 121 height 23
click at [824, 273] on div at bounding box center [829, 280] width 62 height 25
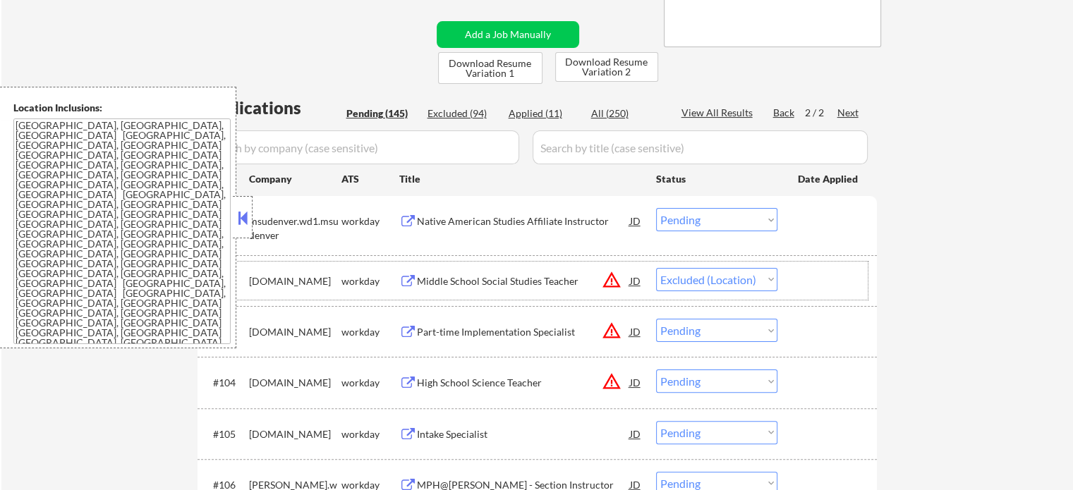
select select ""pending""
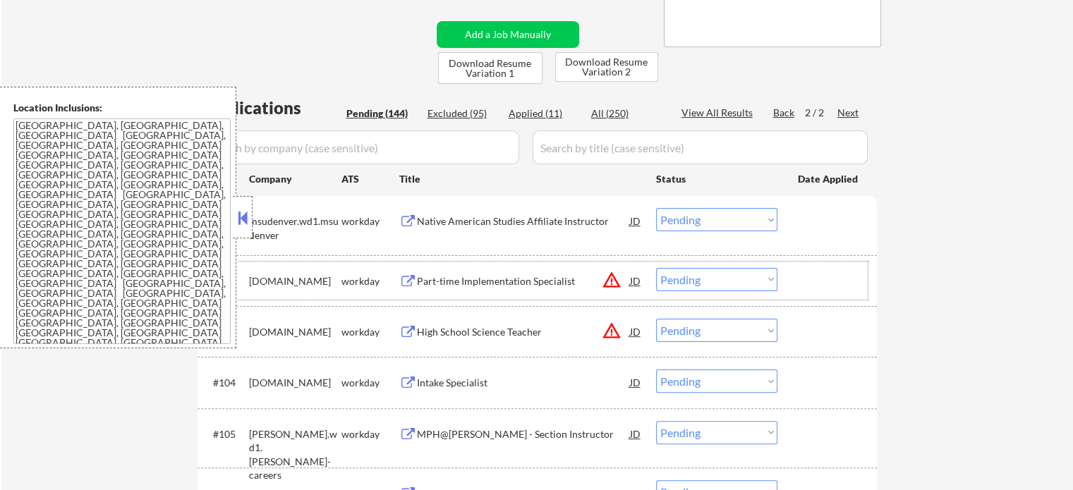
click at [513, 280] on div "Part-time Implementation Specialist" at bounding box center [523, 281] width 213 height 14
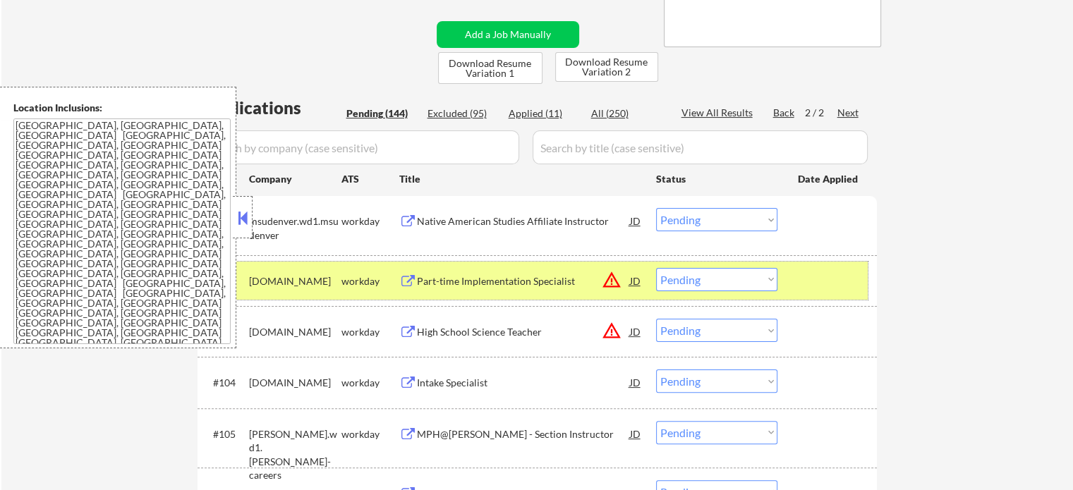
click at [839, 292] on div at bounding box center [829, 280] width 62 height 25
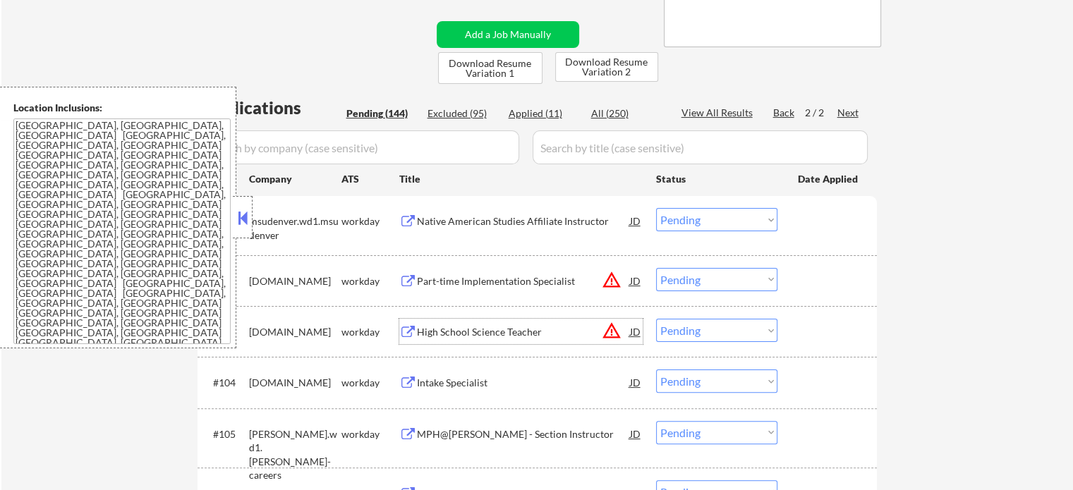
click at [528, 329] on div "High School Science Teacher" at bounding box center [523, 332] width 213 height 14
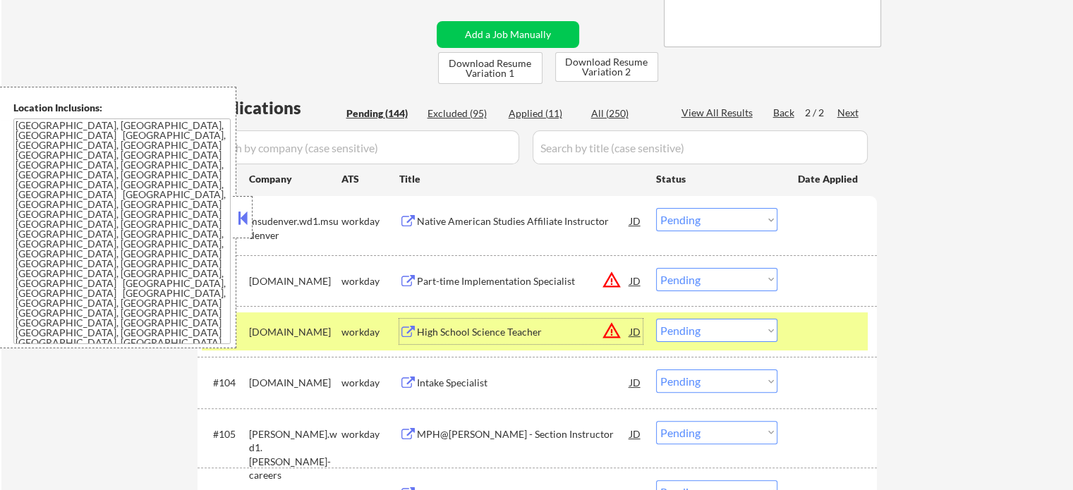
click at [729, 333] on select "Choose an option... Pending Applied Excluded (Questions) Excluded (Expired) Exc…" at bounding box center [716, 330] width 121 height 23
click at [656, 319] on select "Choose an option... Pending Applied Excluded (Questions) Excluded (Expired) Exc…" at bounding box center [716, 330] width 121 height 23
click at [810, 332] on div at bounding box center [829, 331] width 62 height 25
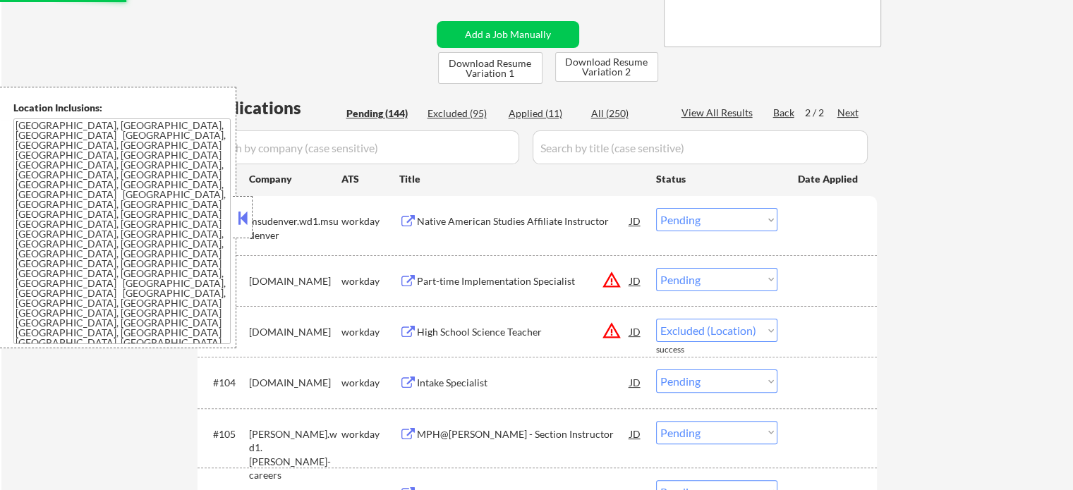
select select ""pending""
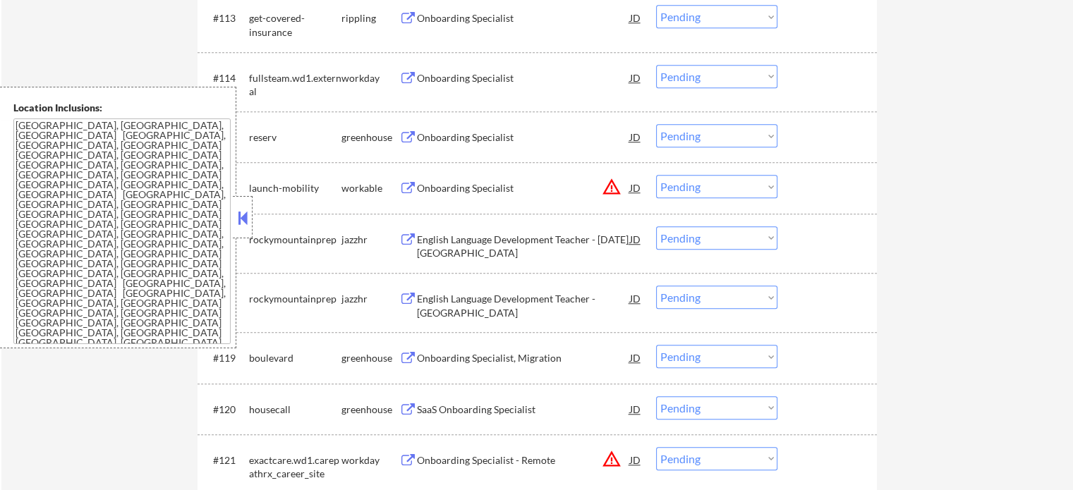
scroll to position [1269, 0]
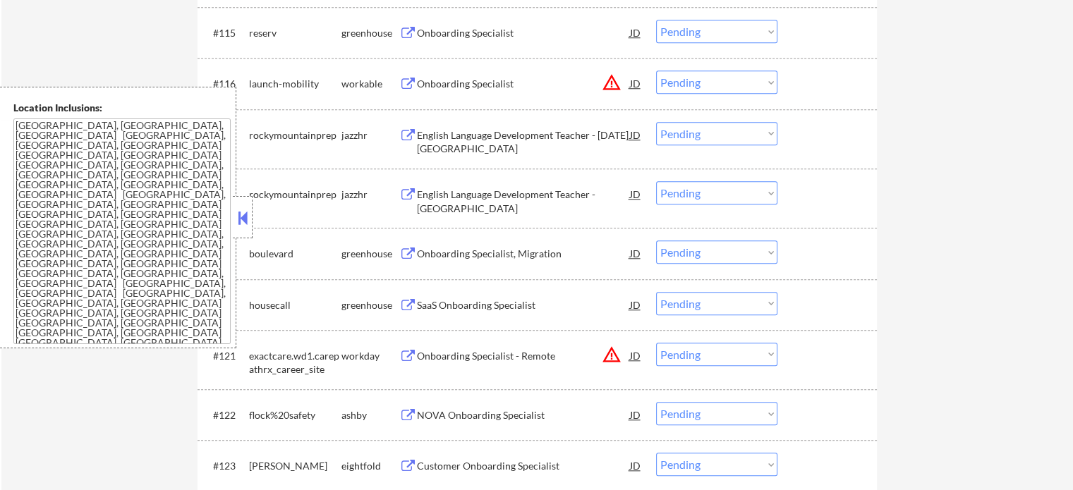
click at [452, 87] on div "Onboarding Specialist" at bounding box center [523, 84] width 213 height 14
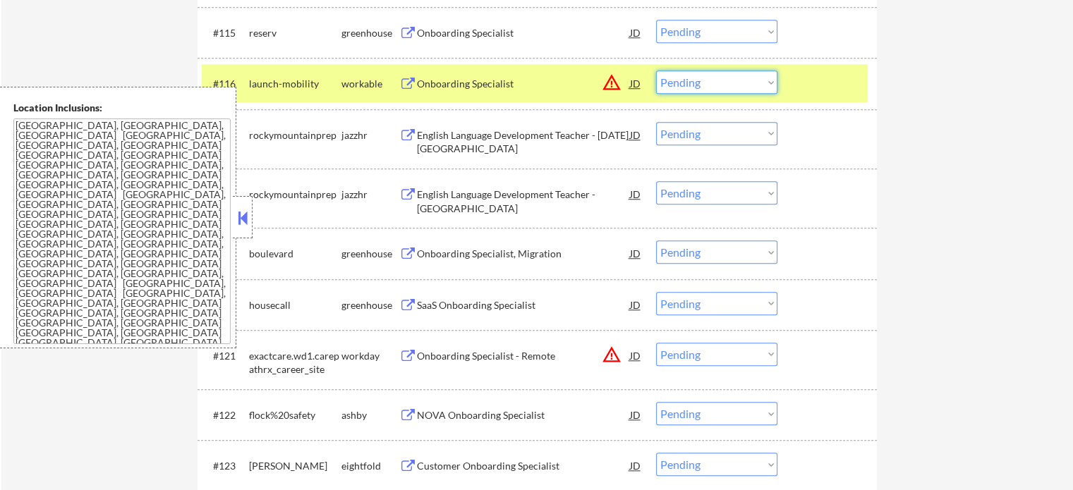
click at [721, 79] on select "Choose an option... Pending Applied Excluded (Questions) Excluded (Expired) Exc…" at bounding box center [716, 82] width 121 height 23
click at [656, 71] on select "Choose an option... Pending Applied Excluded (Questions) Excluded (Expired) Exc…" at bounding box center [716, 82] width 121 height 23
click at [820, 85] on div at bounding box center [829, 83] width 62 height 25
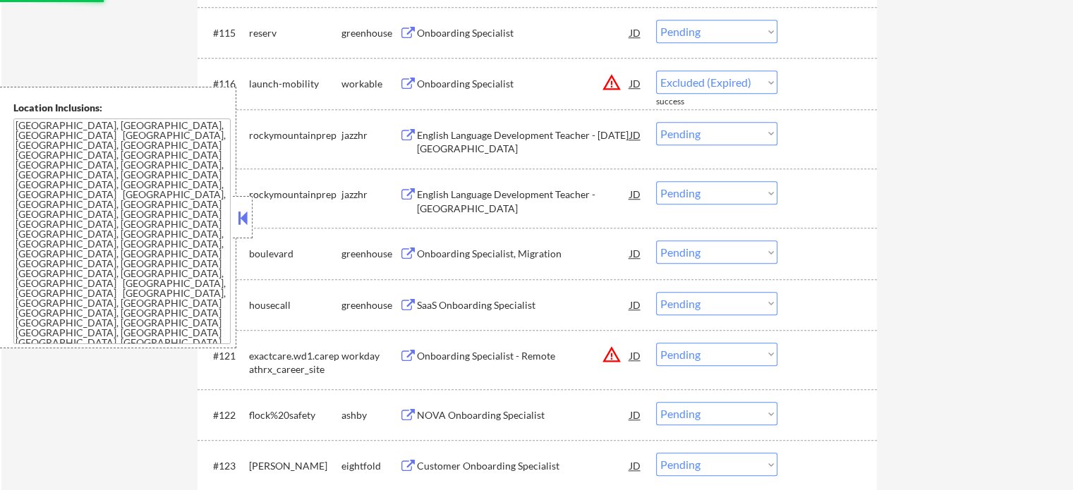
select select ""pending""
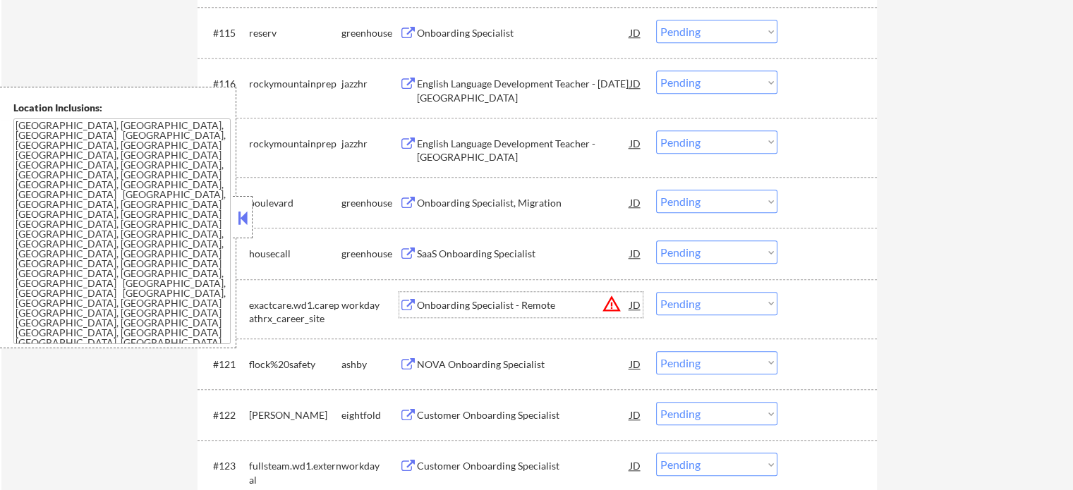
click at [520, 303] on div "Onboarding Specialist - Remote" at bounding box center [523, 305] width 213 height 14
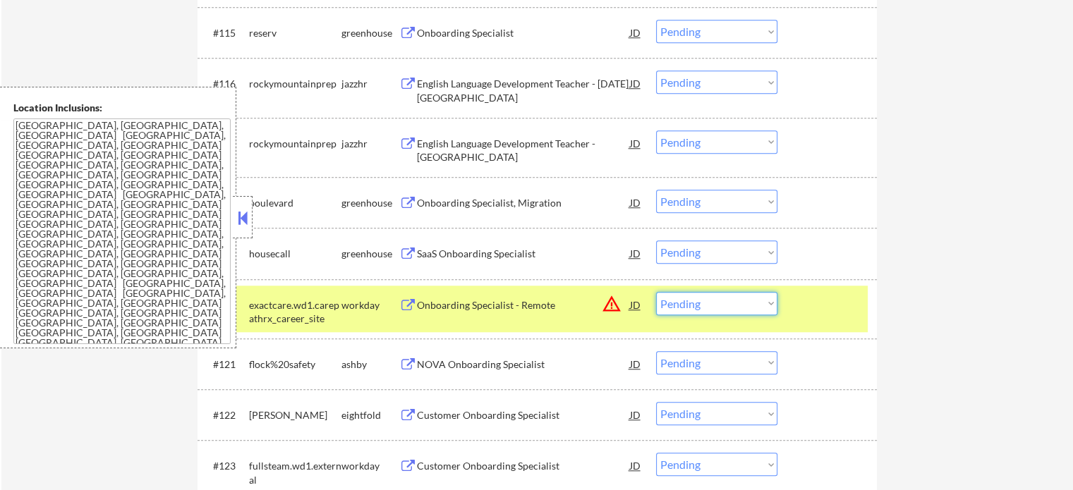
click at [689, 300] on select "Choose an option... Pending Applied Excluded (Questions) Excluded (Expired) Exc…" at bounding box center [716, 303] width 121 height 23
click at [656, 292] on select "Choose an option... Pending Applied Excluded (Questions) Excluded (Expired) Exc…" at bounding box center [716, 303] width 121 height 23
select select ""pending""
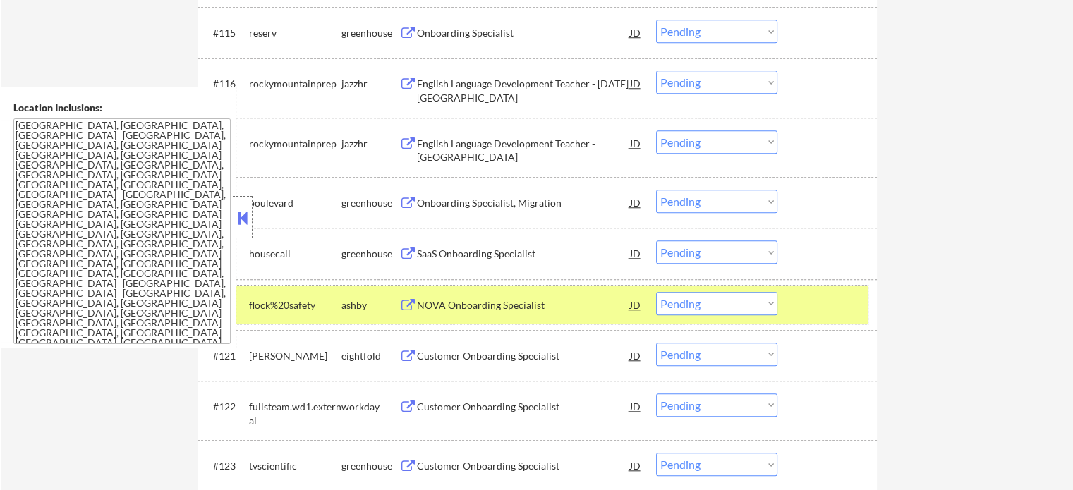
click at [829, 293] on div at bounding box center [829, 304] width 62 height 25
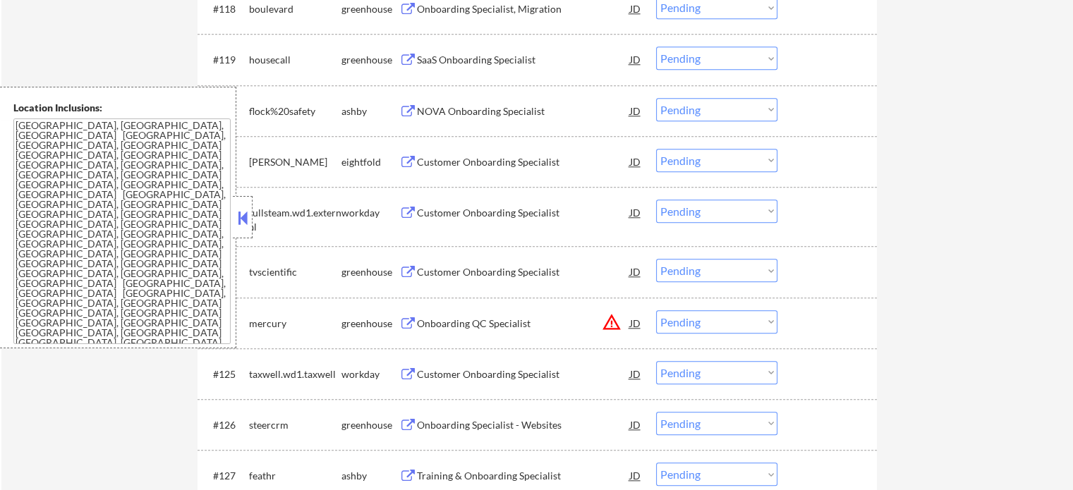
scroll to position [1481, 0]
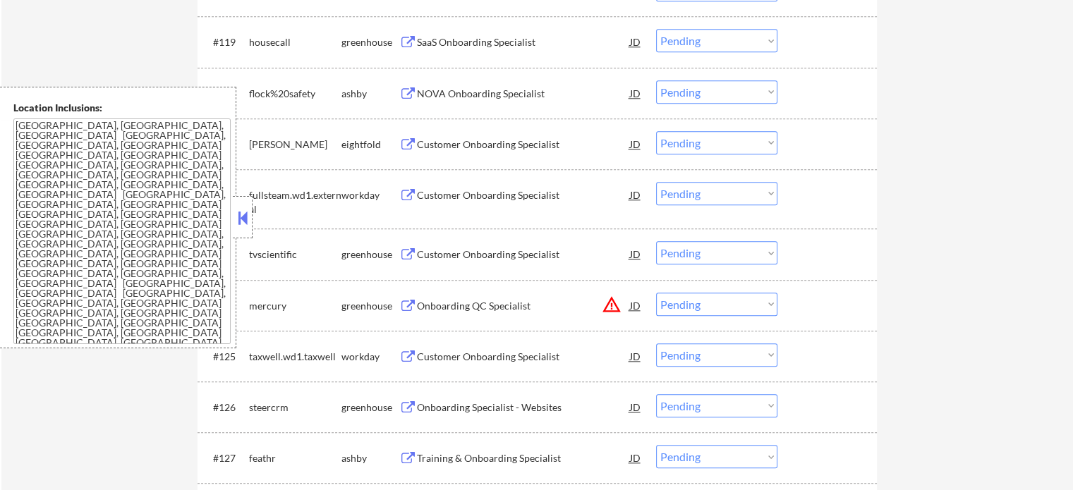
click at [460, 307] on div "Onboarding QC Specialist" at bounding box center [523, 306] width 213 height 14
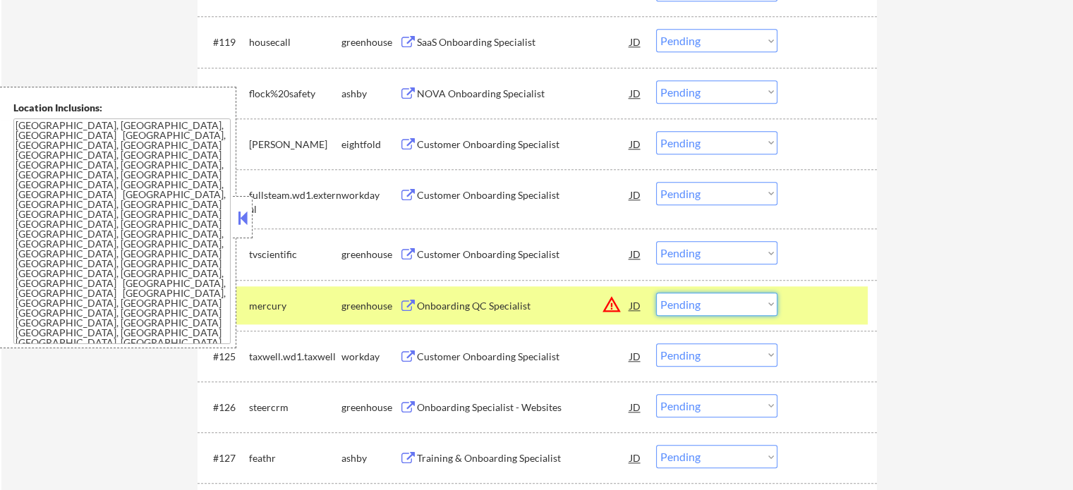
click at [705, 301] on select "Choose an option... Pending Applied Excluded (Questions) Excluded (Expired) Exc…" at bounding box center [716, 304] width 121 height 23
click at [656, 293] on select "Choose an option... Pending Applied Excluded (Questions) Excluded (Expired) Exc…" at bounding box center [716, 304] width 121 height 23
click at [815, 305] on div at bounding box center [829, 305] width 62 height 25
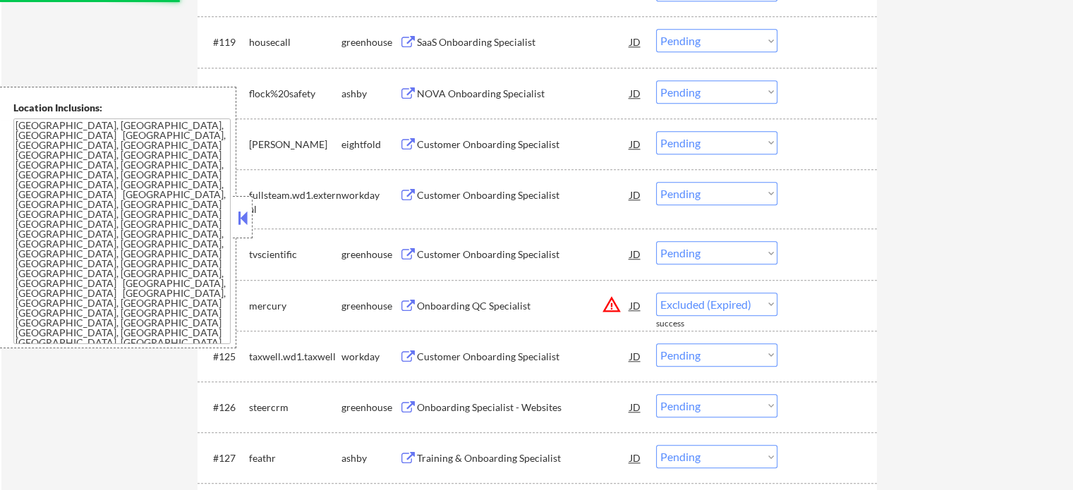
select select ""pending""
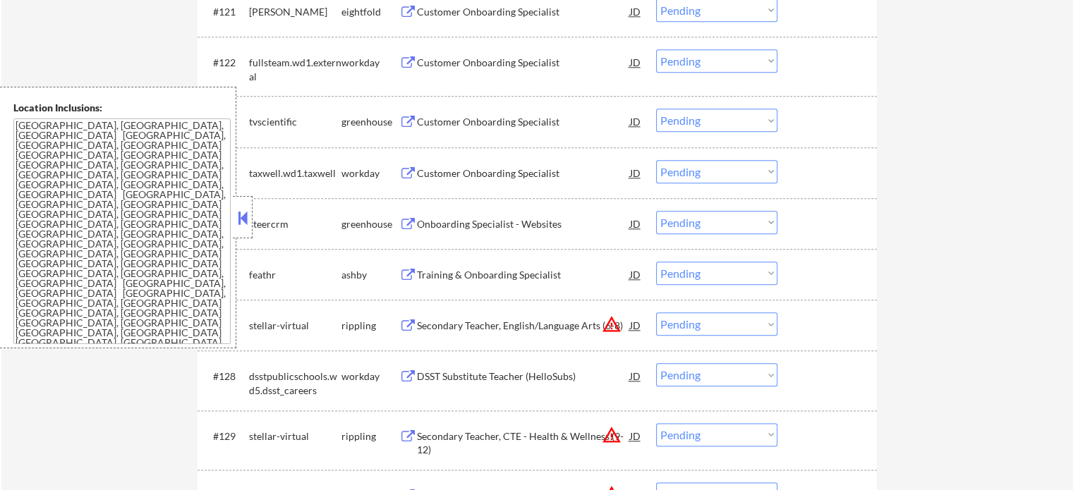
scroll to position [1622, 0]
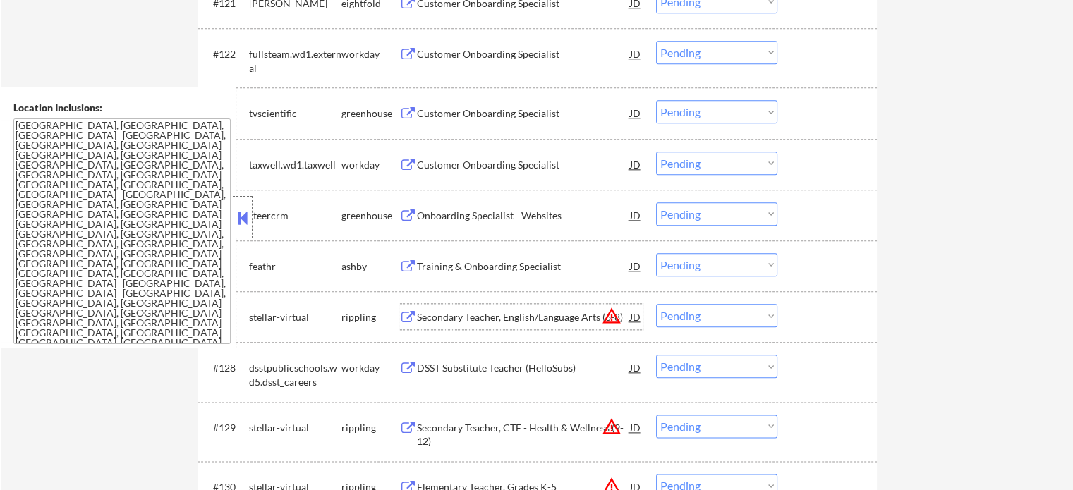
click at [491, 318] on div "Secondary Teacher, English/Language Arts (6-8)" at bounding box center [523, 317] width 213 height 14
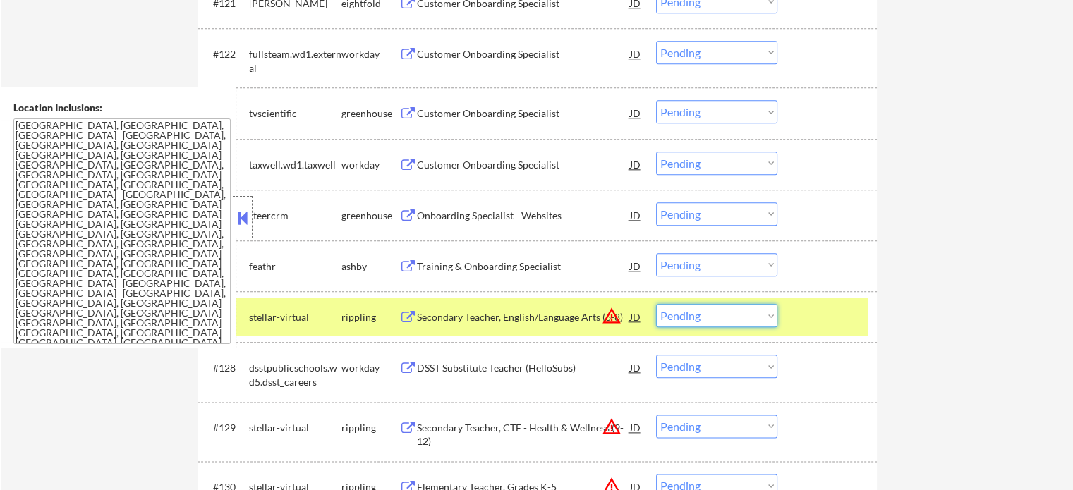
click at [681, 315] on select "Choose an option... Pending Applied Excluded (Questions) Excluded (Expired) Exc…" at bounding box center [716, 315] width 121 height 23
click at [656, 304] on select "Choose an option... Pending Applied Excluded (Questions) Excluded (Expired) Exc…" at bounding box center [716, 315] width 121 height 23
click at [805, 313] on div at bounding box center [829, 316] width 62 height 25
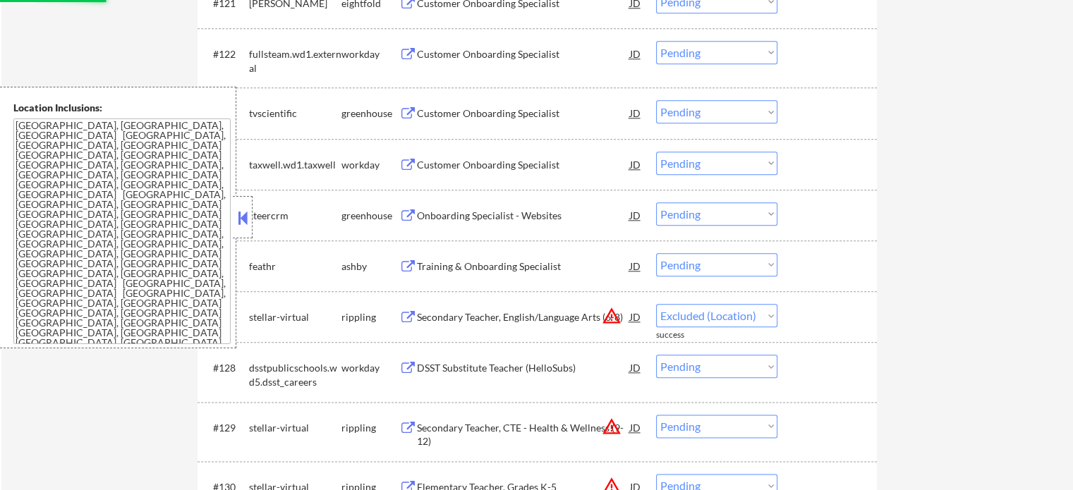
select select ""pending""
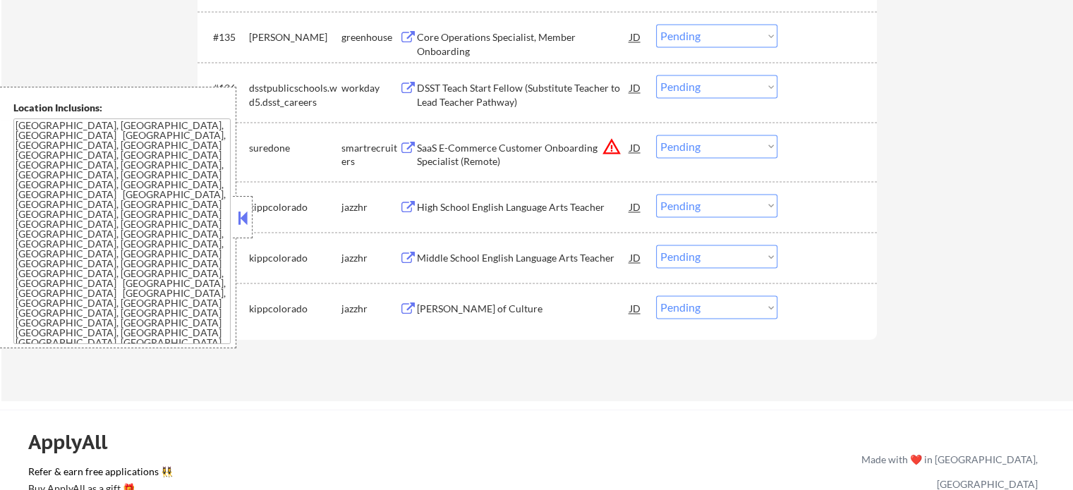
scroll to position [2327, 0]
click at [442, 316] on div "[PERSON_NAME] of Culture" at bounding box center [523, 307] width 213 height 25
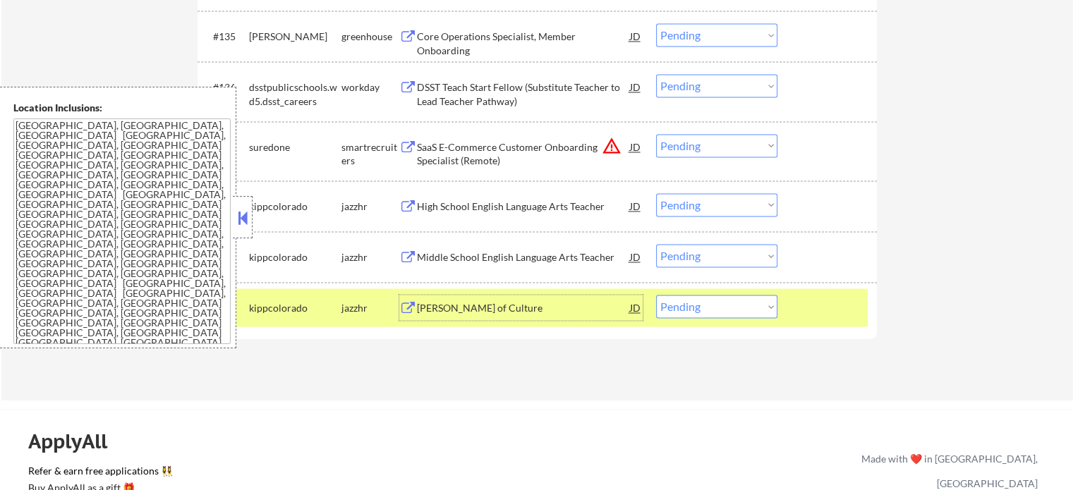
click at [728, 312] on select "Choose an option... Pending Applied Excluded (Questions) Excluded (Expired) Exc…" at bounding box center [716, 306] width 121 height 23
select select ""excluded__expired_""
click at [656, 295] on select "Choose an option... Pending Applied Excluded (Questions) Excluded (Expired) Exc…" at bounding box center [716, 306] width 121 height 23
click at [815, 304] on div at bounding box center [829, 307] width 62 height 25
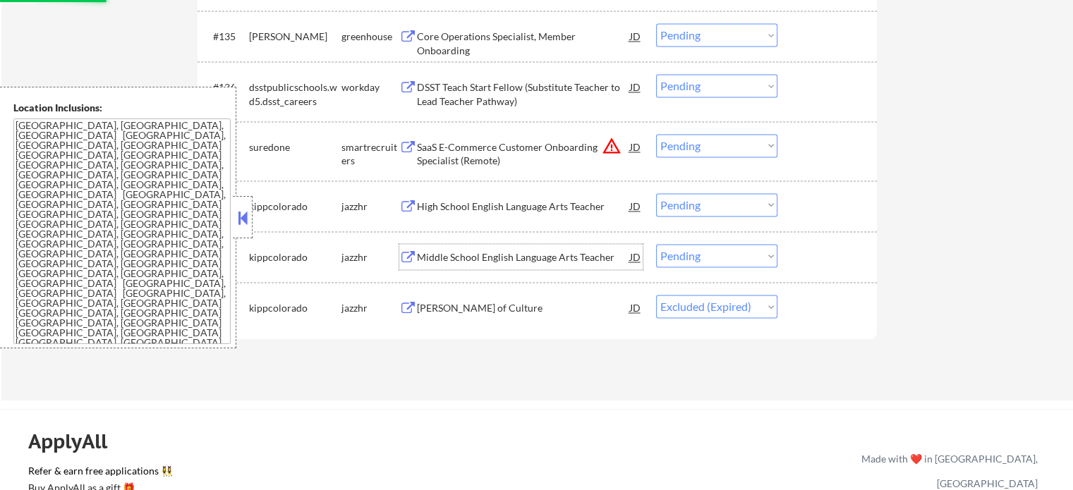
click at [547, 255] on div "Middle School English Language Arts Teacher" at bounding box center [523, 257] width 213 height 14
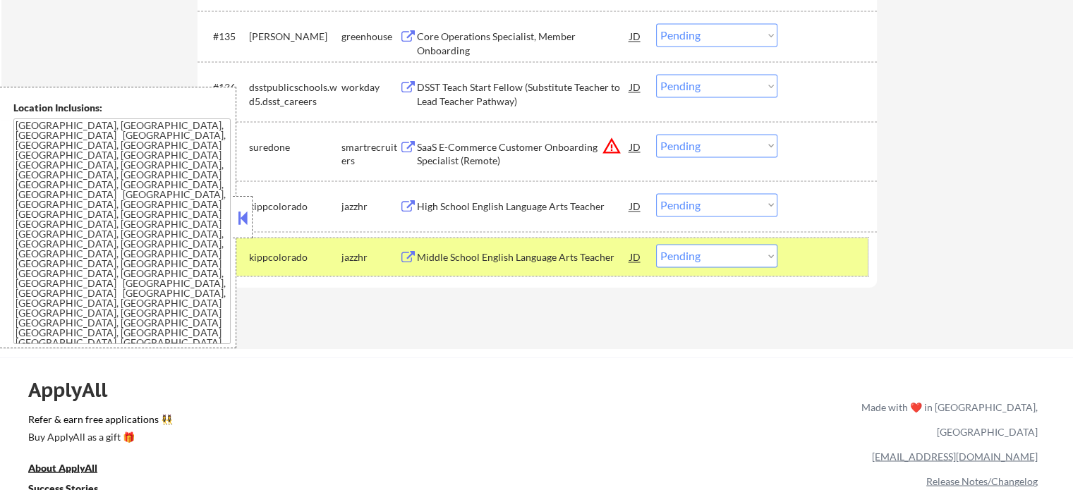
click at [790, 262] on div "#139 kippcolorado jazzhr Middle School English Language Arts Teacher JD warning…" at bounding box center [535, 257] width 666 height 38
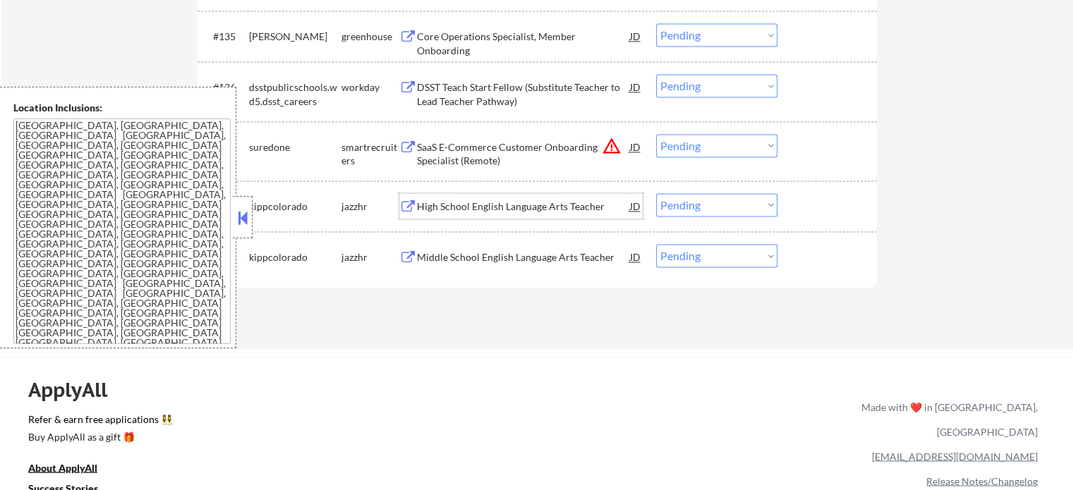
click at [507, 203] on div "High School English Language Arts Teacher" at bounding box center [523, 207] width 213 height 14
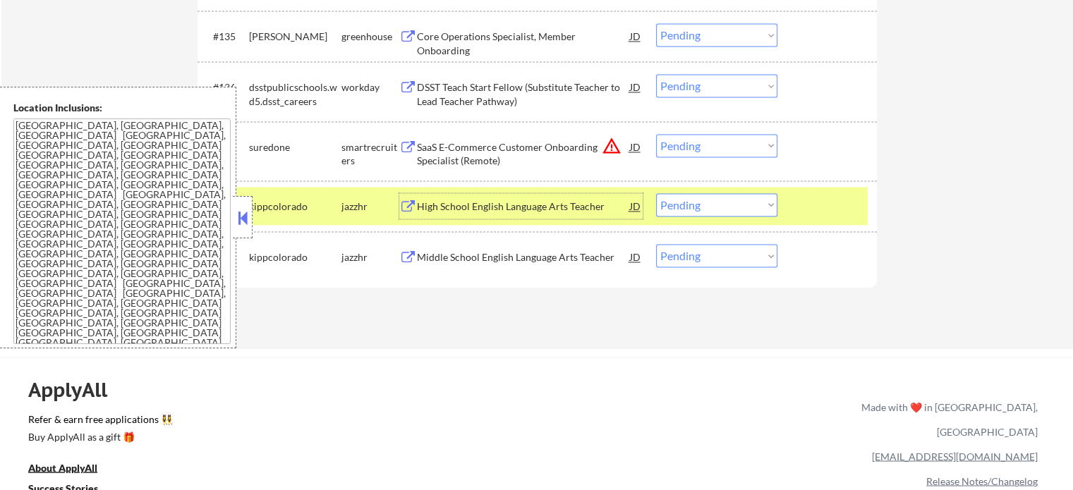
click at [847, 212] on div at bounding box center [829, 205] width 62 height 25
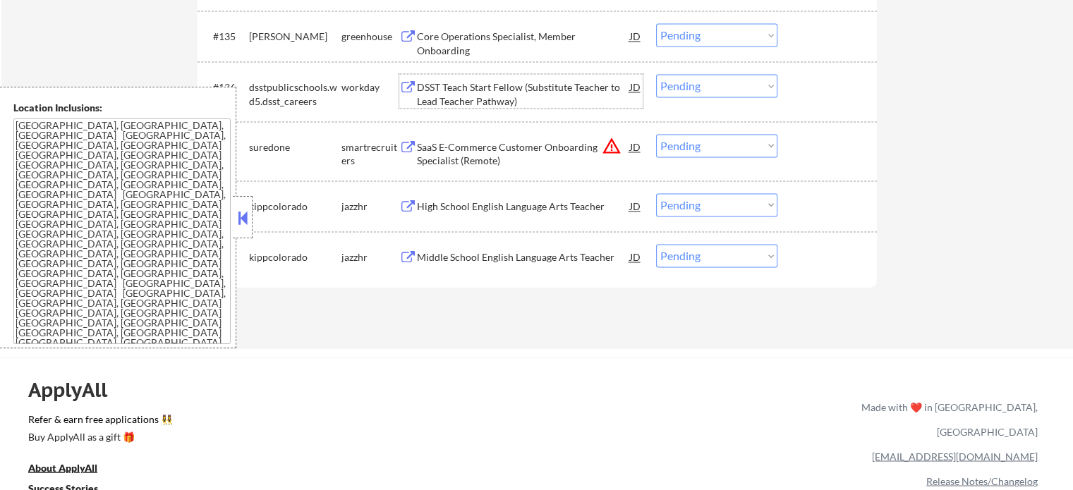
click at [482, 80] on div "DSST Teach Start Fellow (Substitute Teacher to Lead Teacher Pathway)" at bounding box center [523, 91] width 213 height 34
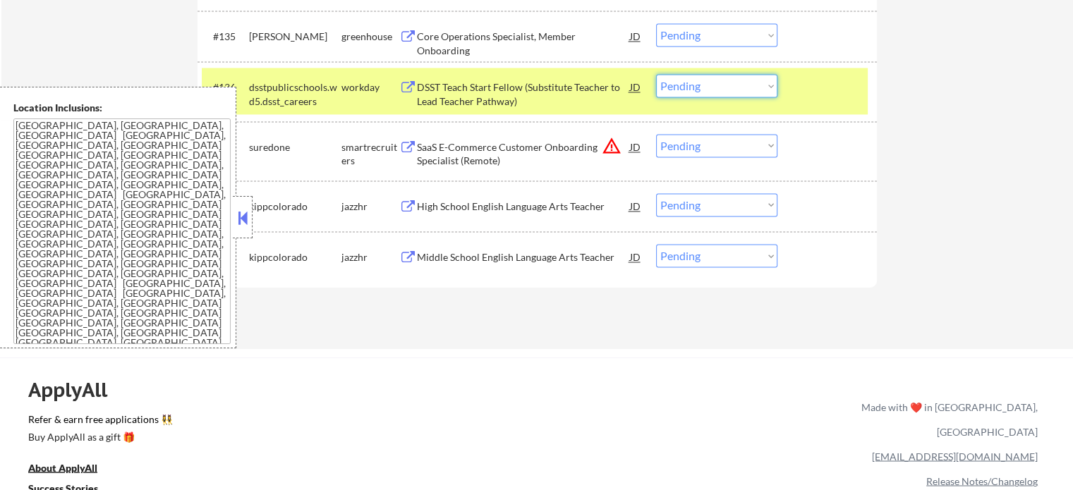
click at [741, 92] on select "Choose an option... Pending Applied Excluded (Questions) Excluded (Expired) Exc…" at bounding box center [716, 85] width 121 height 23
click at [656, 74] on select "Choose an option... Pending Applied Excluded (Questions) Excluded (Expired) Exc…" at bounding box center [716, 85] width 121 height 23
click at [794, 102] on div "#136 dsstpublicschools.wd5.dsst_careers workday DSST Teach Start Fellow (Substi…" at bounding box center [535, 91] width 666 height 47
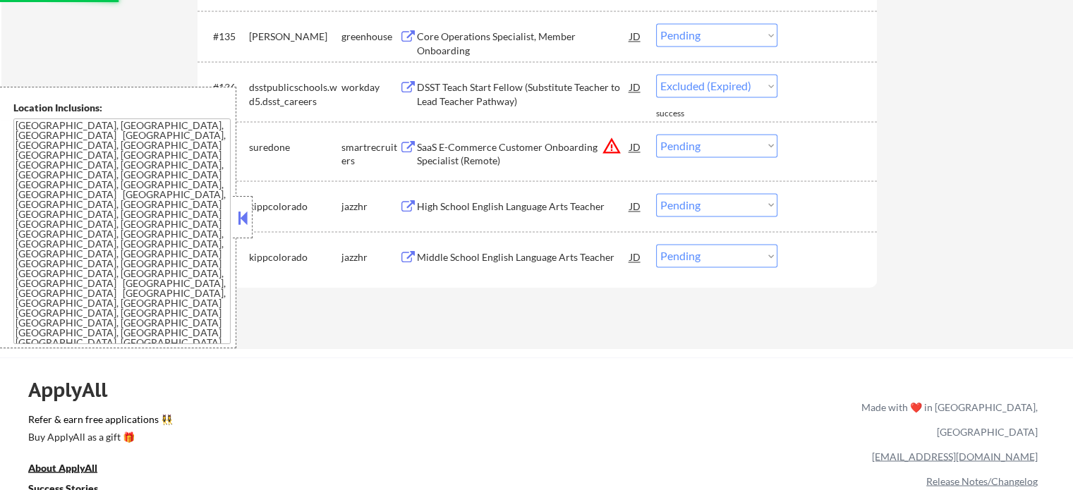
select select ""pending""
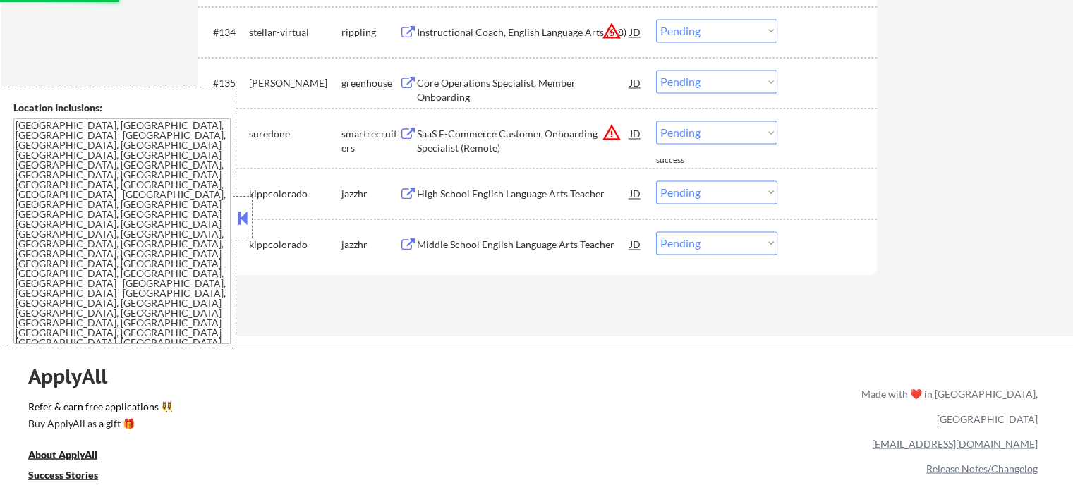
scroll to position [2257, 0]
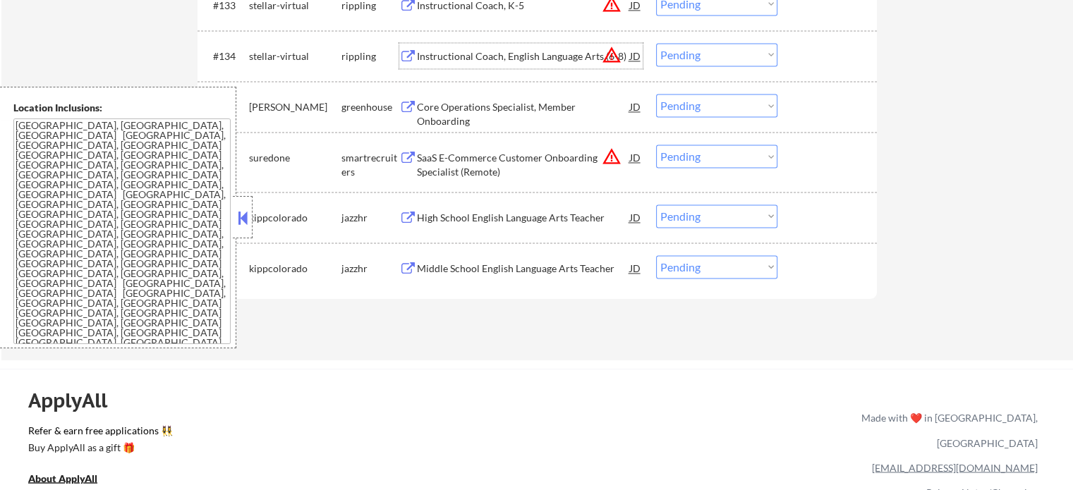
click at [477, 58] on div "Instructional Coach, English Language Arts (6-8)" at bounding box center [523, 56] width 213 height 14
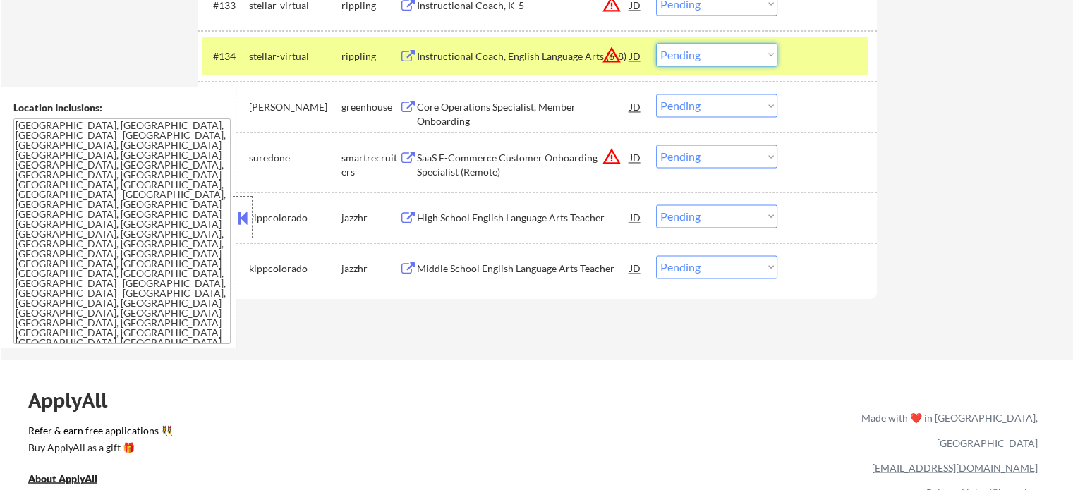
click at [727, 56] on select "Choose an option... Pending Applied Excluded (Questions) Excluded (Expired) Exc…" at bounding box center [716, 54] width 121 height 23
click at [656, 43] on select "Choose an option... Pending Applied Excluded (Questions) Excluded (Expired) Exc…" at bounding box center [716, 54] width 121 height 23
click at [828, 49] on div at bounding box center [829, 55] width 62 height 25
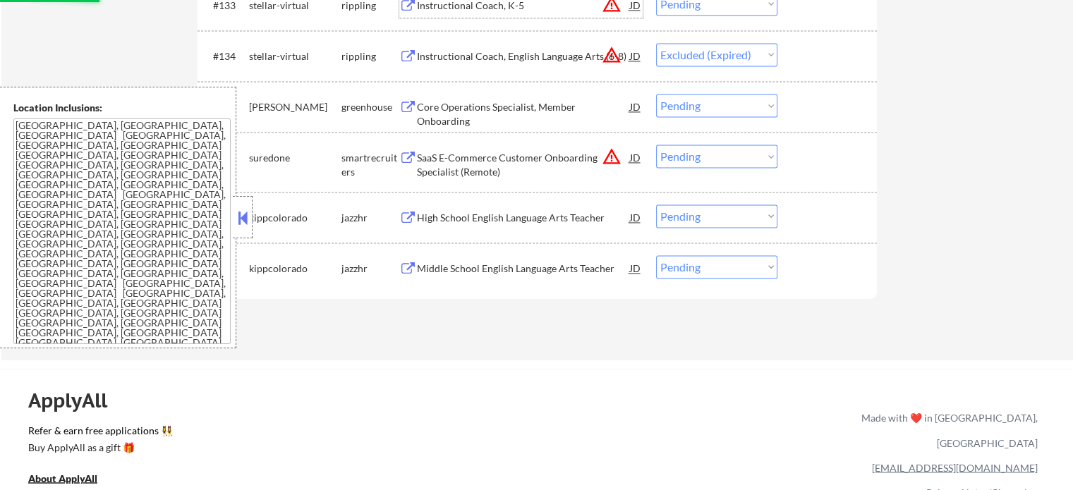
click at [477, 14] on div "Instructional Coach, K-5" at bounding box center [523, 4] width 213 height 25
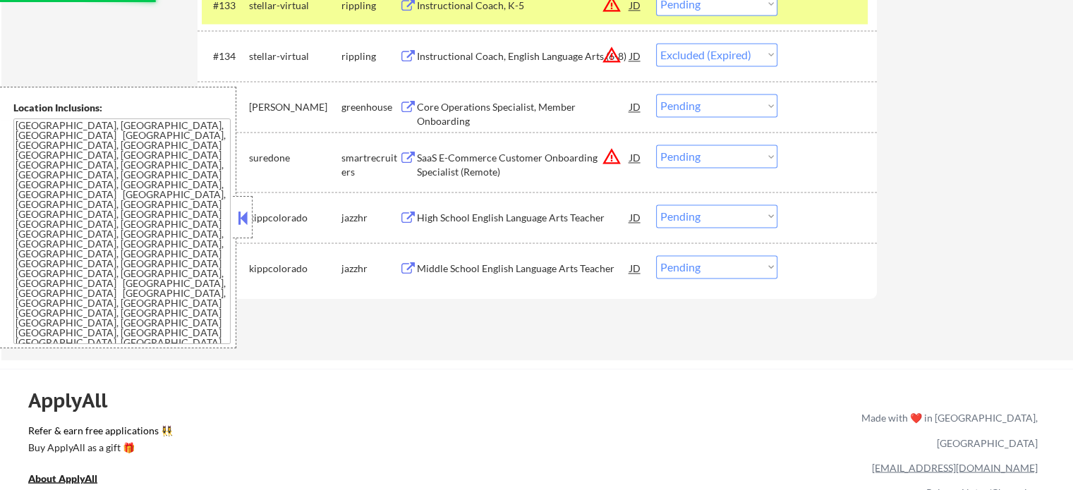
select select ""pending""
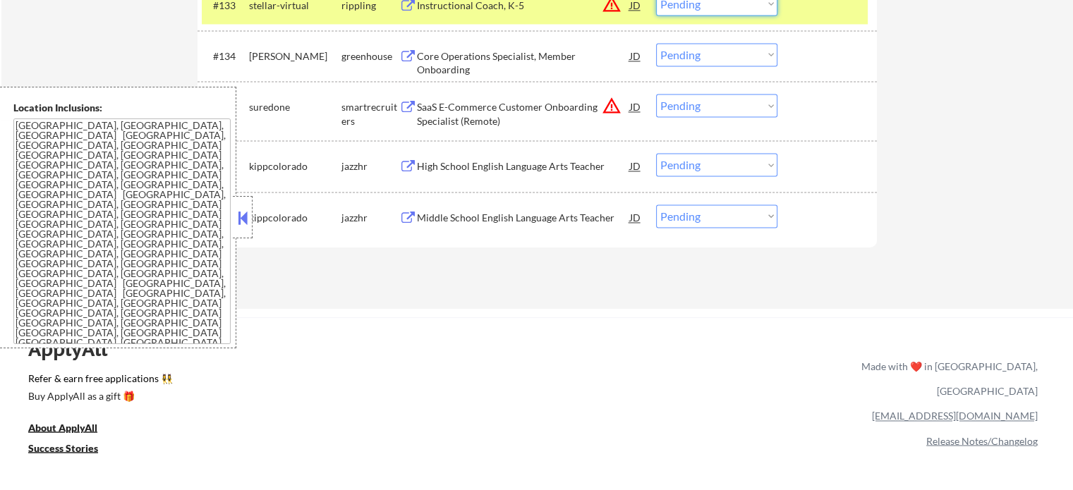
scroll to position [2248, 0]
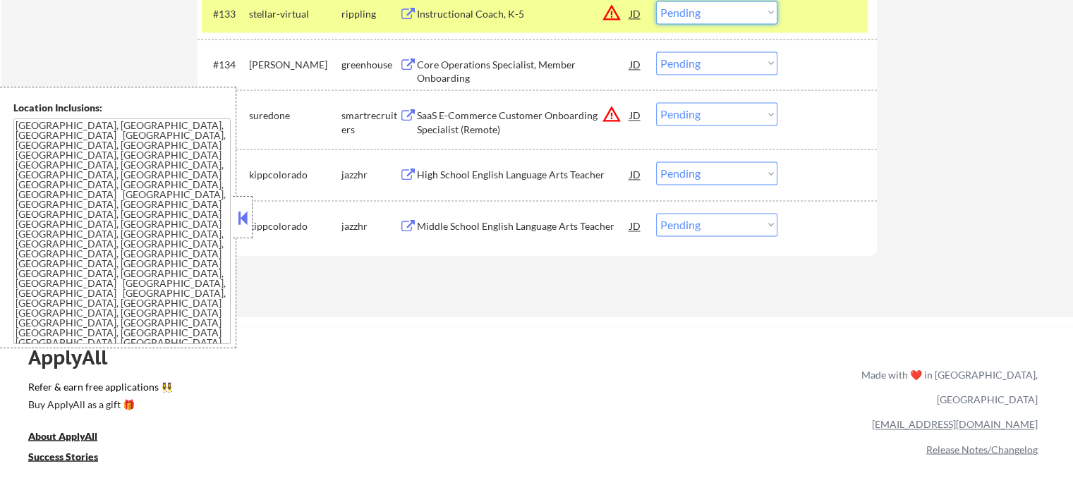
click at [717, 7] on select "Choose an option... Pending Applied Excluded (Questions) Excluded (Expired) Exc…" at bounding box center [716, 12] width 121 height 23
click at [656, 1] on select "Choose an option... Pending Applied Excluded (Questions) Excluded (Expired) Exc…" at bounding box center [716, 12] width 121 height 23
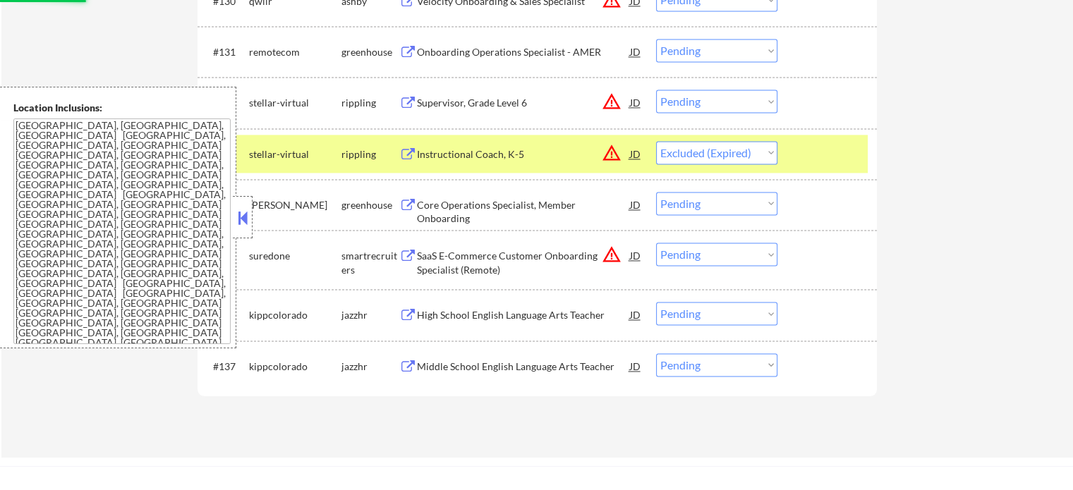
scroll to position [2107, 0]
click at [817, 159] on div at bounding box center [829, 154] width 62 height 25
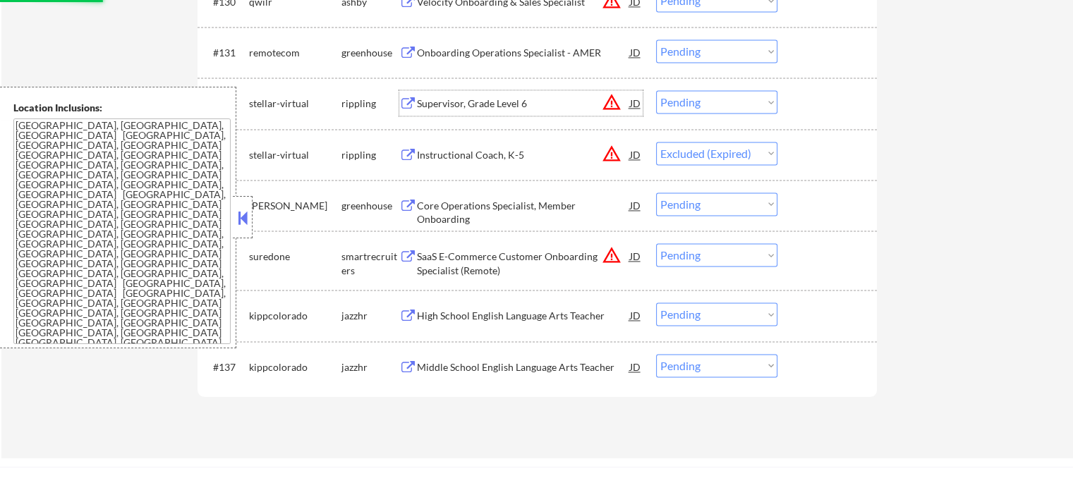
click at [504, 104] on div "Supervisor, Grade Level 6" at bounding box center [523, 104] width 213 height 14
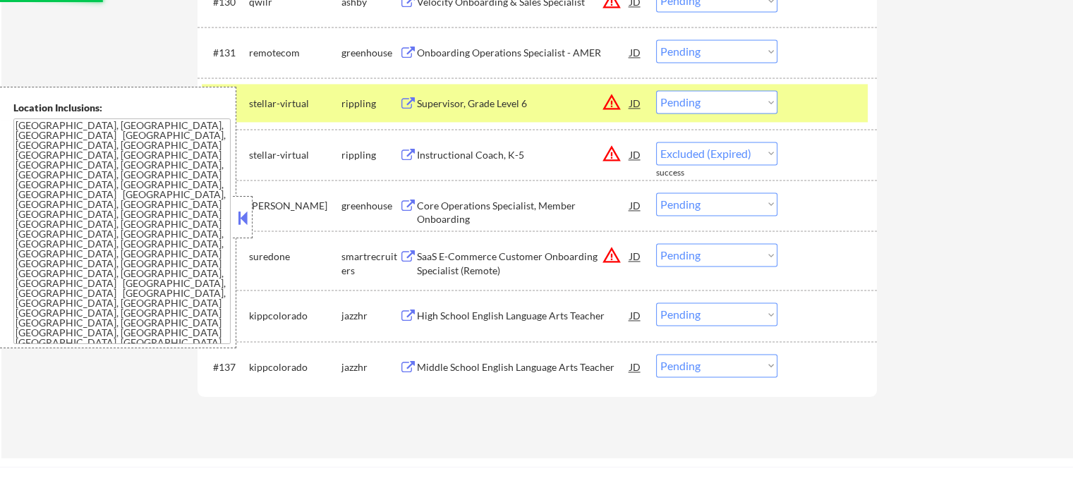
select select ""pending""
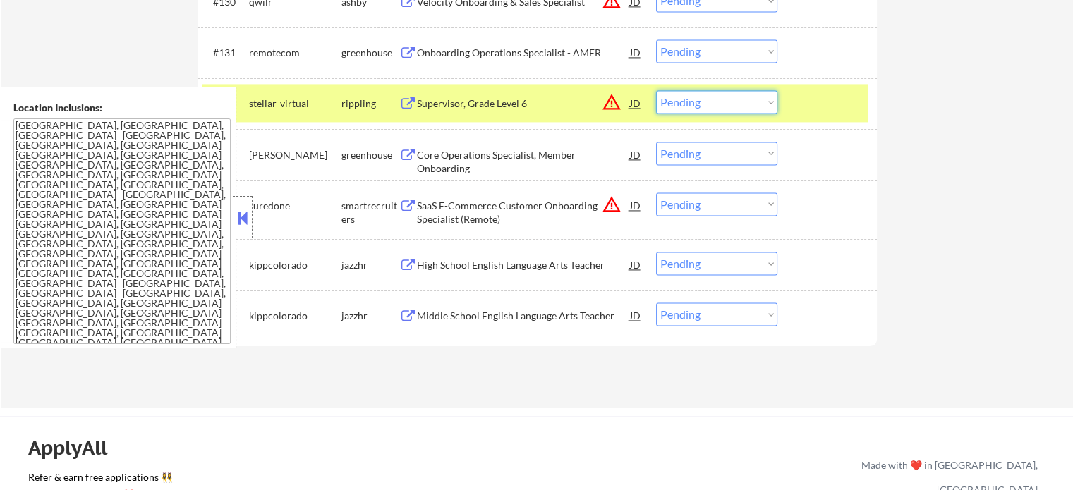
click at [728, 109] on select "Choose an option... Pending Applied Excluded (Questions) Excluded (Expired) Exc…" at bounding box center [716, 101] width 121 height 23
click at [656, 90] on select "Choose an option... Pending Applied Excluded (Questions) Excluded (Expired) Exc…" at bounding box center [716, 101] width 121 height 23
click at [786, 96] on div "#132 stellar-virtual rippling Supervisor, Grade Level 6 JD warning_amber Choose…" at bounding box center [535, 103] width 666 height 38
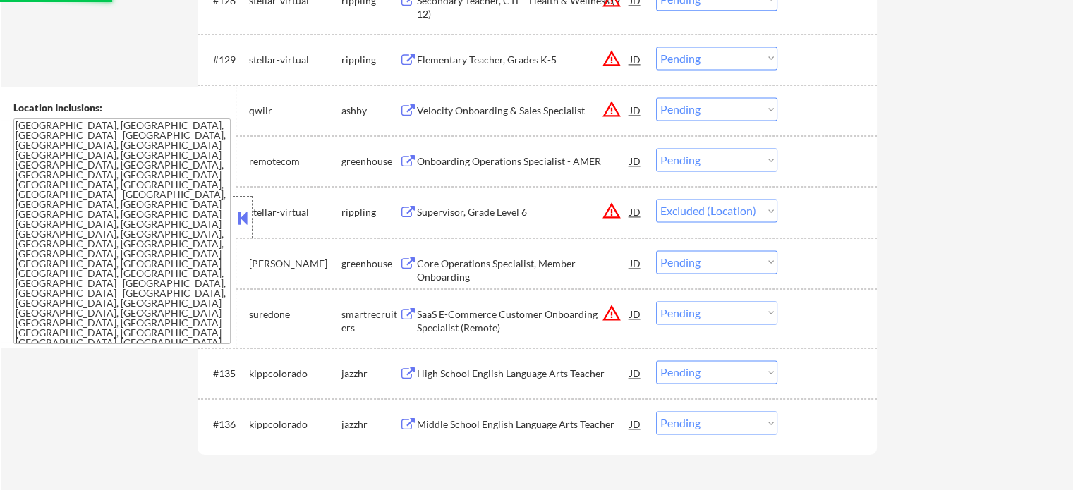
scroll to position [1966, 0]
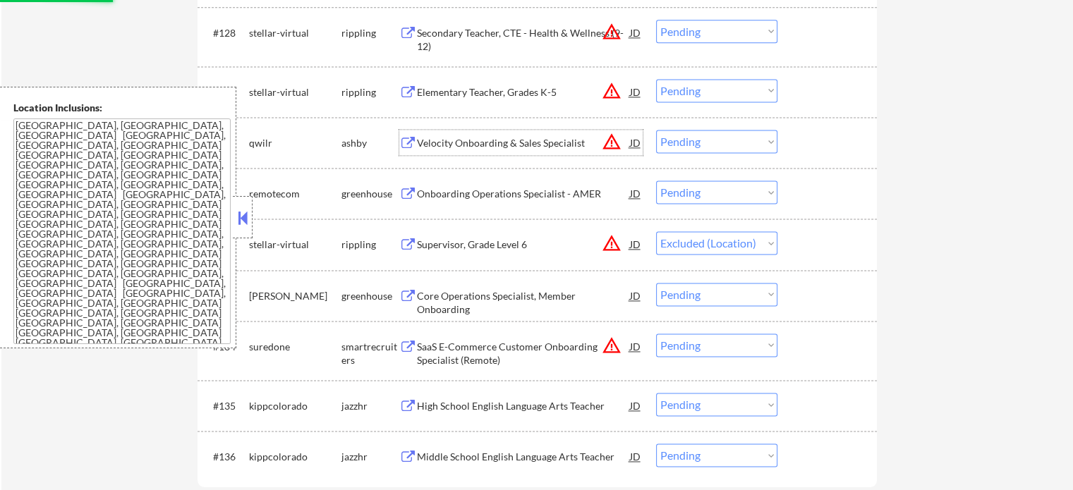
click at [462, 147] on div "Velocity Onboarding & Sales Specialist" at bounding box center [523, 143] width 213 height 14
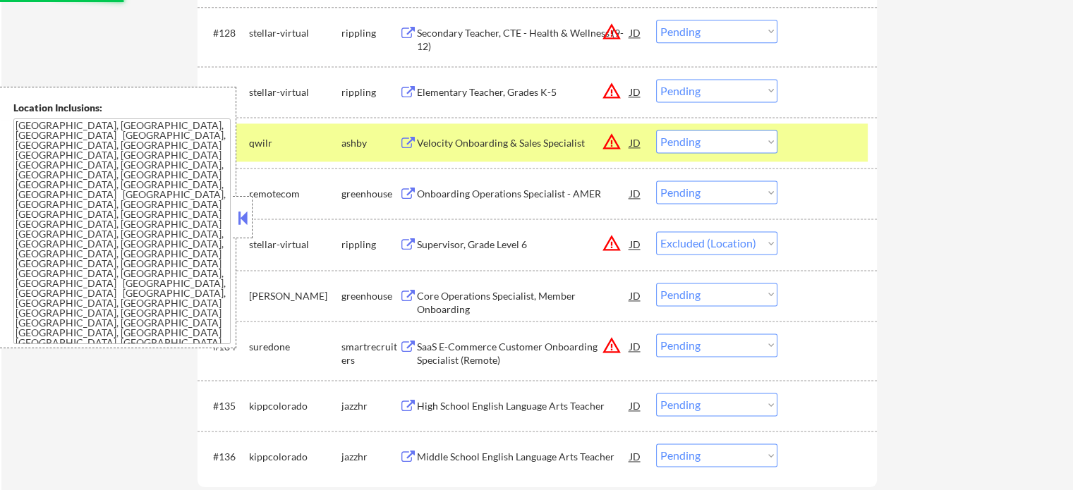
select select ""pending""
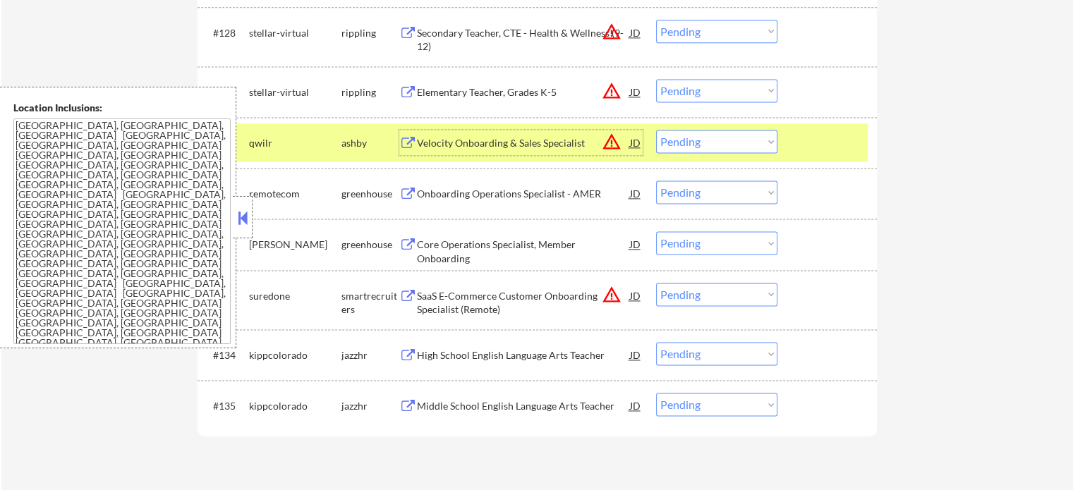
click at [796, 145] on div "#130 qwilr [PERSON_NAME] Velocity Onboarding & Sales Specialist JD warning_ambe…" at bounding box center [535, 142] width 666 height 38
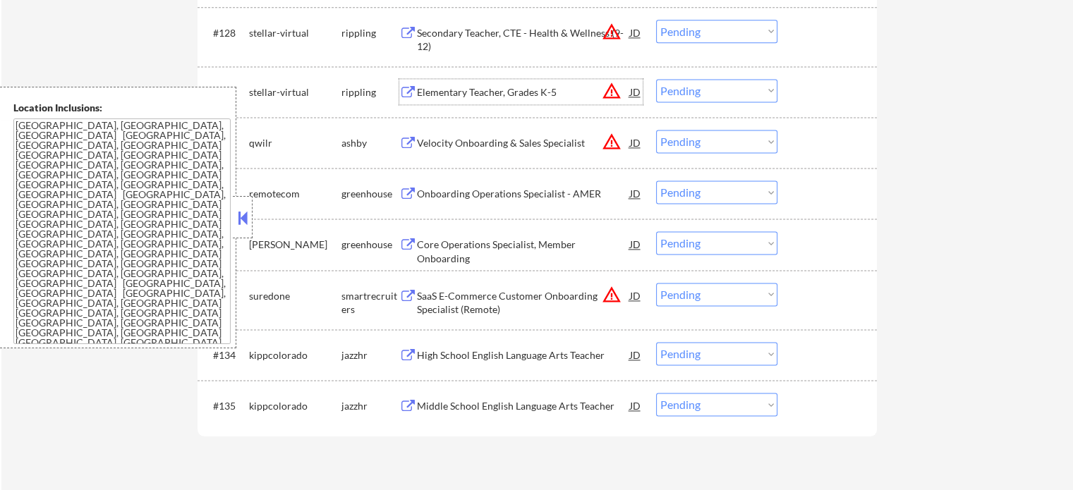
click at [518, 85] on div "Elementary Teacher, Grades K-5" at bounding box center [523, 92] width 213 height 14
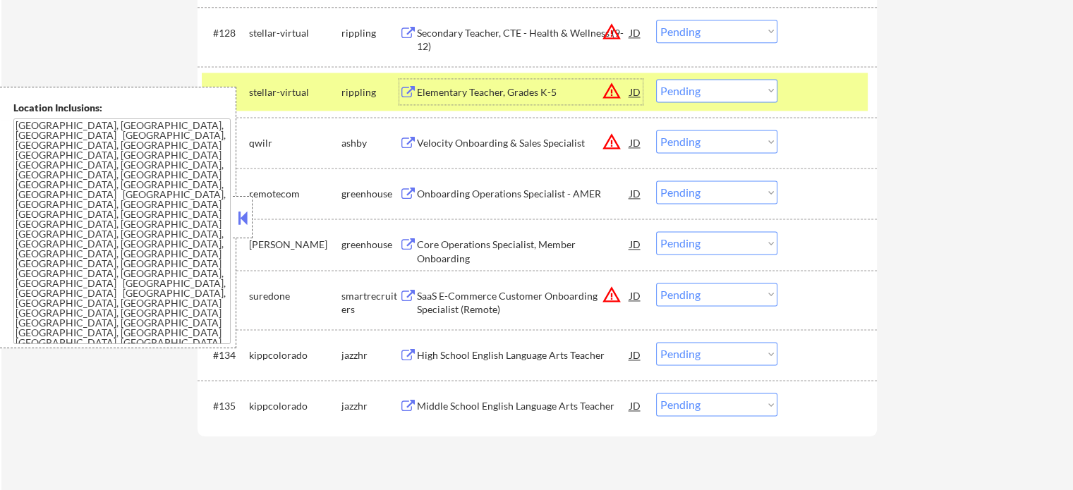
scroll to position [1825, 0]
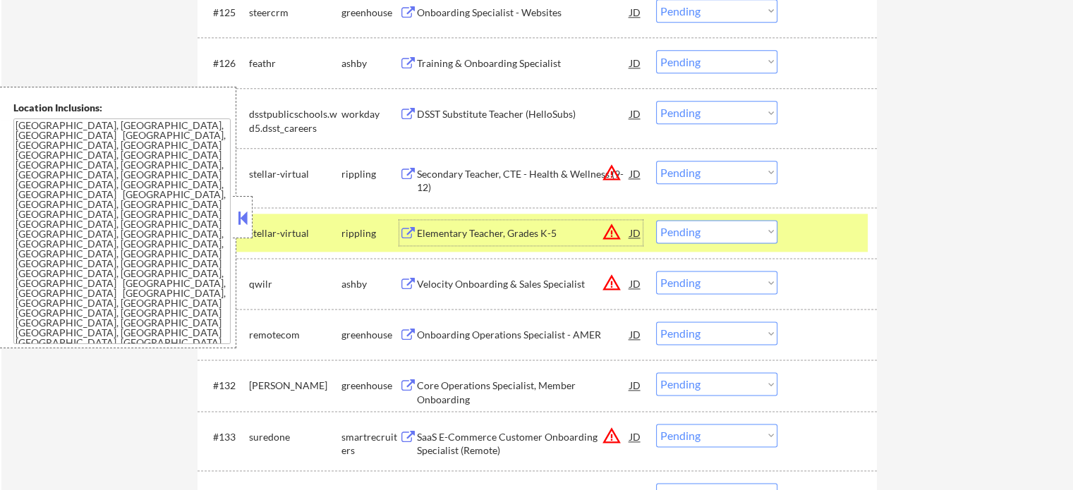
click at [807, 238] on div at bounding box center [829, 232] width 62 height 25
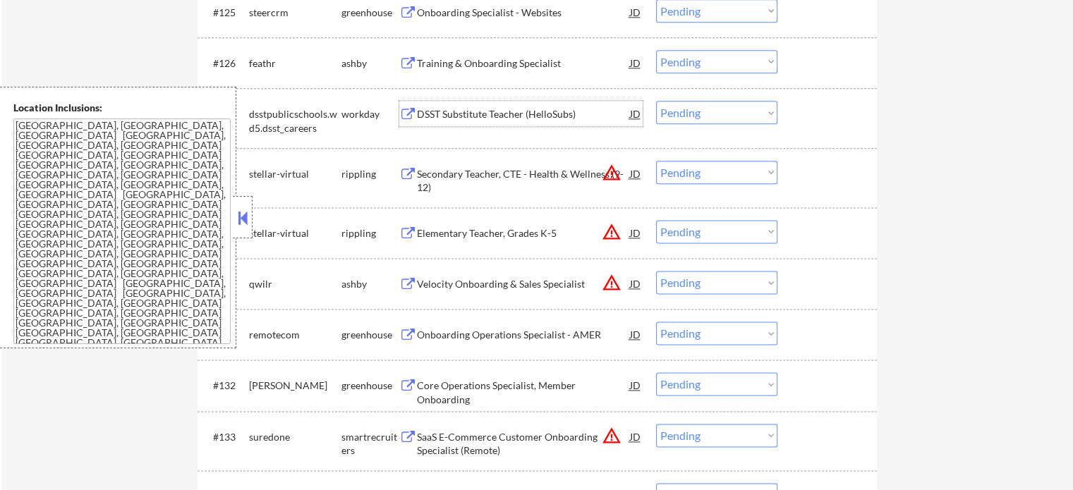
click at [430, 109] on div "DSST Substitute Teacher (HelloSubs)" at bounding box center [523, 114] width 213 height 14
